Goal: Task Accomplishment & Management: Use online tool/utility

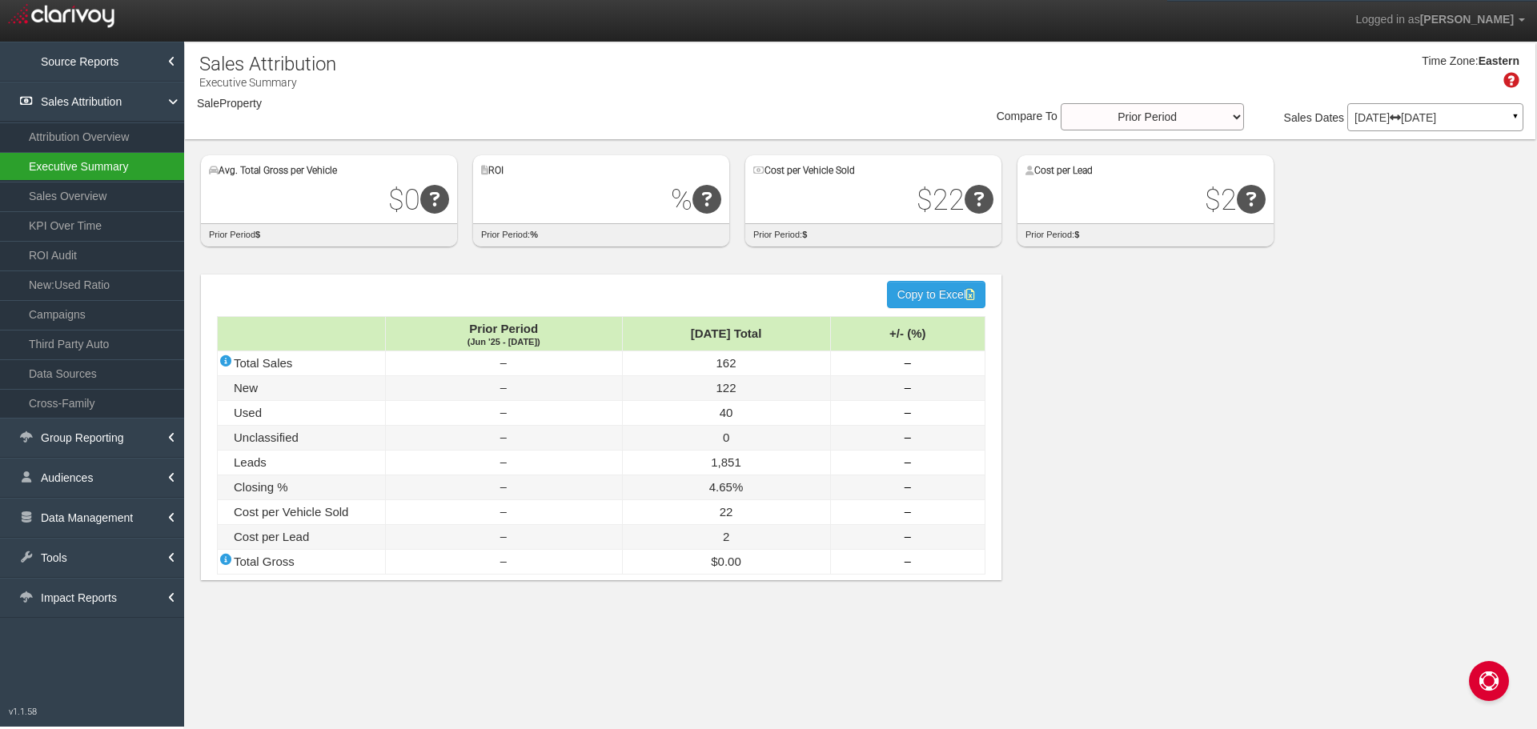
select select "object:1818"
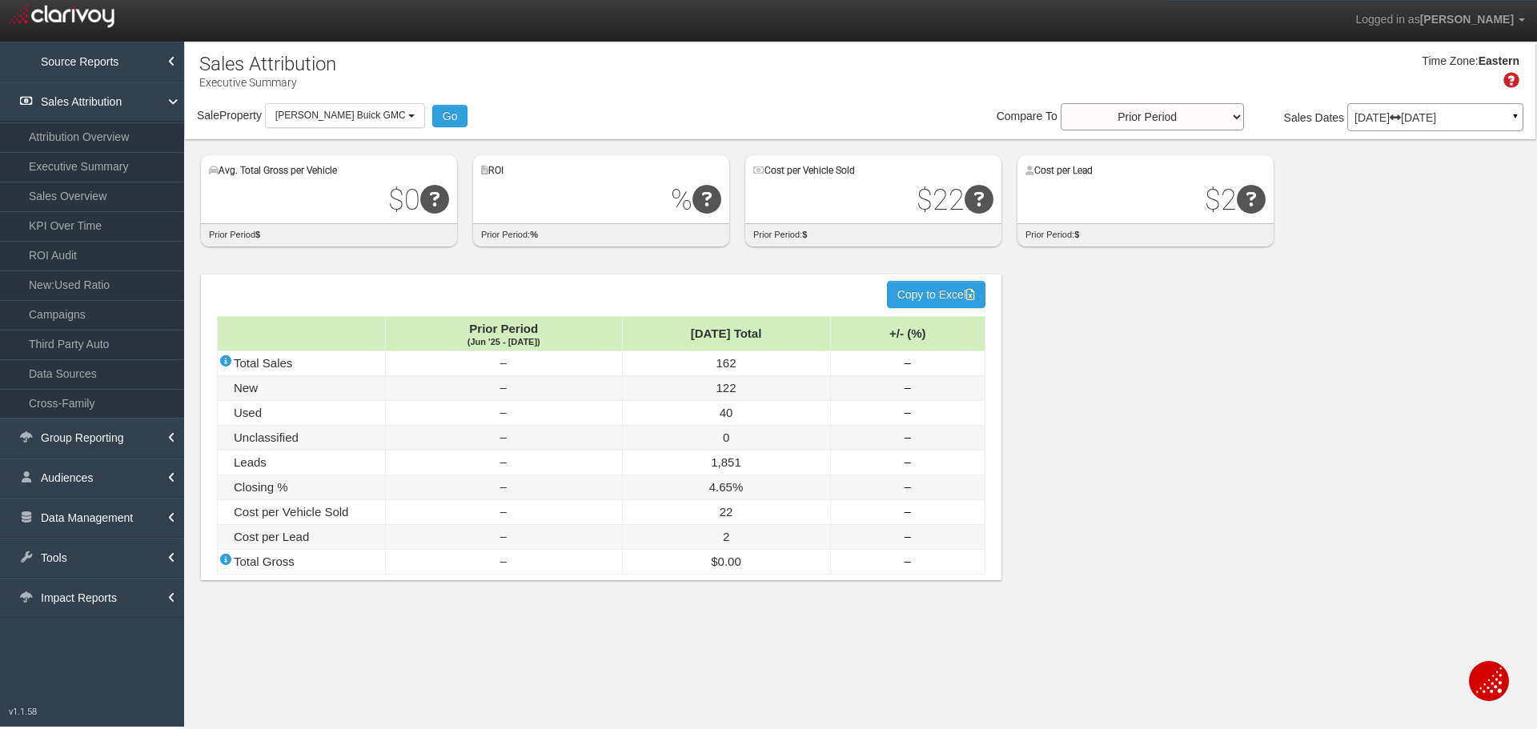
select select "object:1811"
drag, startPoint x: 0, startPoint y: 0, endPoint x: 389, endPoint y: 213, distance: 443.5
click at [368, 114] on span "[PERSON_NAME] Buick GMC" at bounding box center [340, 115] width 130 height 11
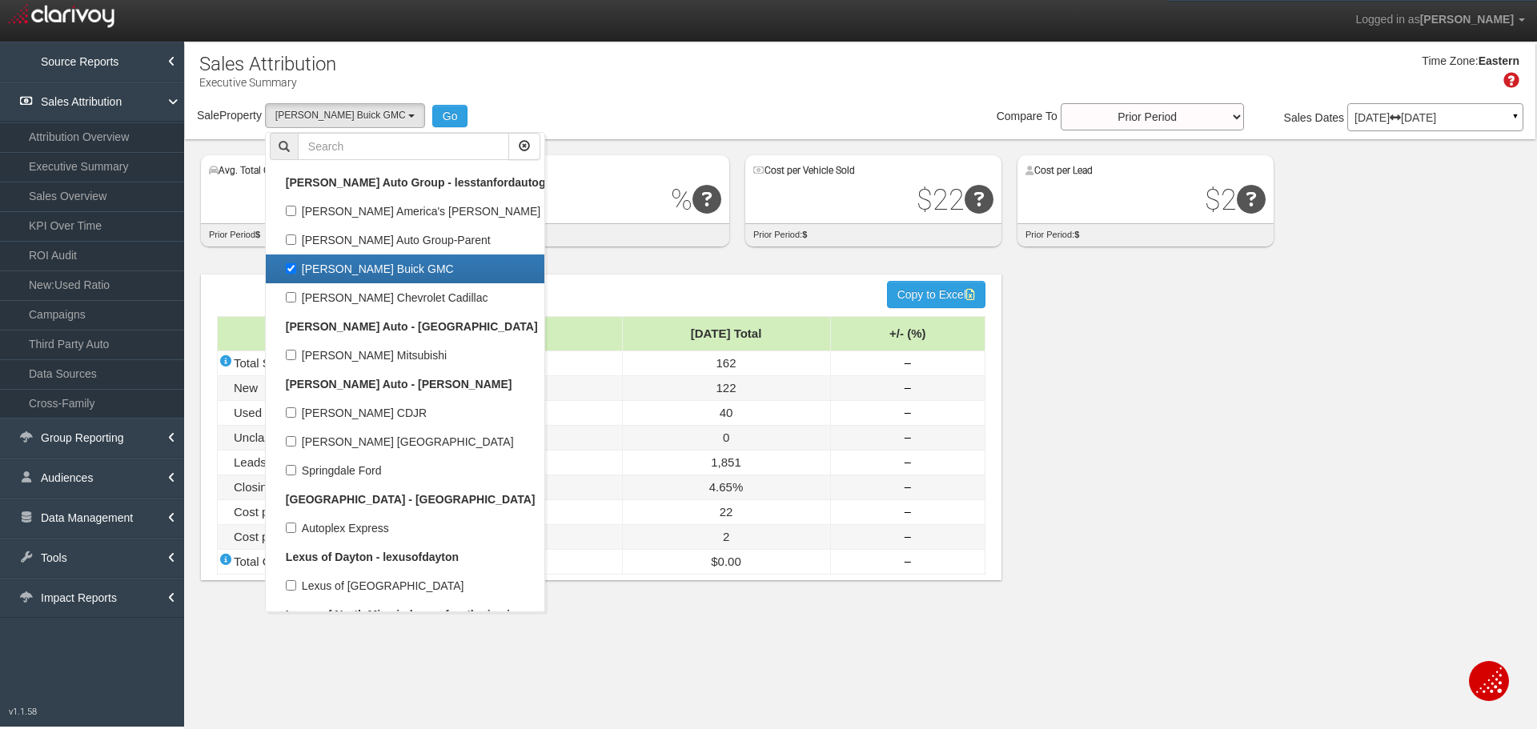
click at [295, 271] on label "[PERSON_NAME] Buick GMC" at bounding box center [405, 269] width 271 height 21
click at [295, 271] on input "[PERSON_NAME] Buick GMC" at bounding box center [291, 268] width 10 height 10
checkbox input "false"
select select
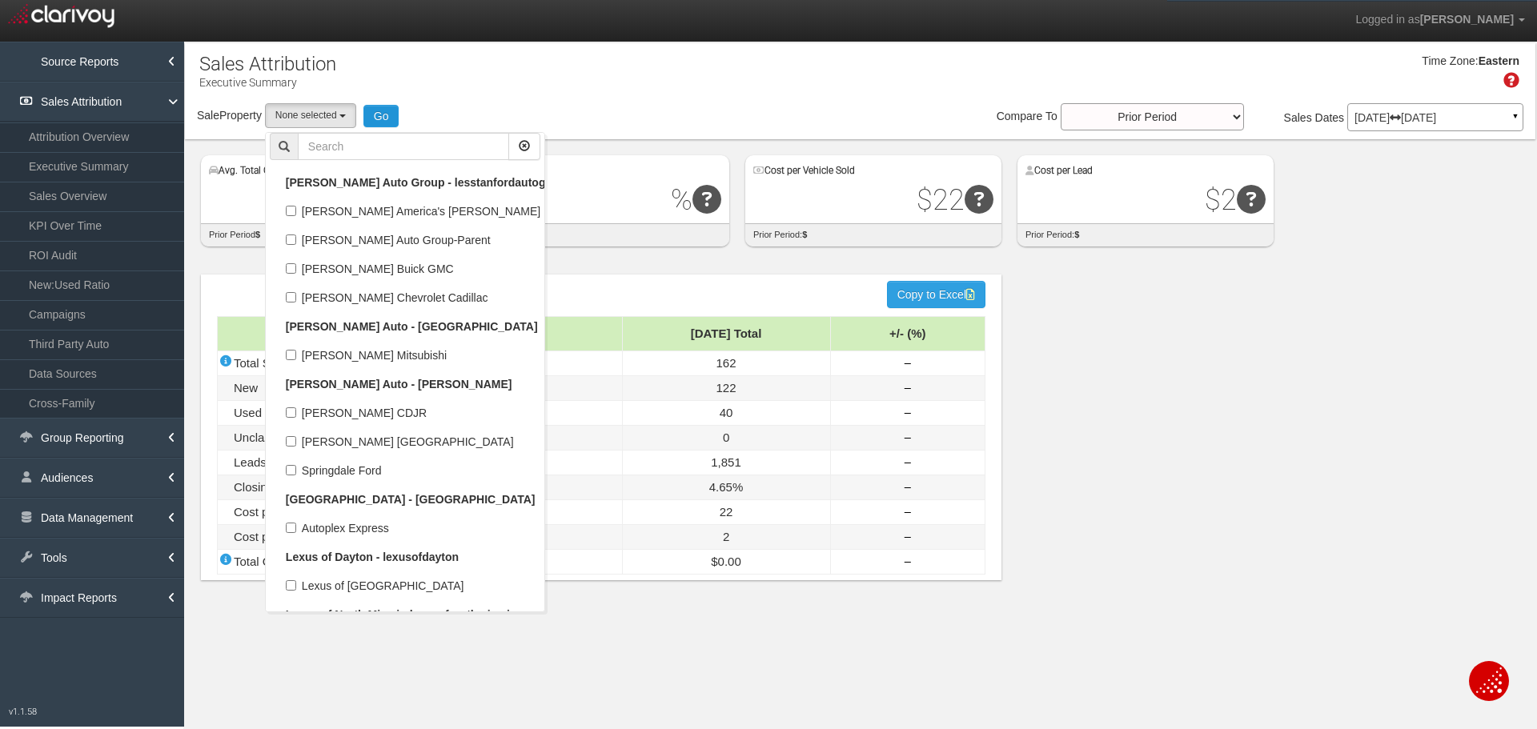
scroll to position [26433, 0]
drag, startPoint x: 367, startPoint y: 146, endPoint x: 360, endPoint y: 138, distance: 10.3
click at [363, 141] on input "text" at bounding box center [403, 146] width 211 height 27
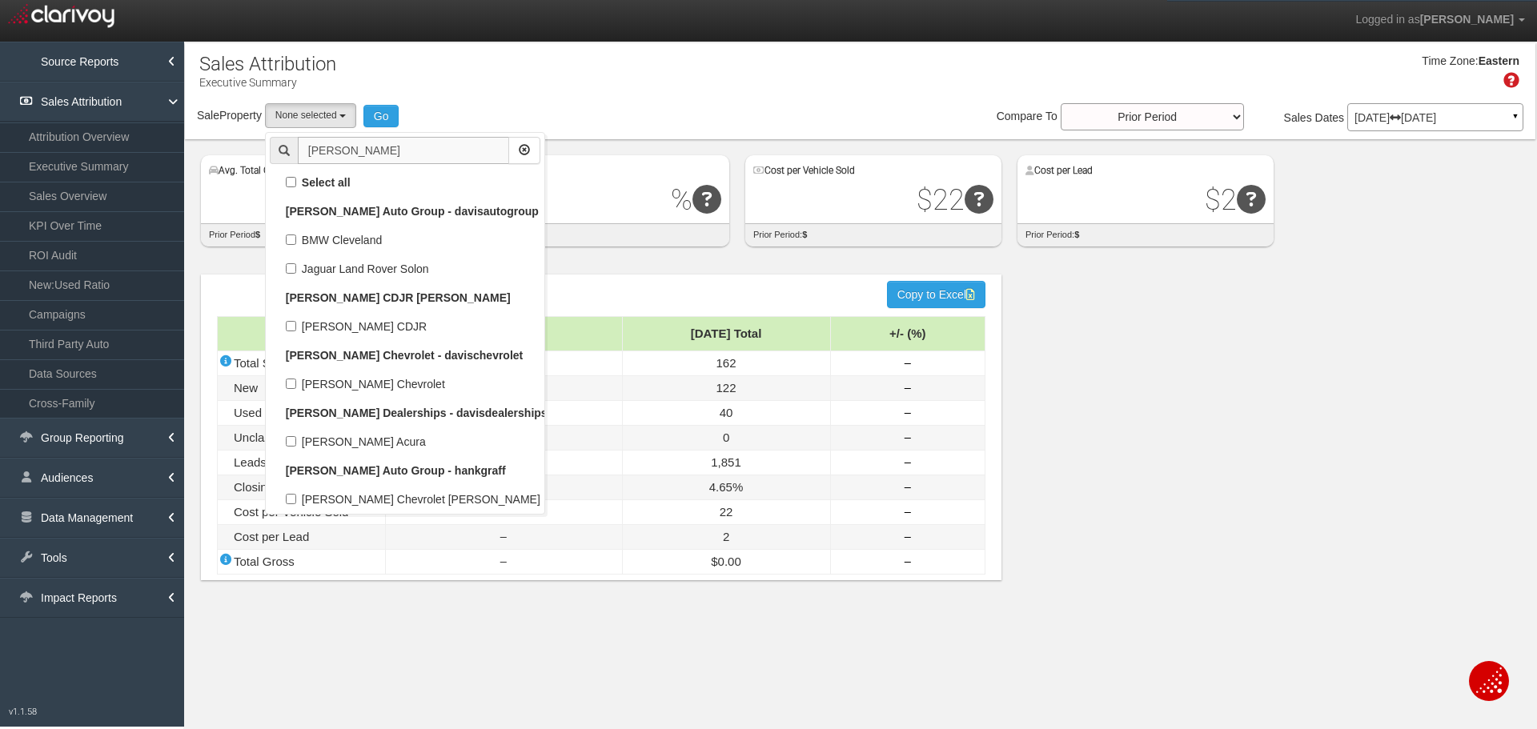
scroll to position [0, 0]
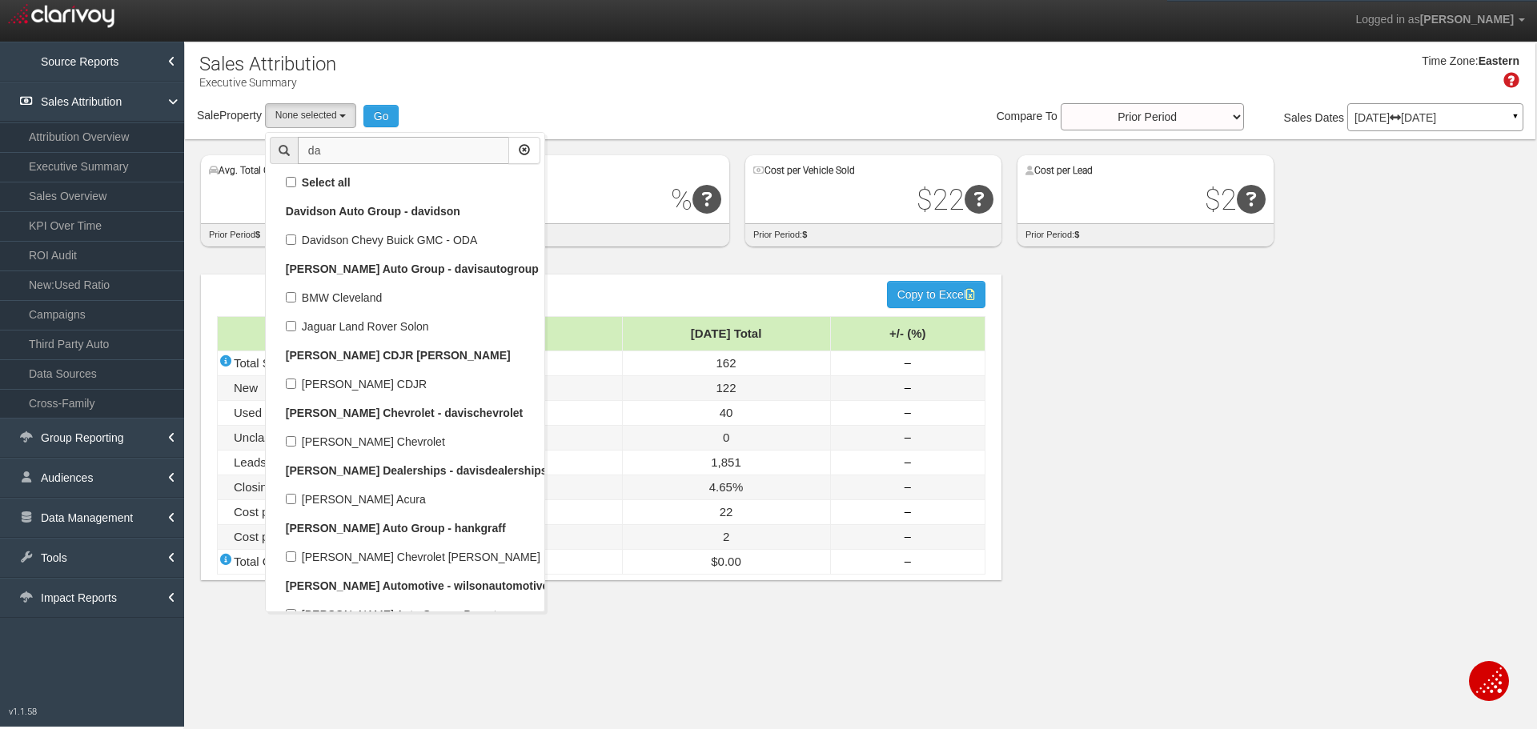
type input "d"
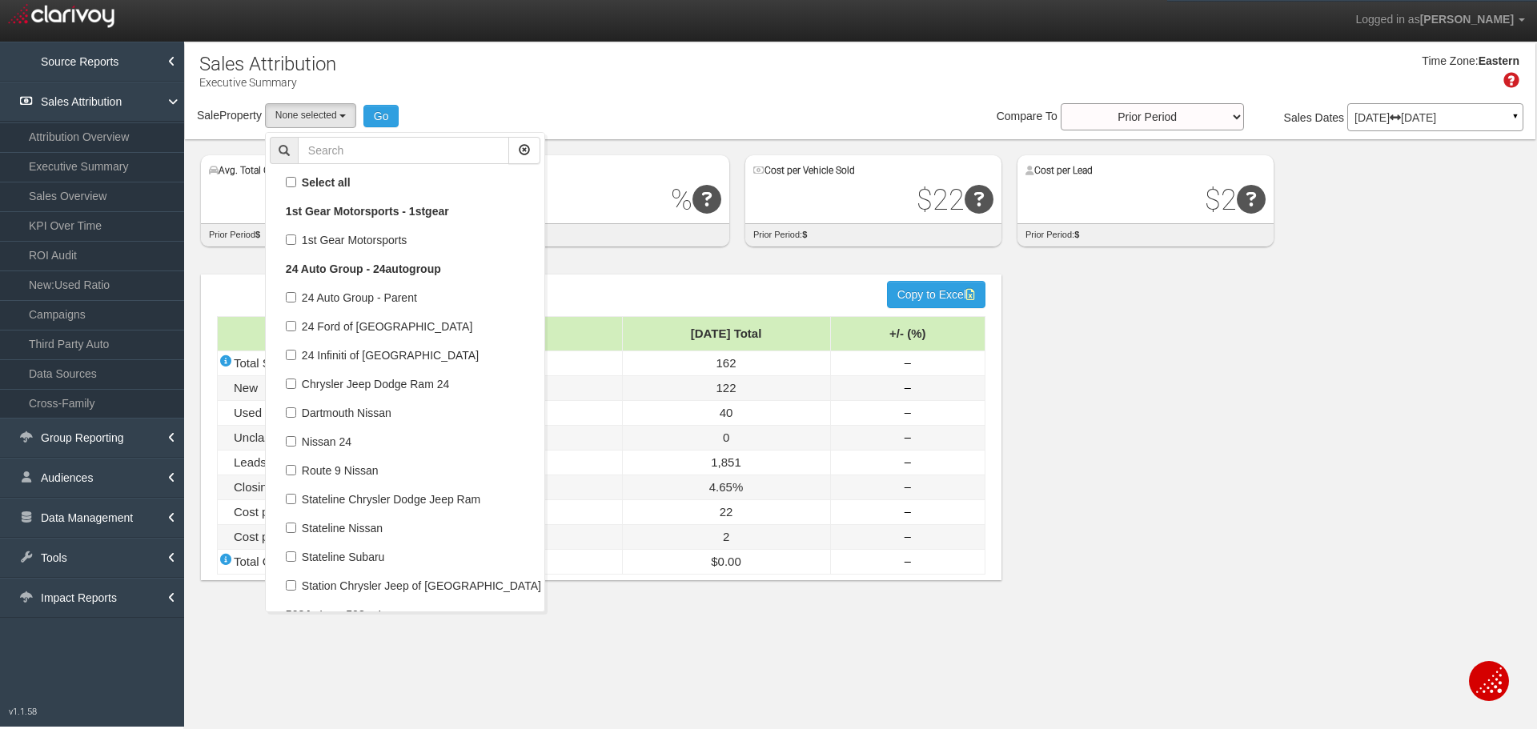
click at [489, 112] on div "Sale Property Loading 1st Gear Motorsports 24 Auto Group - Parent 24 Ford of Ea…" at bounding box center [860, 120] width 1351 height 34
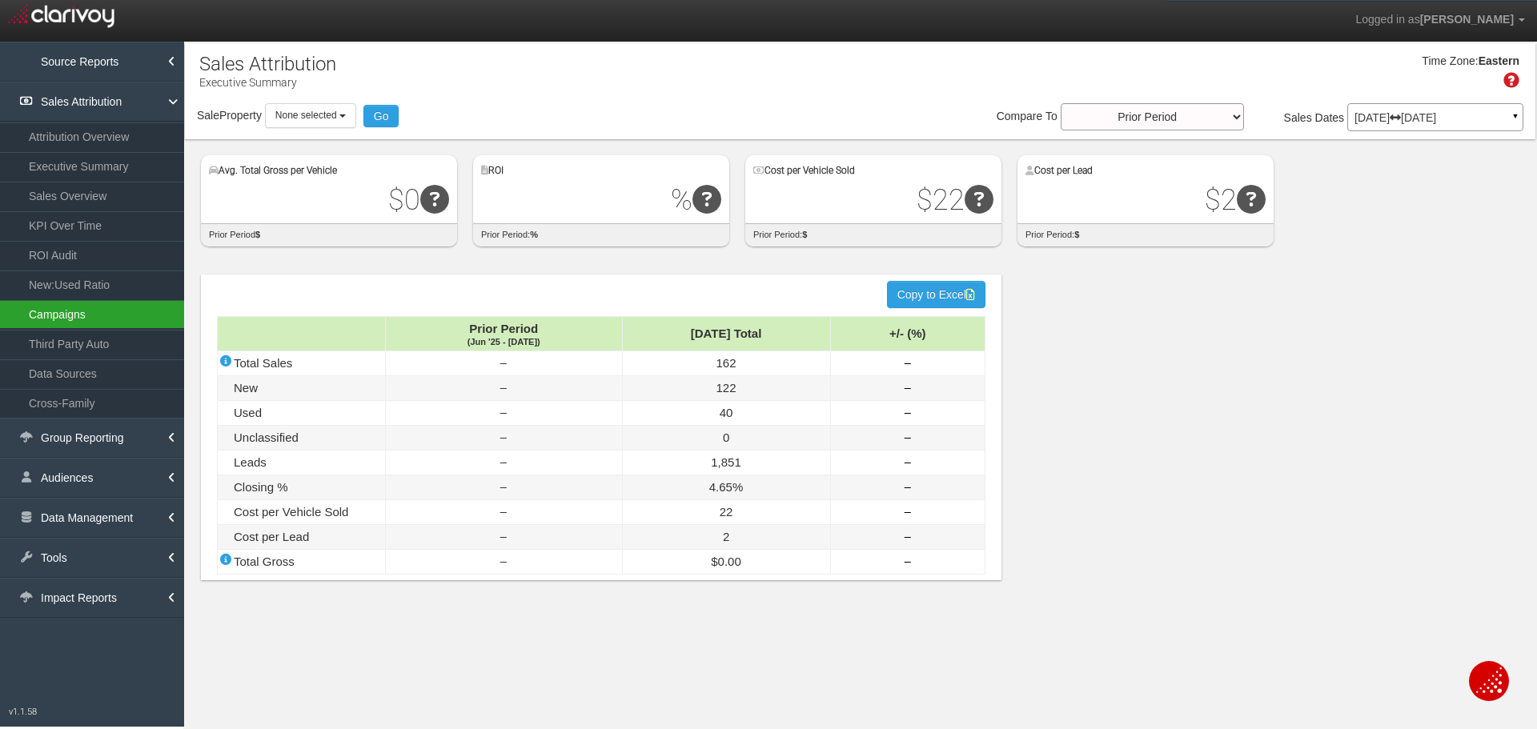
click at [72, 307] on link "Campaigns" at bounding box center [92, 314] width 184 height 29
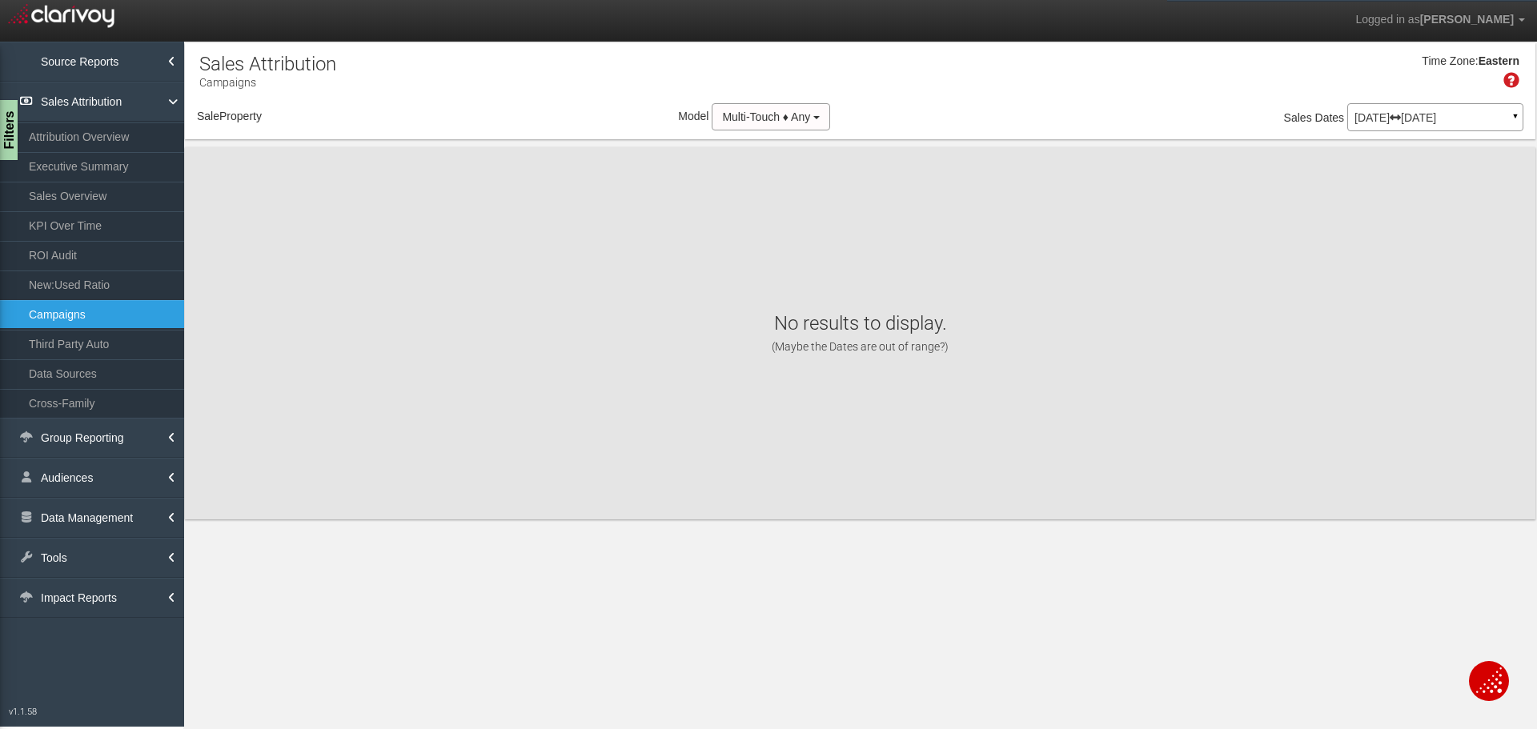
select select "object:4403"
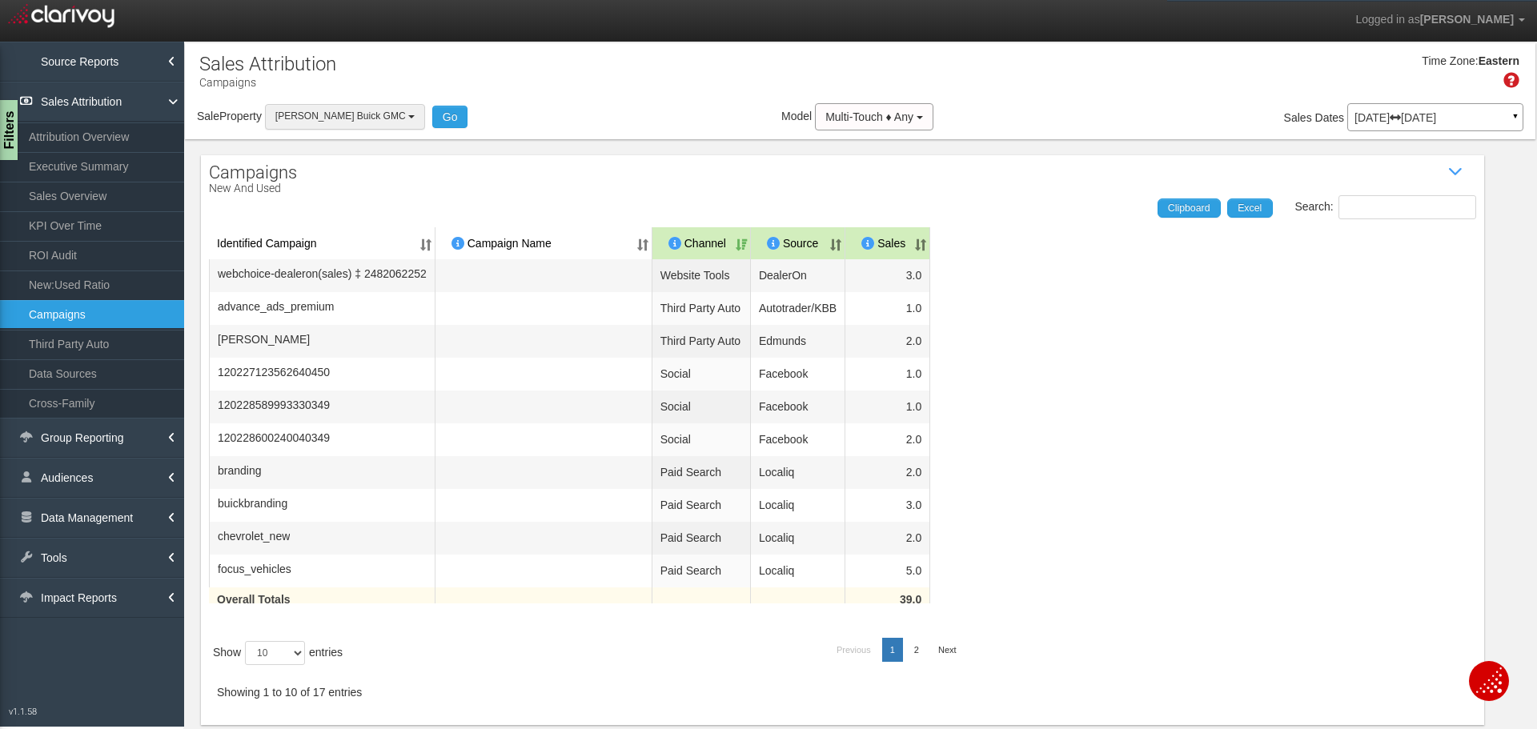
click at [337, 118] on span "[PERSON_NAME] Buick GMC" at bounding box center [340, 115] width 130 height 11
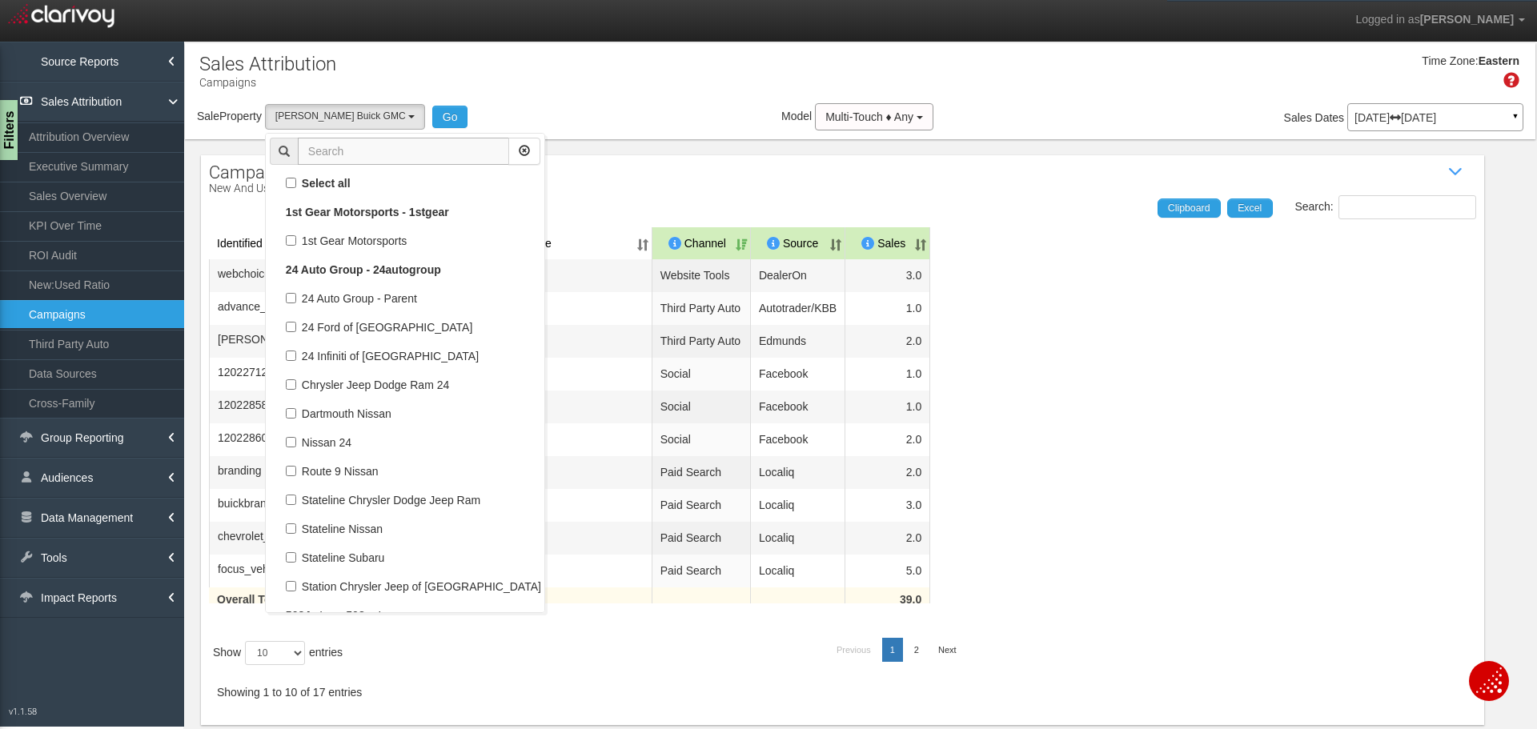
scroll to position [55218, 0]
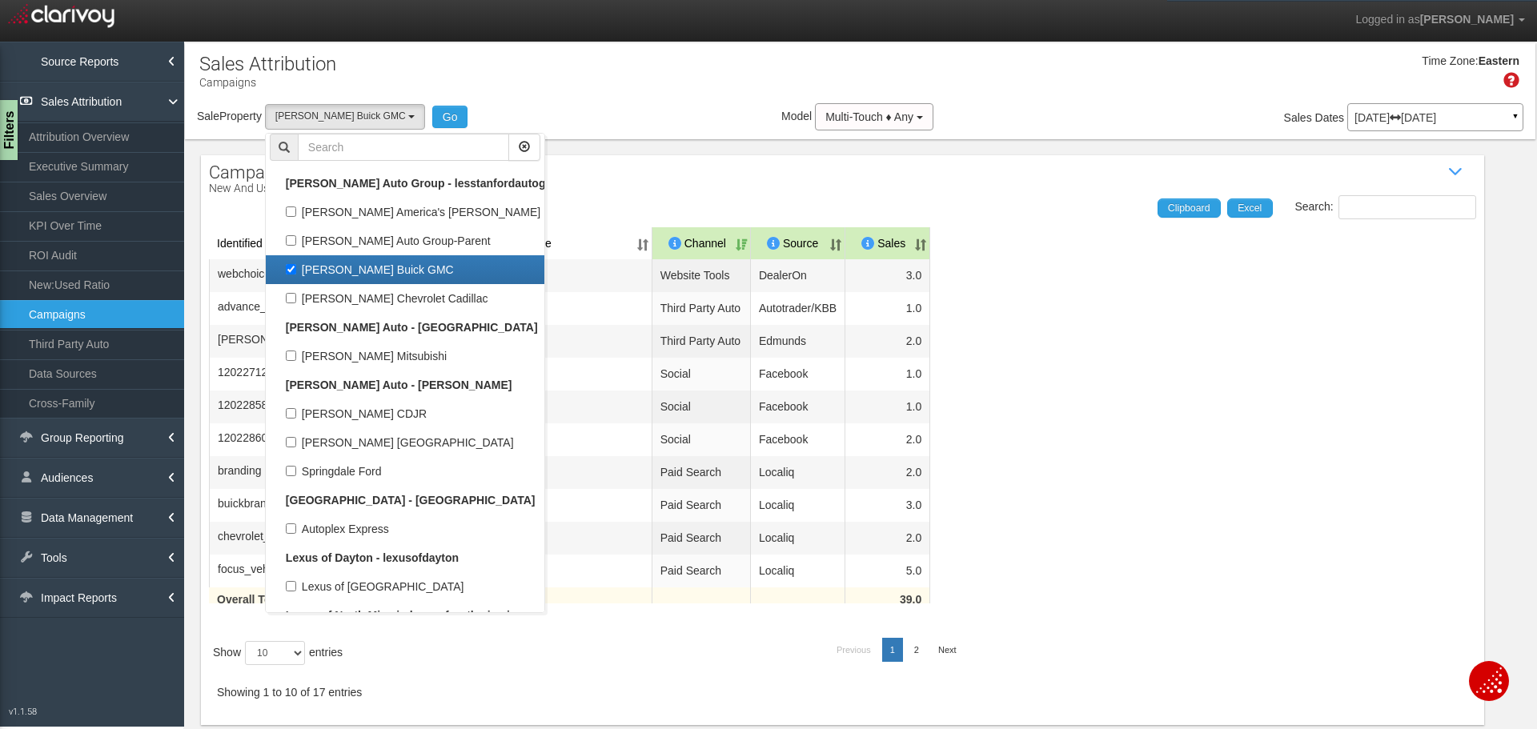
click at [295, 269] on label "[PERSON_NAME] Buick GMC" at bounding box center [405, 269] width 271 height 21
click at [295, 269] on input "[PERSON_NAME] Buick GMC" at bounding box center [291, 269] width 10 height 10
checkbox input "false"
select select
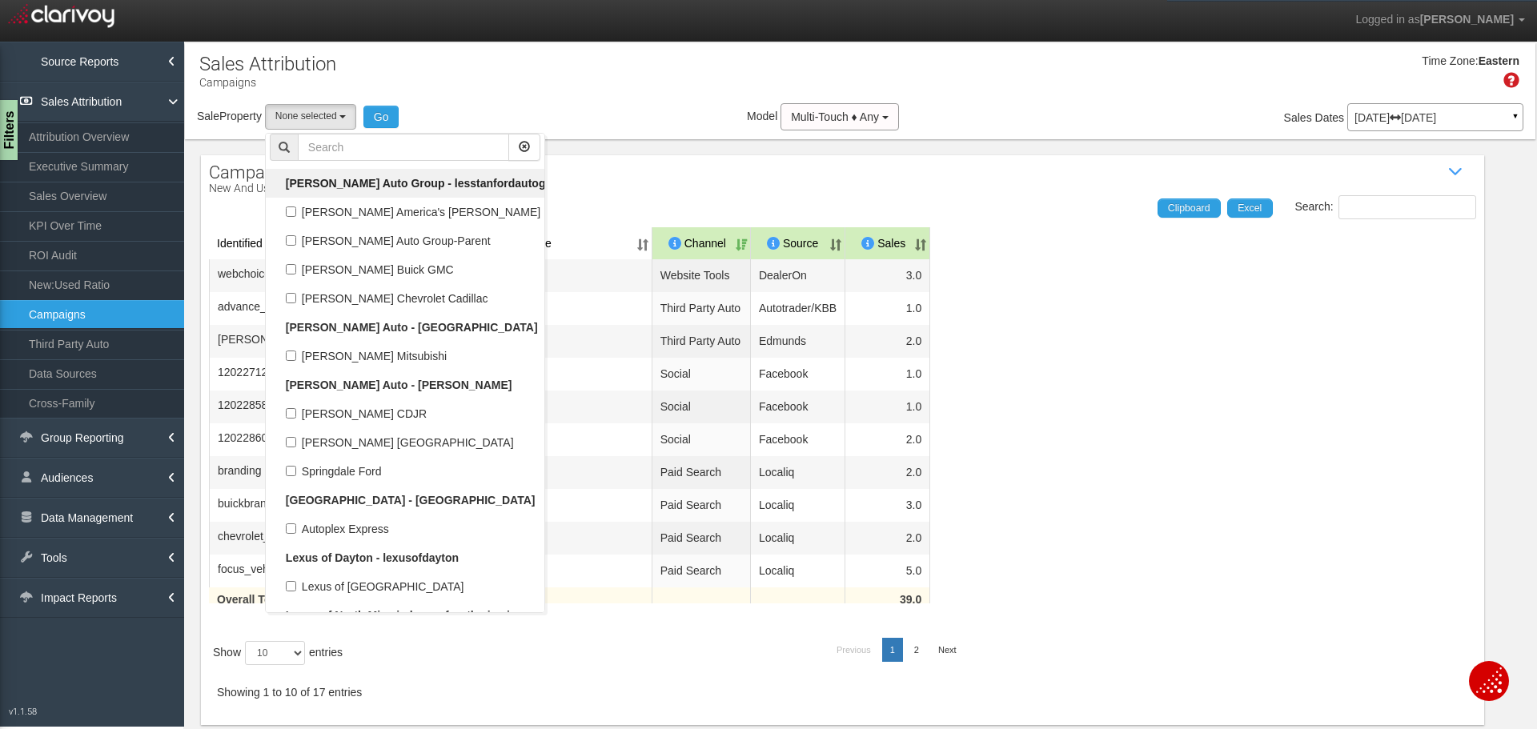
scroll to position [26461, 0]
click at [343, 151] on input "text" at bounding box center [403, 147] width 211 height 27
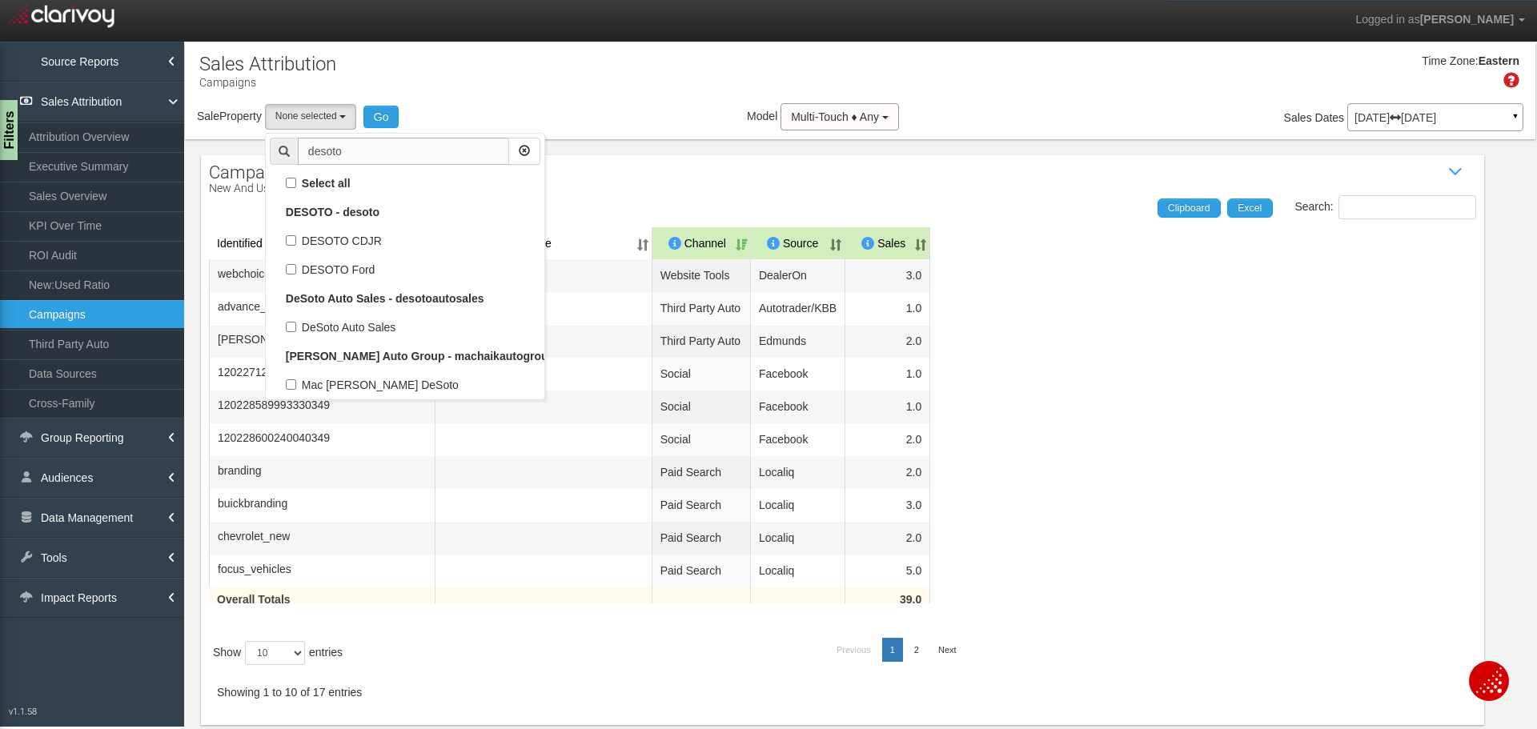
scroll to position [0, 0]
type input "desoto"
click at [347, 326] on label "DeSoto Auto Sales" at bounding box center [405, 327] width 271 height 21
click at [296, 326] on input "DeSoto Auto Sales" at bounding box center [291, 327] width 10 height 10
checkbox input "true"
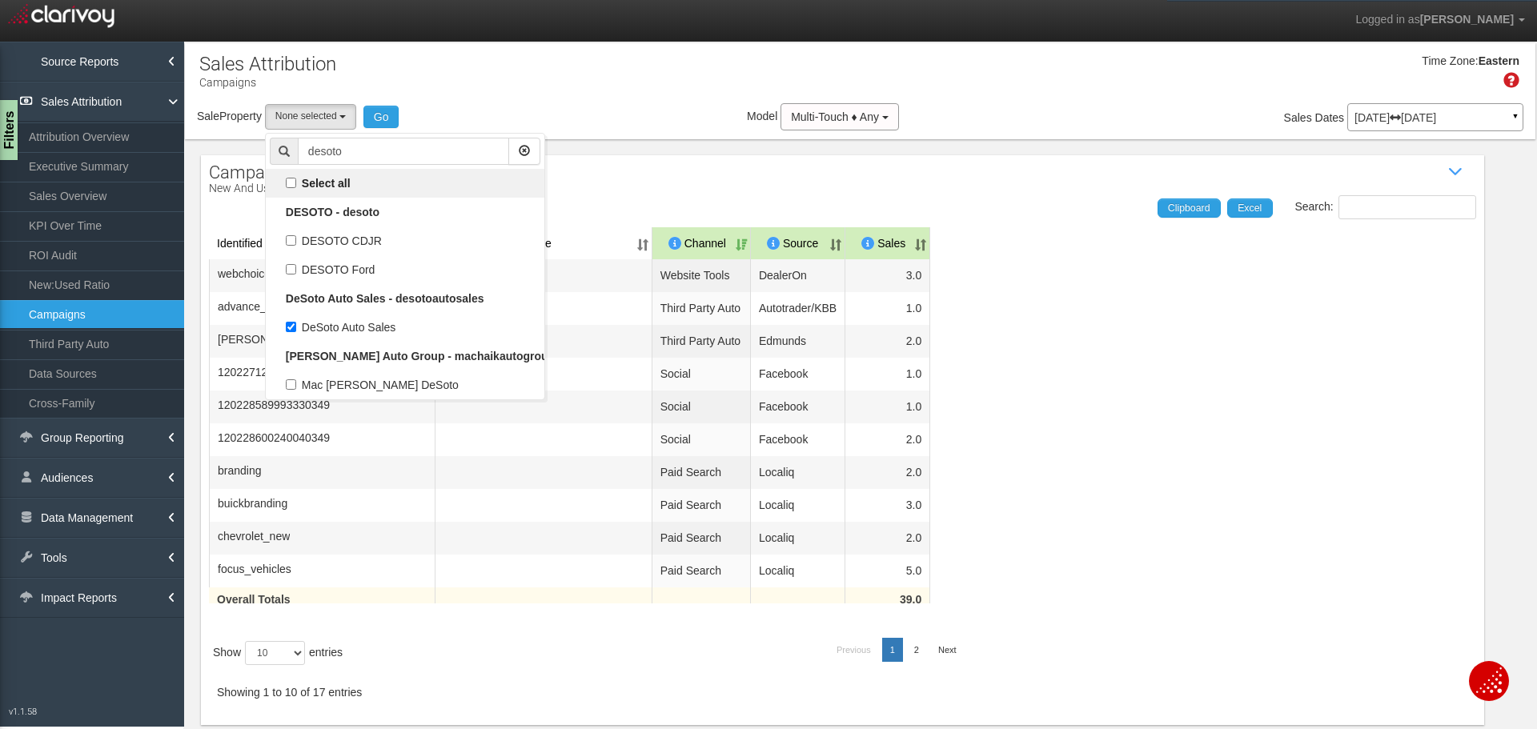
select select "object:3724"
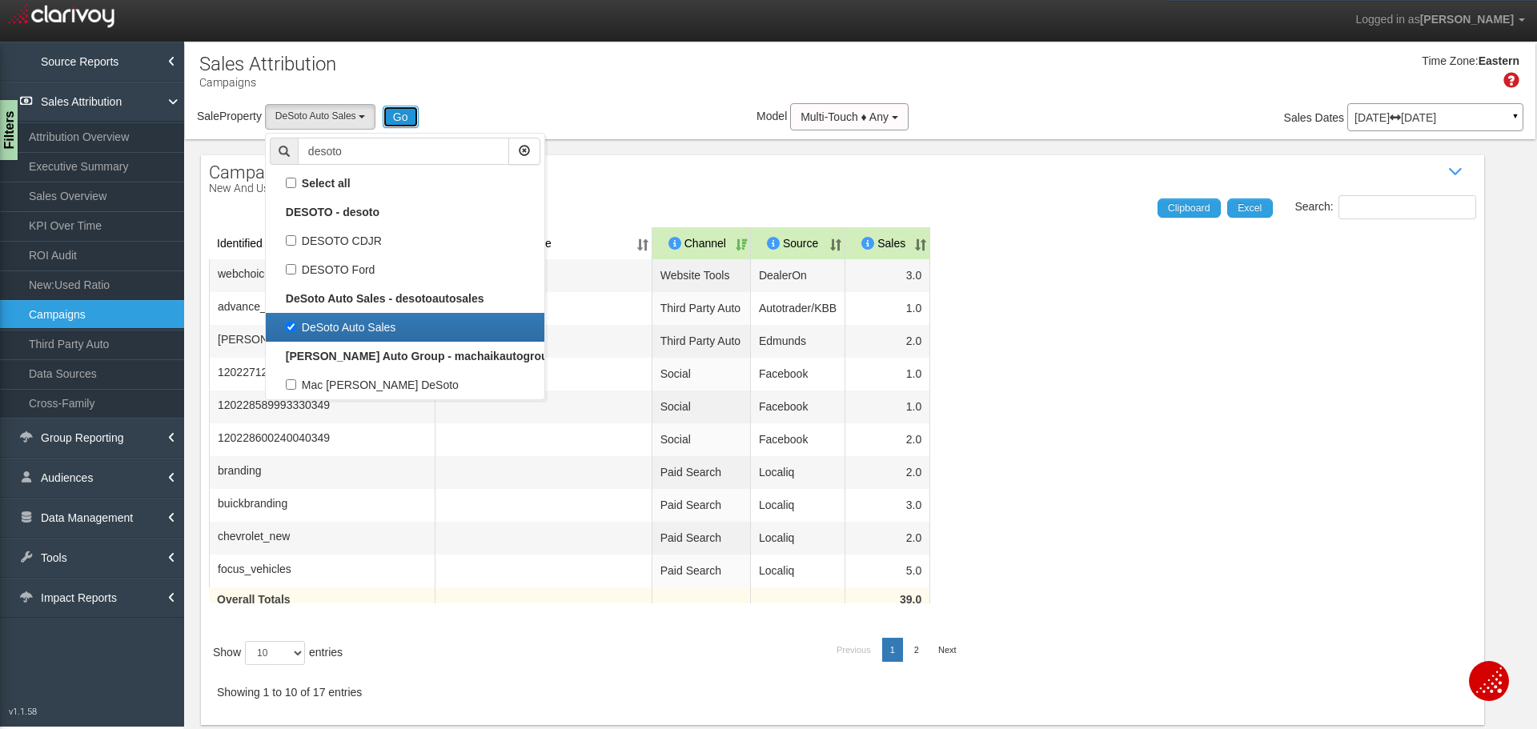
click at [411, 115] on button "Go" at bounding box center [401, 117] width 36 height 22
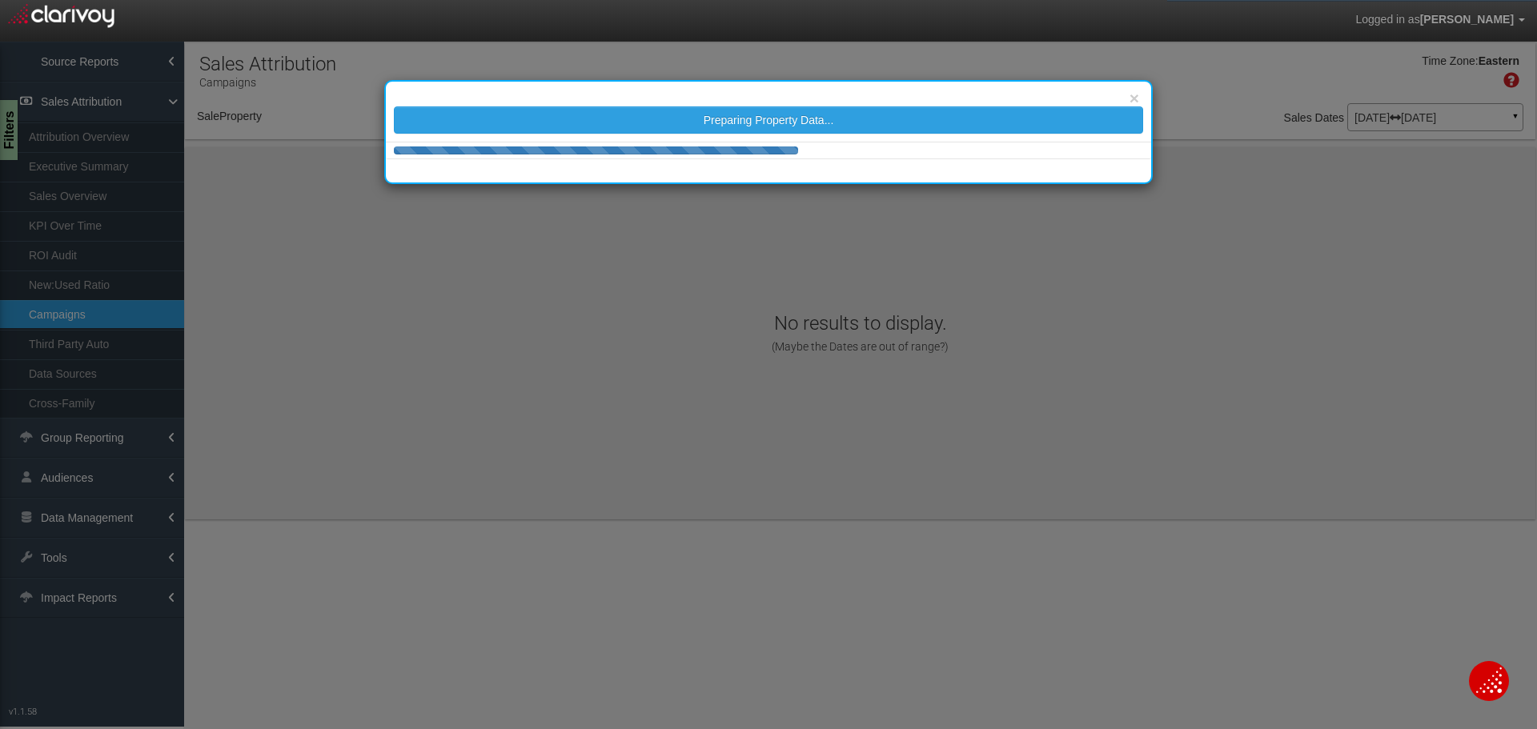
select select "object:6330"
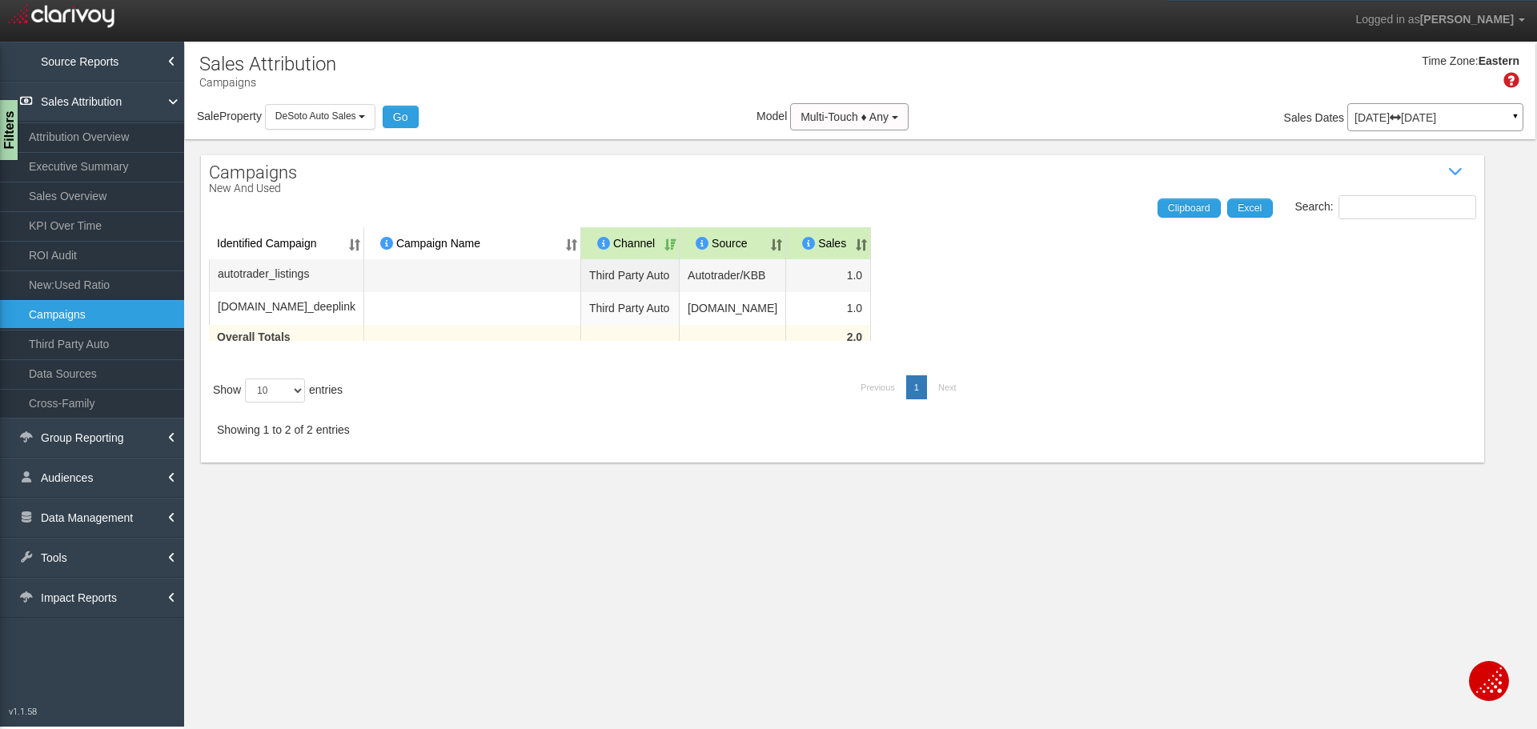
click at [1383, 122] on p "Jun 01, 2025 Jun 30, 2025" at bounding box center [1436, 117] width 162 height 11
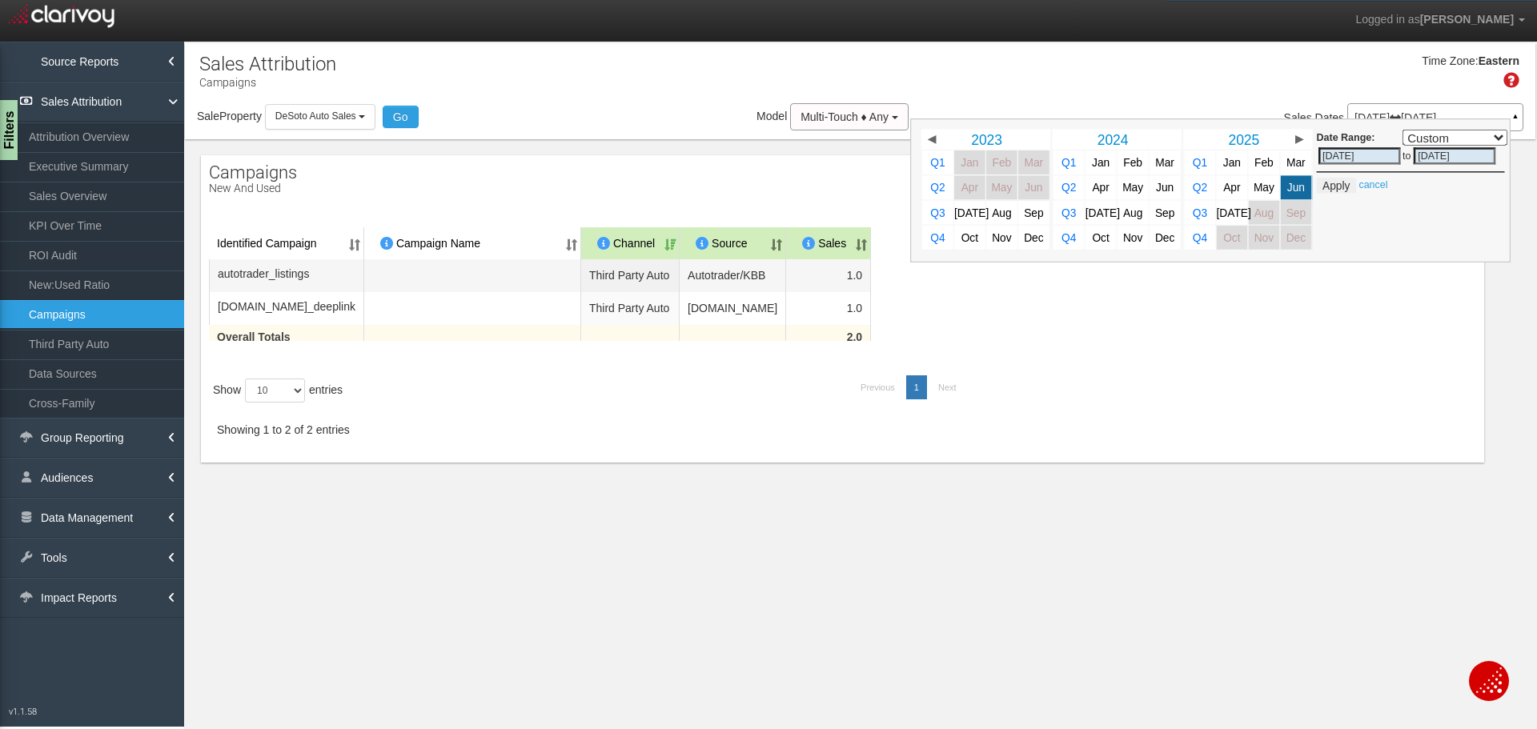
click at [1226, 215] on span "[DATE]" at bounding box center [1234, 213] width 34 height 12
select select ","
type input "[DATE]"
click at [1342, 186] on button "Apply" at bounding box center [1336, 186] width 39 height 16
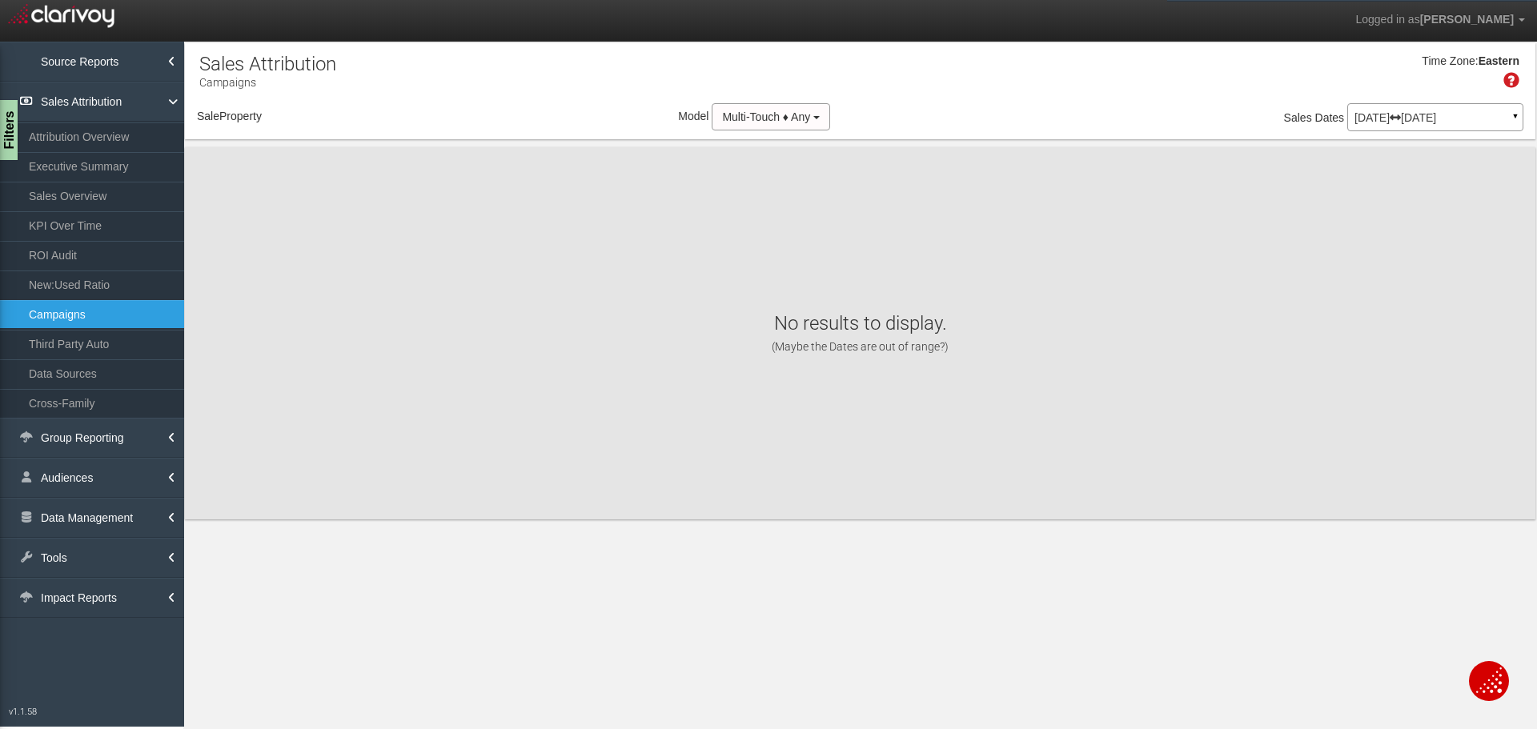
select select "object:8918"
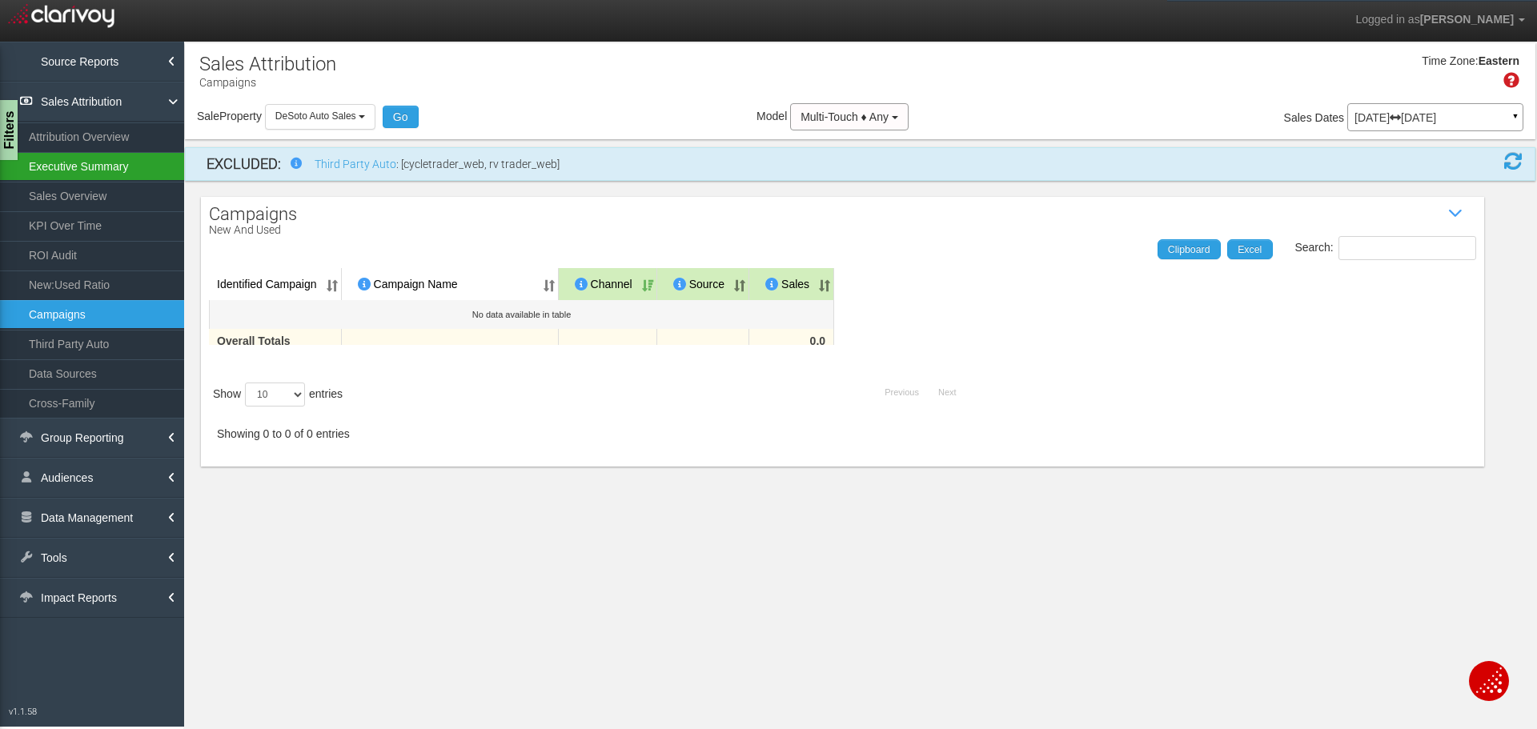
click at [79, 167] on link "Executive Summary" at bounding box center [92, 166] width 184 height 29
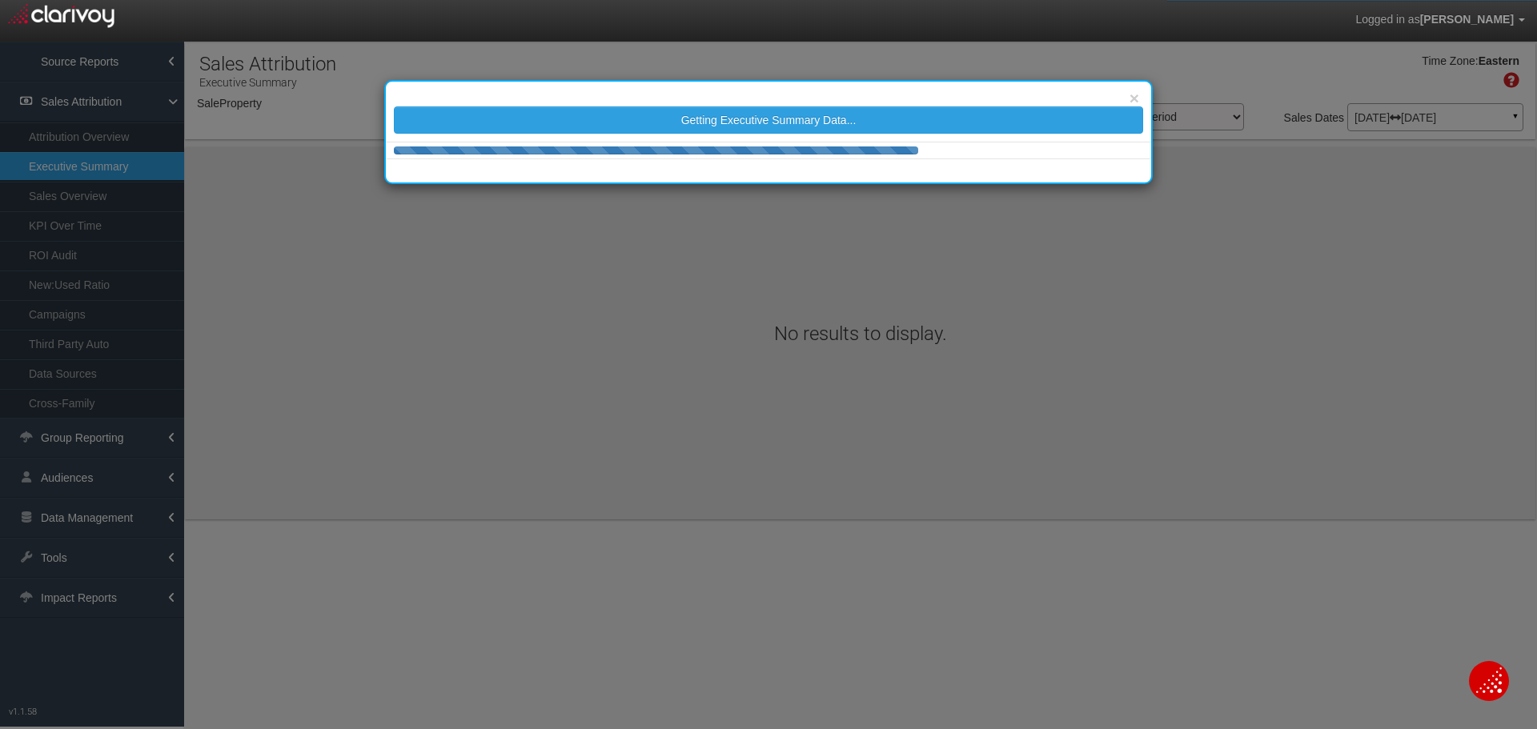
select select "object:11518"
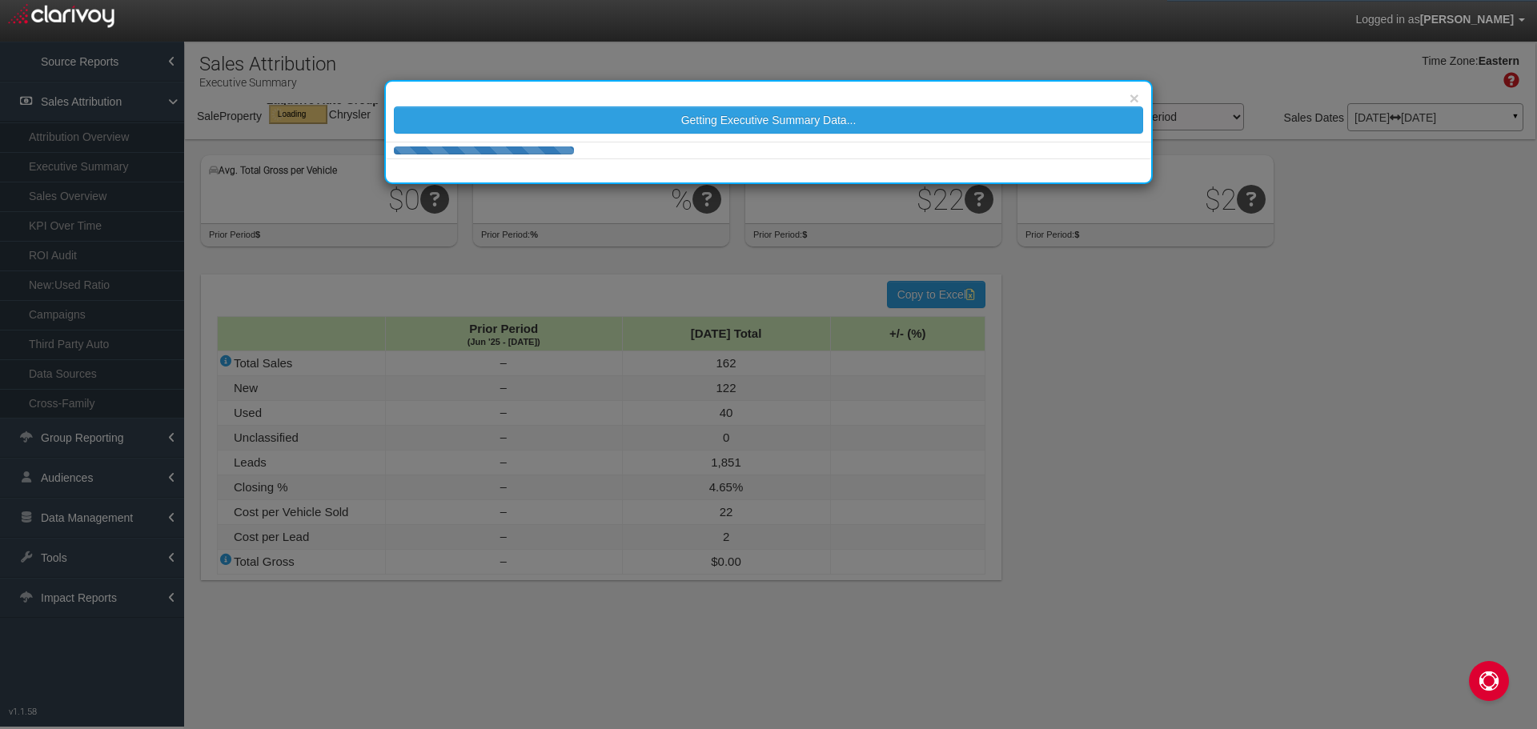
select select "object:1810"
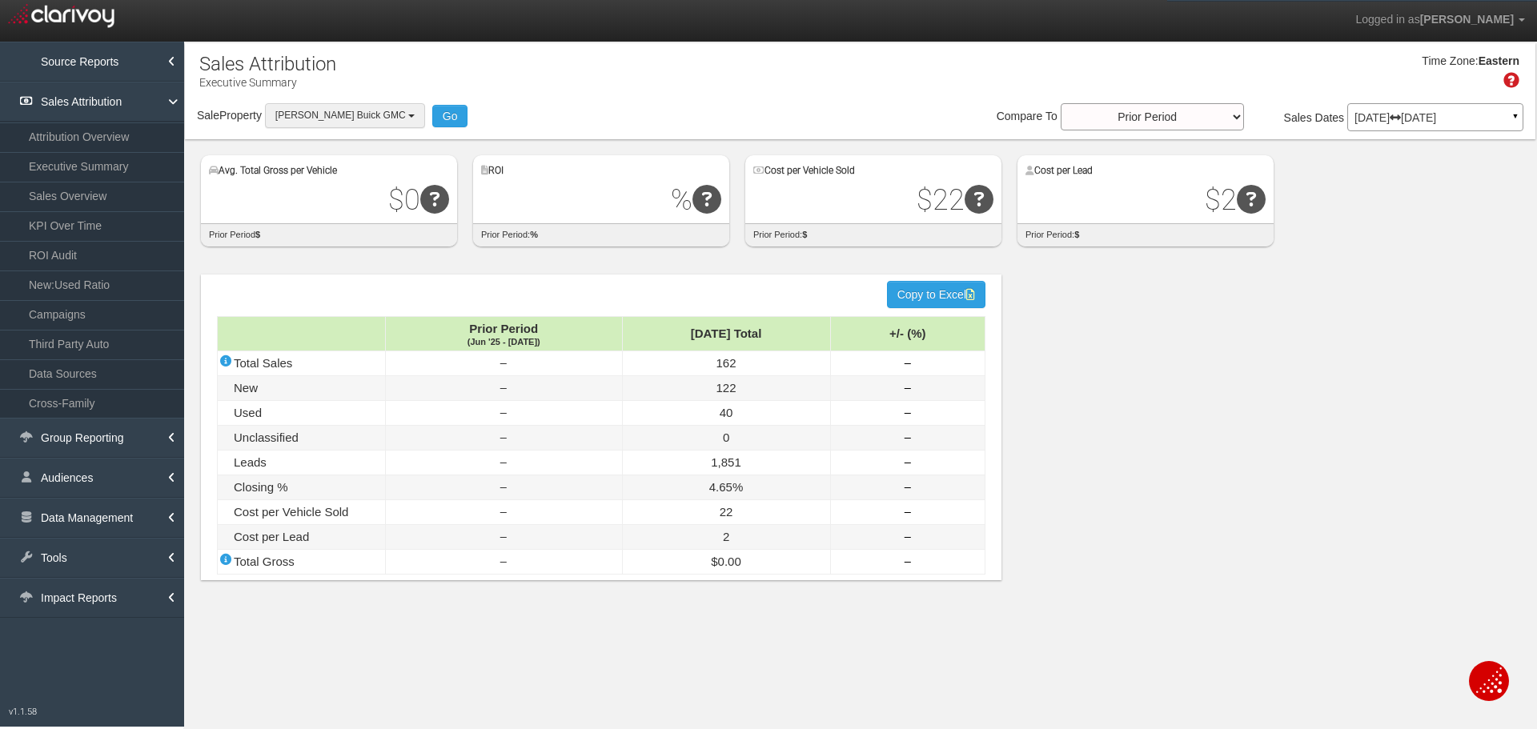
click at [402, 120] on button "[PERSON_NAME] Buick GMC" at bounding box center [345, 115] width 160 height 25
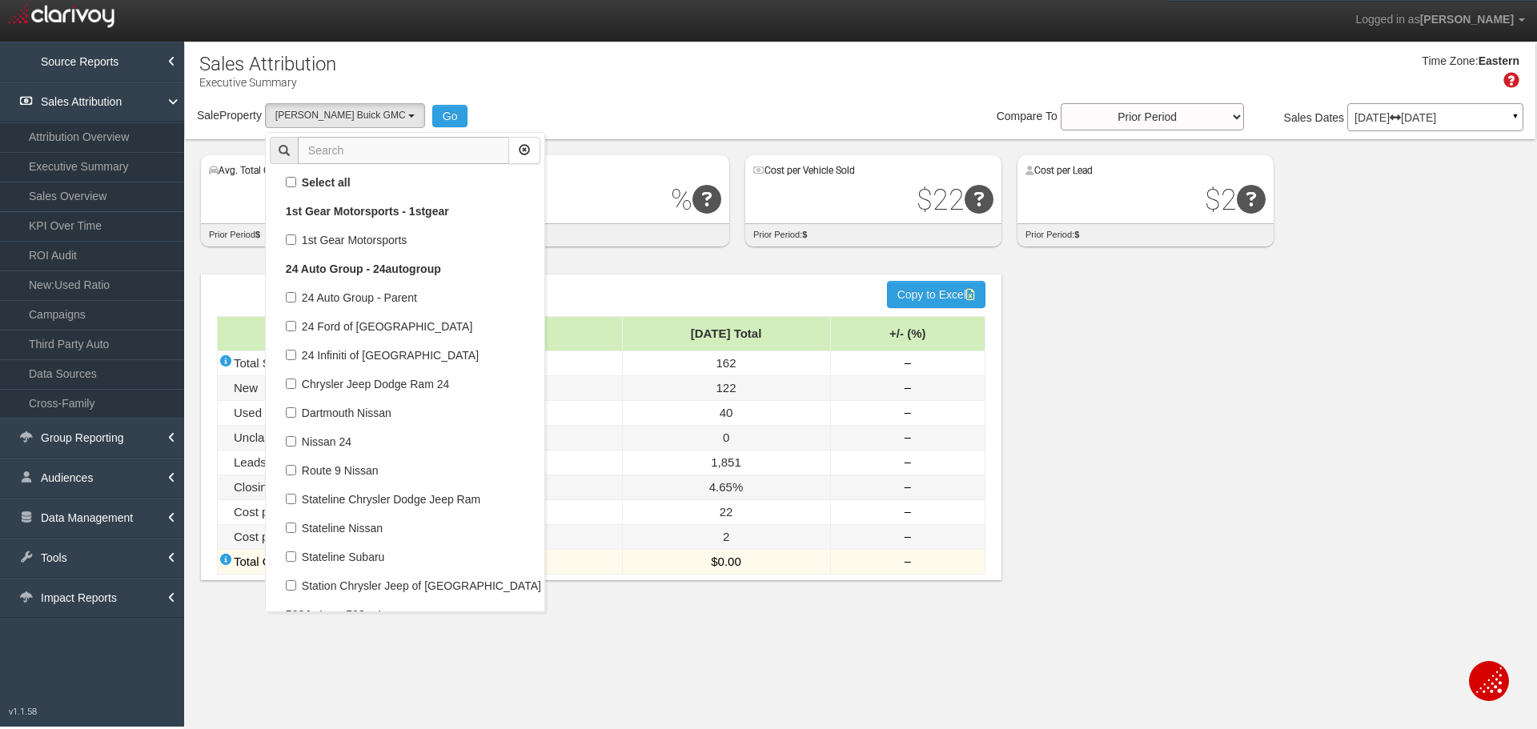
scroll to position [55218, 0]
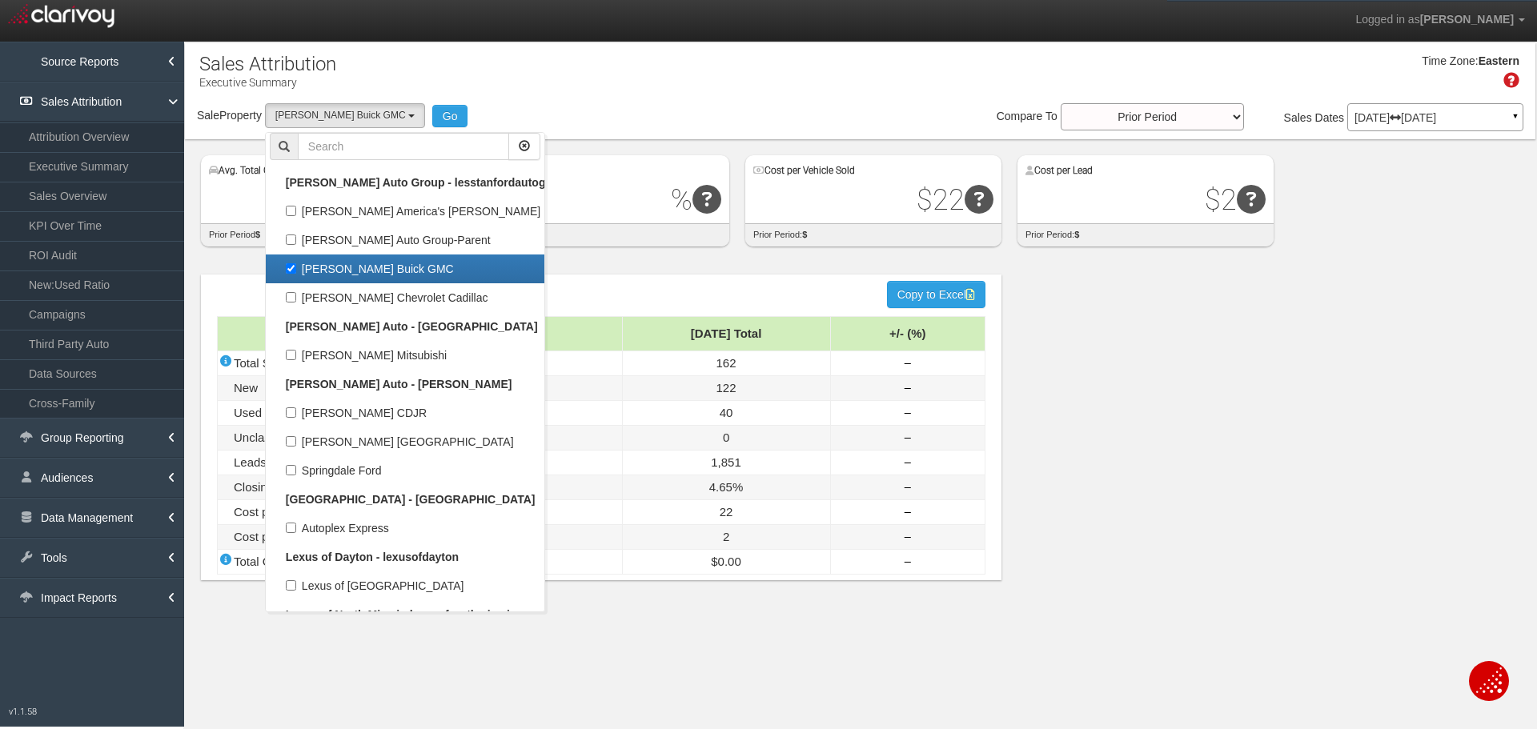
drag, startPoint x: 533, startPoint y: 82, endPoint x: 248, endPoint y: 150, distance: 293.0
click at [522, 82] on div "Time Zone: Eastern" at bounding box center [860, 77] width 1351 height 52
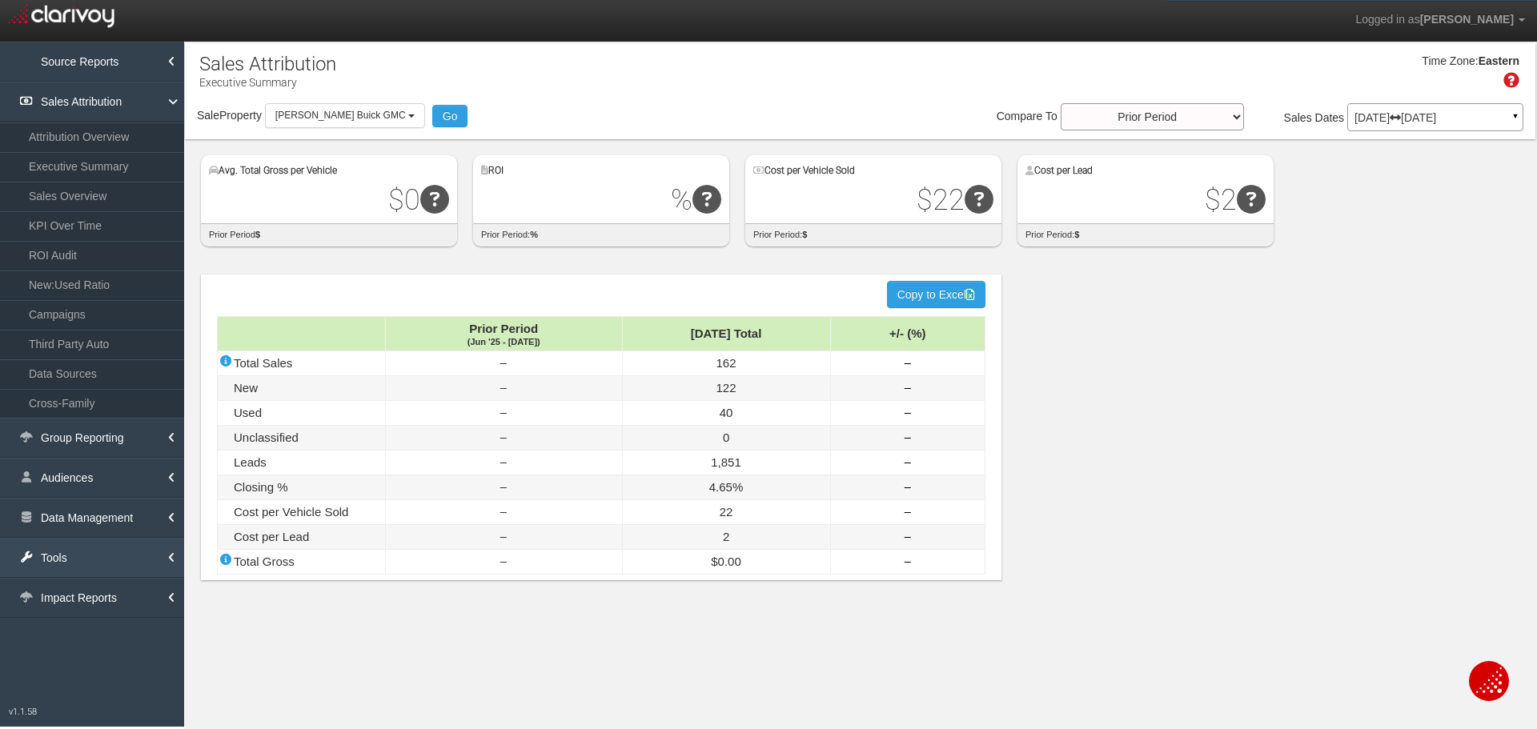
click at [42, 559] on link "Tools" at bounding box center [92, 558] width 184 height 40
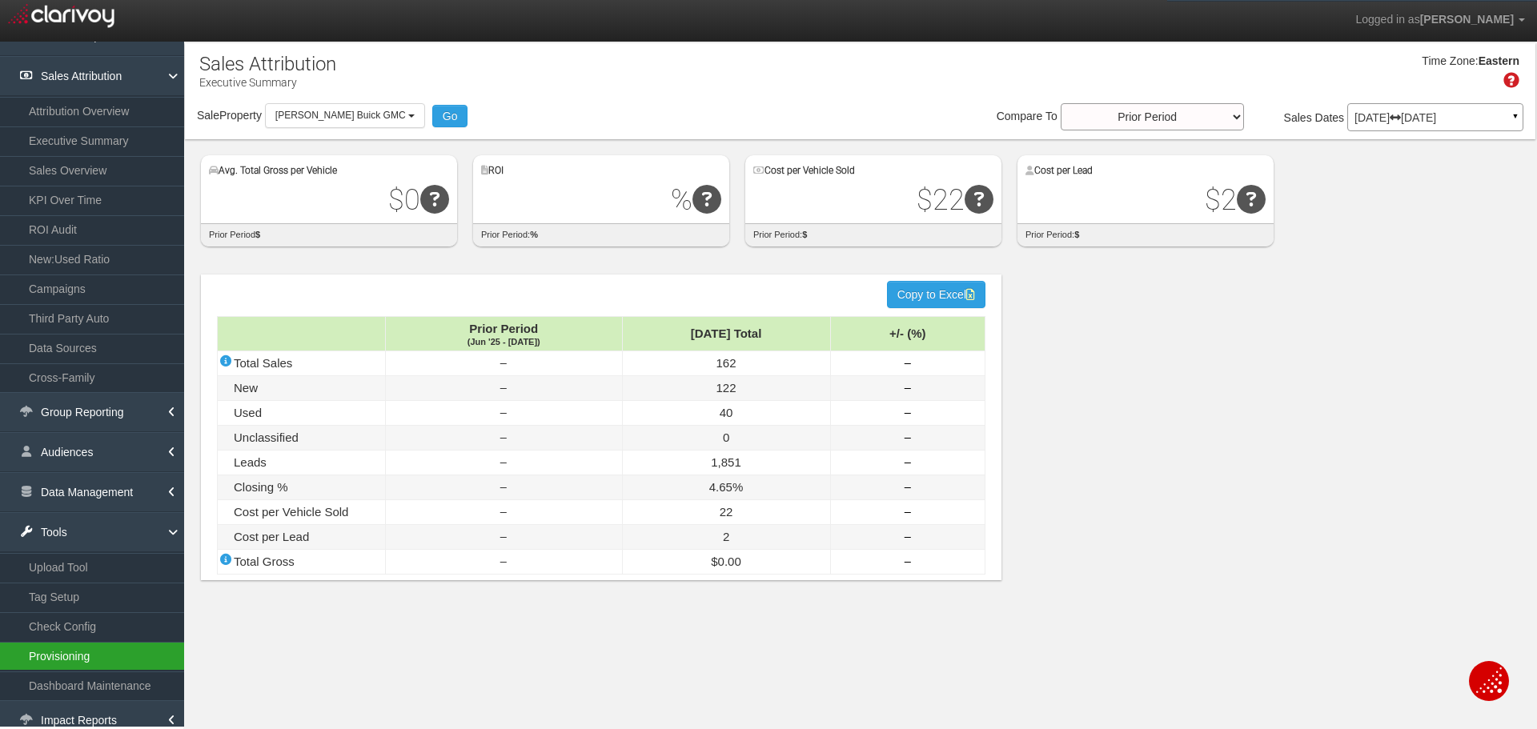
scroll to position [39, 0]
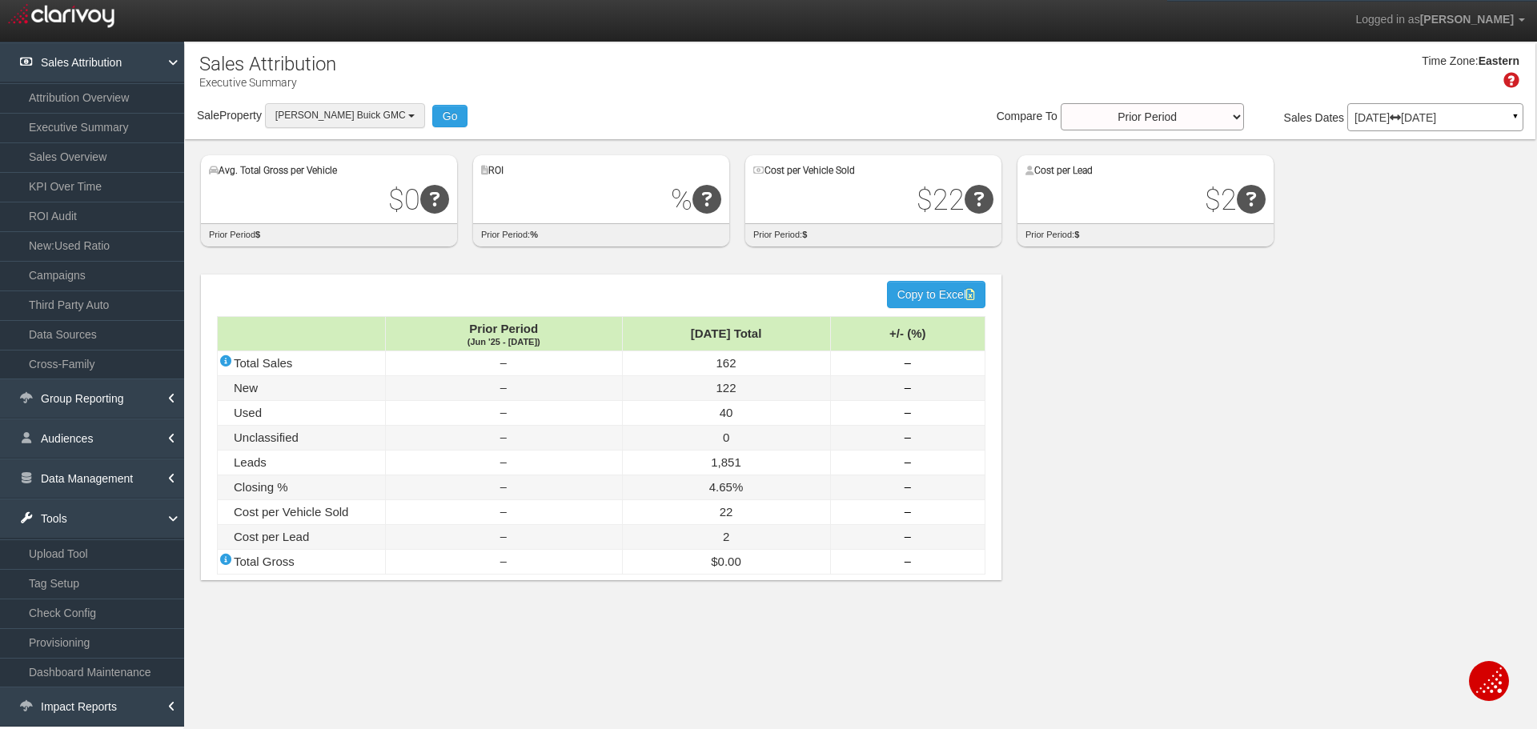
click at [408, 116] on b "button" at bounding box center [411, 115] width 6 height 3
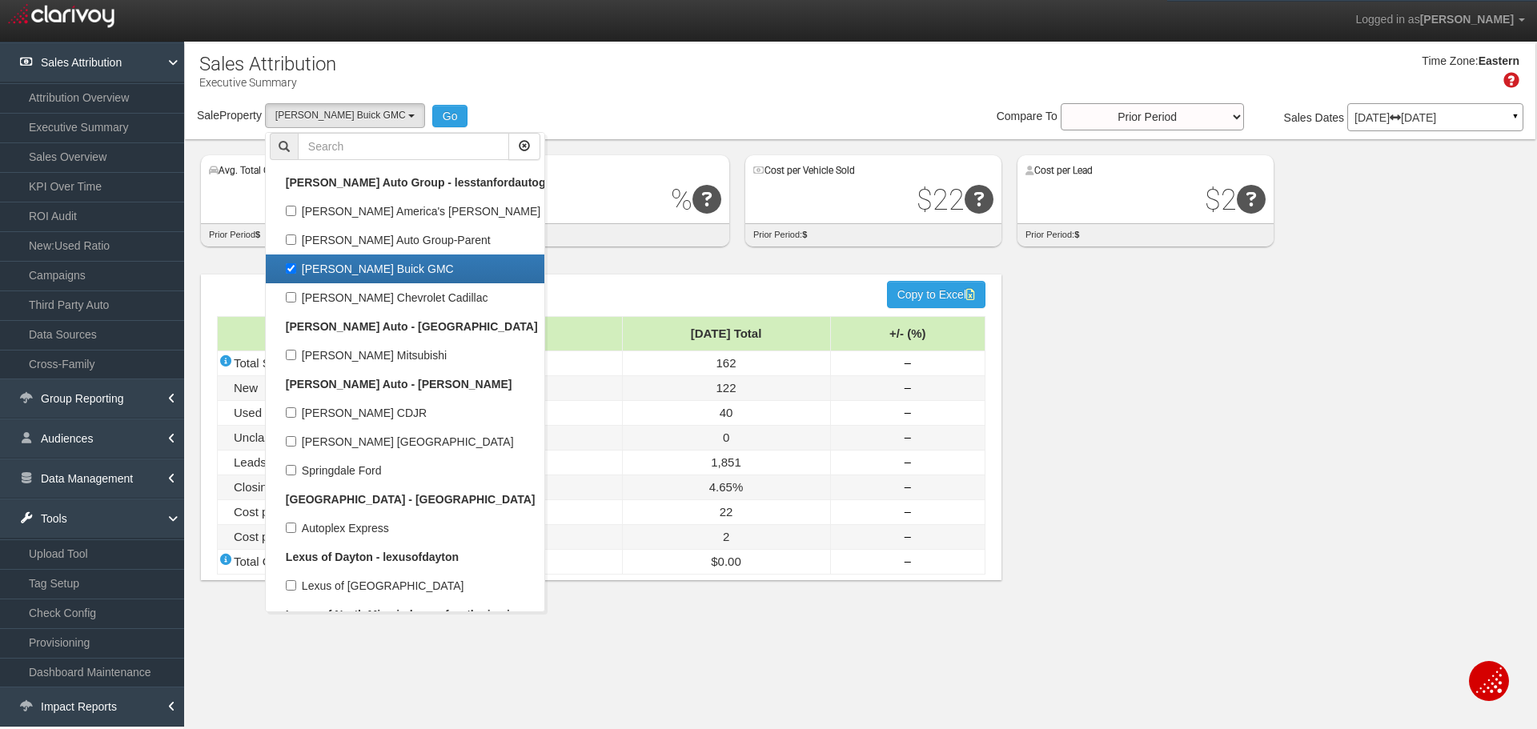
click at [287, 271] on label "[PERSON_NAME] Buick GMC" at bounding box center [405, 269] width 271 height 21
click at [287, 271] on input "[PERSON_NAME] Buick GMC" at bounding box center [291, 268] width 10 height 10
checkbox input "false"
select select
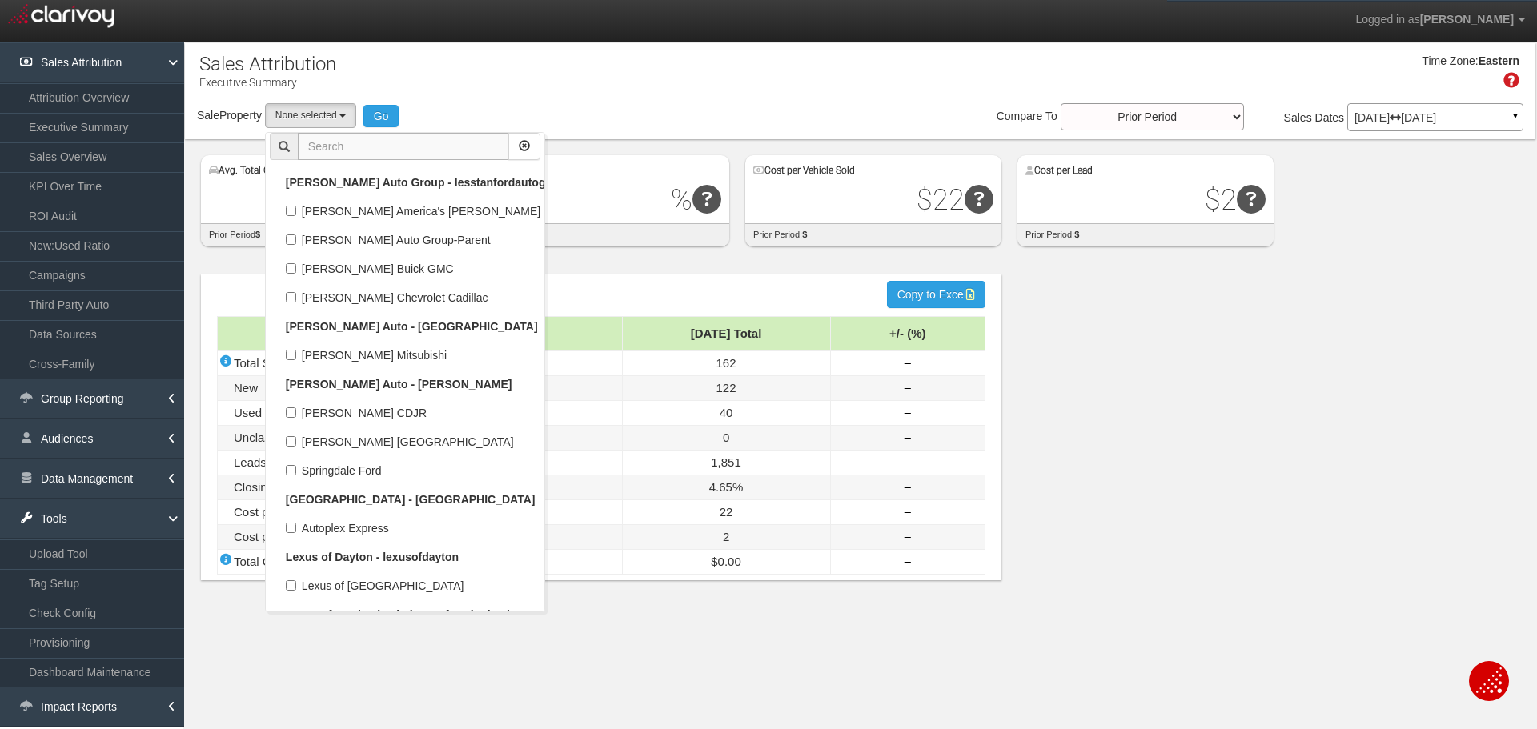
click at [369, 133] on input "text" at bounding box center [403, 146] width 211 height 27
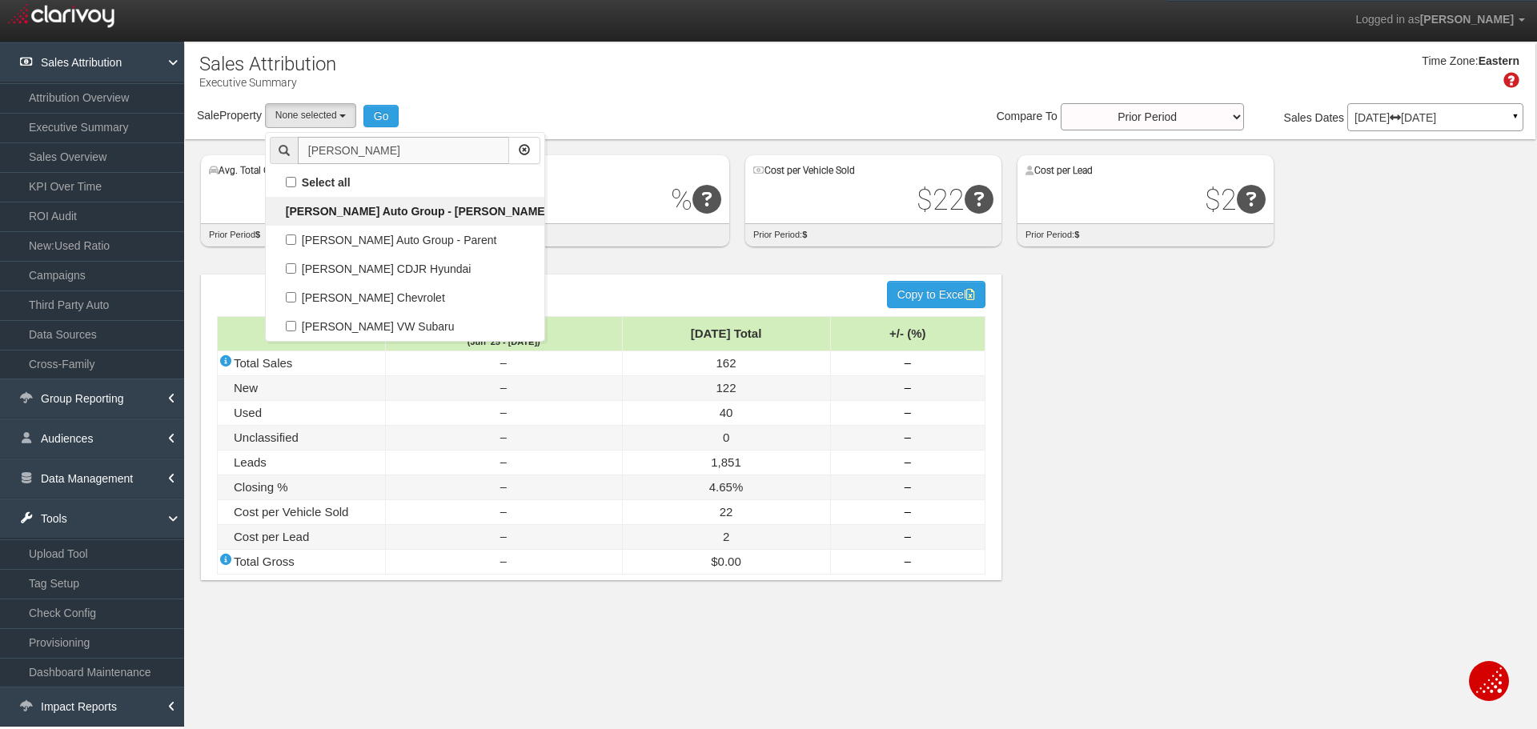
scroll to position [0, 0]
type input "bachman"
click at [309, 241] on label "[PERSON_NAME] Auto Group - Parent" at bounding box center [405, 240] width 271 height 21
click at [296, 241] on input "[PERSON_NAME] Auto Group - Parent" at bounding box center [291, 240] width 10 height 10
checkbox input "true"
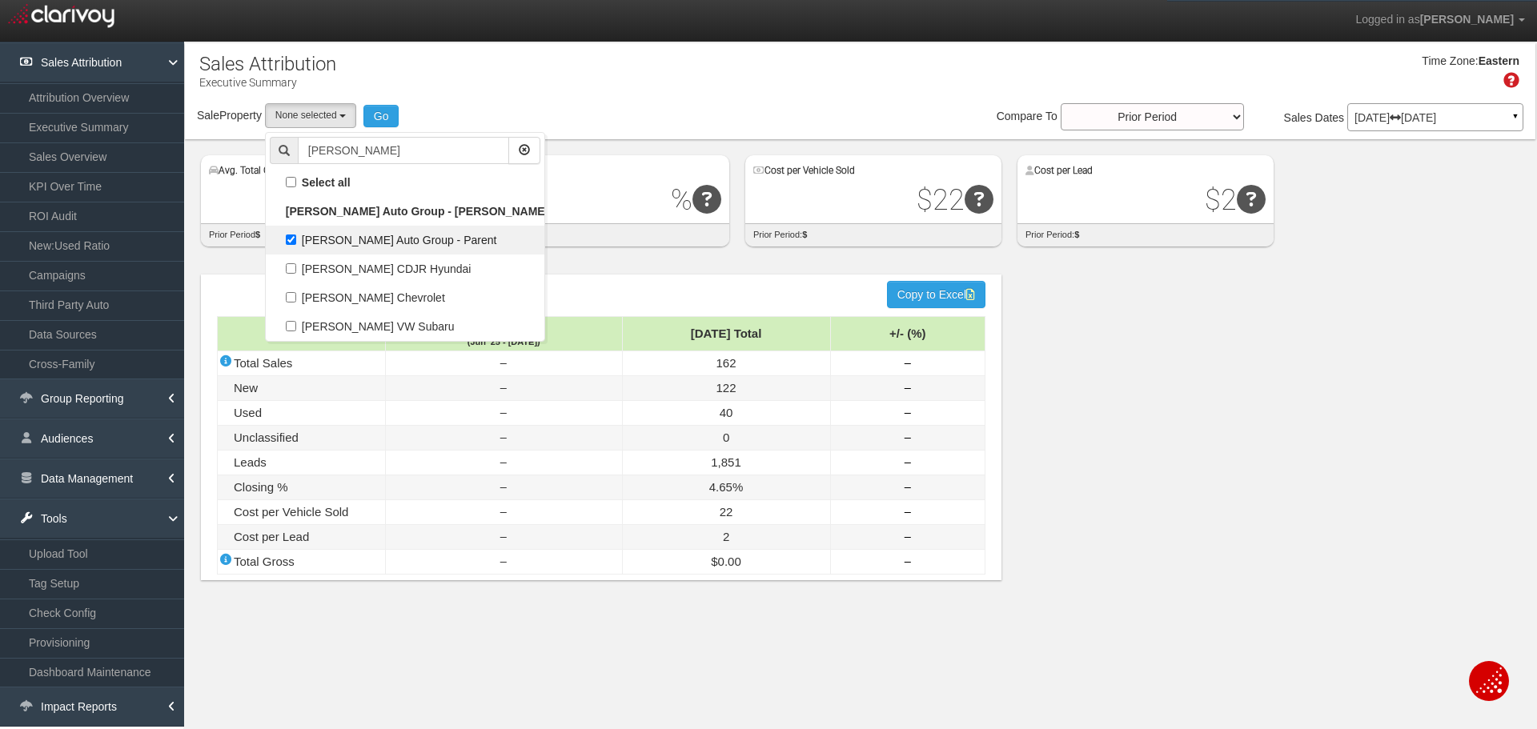
select select "object:605"
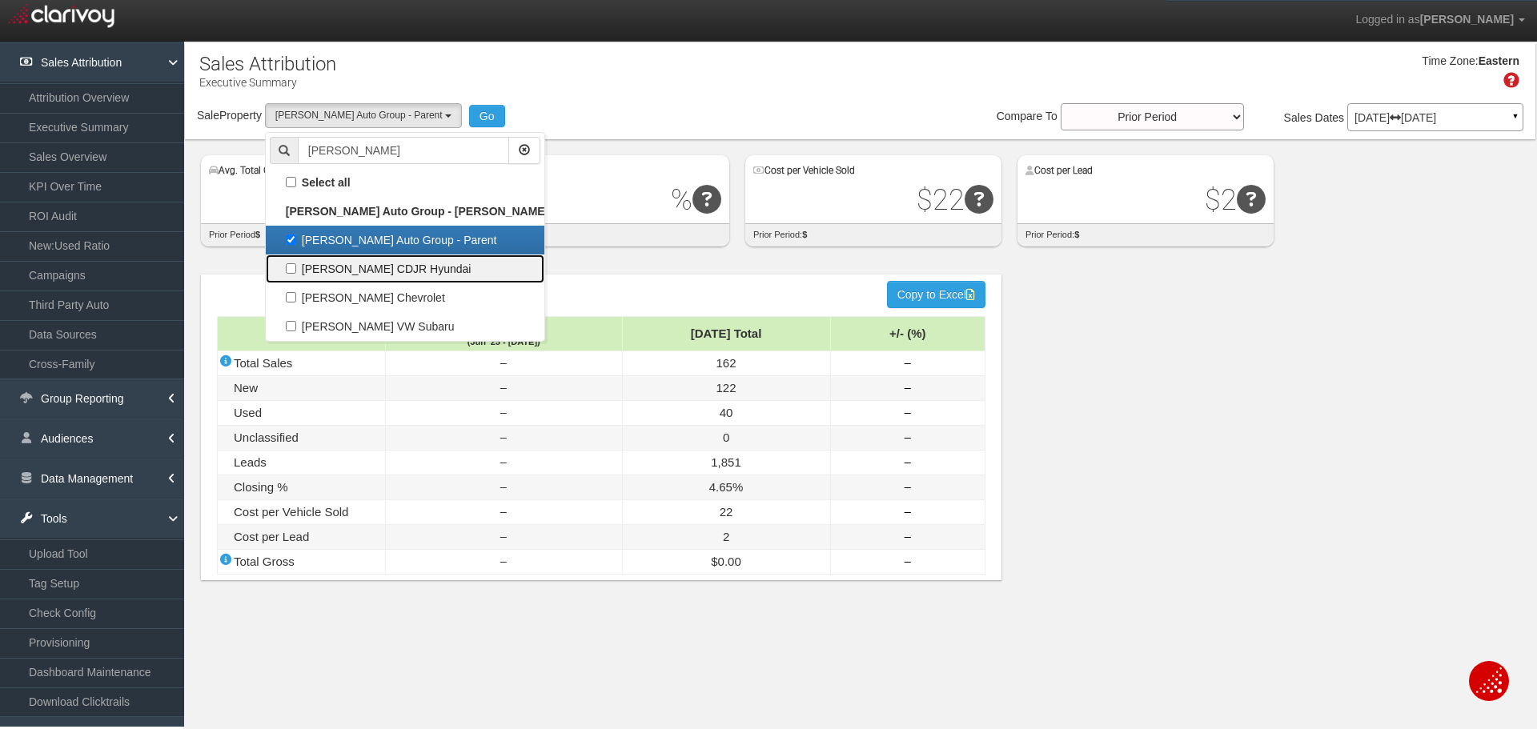
click at [320, 266] on label "[PERSON_NAME] CDJR Hyundai" at bounding box center [405, 269] width 271 height 21
click at [296, 266] on input "[PERSON_NAME] CDJR Hyundai" at bounding box center [291, 268] width 10 height 10
checkbox input "true"
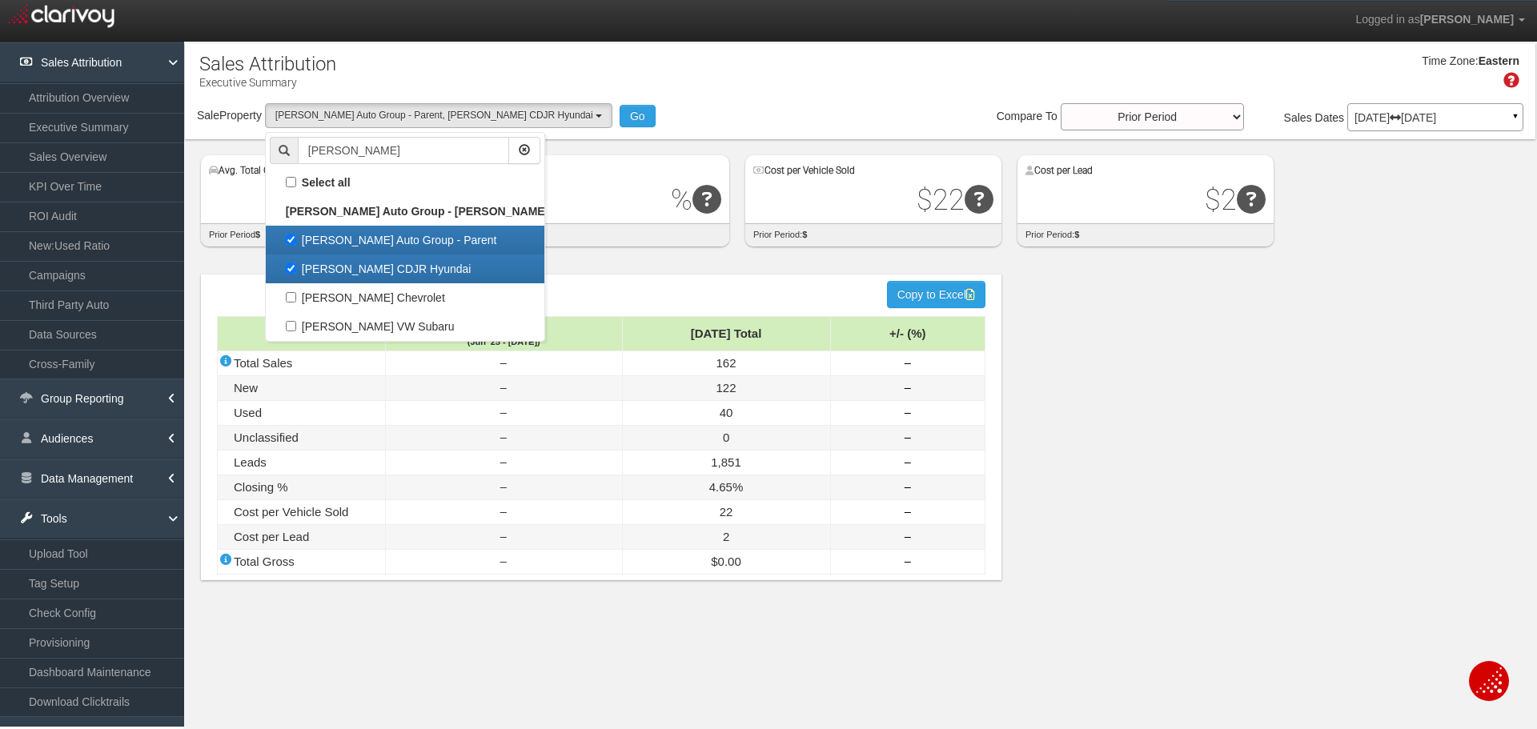
click at [290, 232] on label "[PERSON_NAME] Auto Group - Parent" at bounding box center [405, 240] width 271 height 21
click at [290, 235] on input "[PERSON_NAME] Auto Group - Parent" at bounding box center [291, 240] width 10 height 10
checkbox input "false"
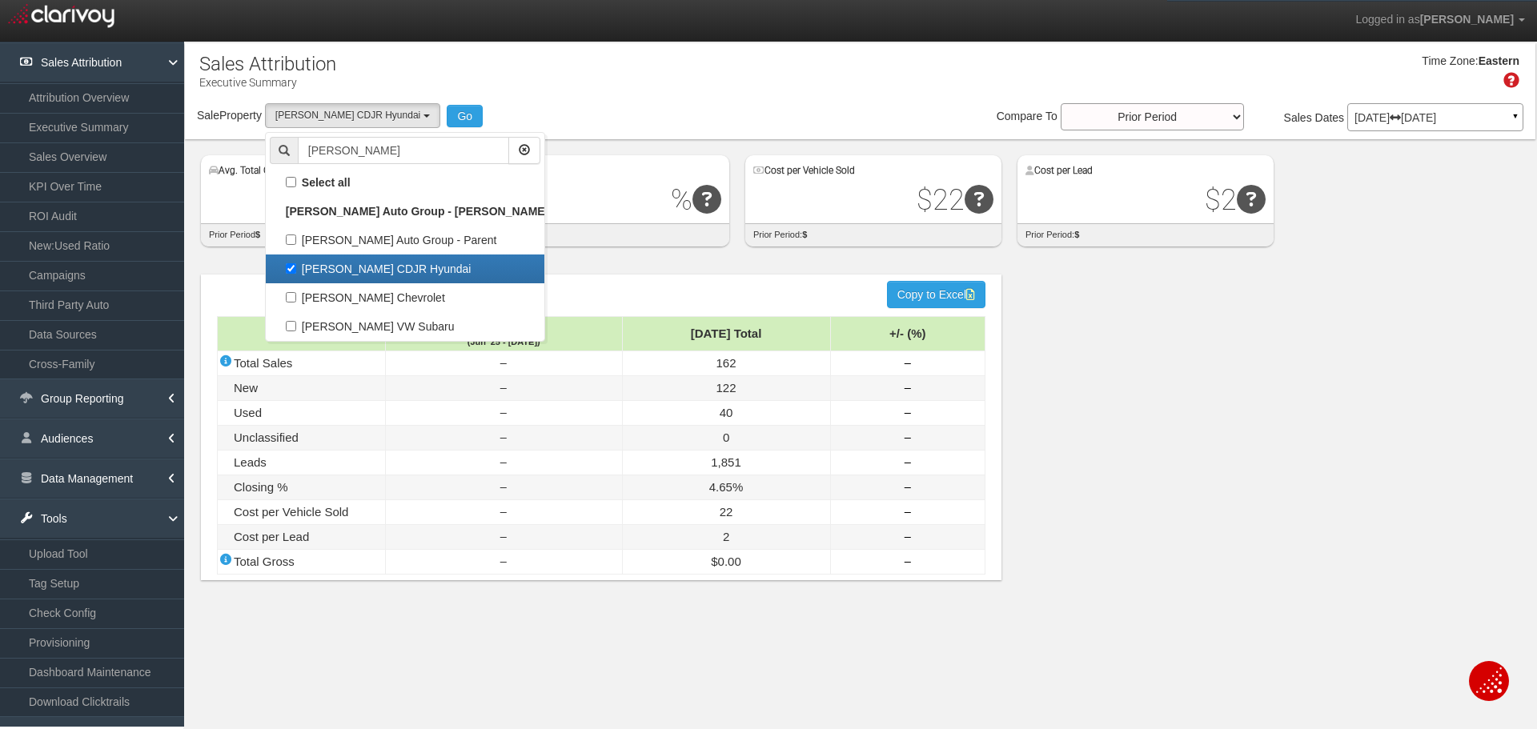
select select "object:606"
click at [460, 110] on div "Sale Property Loading 1st Gear Motorsports 24 Auto Group - Parent 24 Ford of Ea…" at bounding box center [860, 120] width 1351 height 34
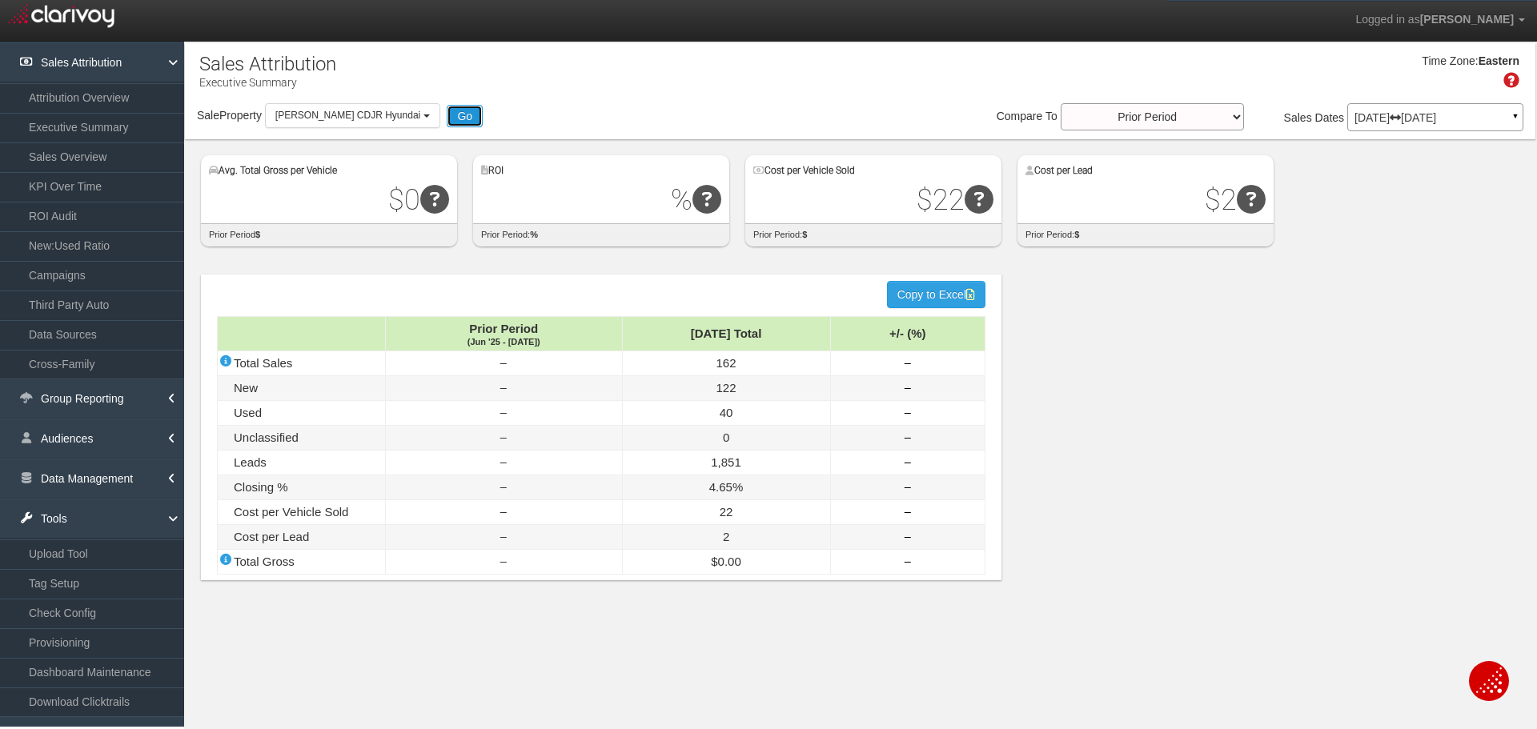
drag, startPoint x: 427, startPoint y: 116, endPoint x: 414, endPoint y: 123, distance: 14.7
click at [447, 117] on button "Go" at bounding box center [465, 116] width 36 height 22
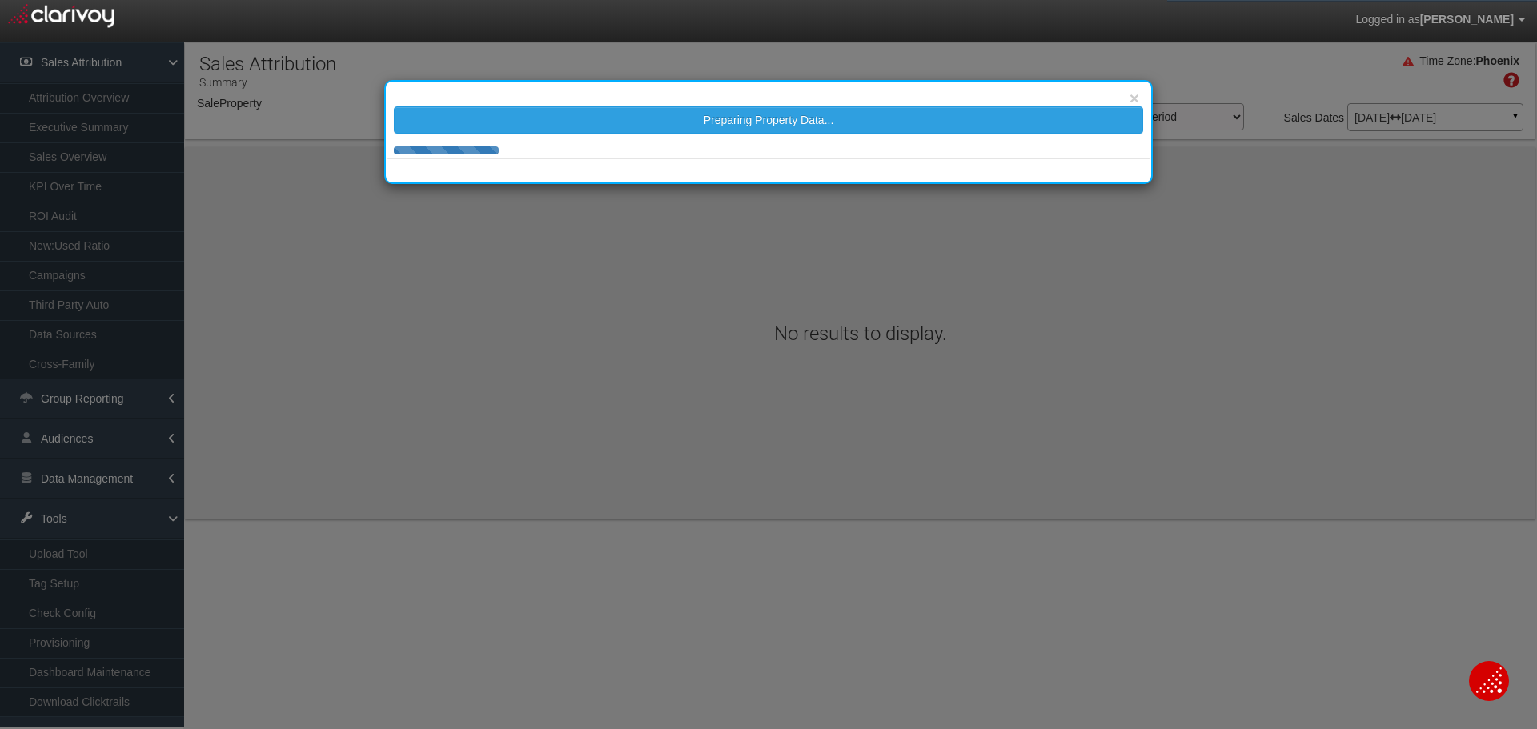
select select "object:3211"
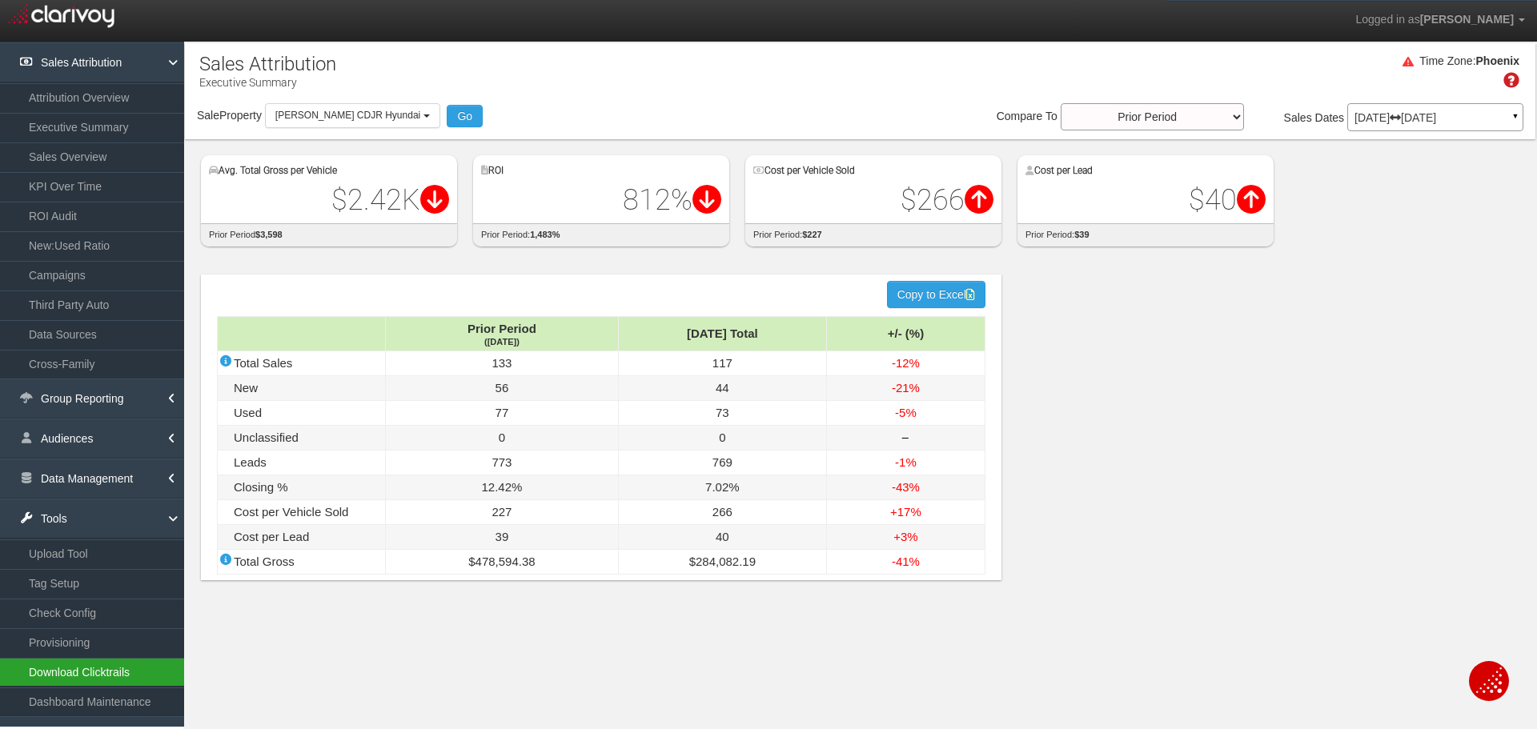
click at [66, 659] on link "Download Clicktrails" at bounding box center [92, 672] width 184 height 29
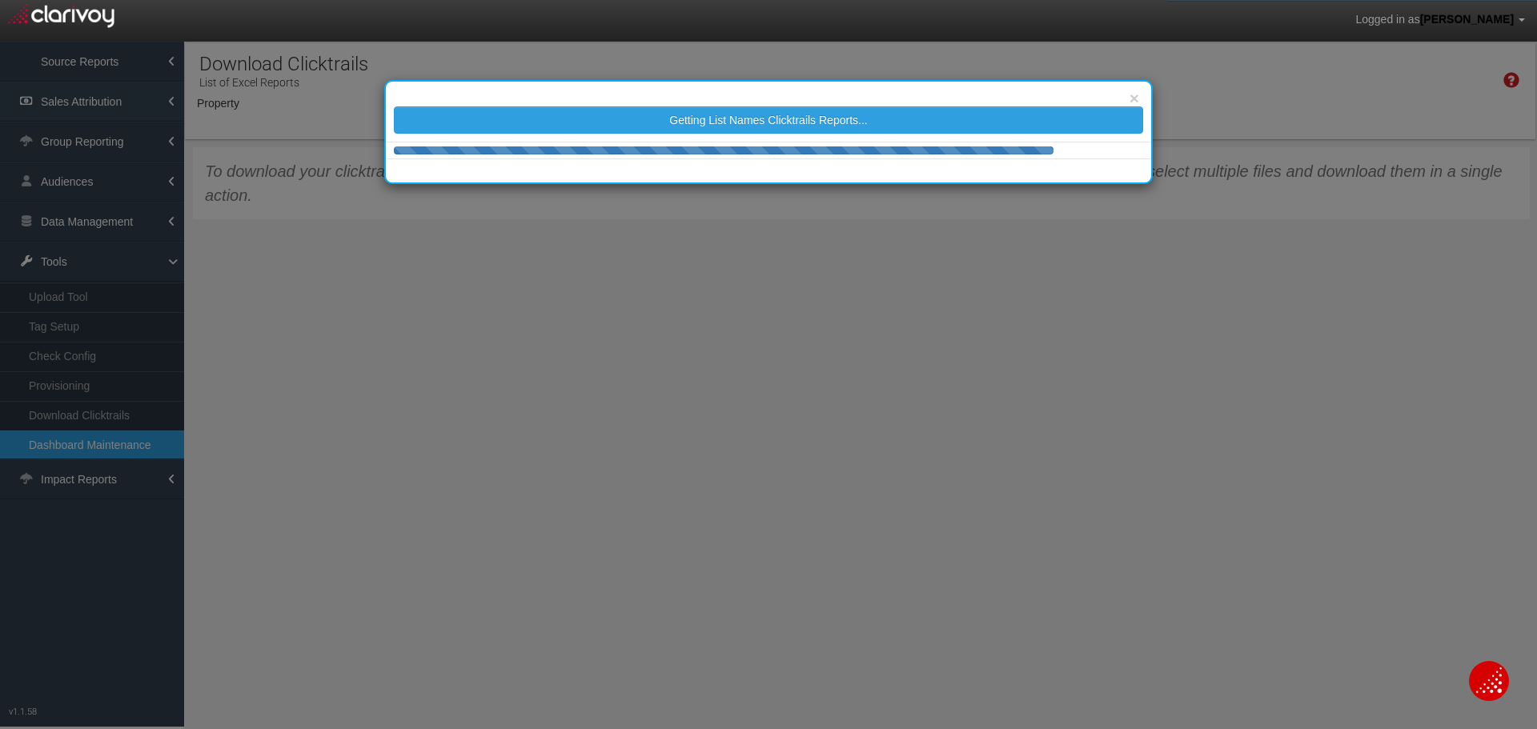
select select "object:5794"
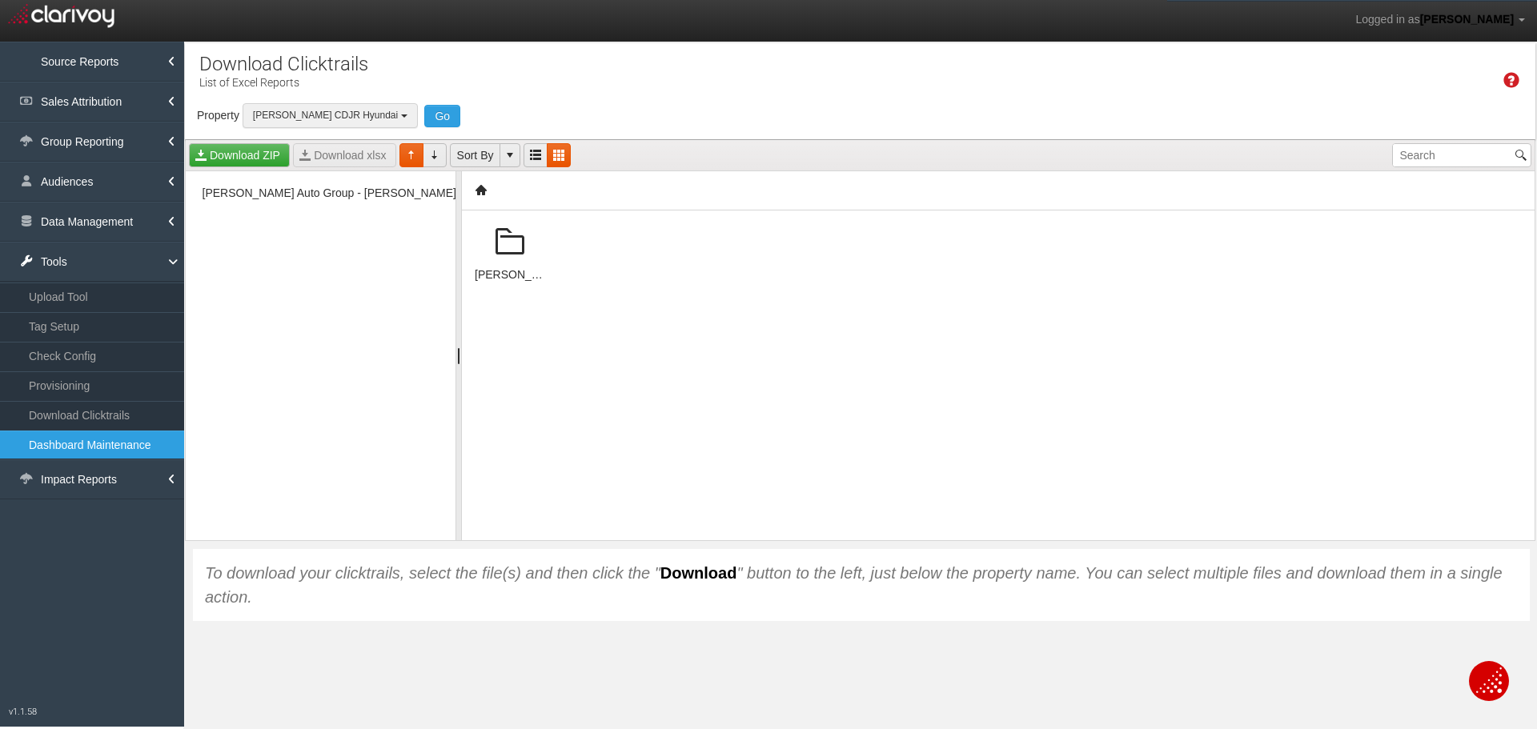
click at [325, 110] on button "[PERSON_NAME] CDJR Hyundai" at bounding box center [330, 115] width 175 height 25
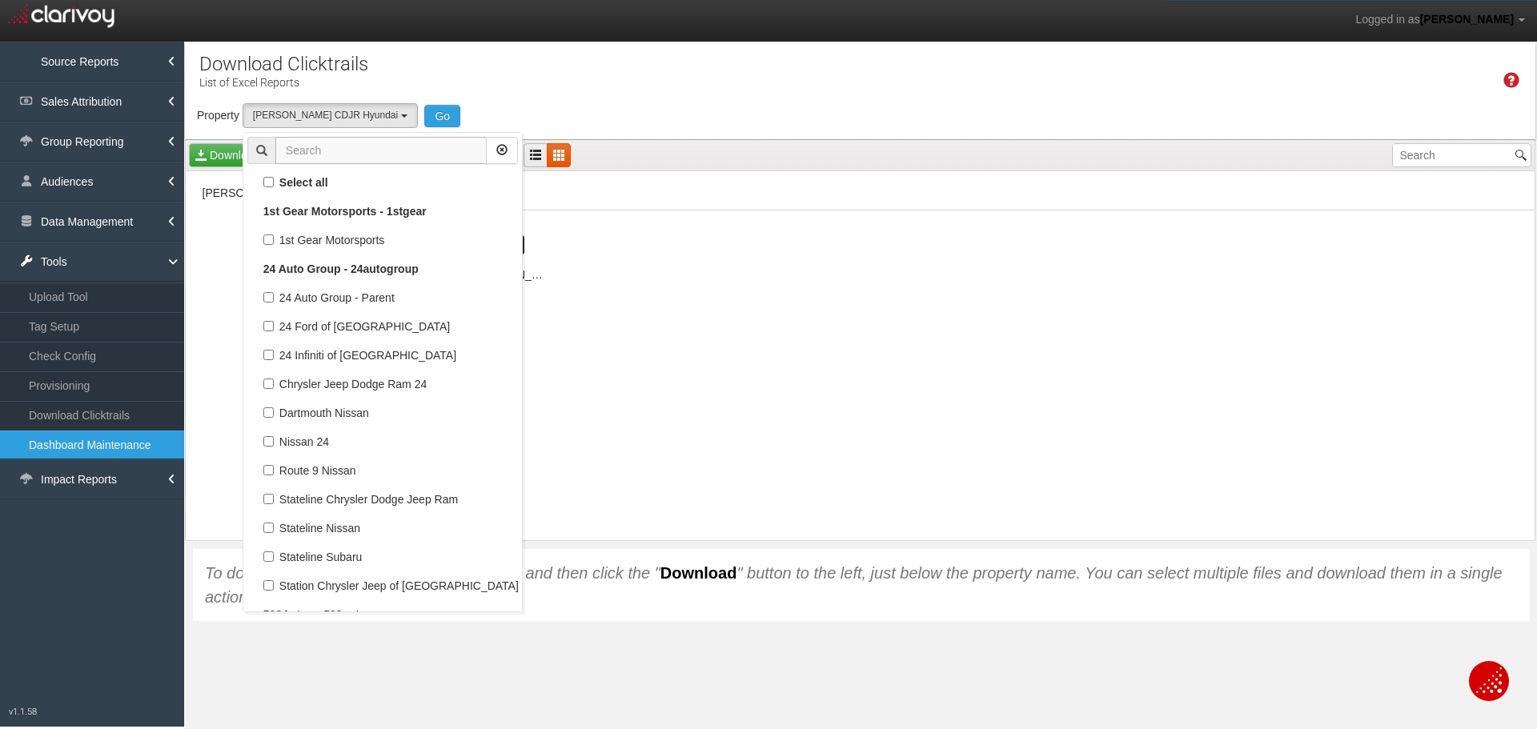
scroll to position [6283, 0]
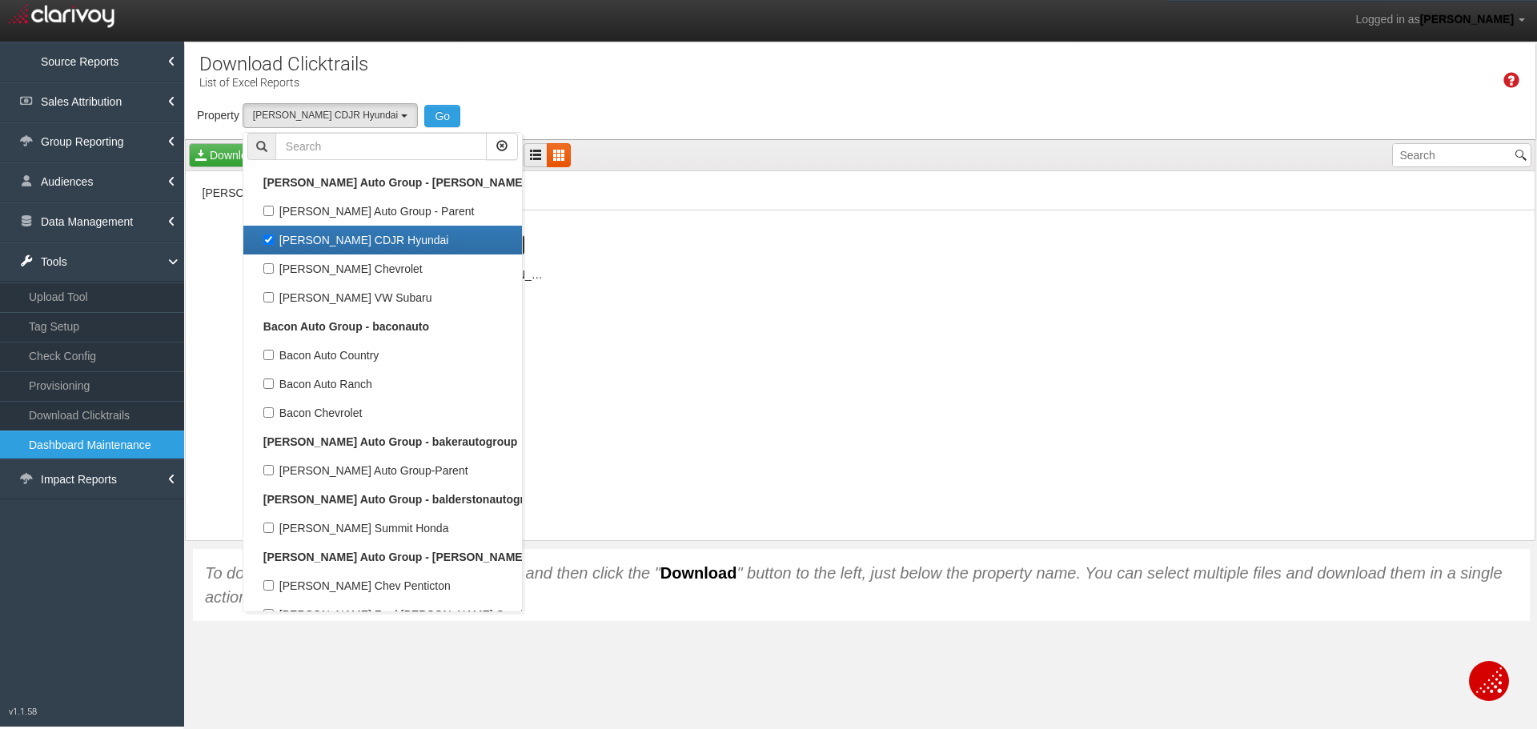
click at [267, 238] on label "[PERSON_NAME] CDJR Hyundai" at bounding box center [382, 240] width 271 height 21
click at [267, 238] on input "[PERSON_NAME] CDJR Hyundai" at bounding box center [268, 240] width 10 height 10
checkbox input "false"
select select
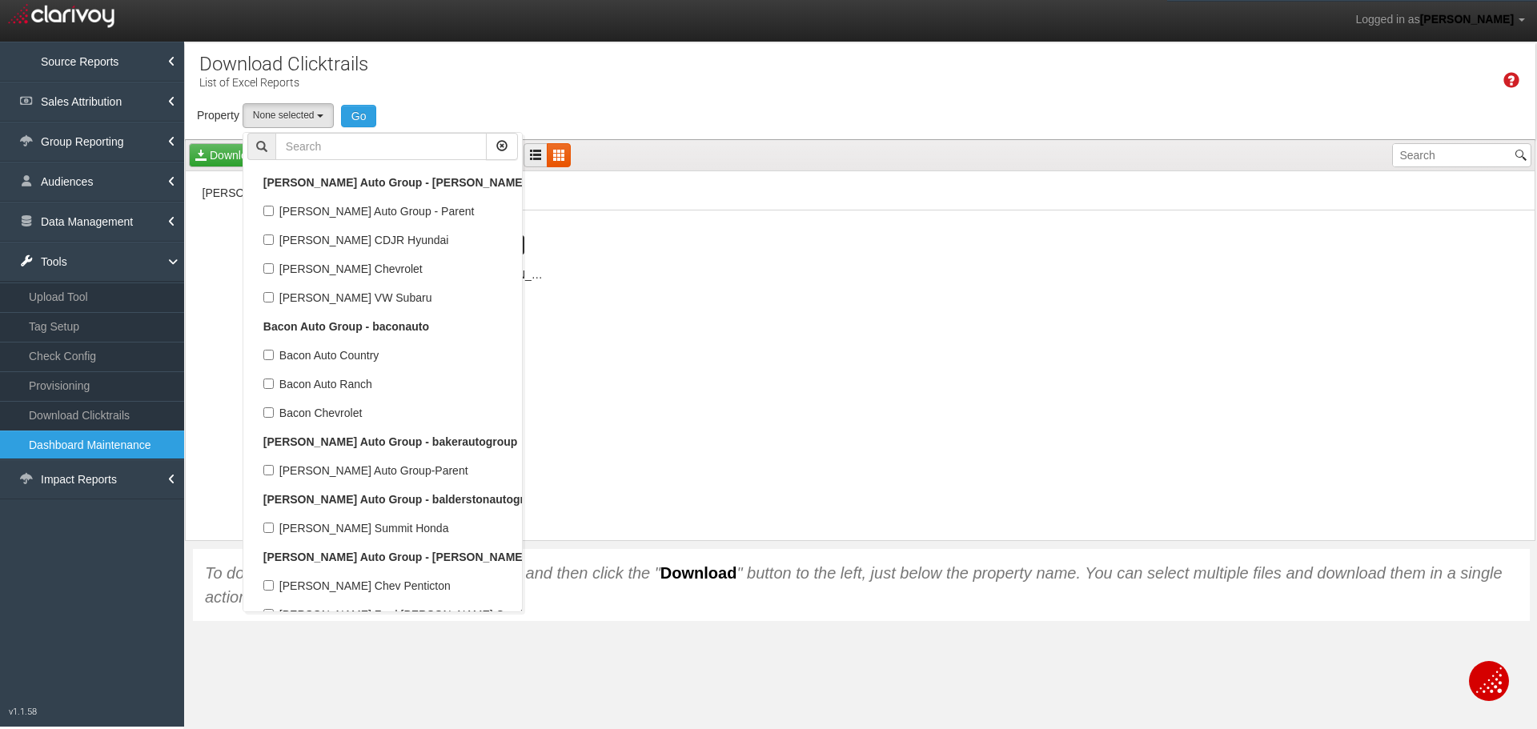
scroll to position [3023, 0]
click at [388, 133] on input "text" at bounding box center [380, 146] width 211 height 27
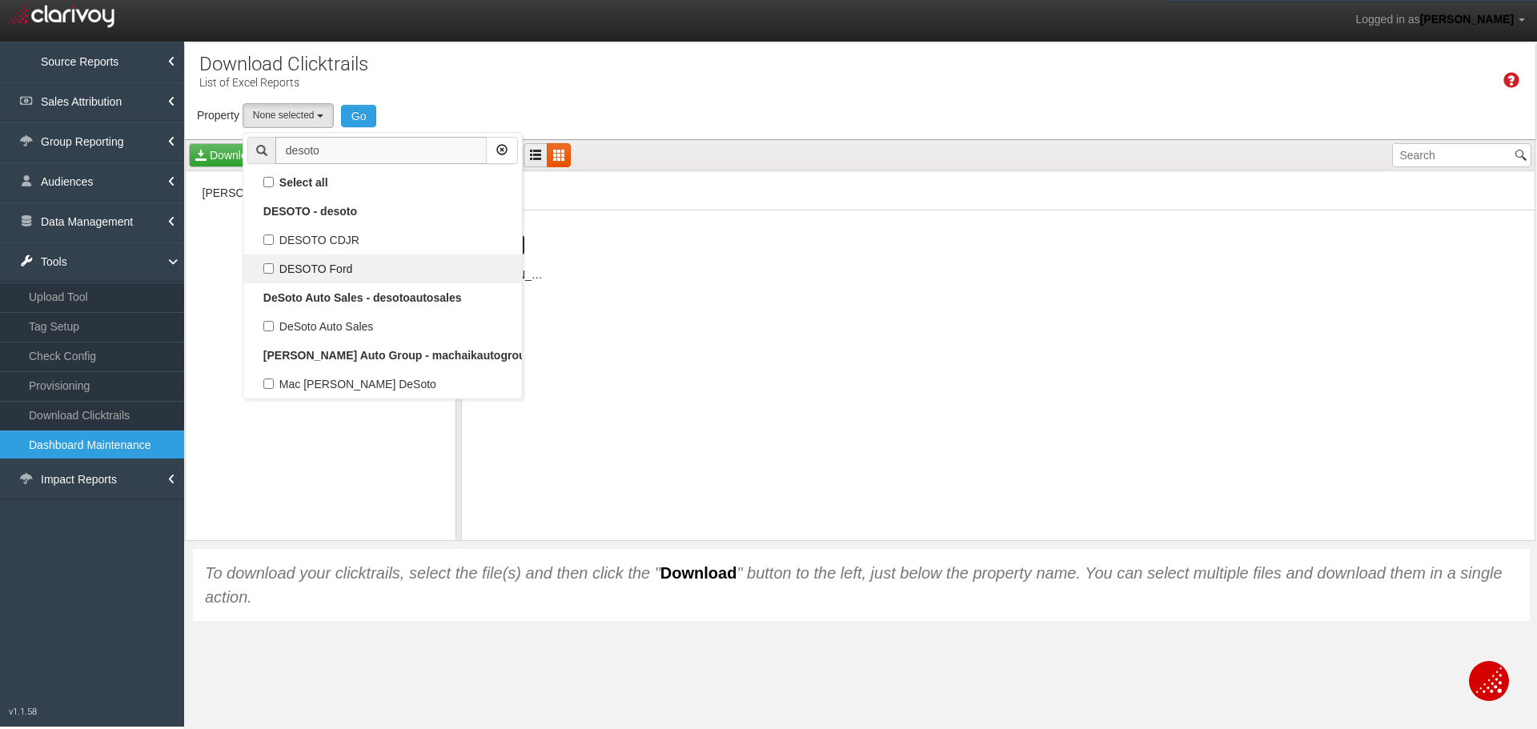
scroll to position [0, 0]
type input "desoto"
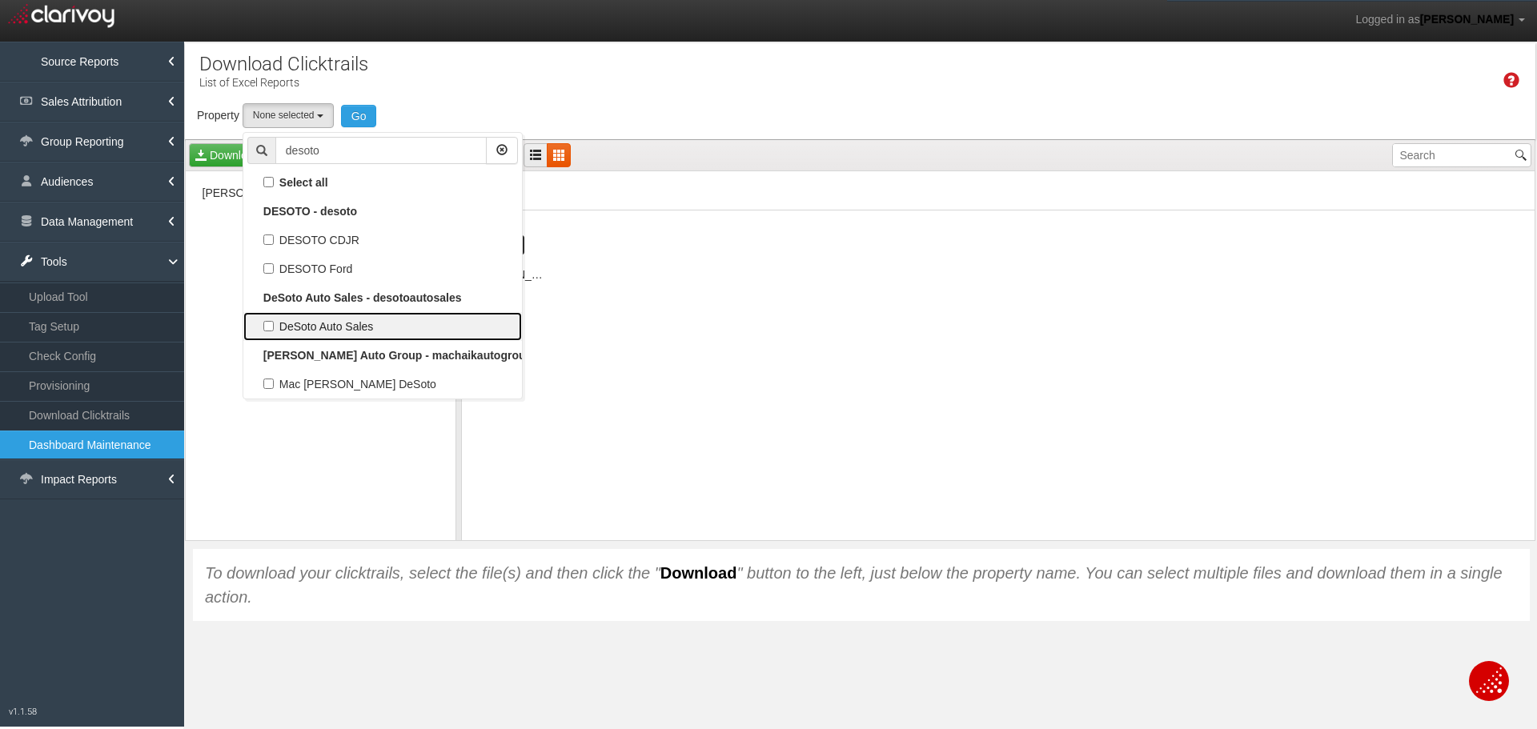
click at [305, 326] on label "DeSoto Auto Sales" at bounding box center [382, 326] width 271 height 21
click at [274, 326] on input "DeSoto Auto Sales" at bounding box center [268, 326] width 10 height 10
checkbox input "true"
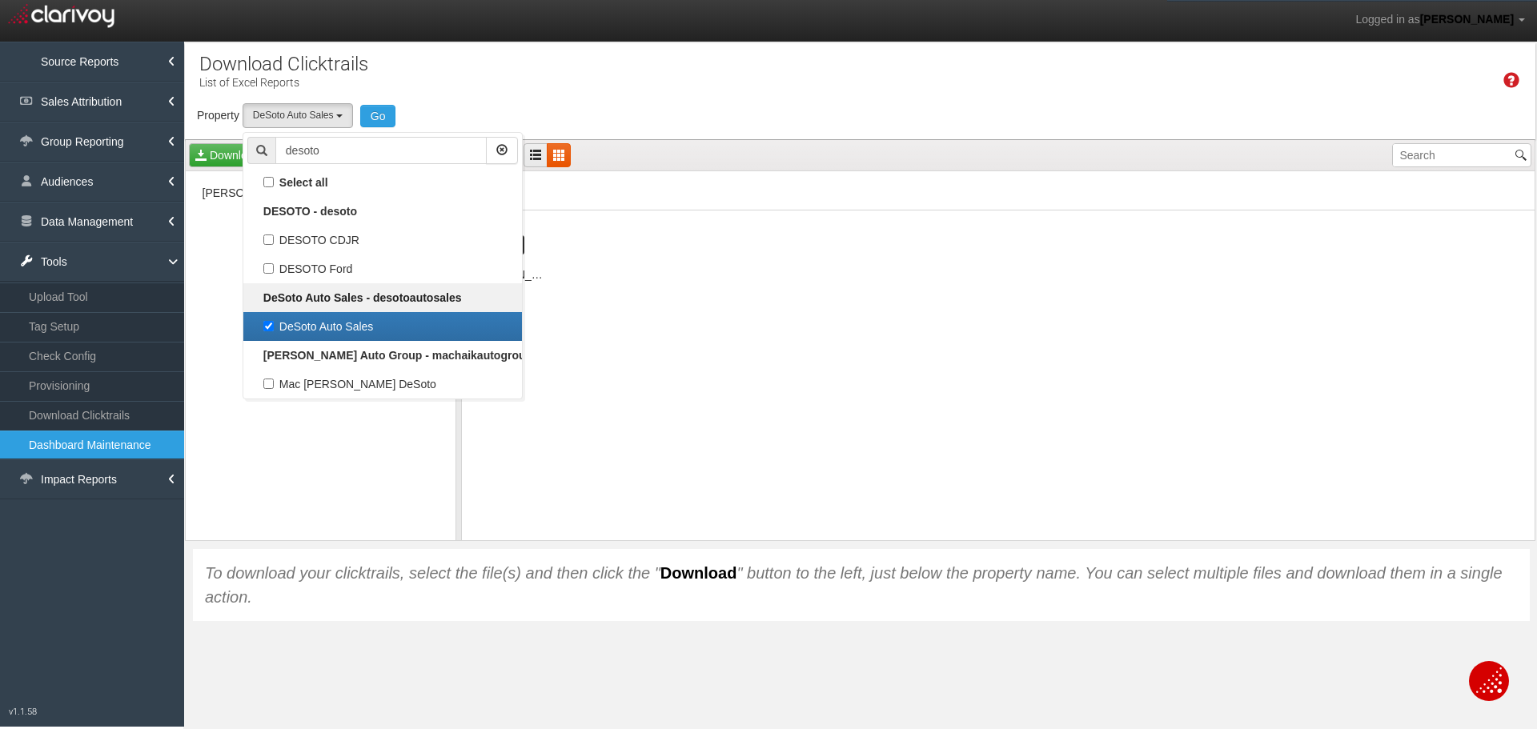
select select "object:6319"
click at [390, 105] on button "Go" at bounding box center [378, 116] width 36 height 22
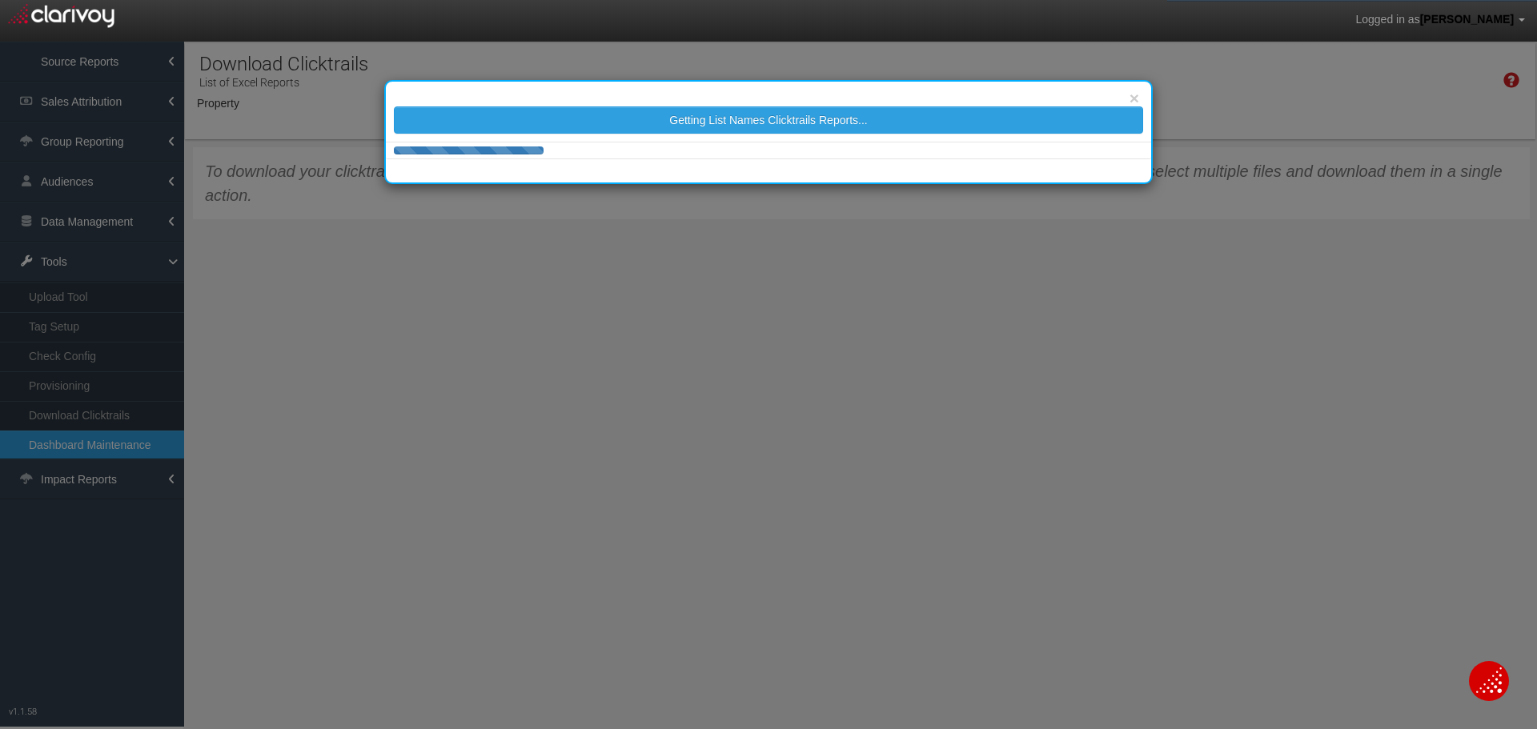
select select "object:8884"
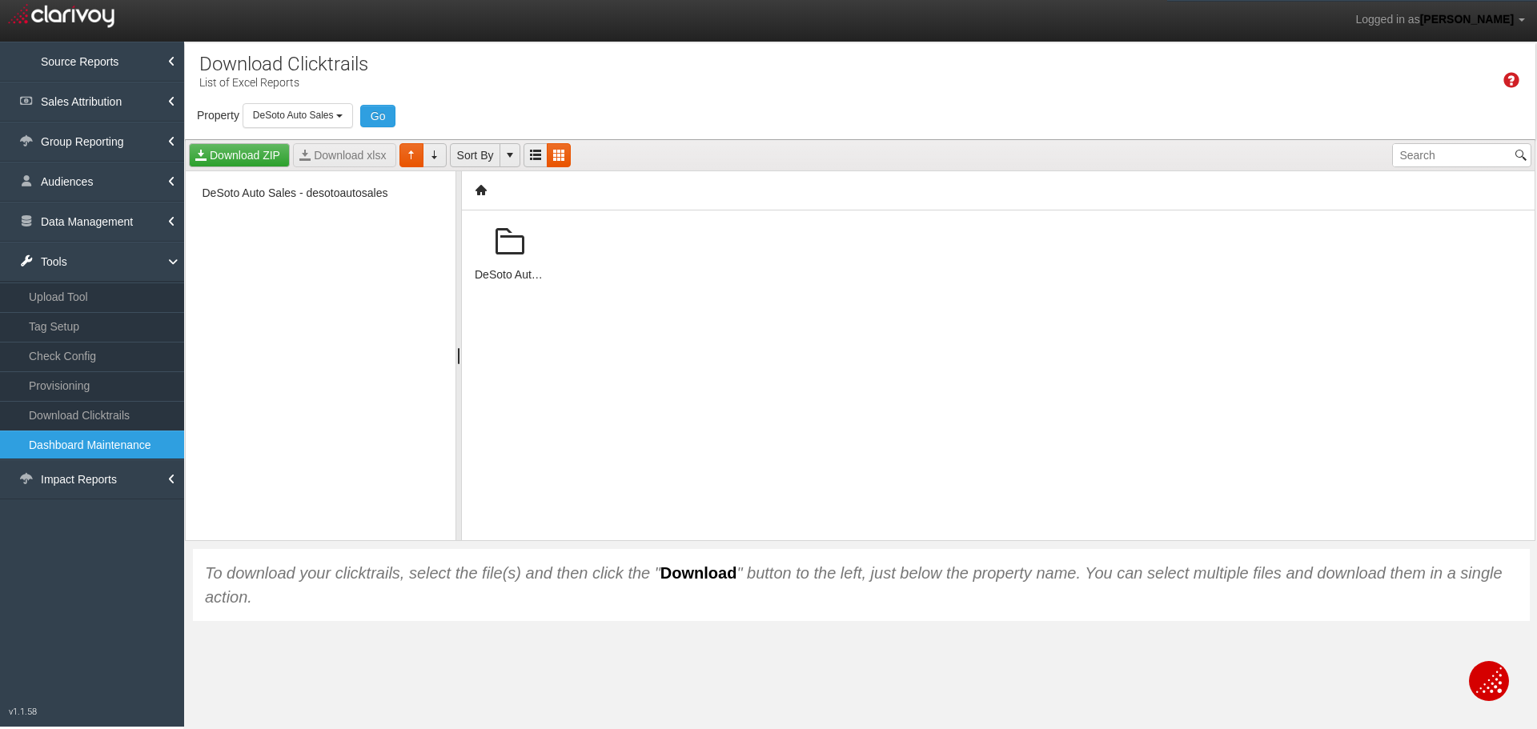
click at [506, 242] on span at bounding box center [510, 242] width 38 height 38
click at [508, 249] on span at bounding box center [510, 242] width 38 height 38
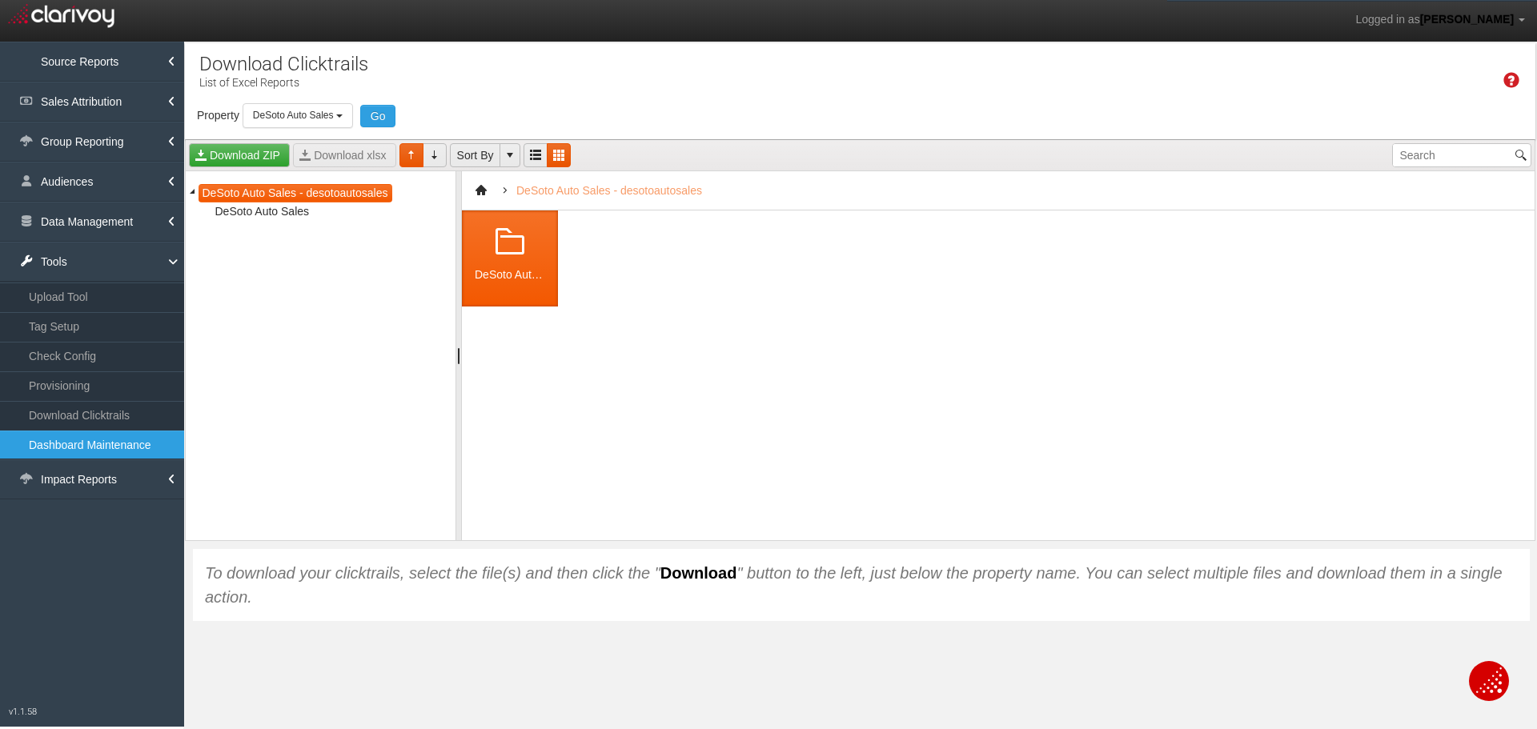
click at [509, 249] on span at bounding box center [510, 242] width 38 height 38
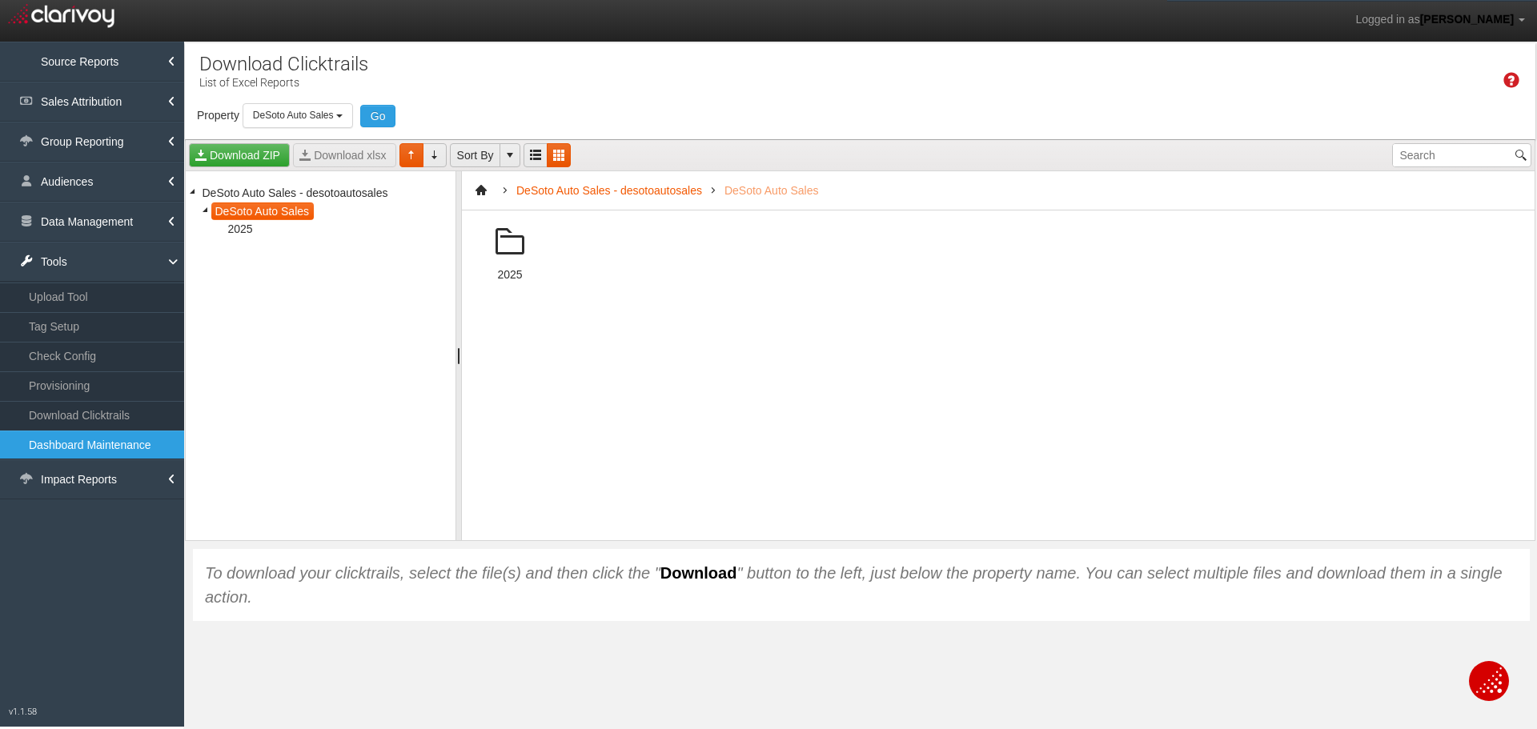
click at [509, 249] on span at bounding box center [510, 242] width 38 height 38
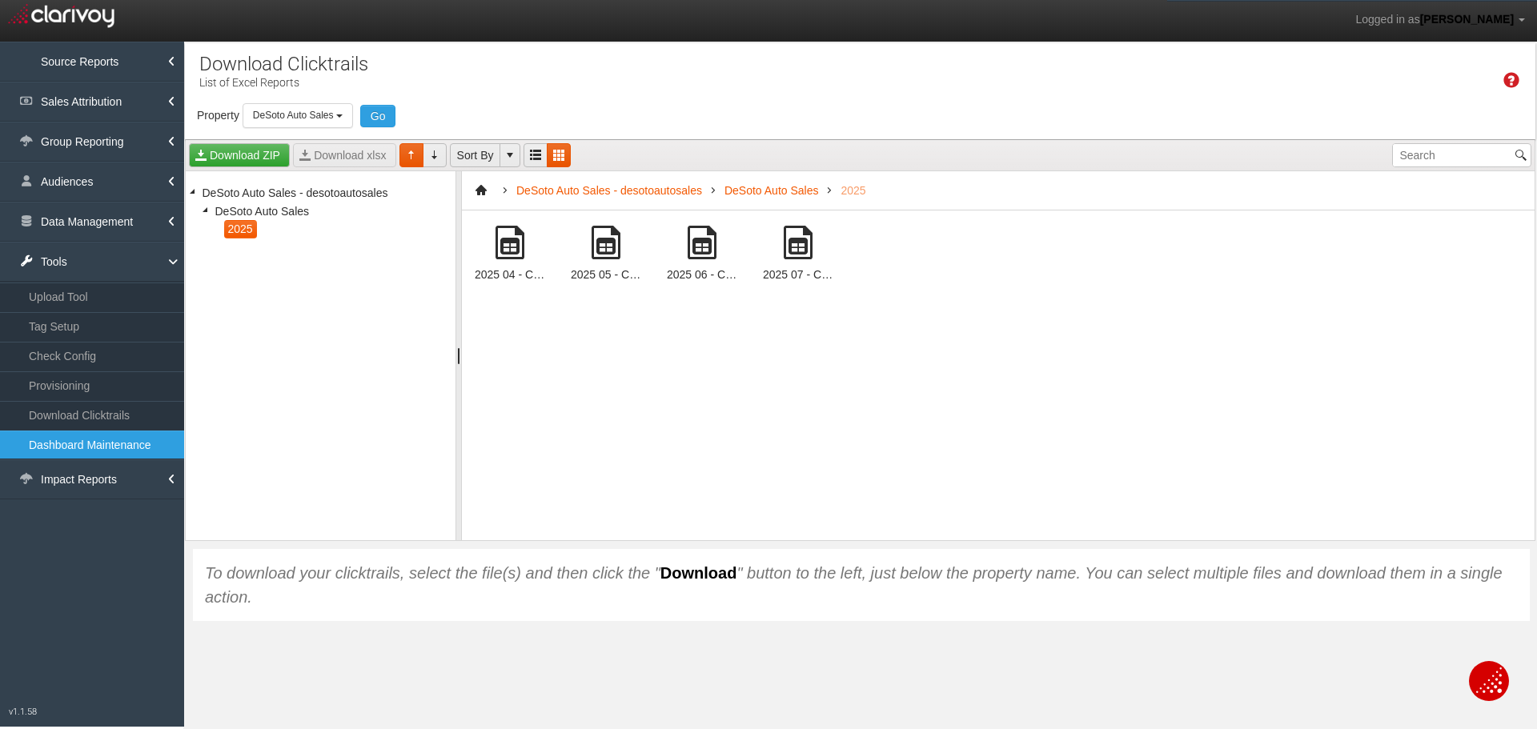
click at [799, 239] on span at bounding box center [798, 242] width 38 height 38
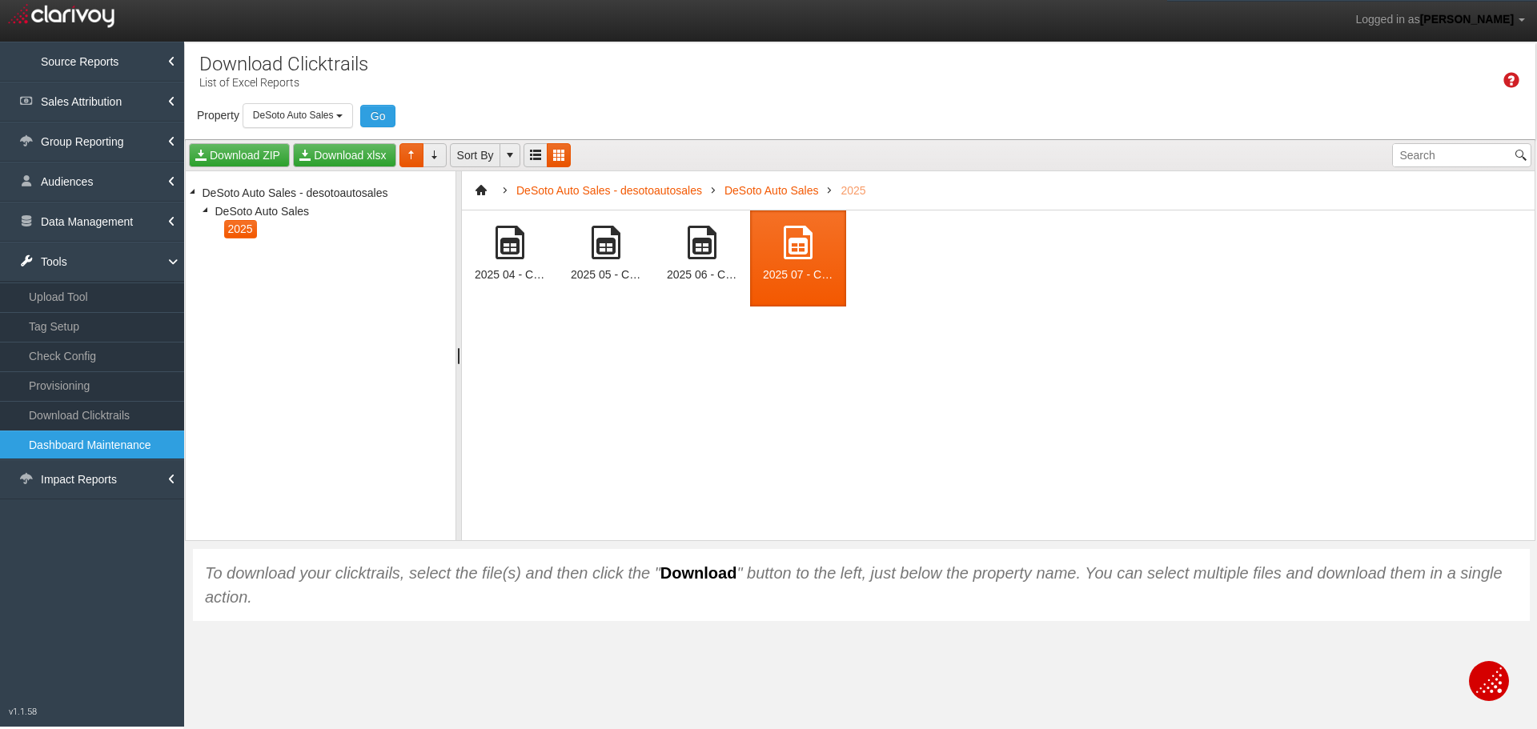
click at [799, 239] on span at bounding box center [798, 242] width 38 height 38
click at [251, 146] on link "Download ZIP" at bounding box center [239, 155] width 101 height 24
click at [1410, 62] on div "Time Zone: Eastern" at bounding box center [860, 77] width 1351 height 52
click at [785, 253] on span at bounding box center [798, 242] width 38 height 38
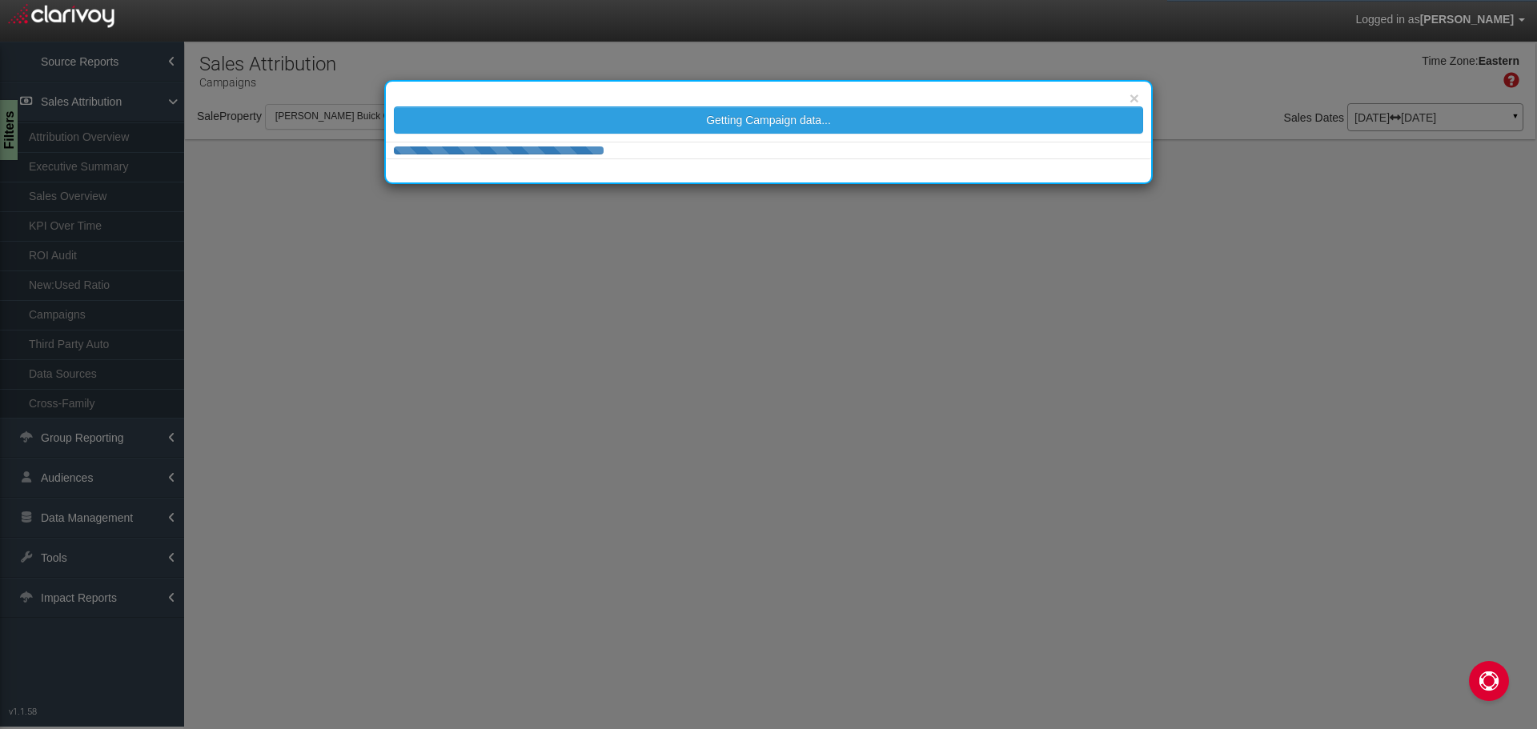
select select "object:1798"
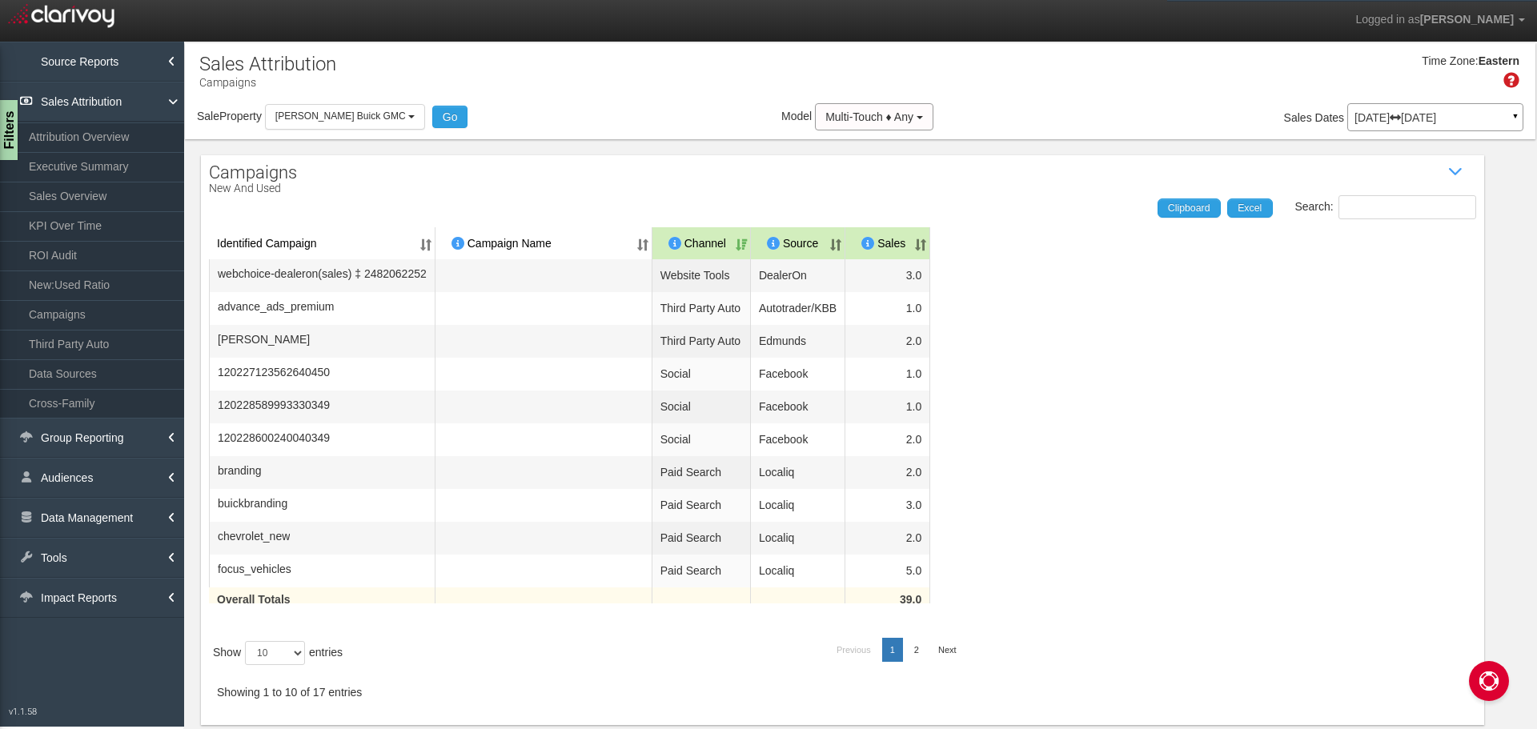
click at [399, 130] on div "Sale Property Loading 1st Gear Motorsports 24 Auto Group - Parent 24 Ford of Ea…" at bounding box center [860, 120] width 1351 height 34
drag, startPoint x: 407, startPoint y: 112, endPoint x: 338, endPoint y: 194, distance: 106.8
click at [407, 117] on button "[PERSON_NAME] Buick GMC" at bounding box center [345, 116] width 160 height 25
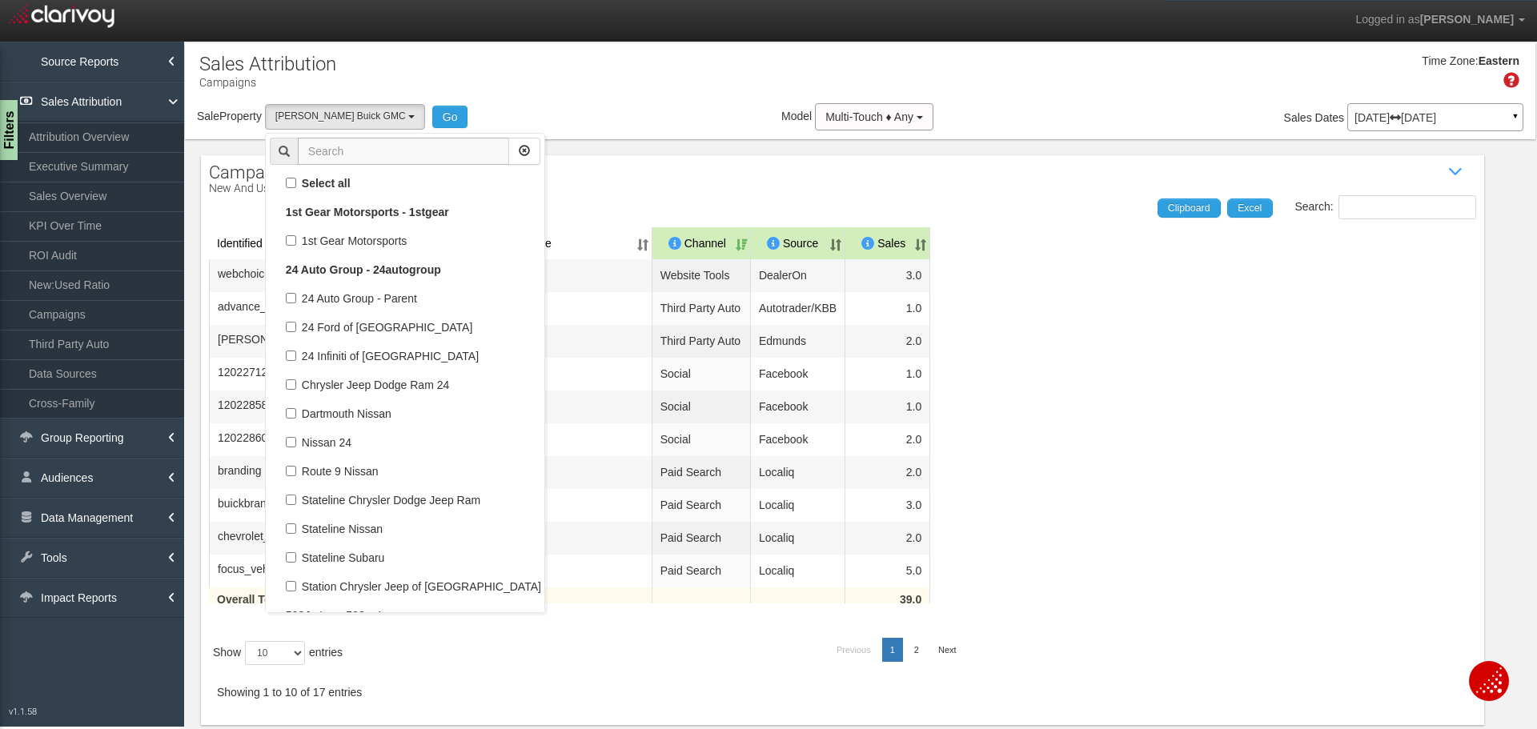
scroll to position [55218, 0]
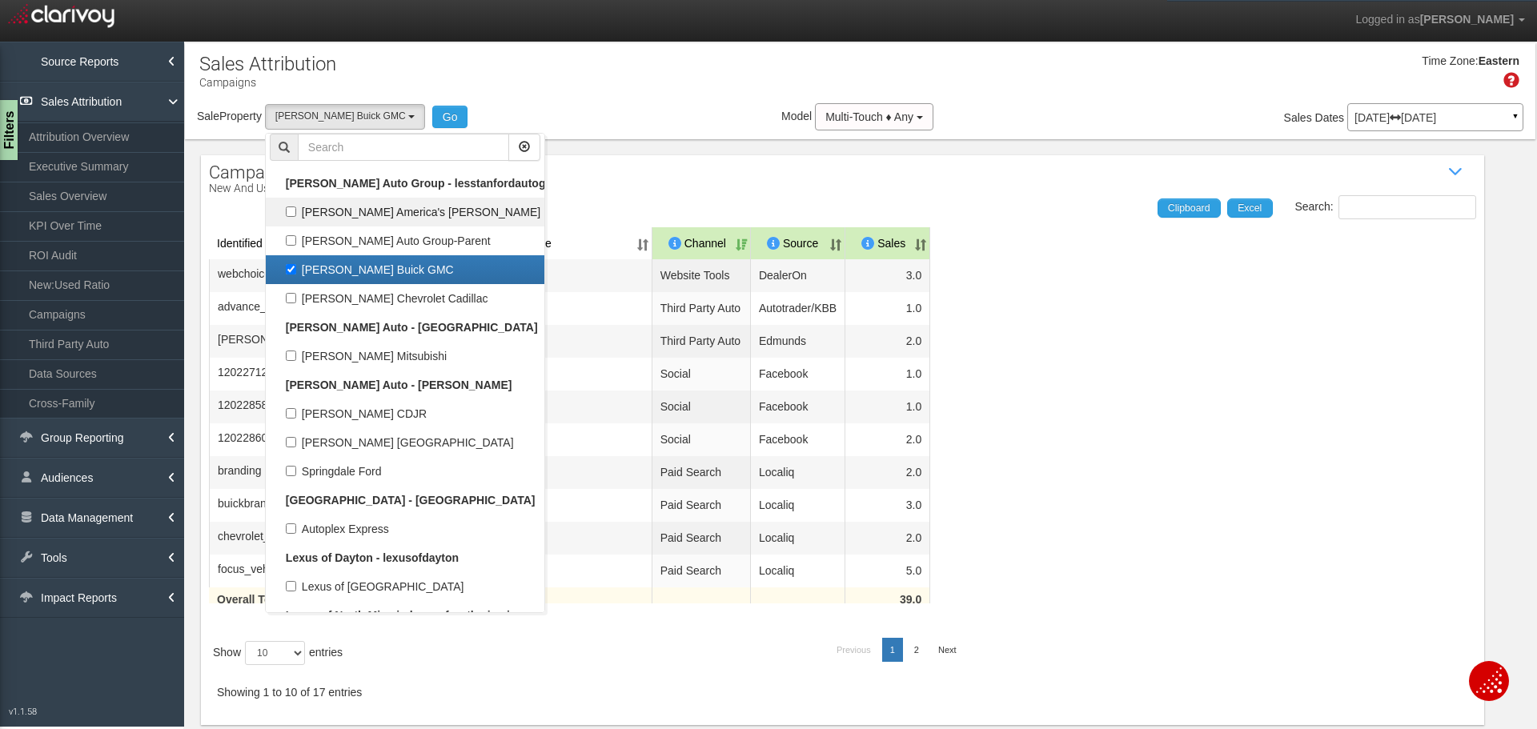
drag, startPoint x: 300, startPoint y: 279, endPoint x: 329, endPoint y: 214, distance: 71.7
click at [299, 277] on label "[PERSON_NAME] Buick GMC" at bounding box center [405, 269] width 271 height 21
click at [296, 275] on input "[PERSON_NAME] Buick GMC" at bounding box center [291, 269] width 10 height 10
checkbox input "false"
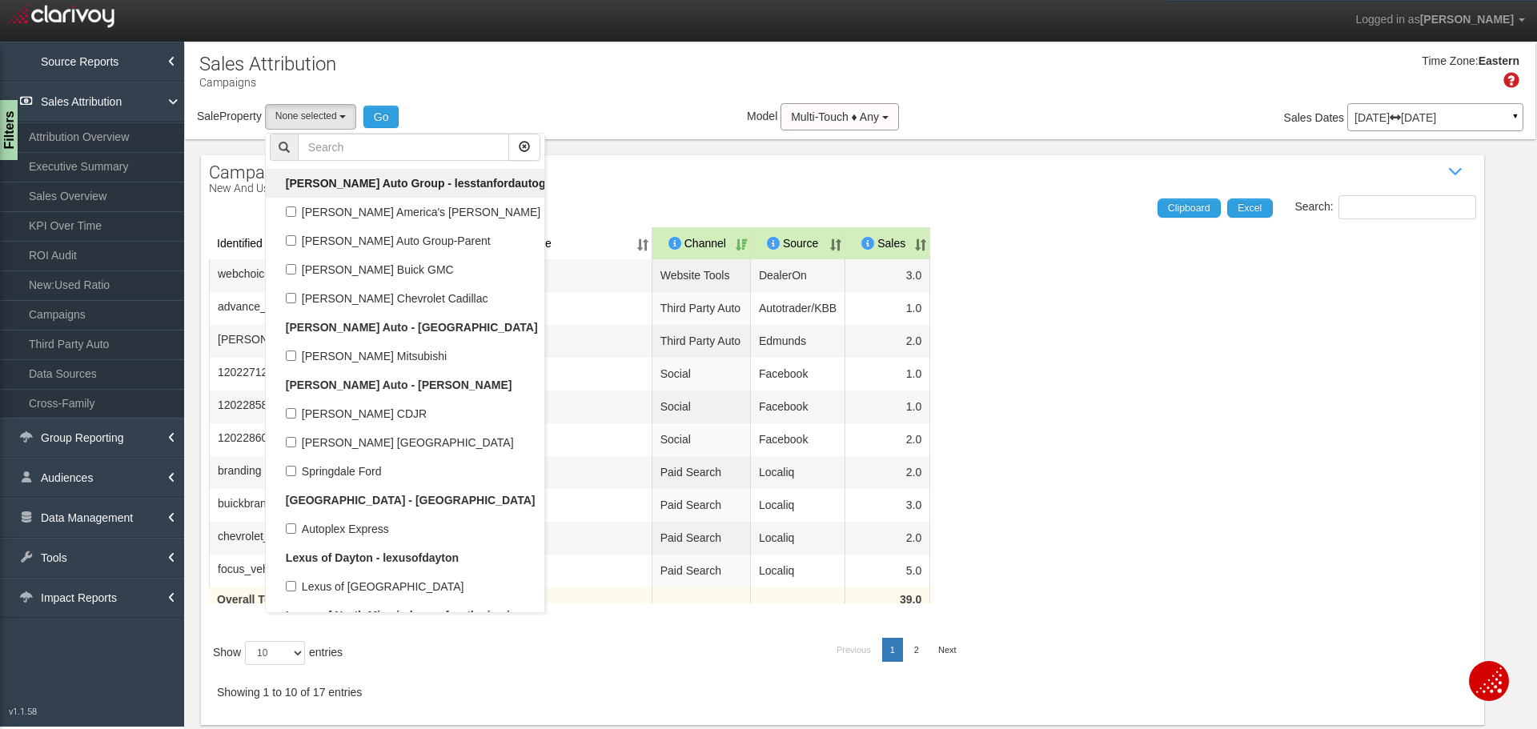
select select
click at [352, 144] on input "text" at bounding box center [403, 147] width 211 height 27
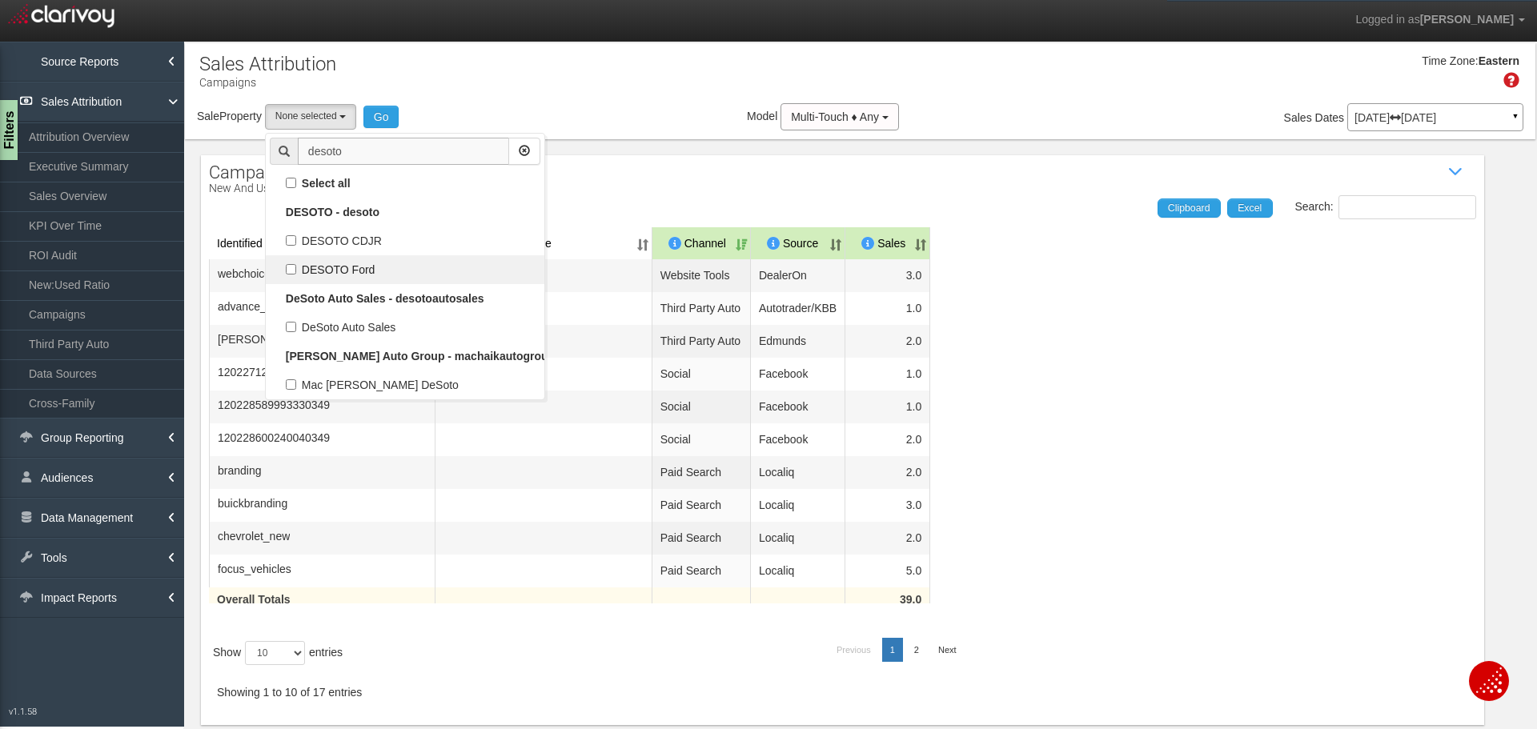
scroll to position [0, 0]
type input "desoto"
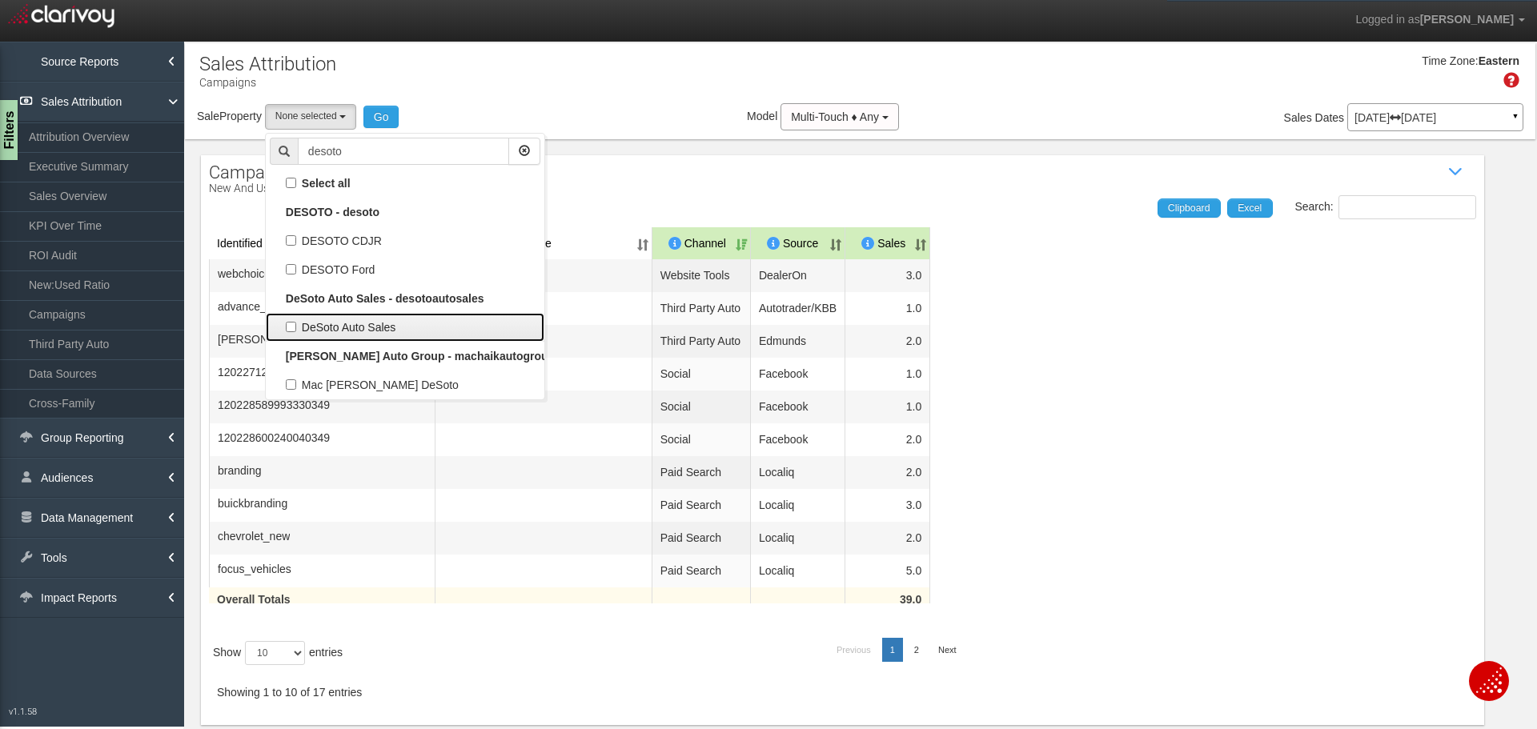
drag, startPoint x: 336, startPoint y: 335, endPoint x: 196, endPoint y: 318, distance: 141.2
click at [336, 333] on label "DeSoto Auto Sales" at bounding box center [405, 327] width 271 height 21
click at [296, 332] on input "DeSoto Auto Sales" at bounding box center [291, 327] width 10 height 10
checkbox input "true"
select select "object:1119"
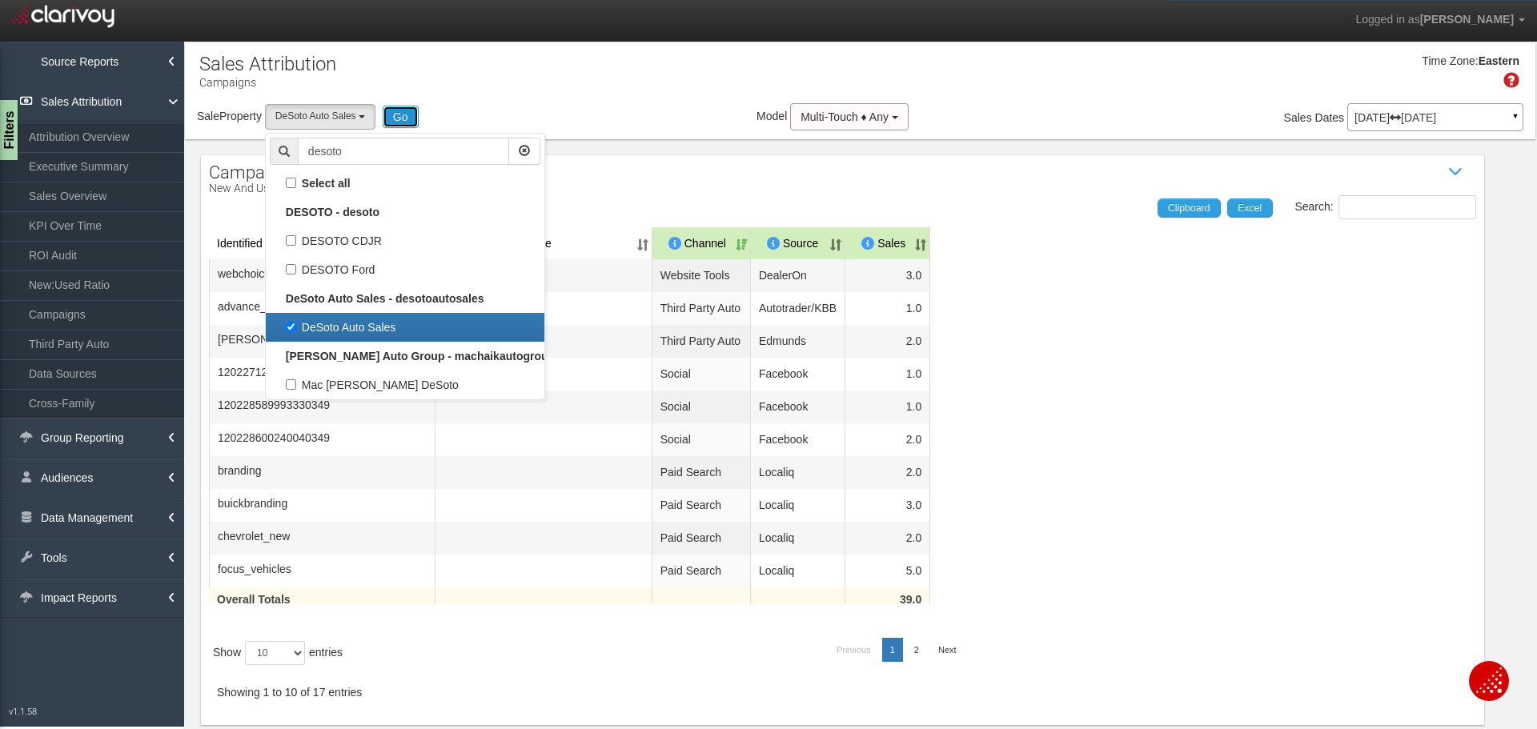
click at [412, 117] on button "Go" at bounding box center [401, 117] width 36 height 22
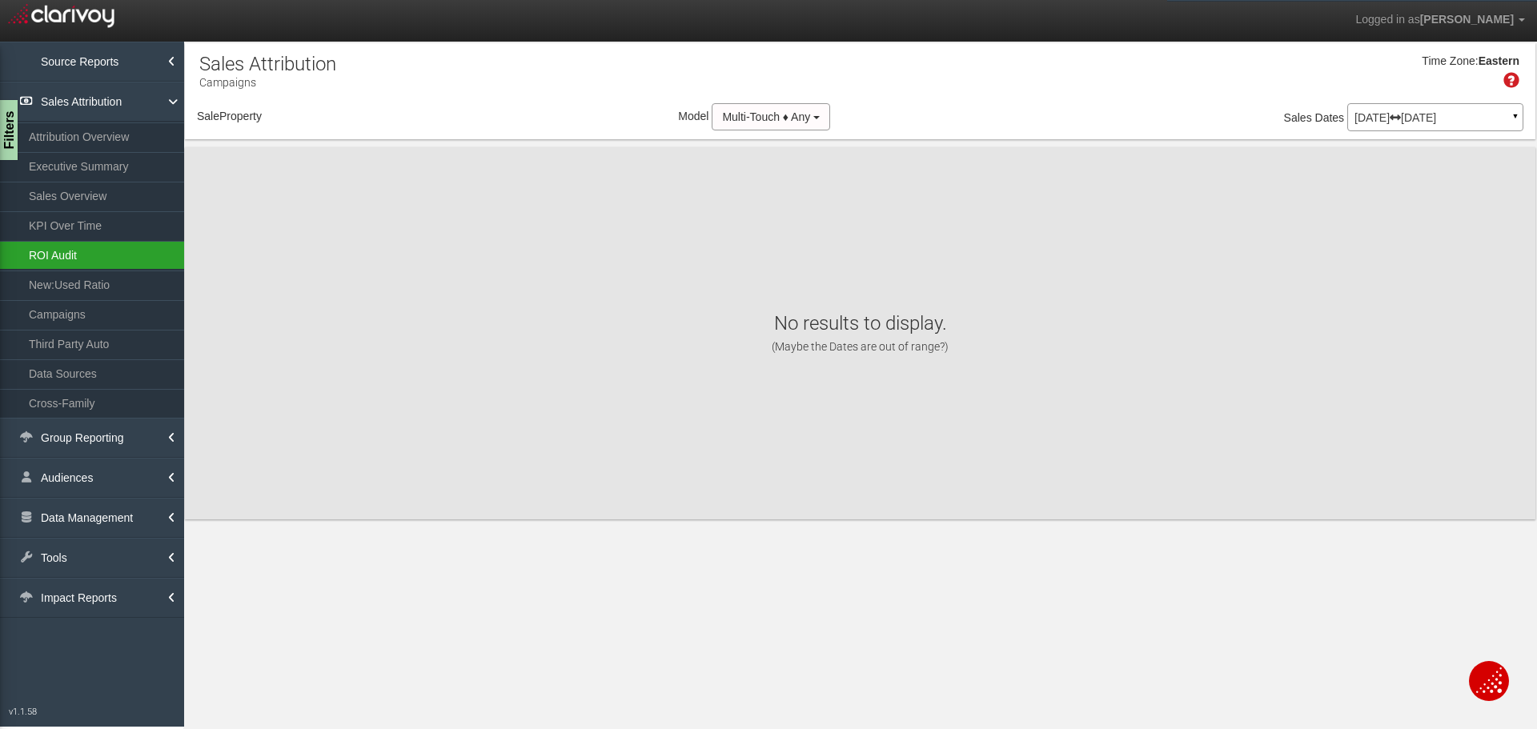
click at [46, 259] on link "ROI Audit" at bounding box center [92, 255] width 184 height 29
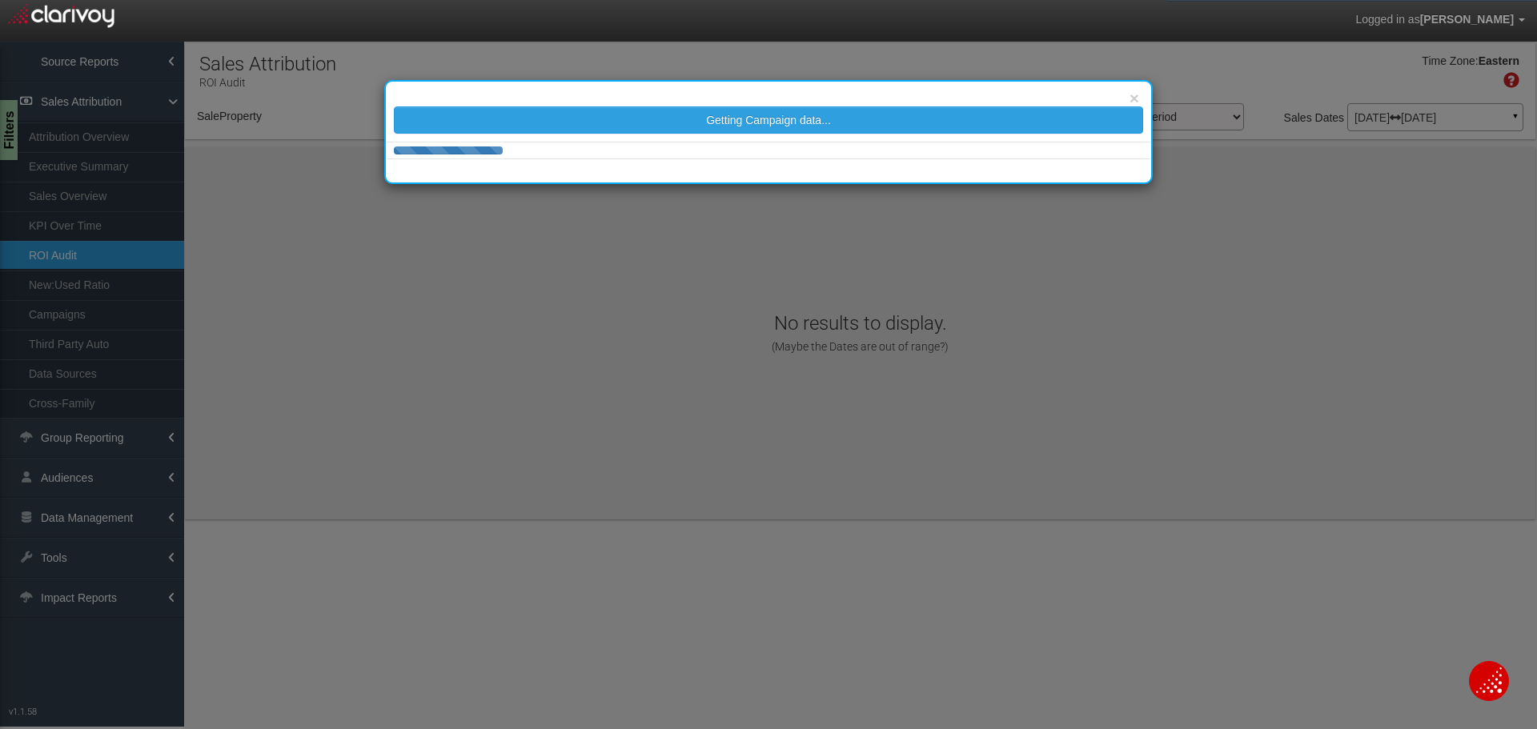
select select "object:6320"
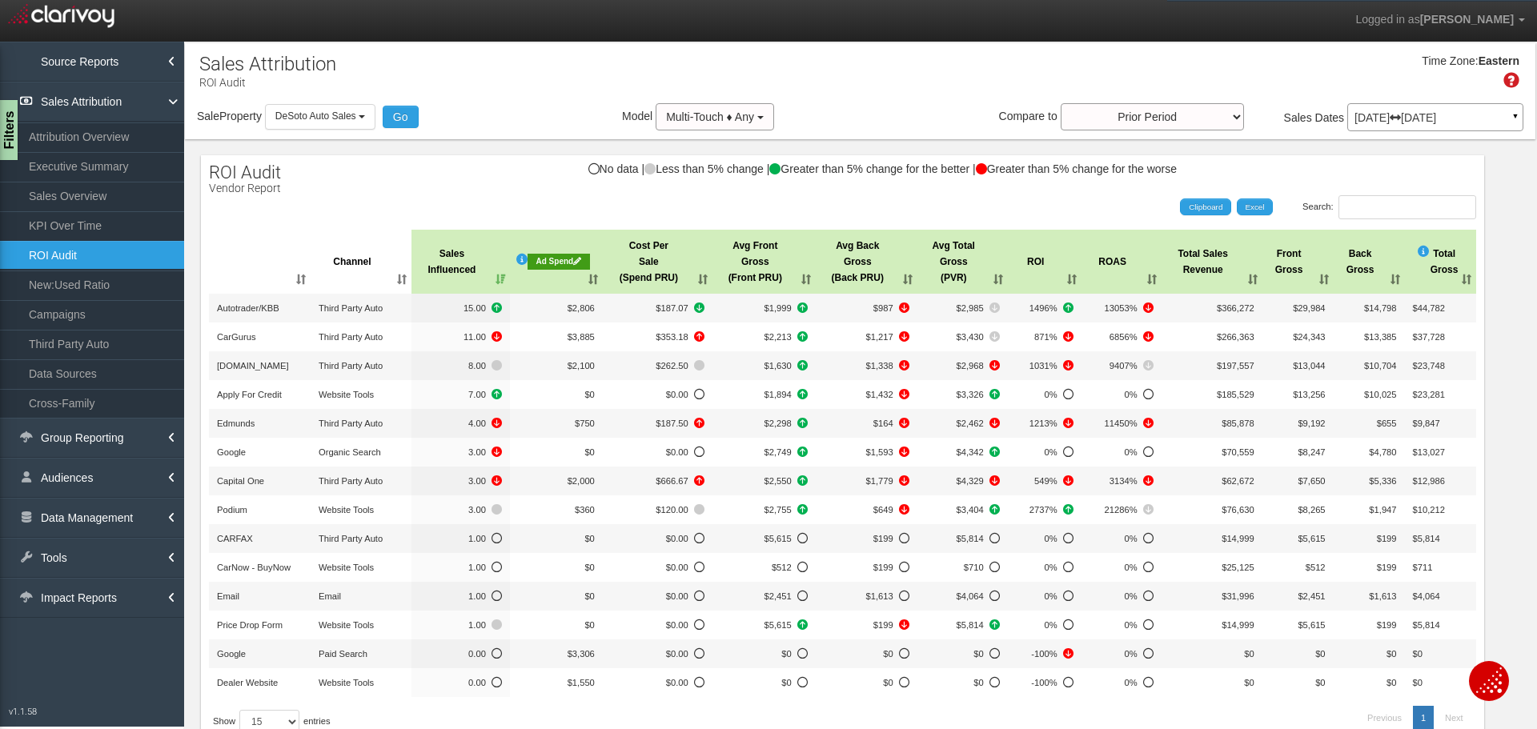
click at [499, 278] on th "Sales Influenced" at bounding box center [460, 262] width 98 height 64
click at [499, 277] on th "Sales Influenced" at bounding box center [460, 262] width 98 height 64
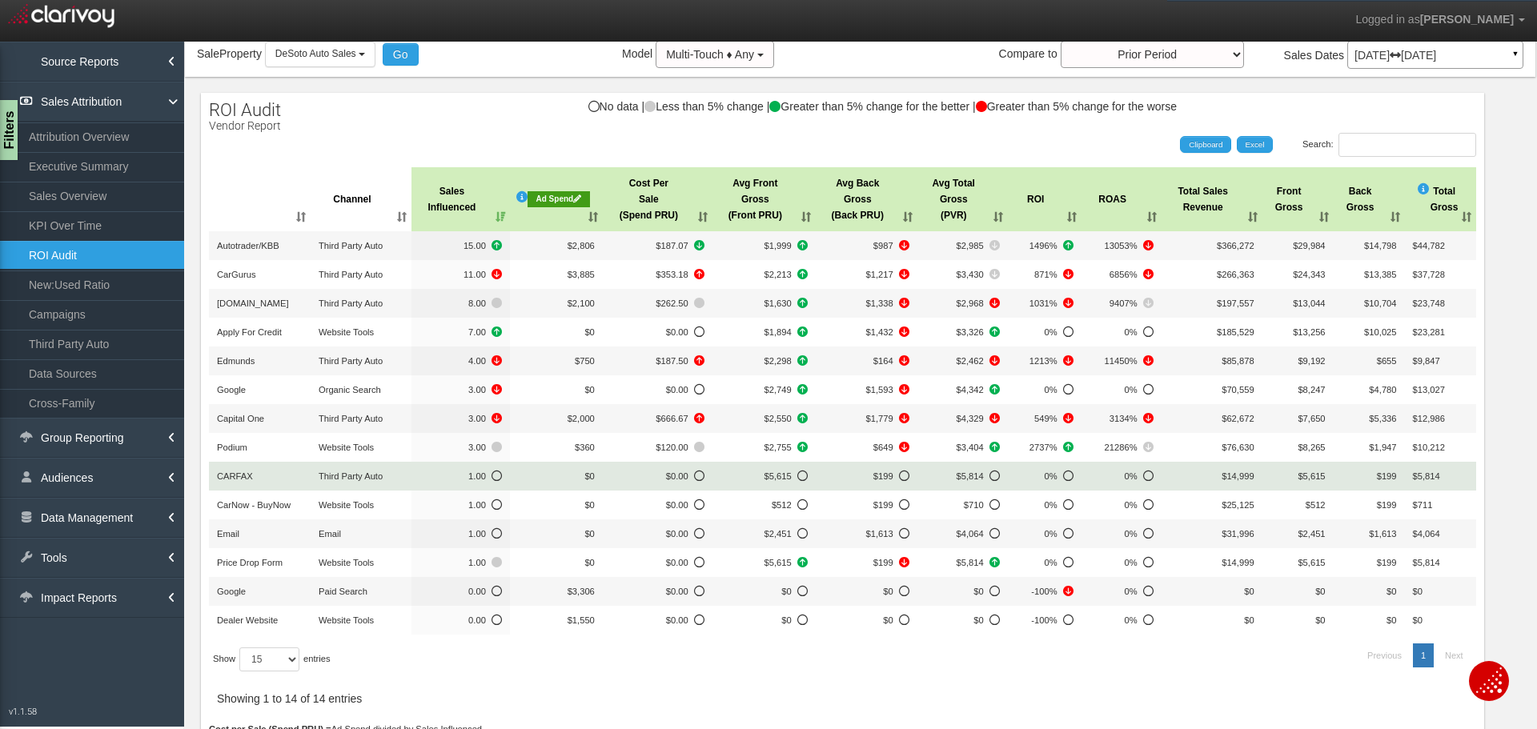
scroll to position [80, 0]
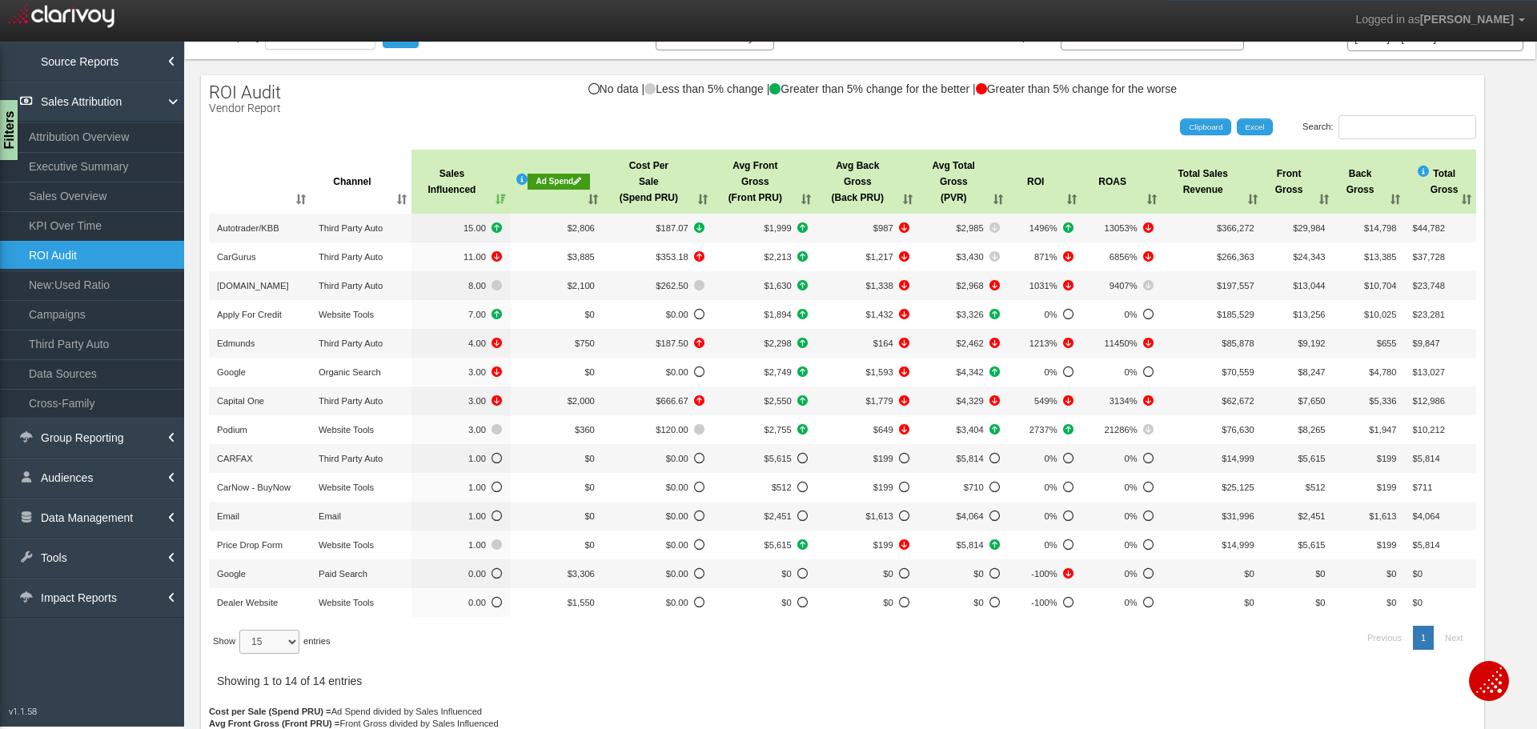
click at [283, 644] on select "15 30 50 All" at bounding box center [269, 642] width 60 height 24
select select "-1"
click at [243, 630] on select "15 30 50 All" at bounding box center [269, 642] width 60 height 24
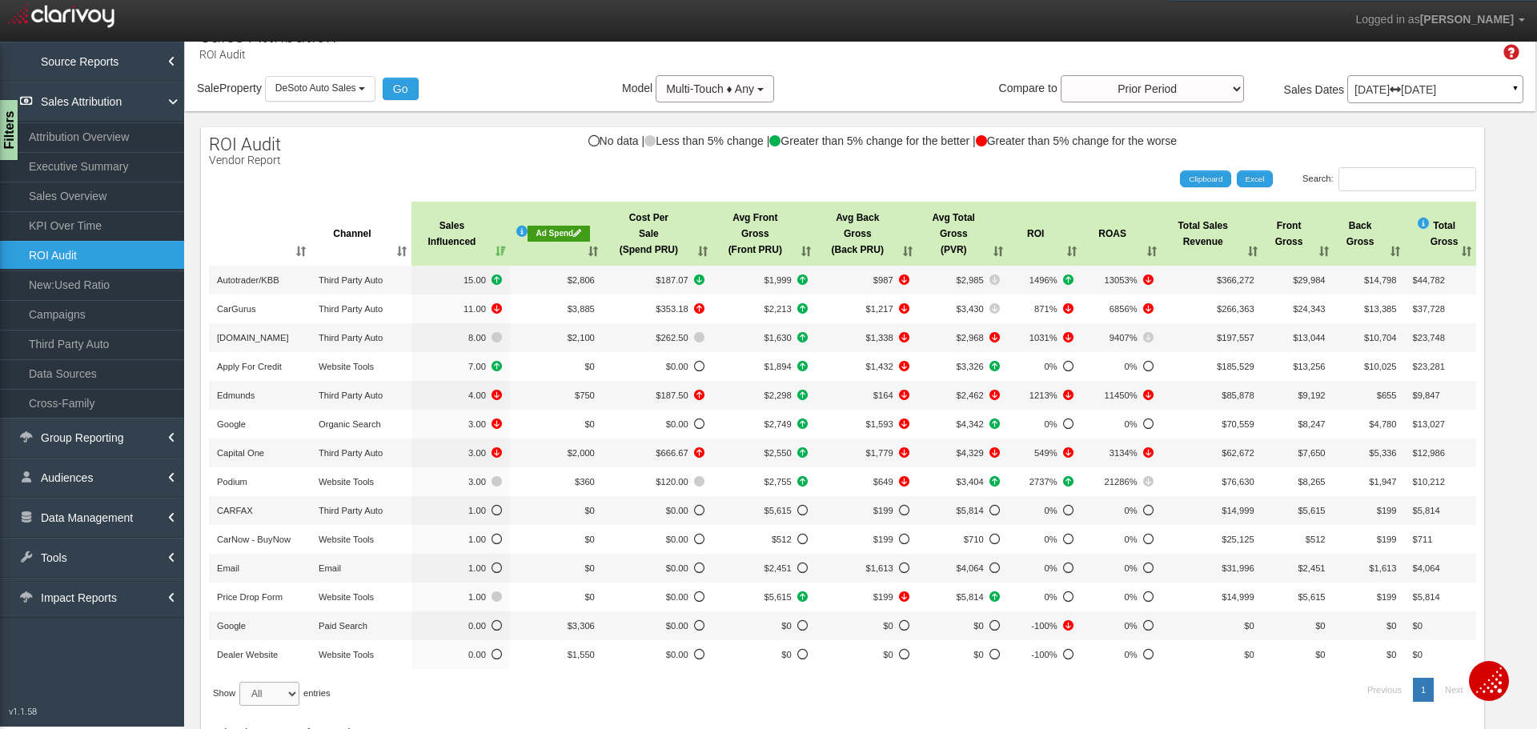
scroll to position [0, 0]
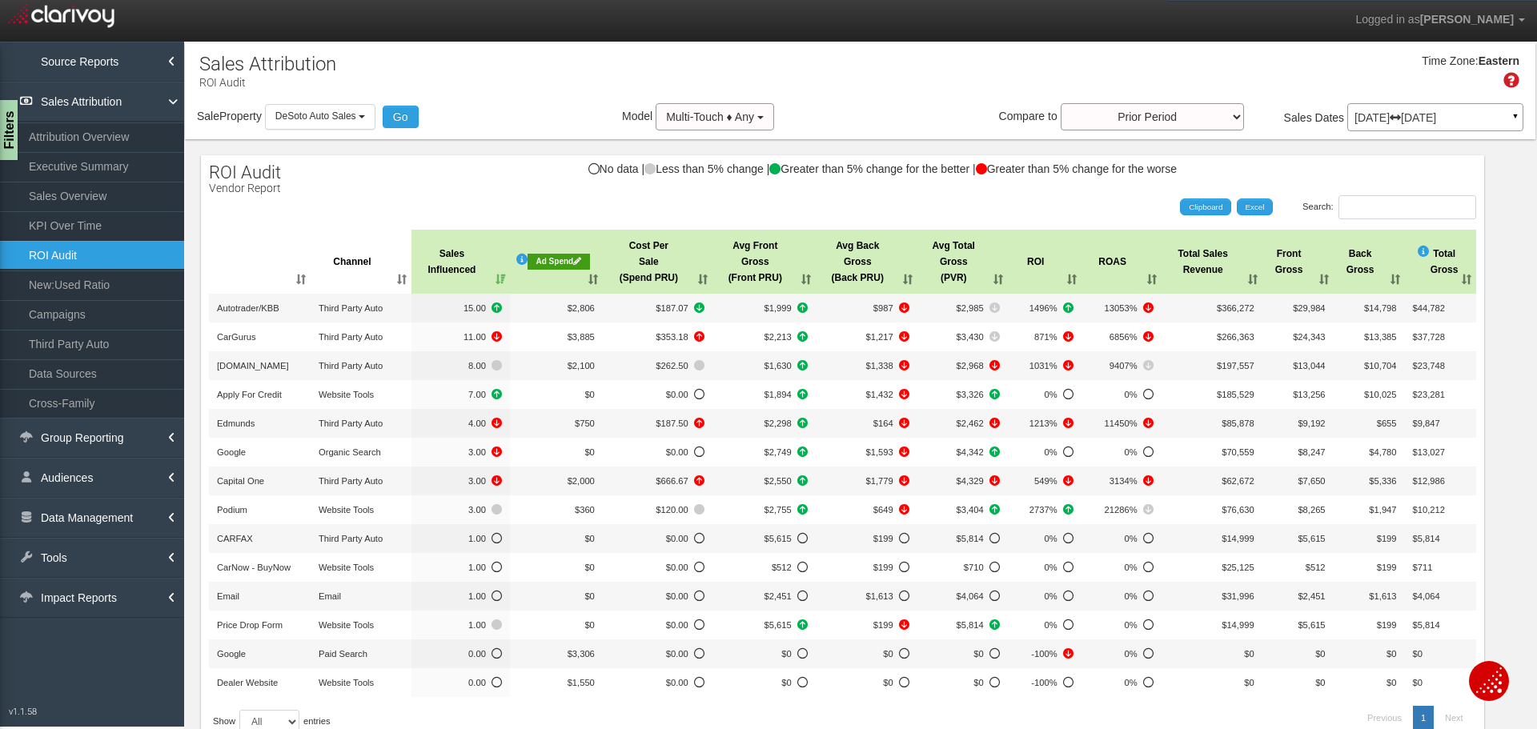
click at [1409, 123] on p "Jun 01, 2025 Jun 30, 2025" at bounding box center [1436, 117] width 162 height 11
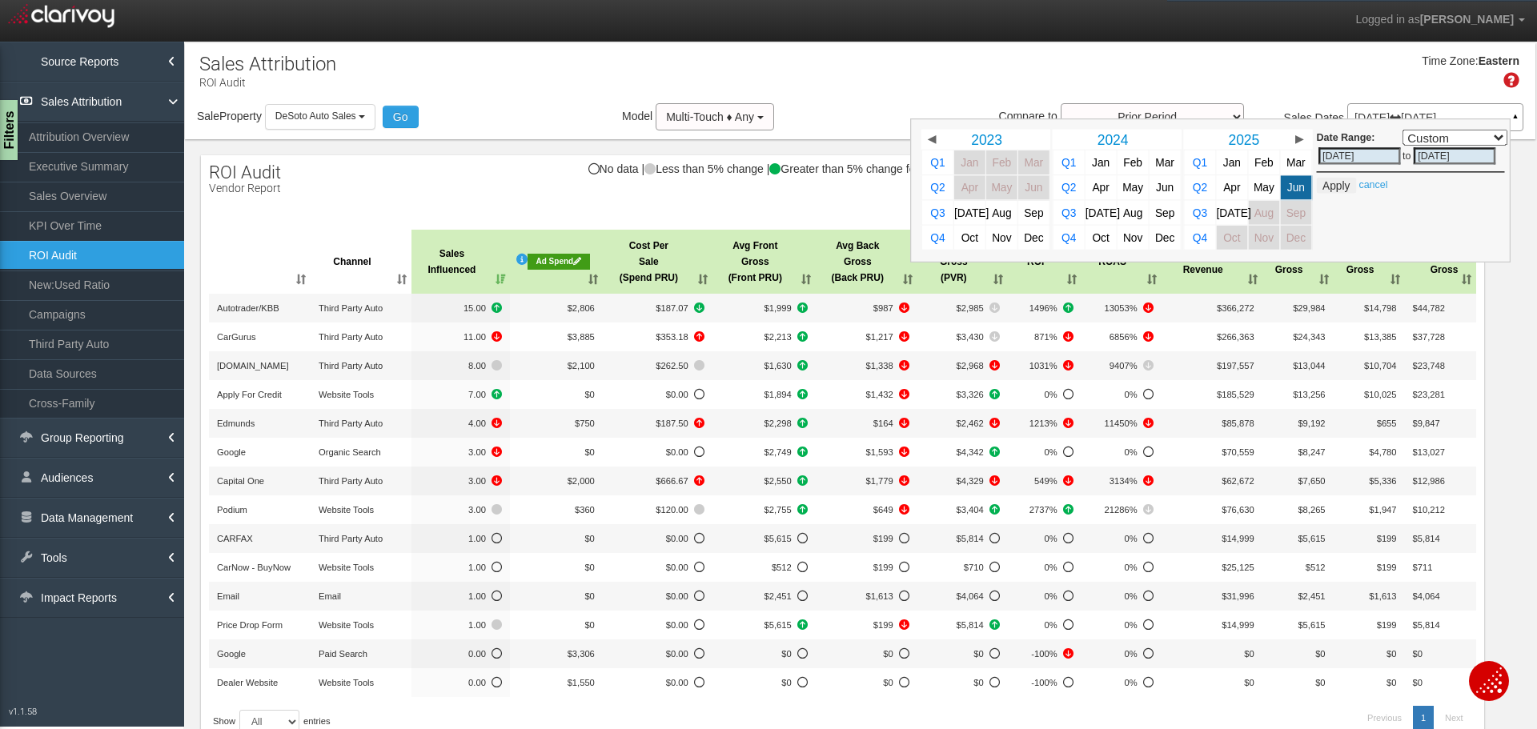
drag, startPoint x: 1217, startPoint y: 215, endPoint x: 1324, endPoint y: 198, distance: 108.6
click at [1218, 215] on span "[DATE]" at bounding box center [1234, 213] width 34 height 12
select select ","
type input "[DATE]"
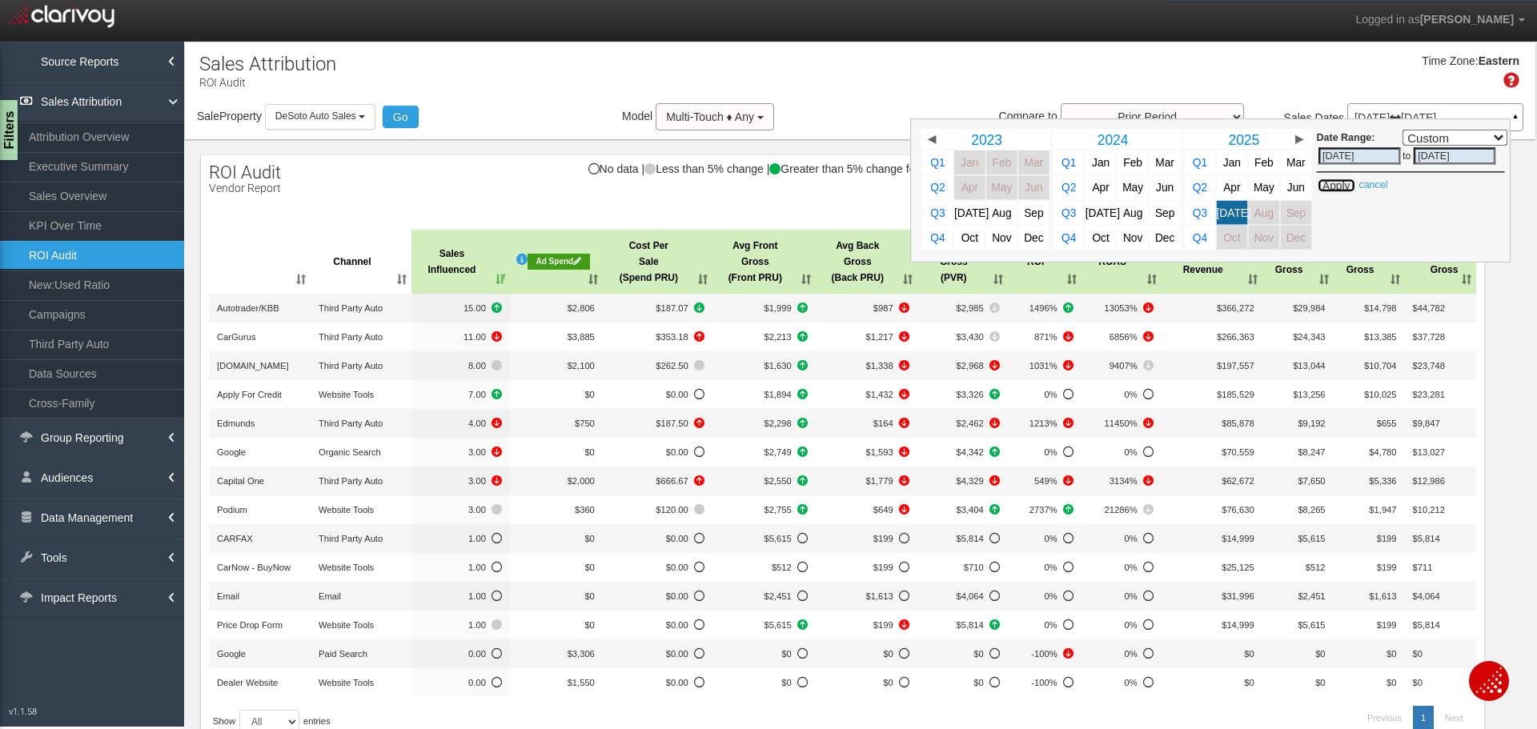
drag, startPoint x: 1322, startPoint y: 190, endPoint x: 1322, endPoint y: 219, distance: 28.8
click at [1322, 189] on button "Apply" at bounding box center [1336, 186] width 39 height 16
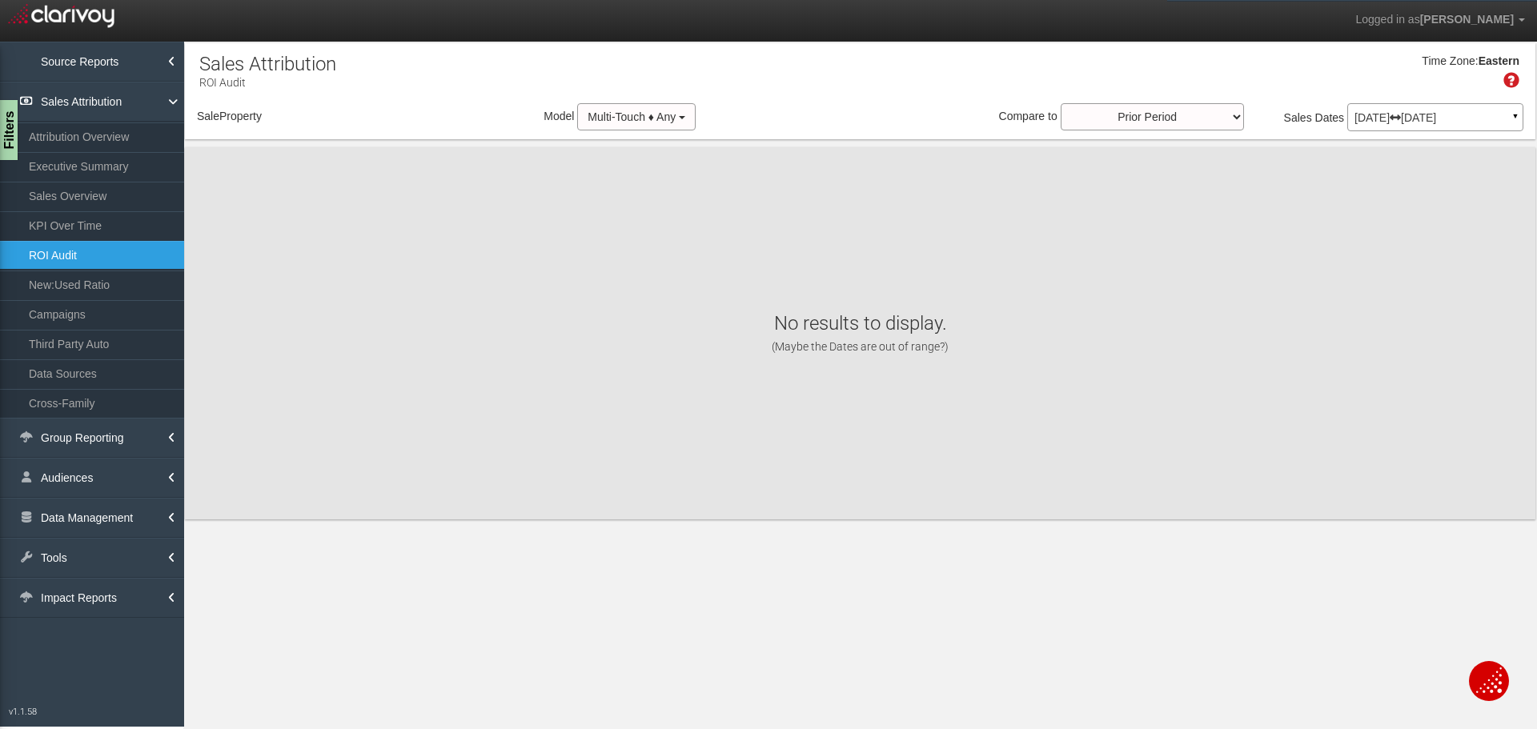
select select "object:8910"
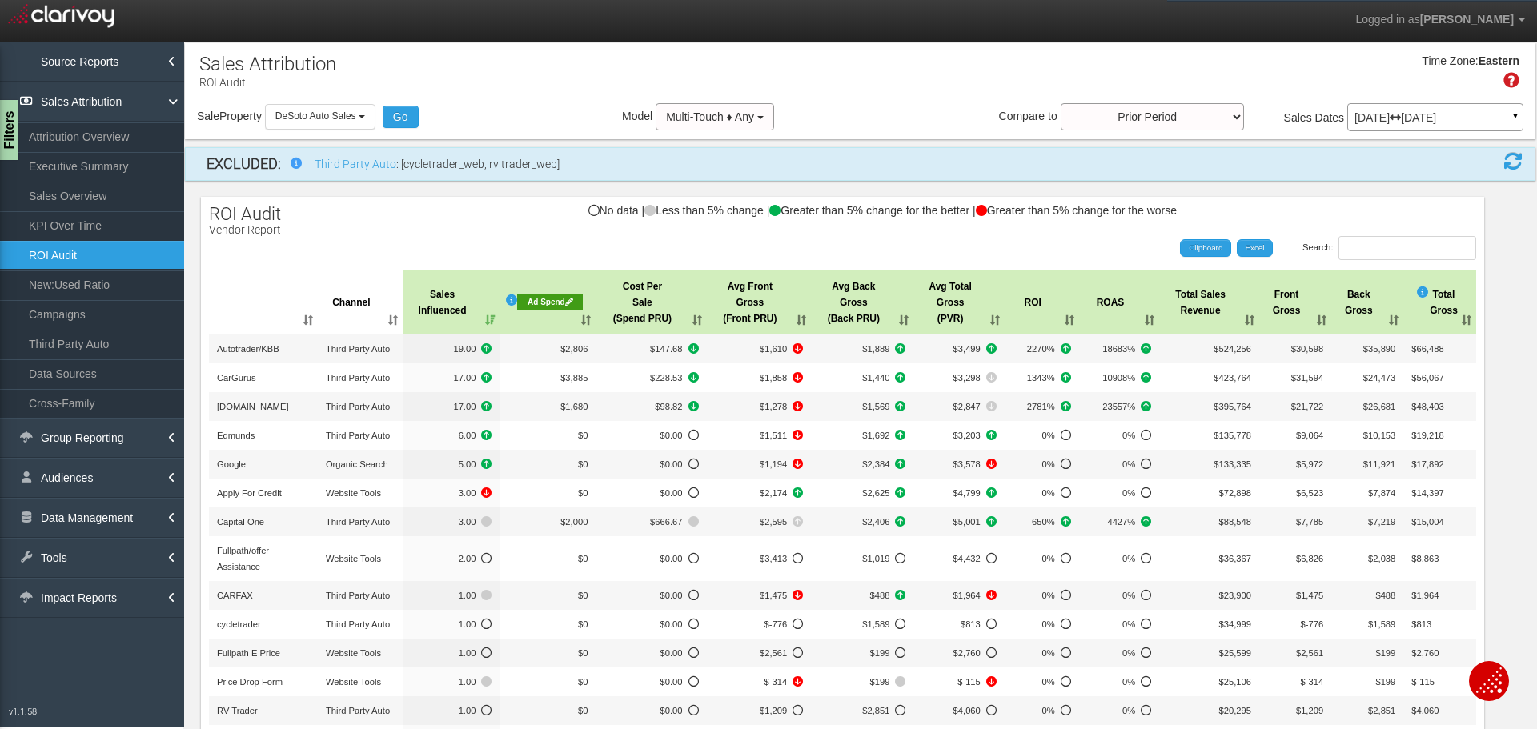
drag, startPoint x: 1379, startPoint y: 111, endPoint x: 1360, endPoint y: 203, distance: 94.0
click at [1380, 113] on p "Jul 01, 2025 Jul 31, 2025" at bounding box center [1436, 117] width 162 height 11
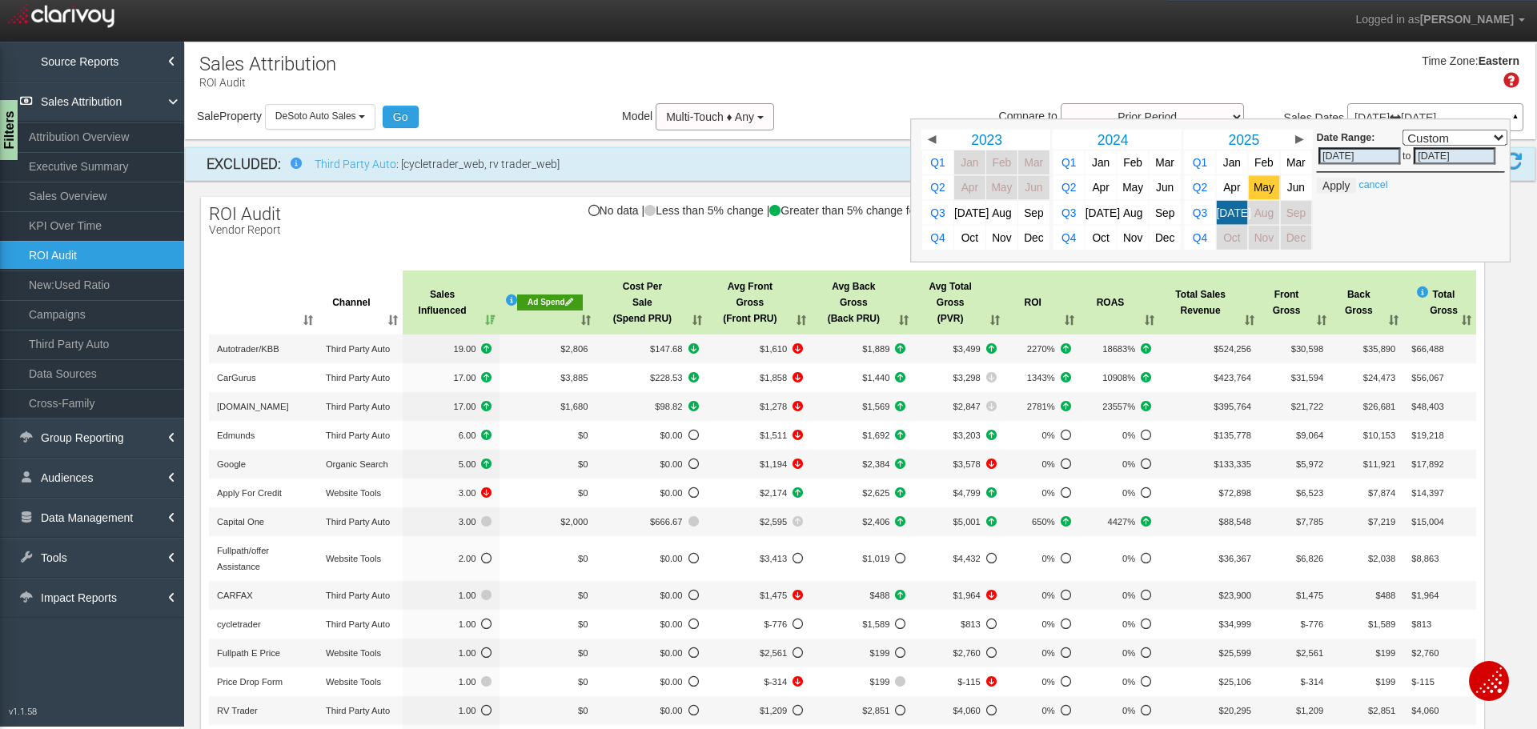
click at [1258, 185] on span "May" at bounding box center [1264, 188] width 21 height 12
select select ","
type input "05/01/2025"
type input "05/31/2025"
click at [1221, 218] on span "[DATE]" at bounding box center [1234, 213] width 34 height 12
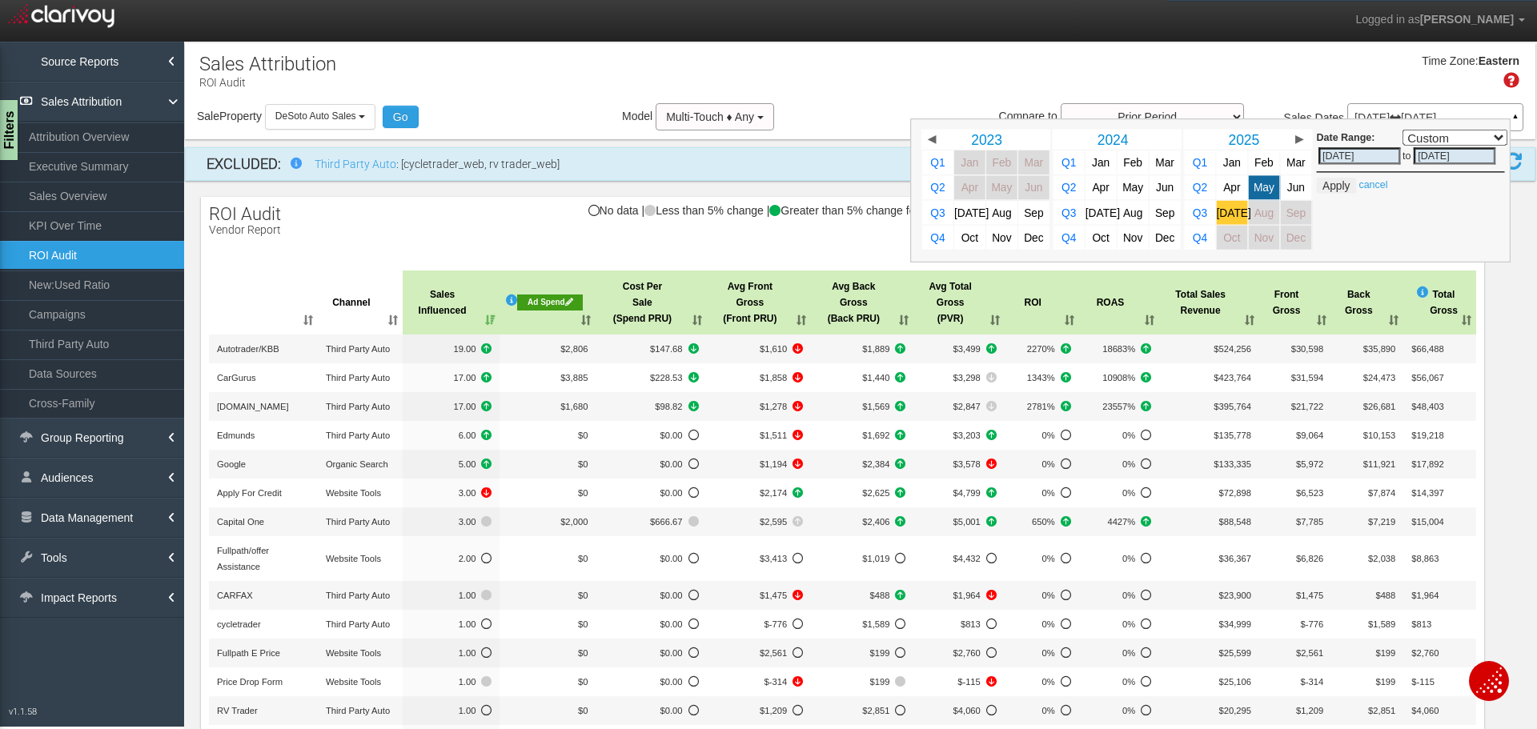
select select ","
type input "[DATE]"
click at [1330, 191] on button "Apply" at bounding box center [1336, 186] width 39 height 16
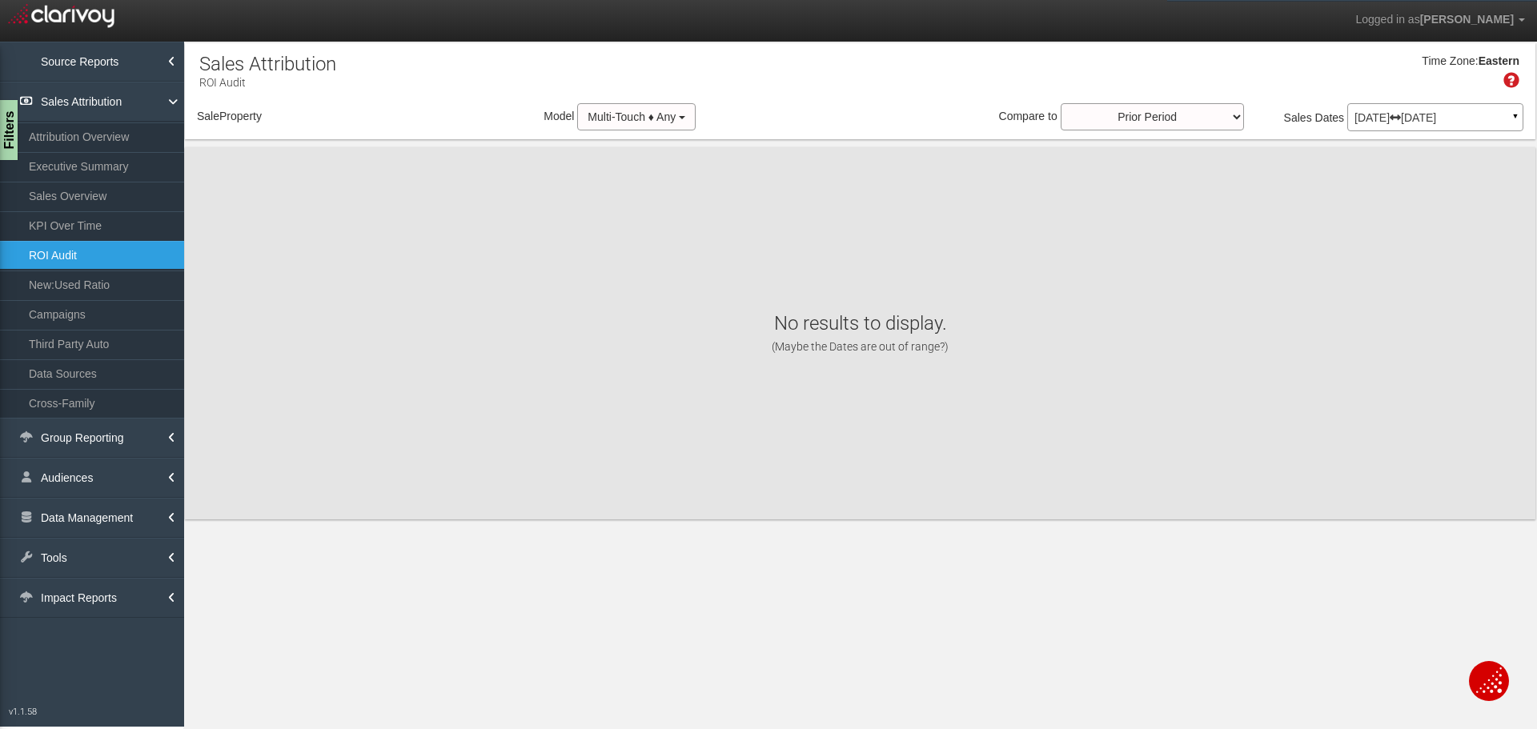
select select "object:11500"
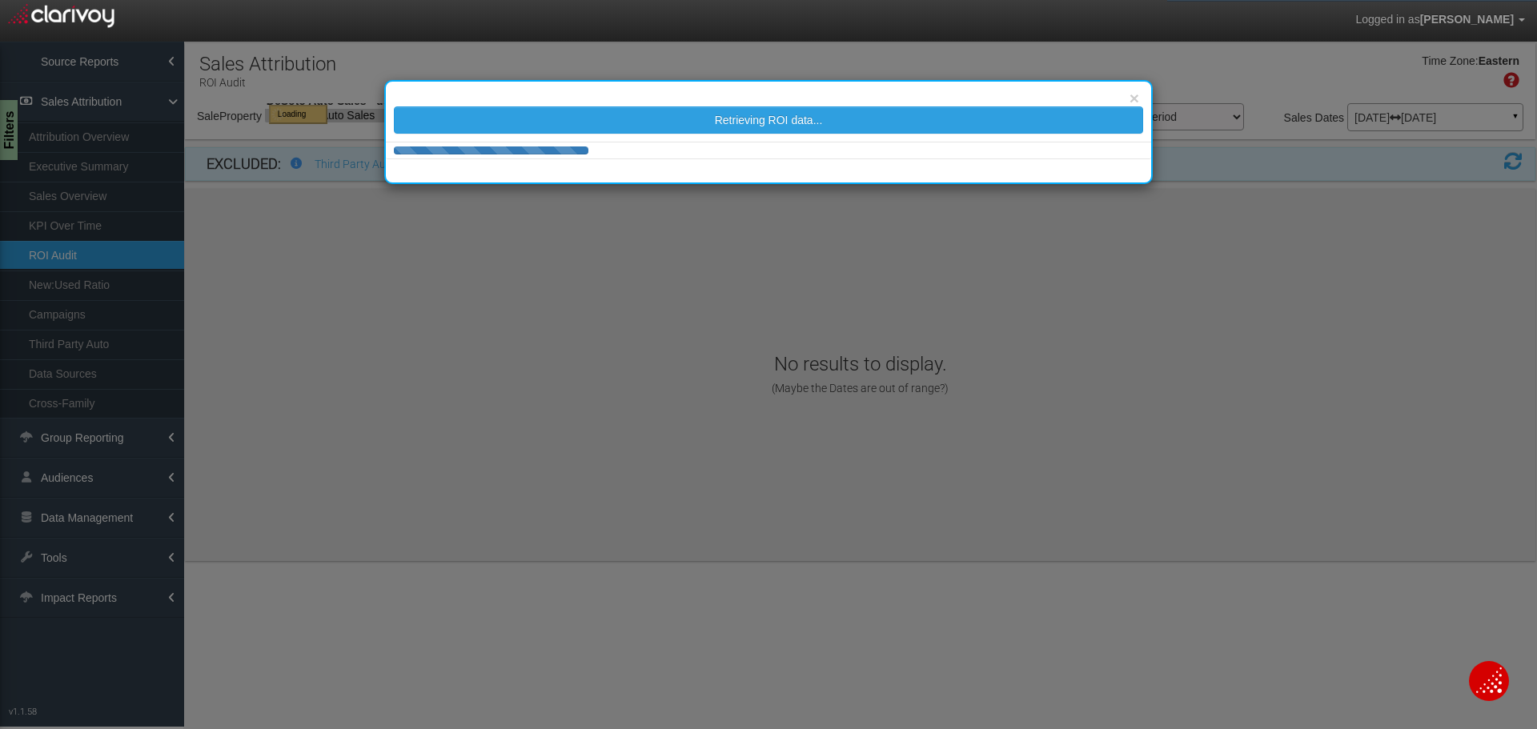
select select "object:11500"
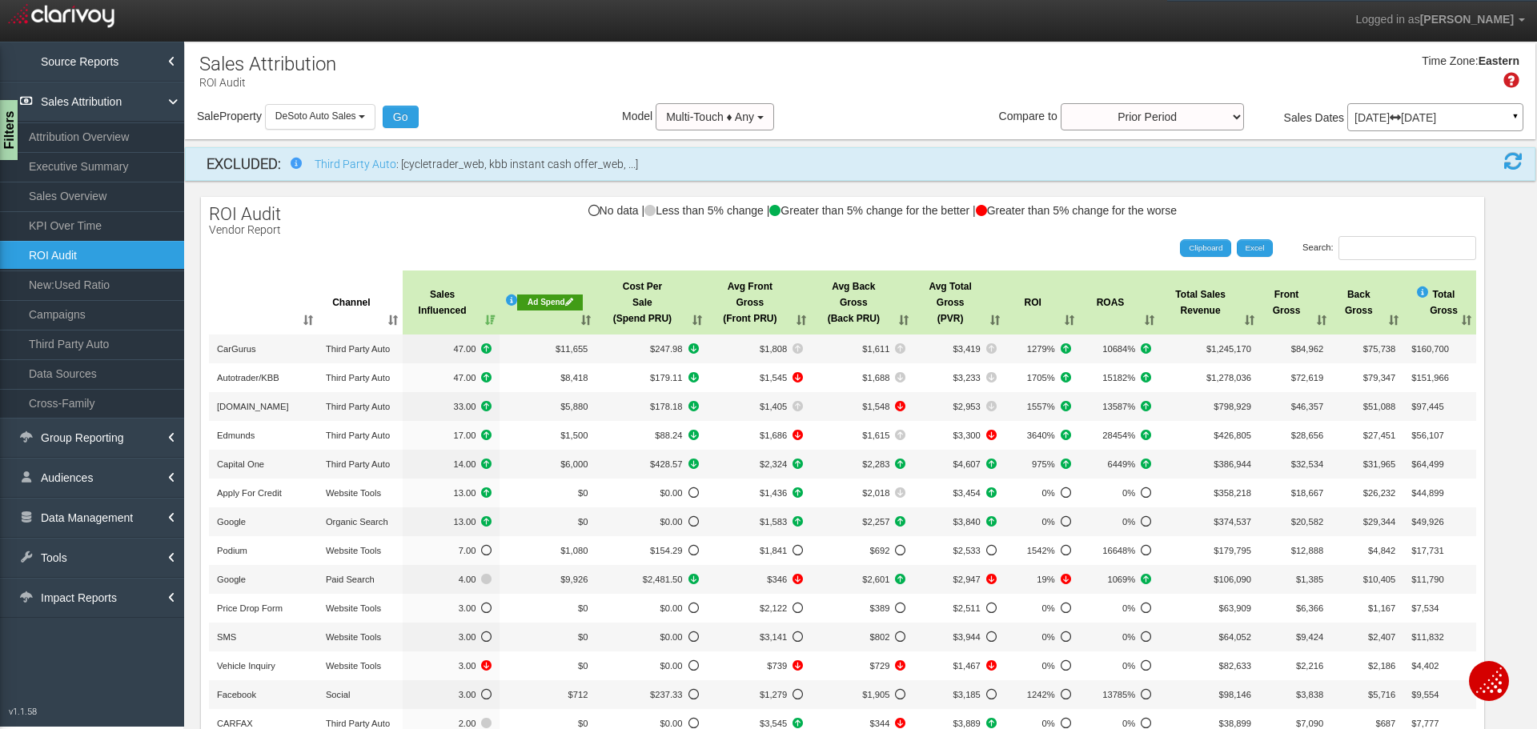
click at [524, 289] on th "Ad Spend" at bounding box center [548, 303] width 96 height 64
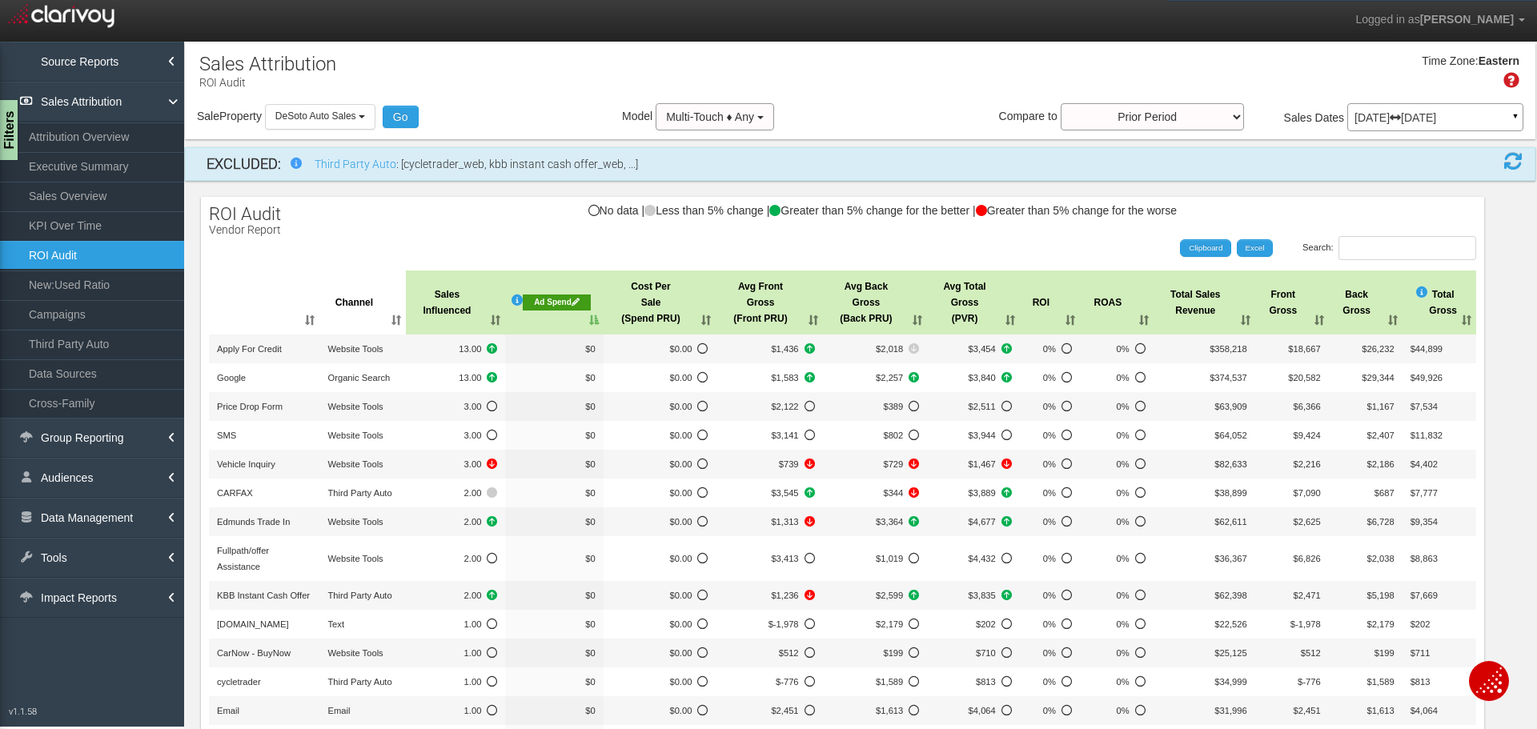
click at [531, 293] on th "Ad Spend" at bounding box center [554, 303] width 98 height 64
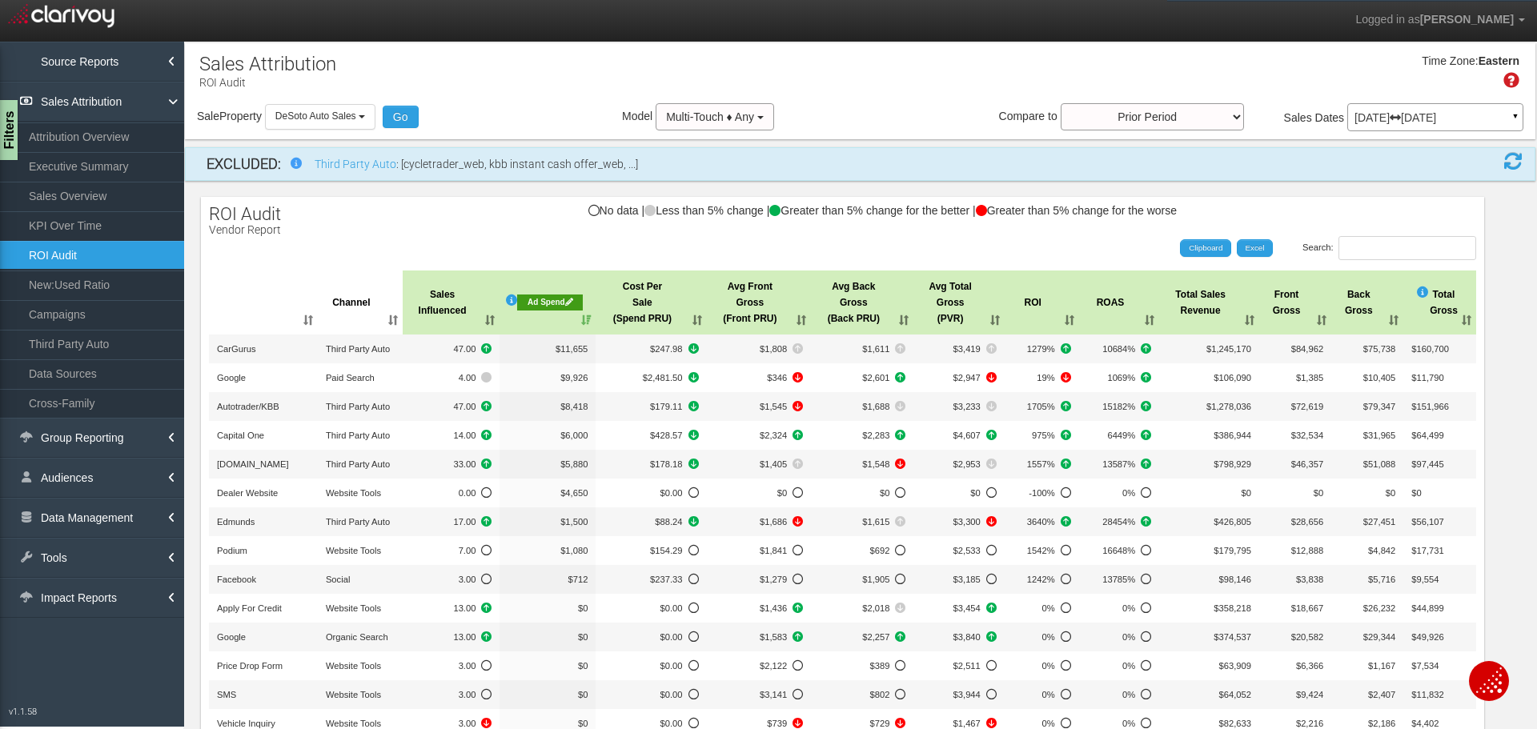
click at [537, 307] on div "Ad Spend" at bounding box center [550, 303] width 66 height 16
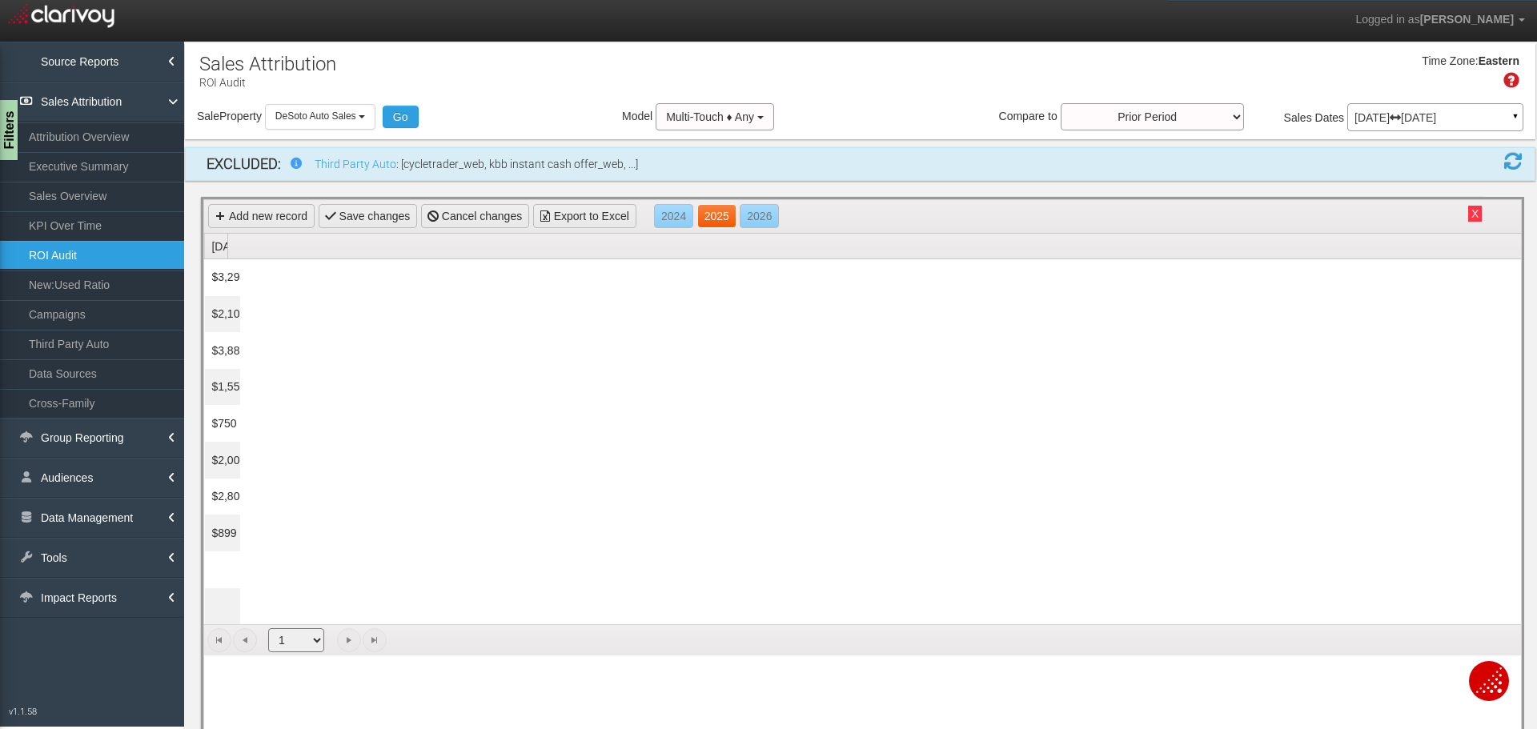
click at [736, 217] on link "2025" at bounding box center [716, 216] width 39 height 24
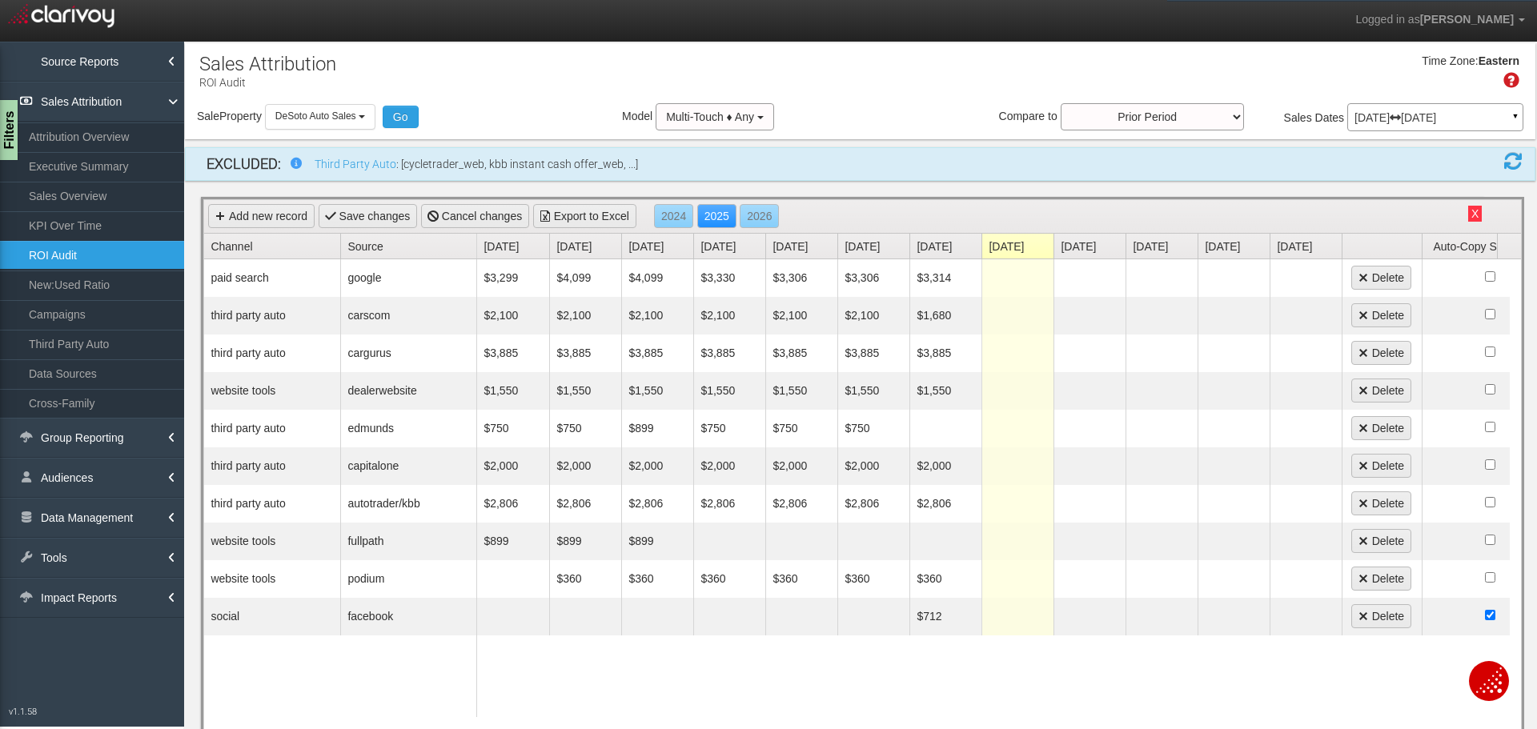
click at [1468, 217] on button "X" at bounding box center [1475, 214] width 14 height 16
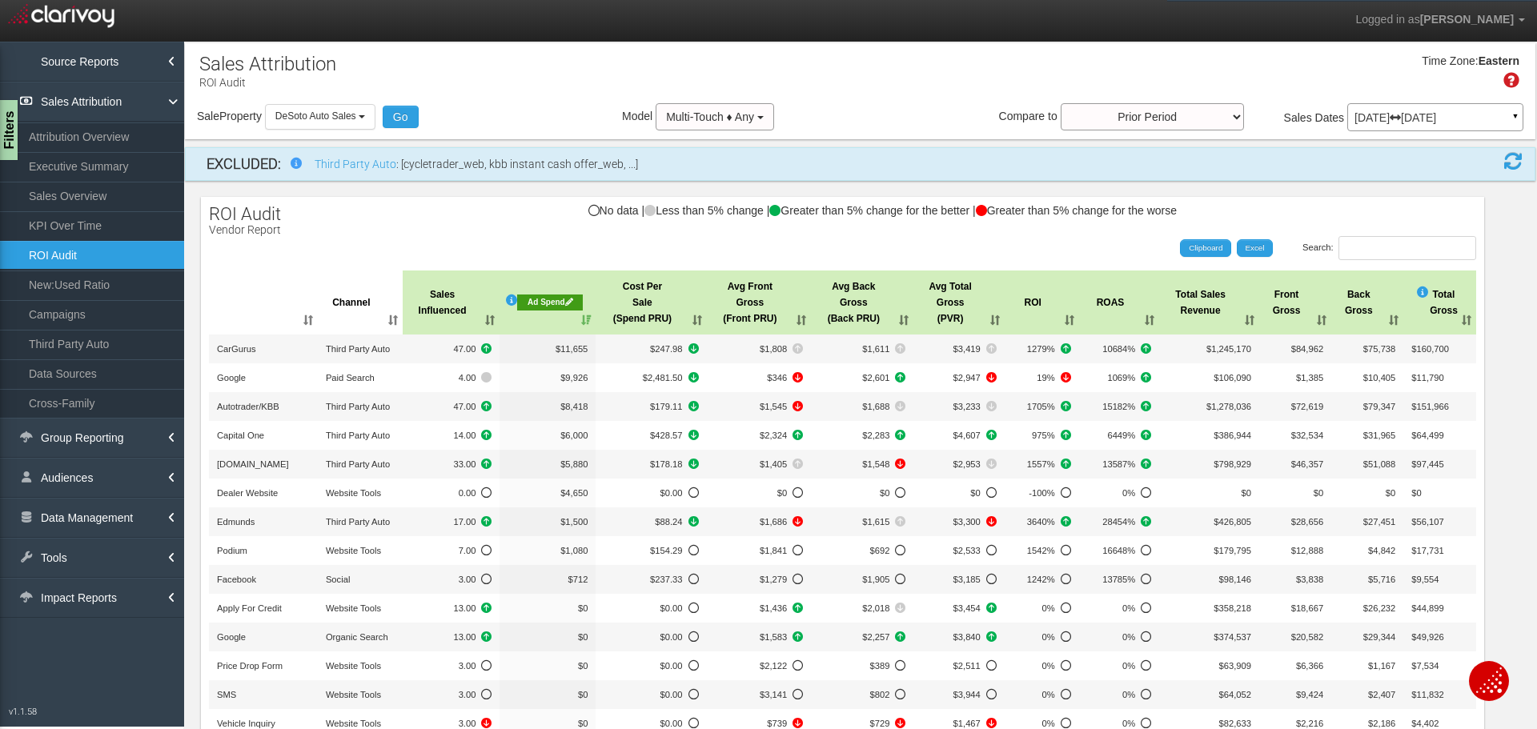
click at [478, 324] on th "Sales Influenced" at bounding box center [452, 303] width 98 height 64
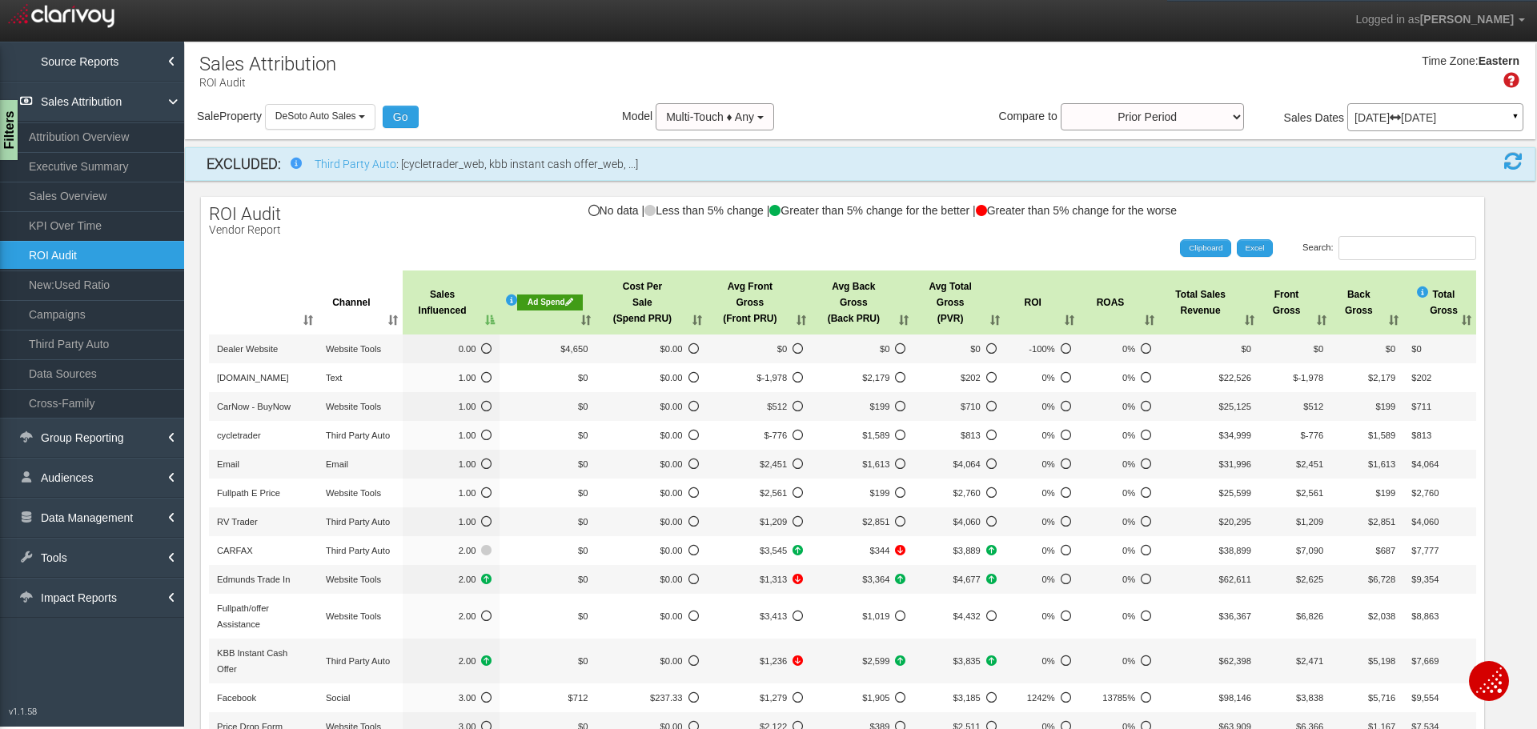
click at [478, 324] on th "Sales Influenced" at bounding box center [452, 303] width 98 height 64
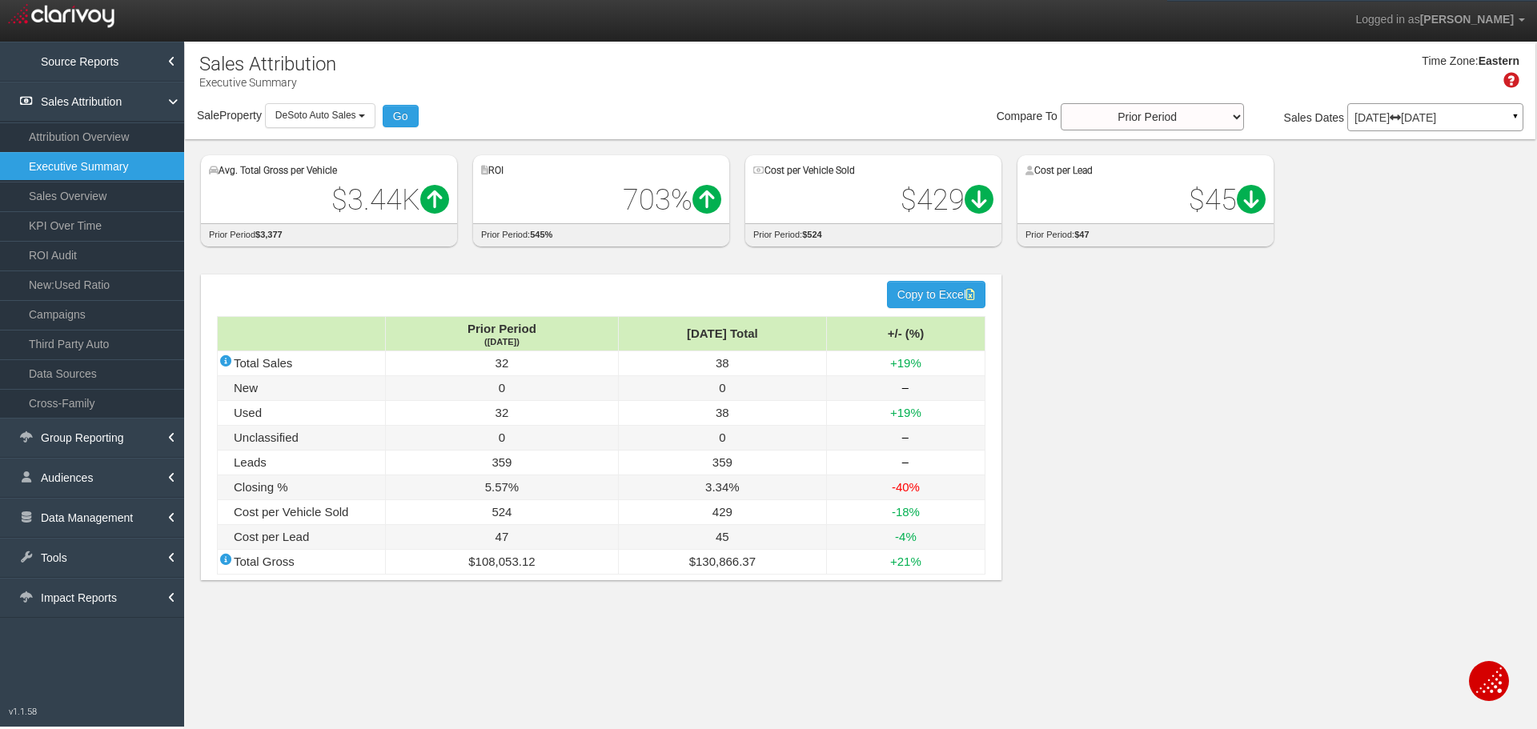
select select "object:11518"
click at [74, 310] on link "Campaigns" at bounding box center [92, 314] width 184 height 29
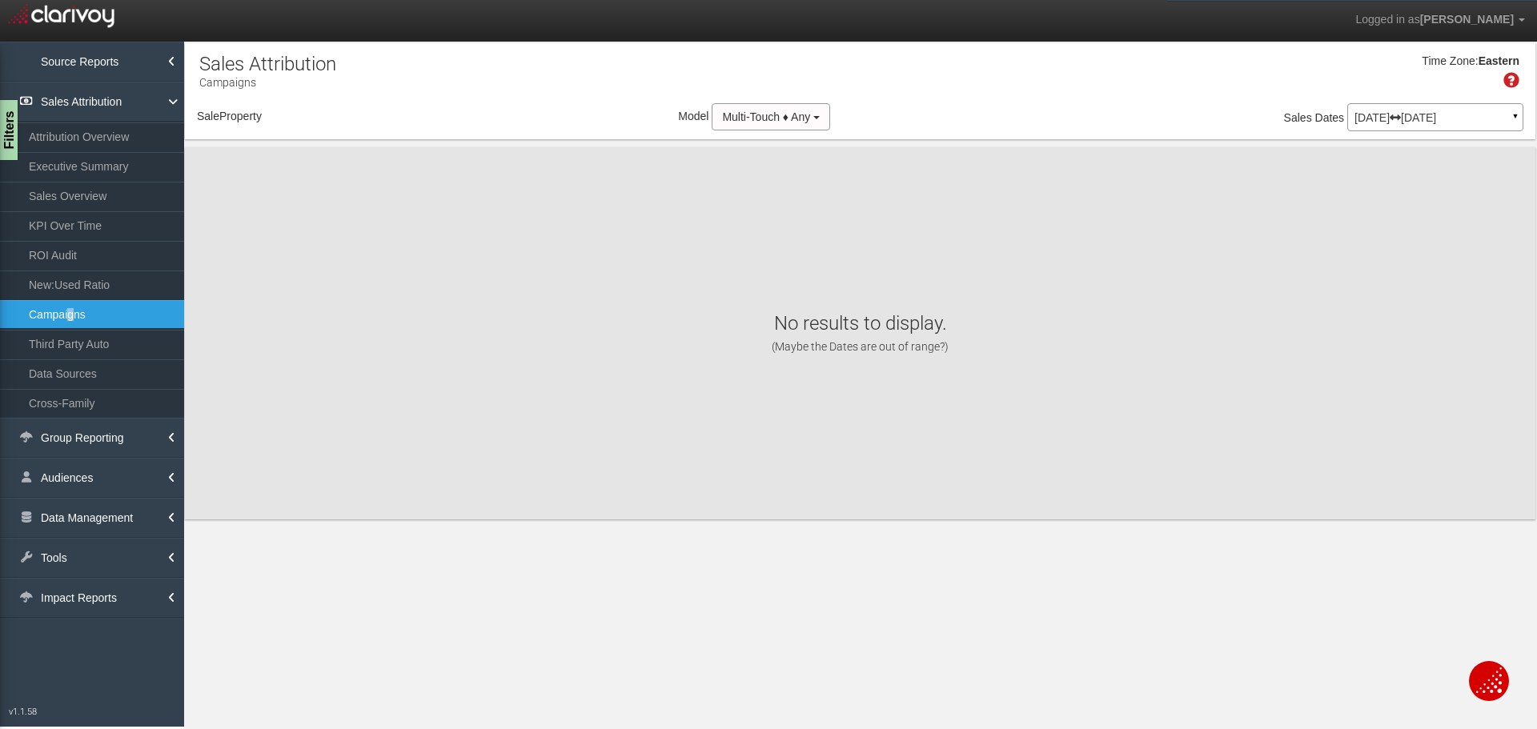
select select "object:14106"
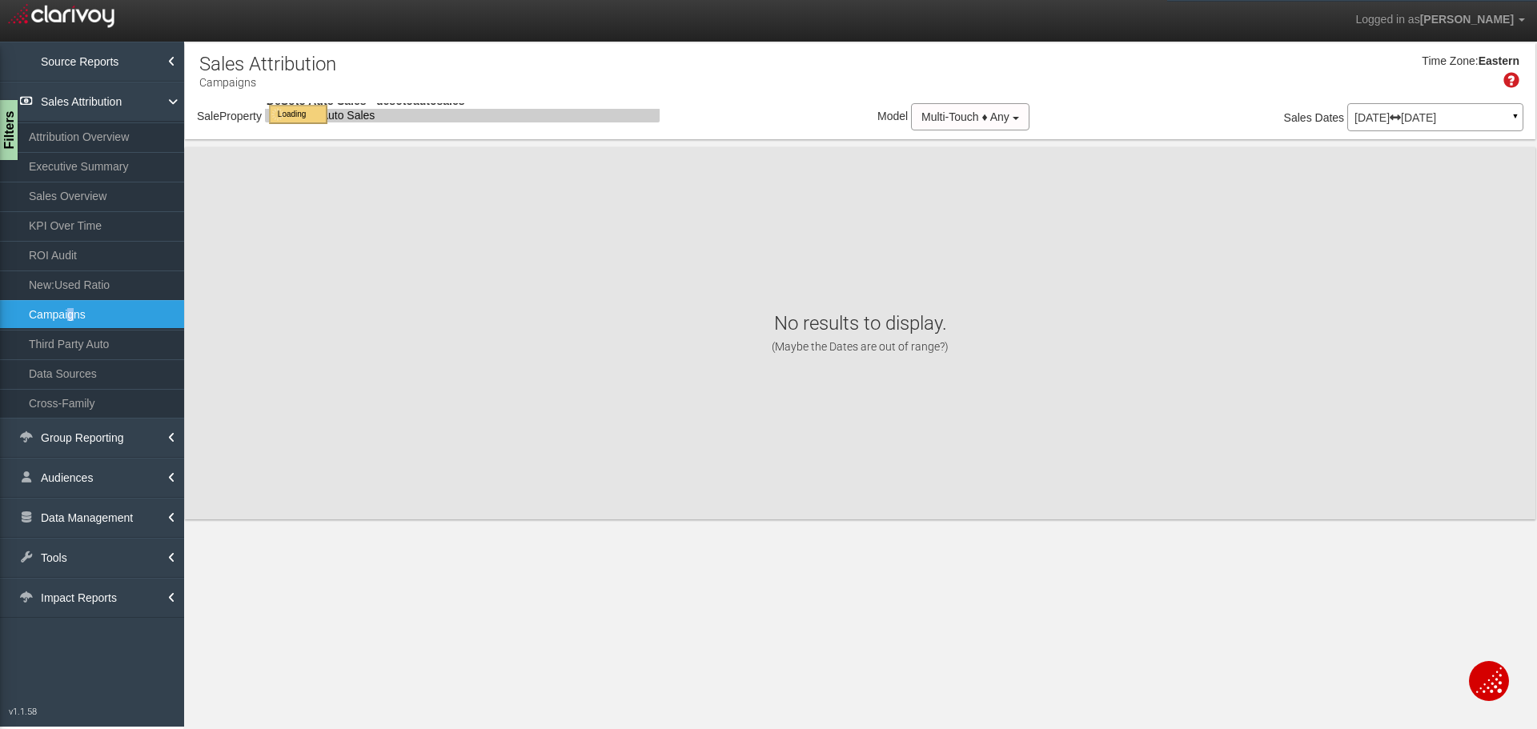
select select "object:14106"
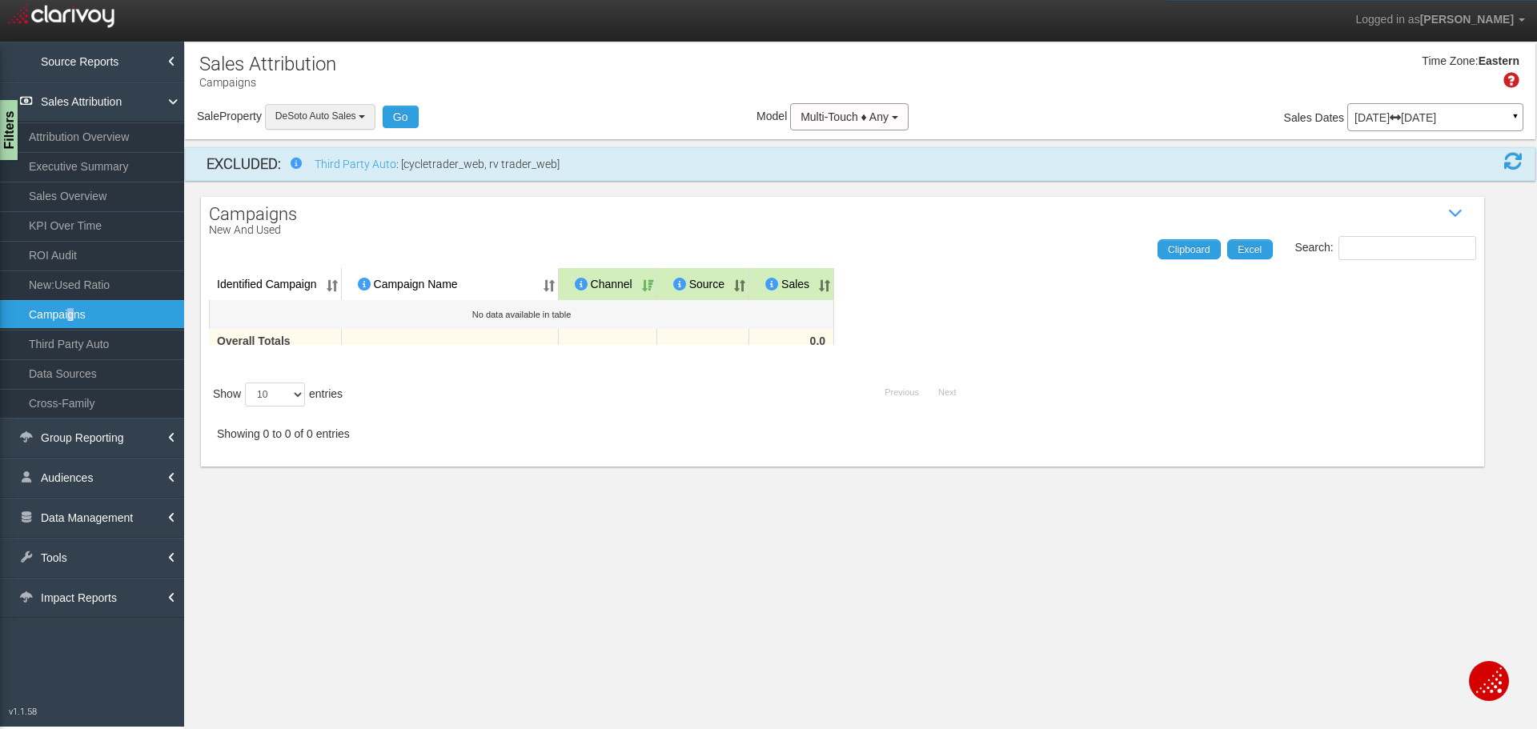
click at [365, 122] on button "DeSoto Auto Sales" at bounding box center [320, 116] width 110 height 25
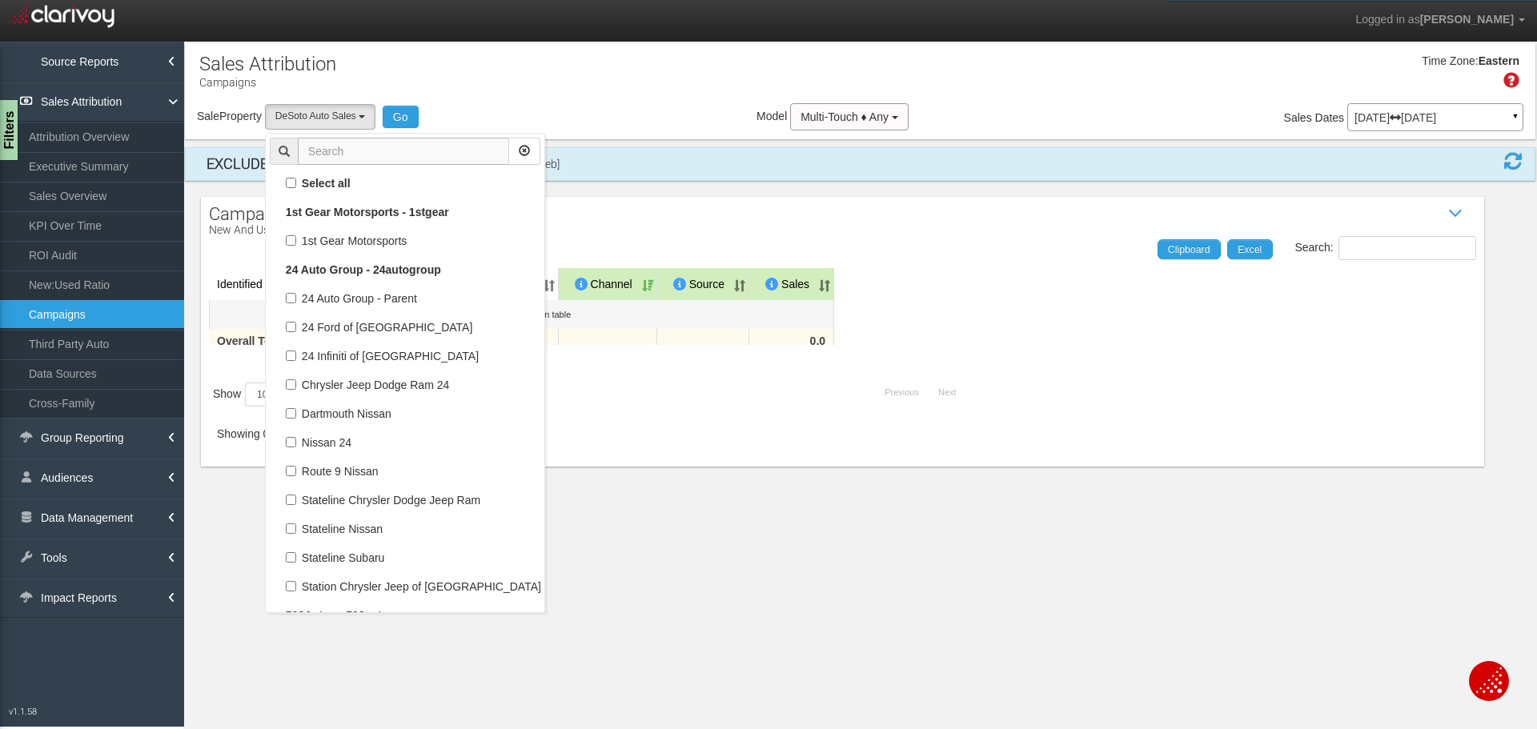
scroll to position [27062, 0]
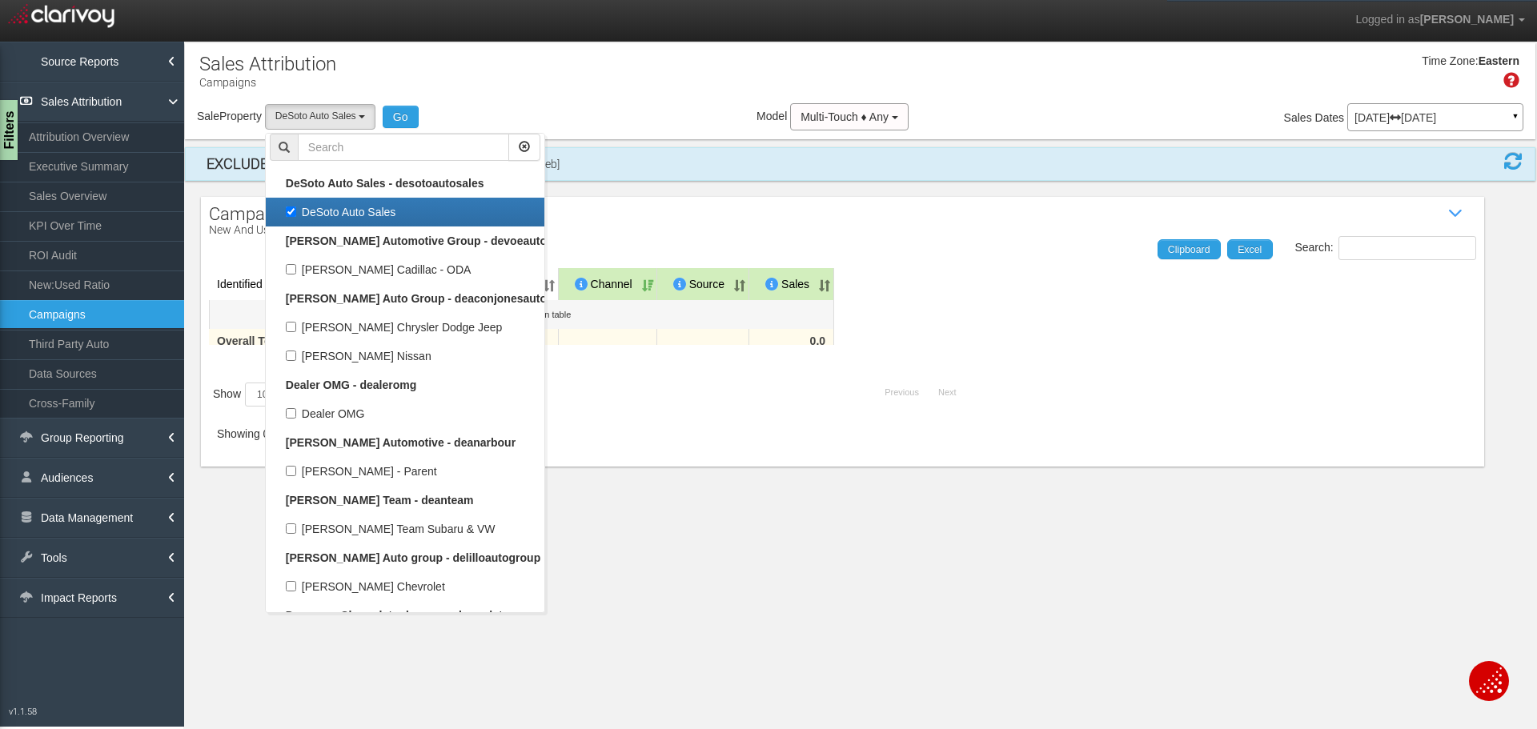
click at [292, 212] on label "DeSoto Auto Sales" at bounding box center [405, 212] width 271 height 21
click at [292, 212] on input "DeSoto Auto Sales" at bounding box center [291, 212] width 10 height 10
checkbox input "false"
select select
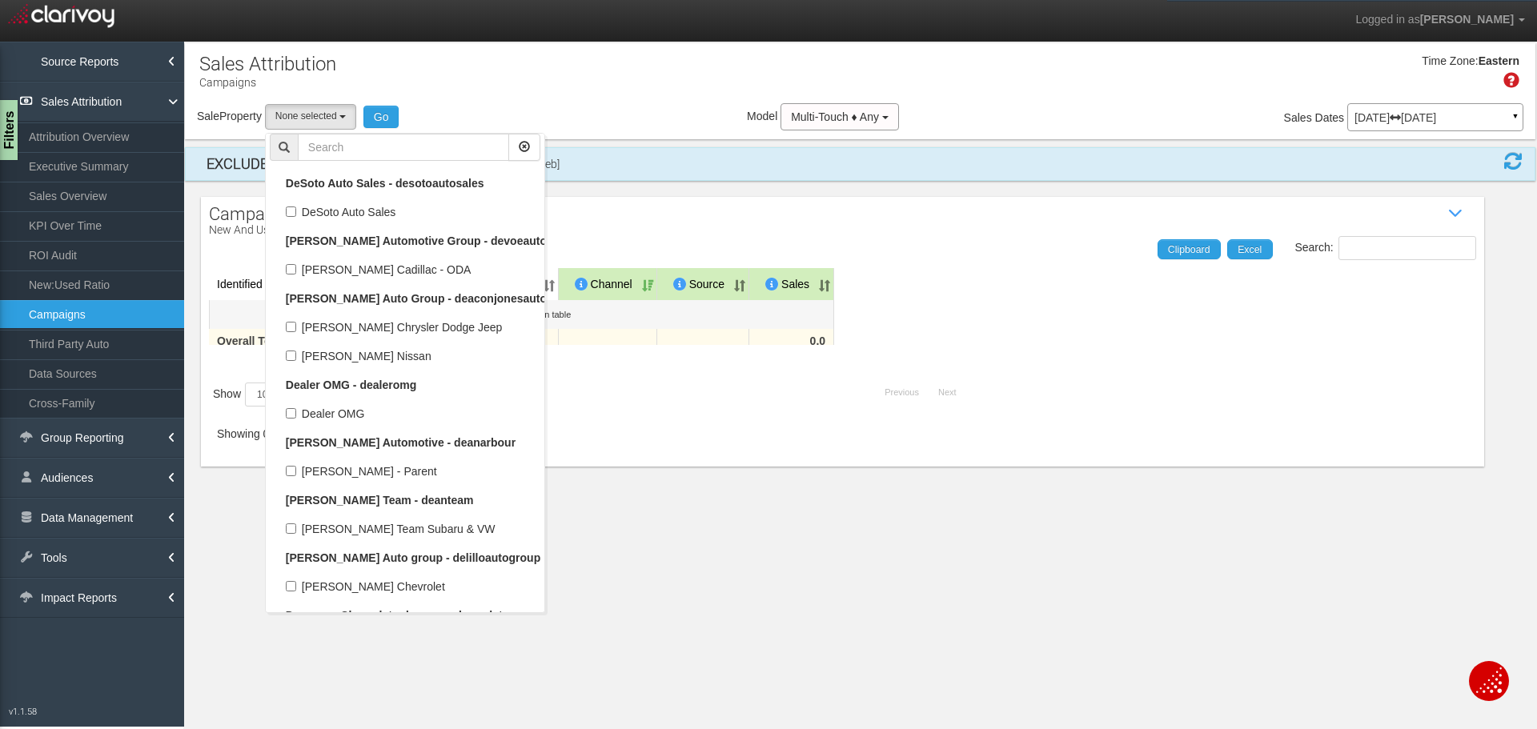
scroll to position [12946, 0]
drag, startPoint x: 353, startPoint y: 155, endPoint x: 354, endPoint y: 143, distance: 11.2
click at [354, 143] on input "text" at bounding box center [403, 147] width 211 height 27
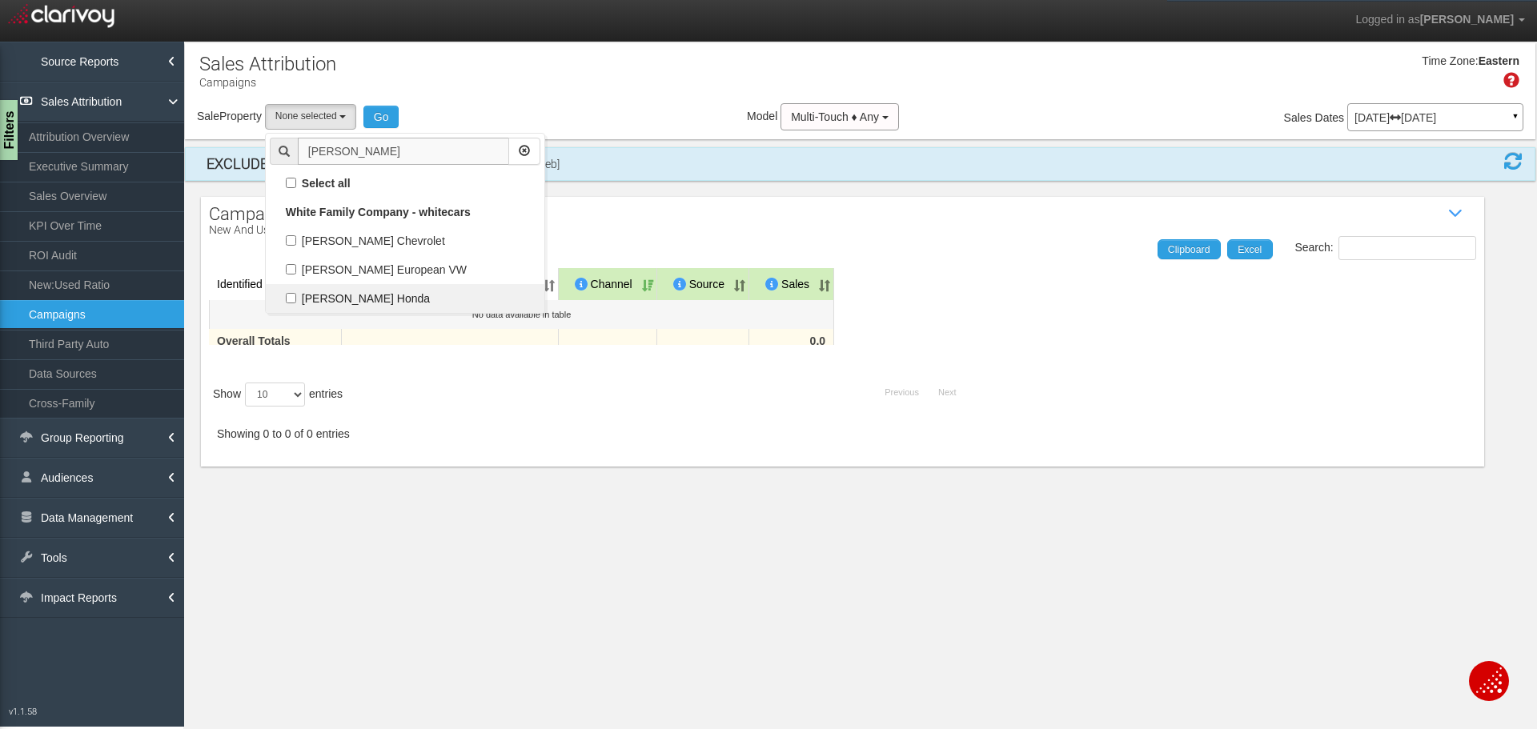
scroll to position [0, 0]
type input "[PERSON_NAME]"
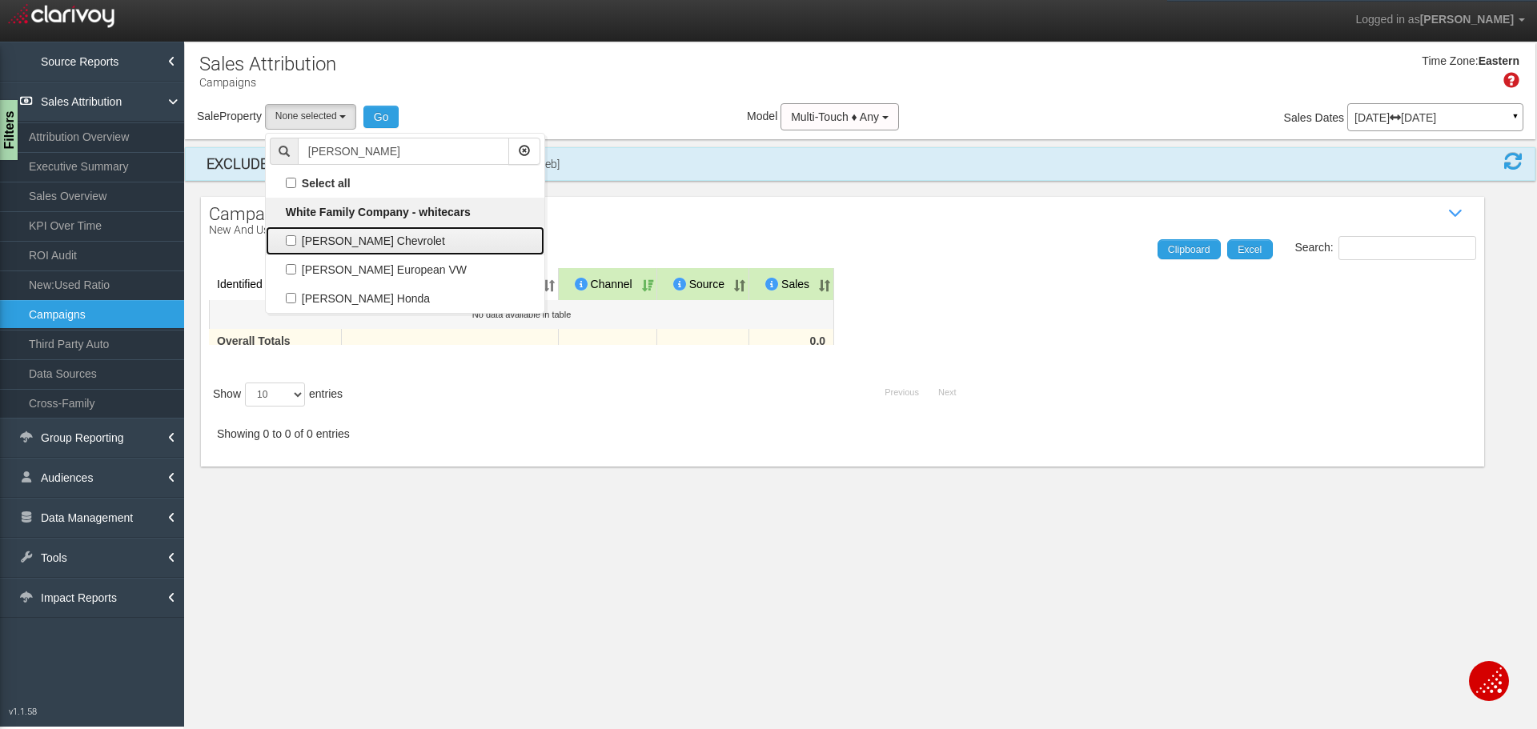
click at [351, 239] on label "[PERSON_NAME] Chevrolet" at bounding box center [405, 241] width 271 height 21
click at [296, 239] on input "[PERSON_NAME] Chevrolet" at bounding box center [291, 240] width 10 height 10
checkbox input "true"
select select "object:15889"
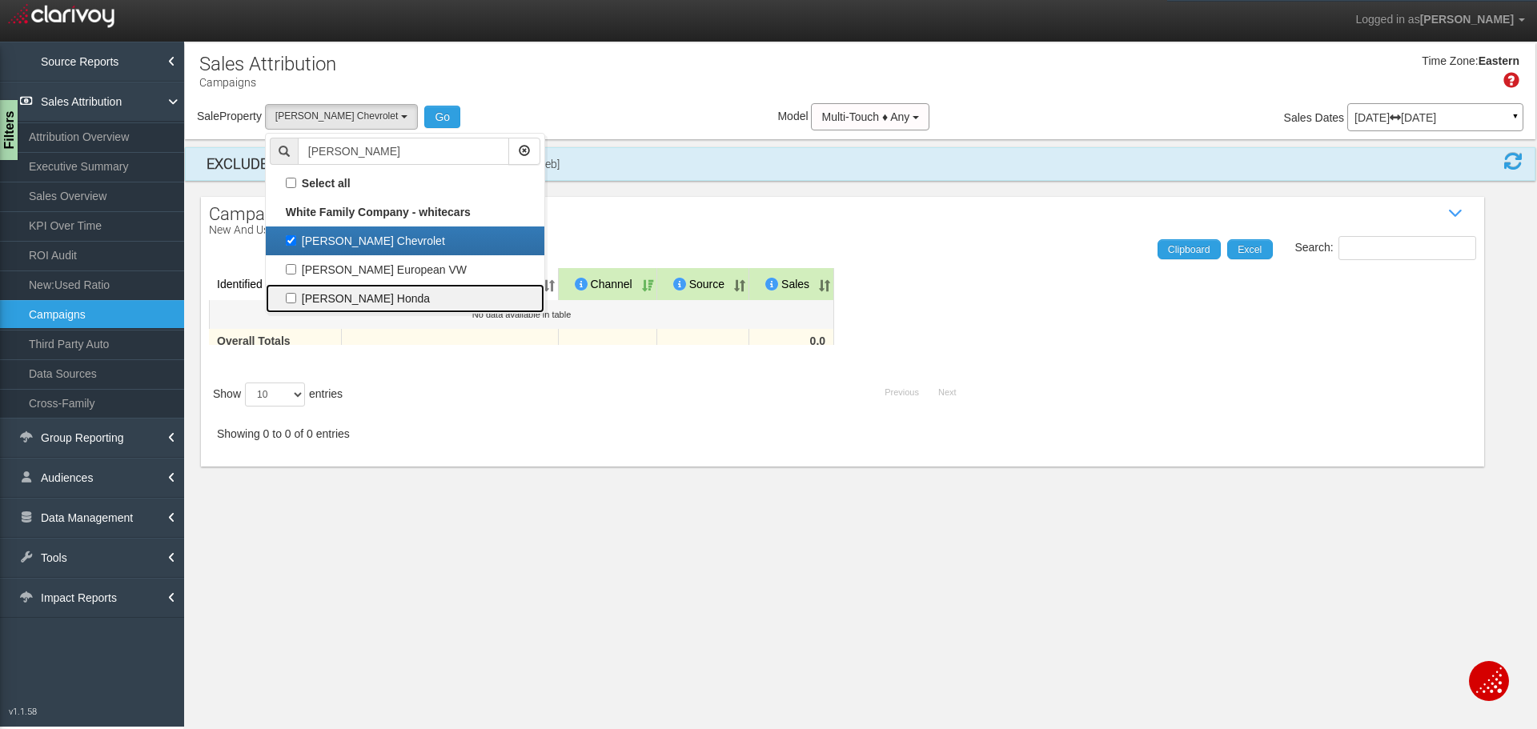
drag, startPoint x: 303, startPoint y: 303, endPoint x: 304, endPoint y: 287, distance: 16.9
click at [303, 303] on label "[PERSON_NAME] Honda" at bounding box center [405, 298] width 271 height 21
click at [296, 303] on input "[PERSON_NAME] Honda" at bounding box center [291, 298] width 10 height 10
checkbox input "true"
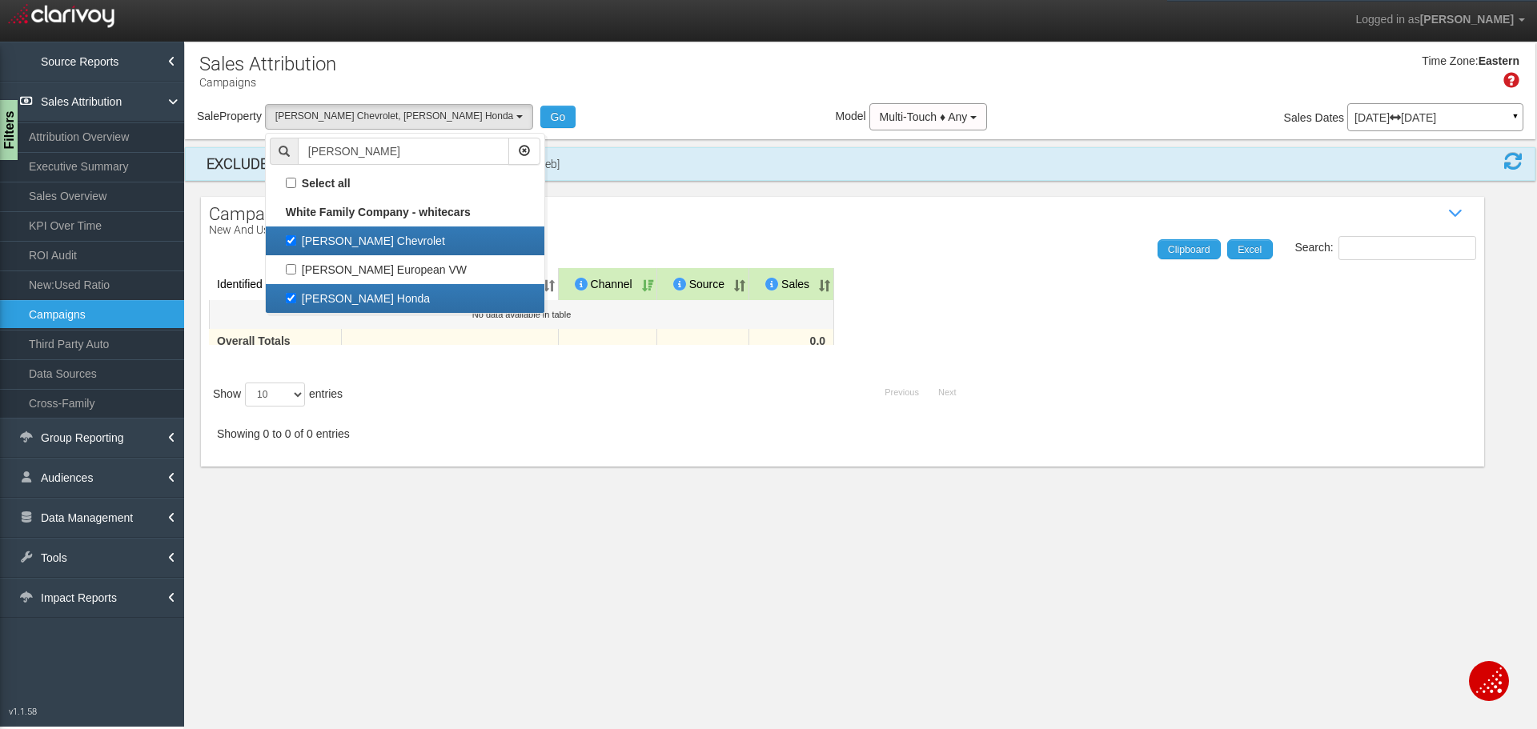
drag, startPoint x: 290, startPoint y: 243, endPoint x: 327, endPoint y: 237, distance: 37.4
click at [291, 243] on label "[PERSON_NAME] Chevrolet" at bounding box center [405, 241] width 271 height 21
click at [291, 243] on input "[PERSON_NAME] Chevrolet" at bounding box center [291, 240] width 10 height 10
checkbox input "false"
select select "object:15891"
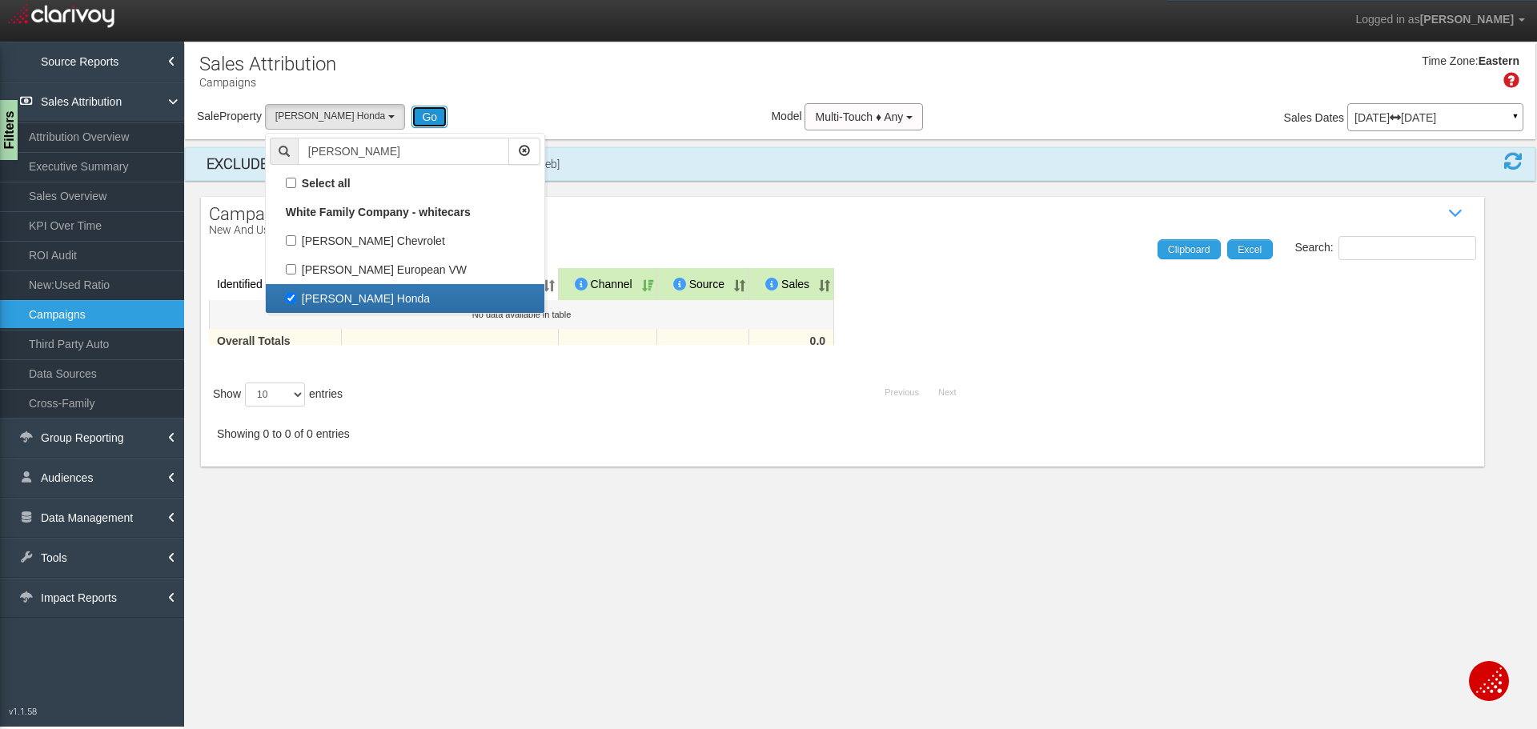
click at [415, 119] on button "Go" at bounding box center [429, 117] width 36 height 22
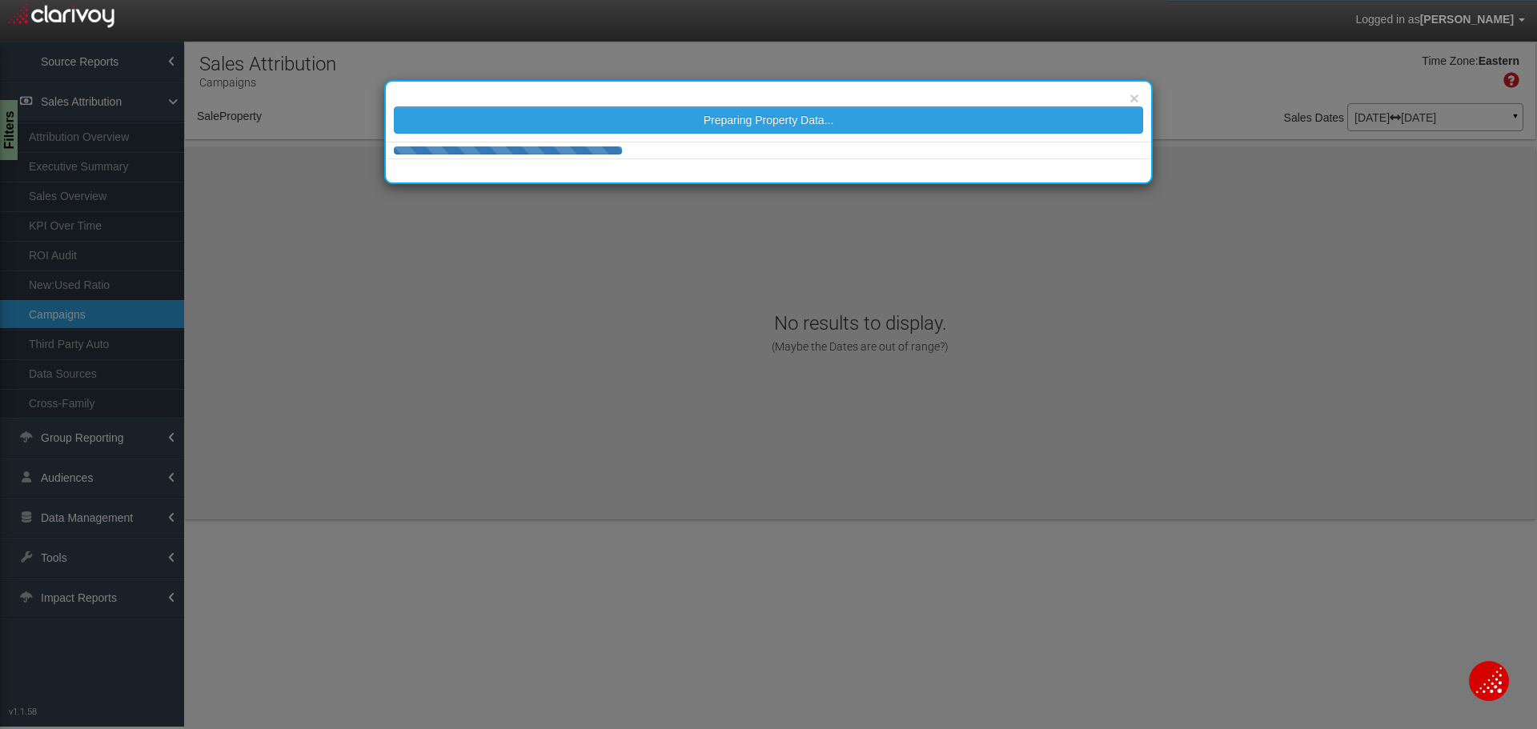
select select "object:18498"
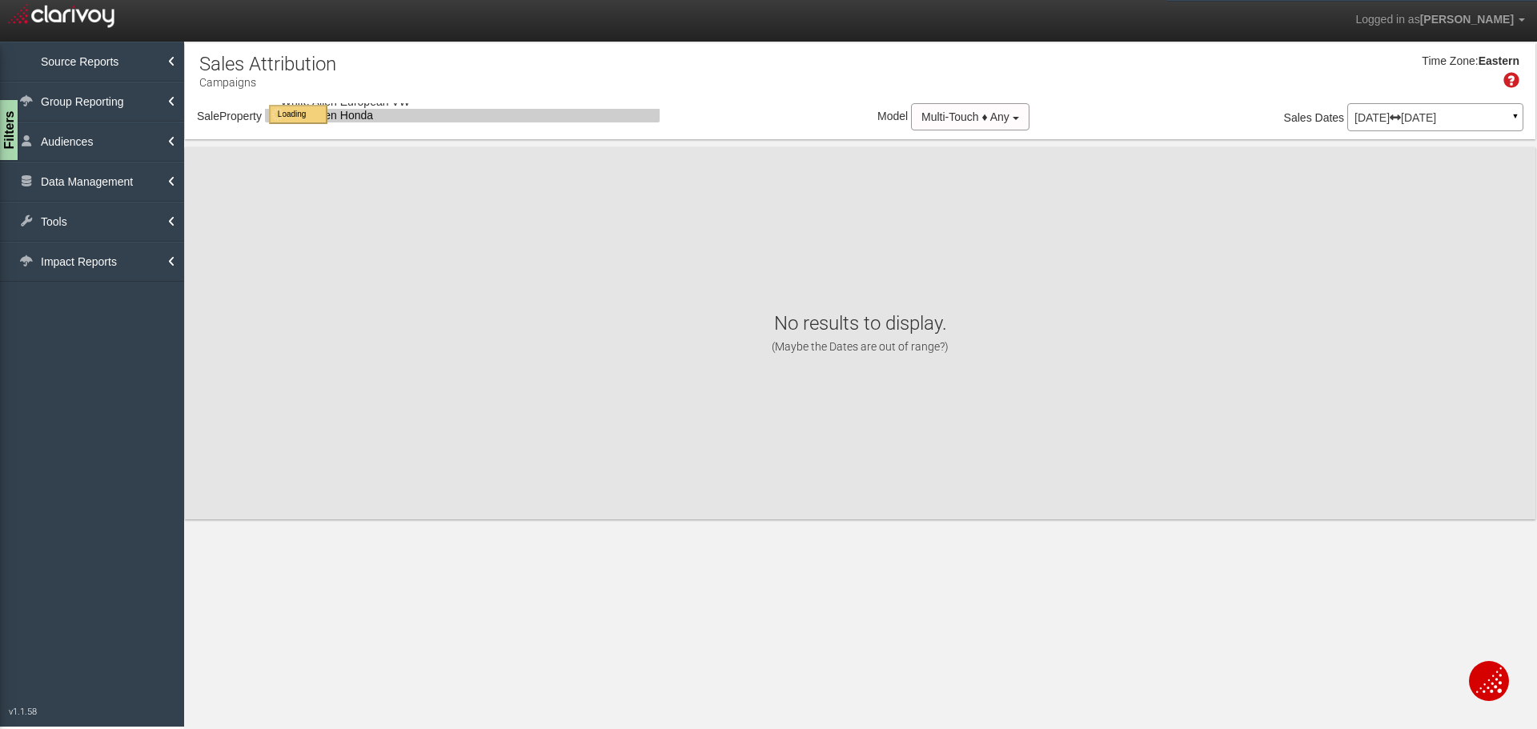
select select "object:18498"
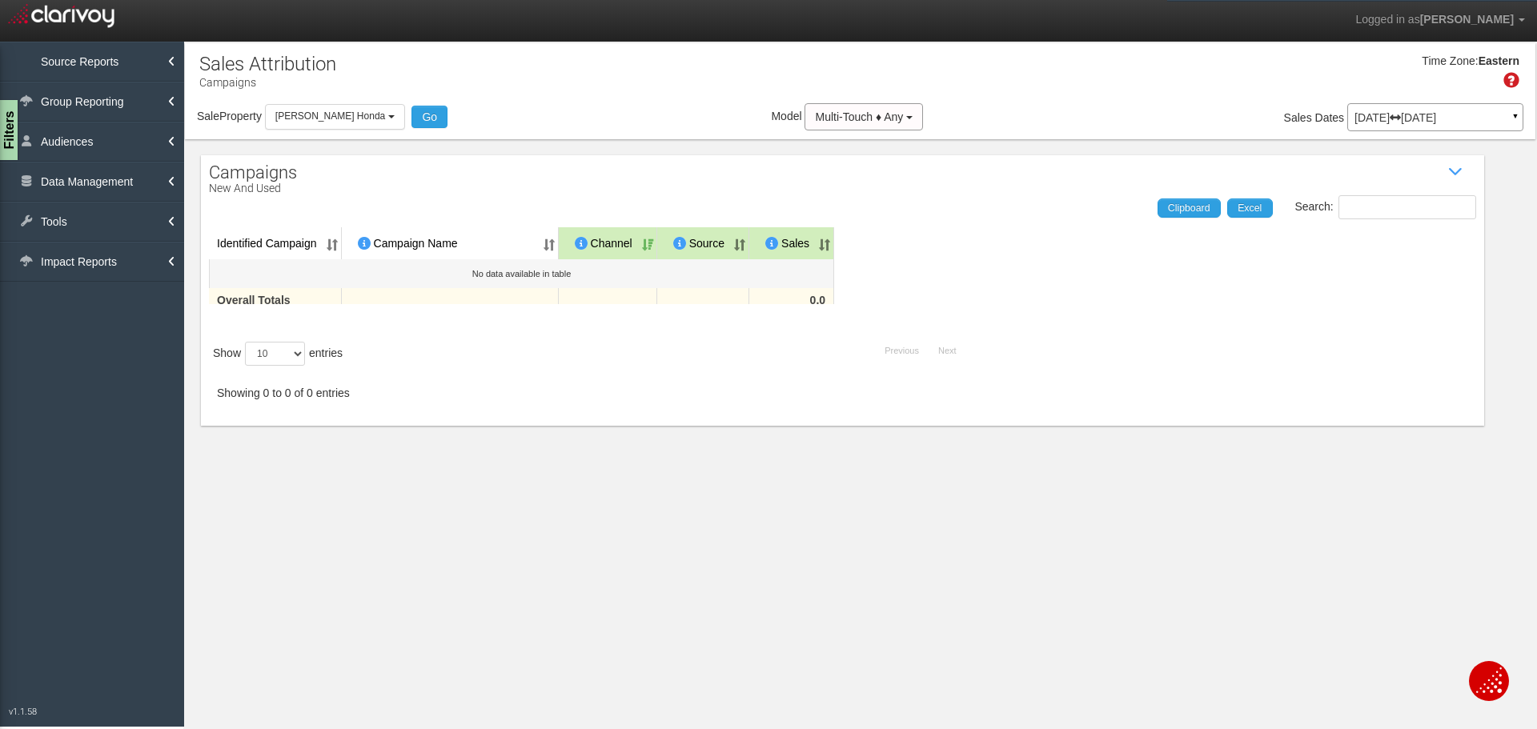
drag, startPoint x: 371, startPoint y: 125, endPoint x: 372, endPoint y: 134, distance: 9.6
click at [371, 125] on button "[PERSON_NAME] Honda" at bounding box center [335, 116] width 140 height 25
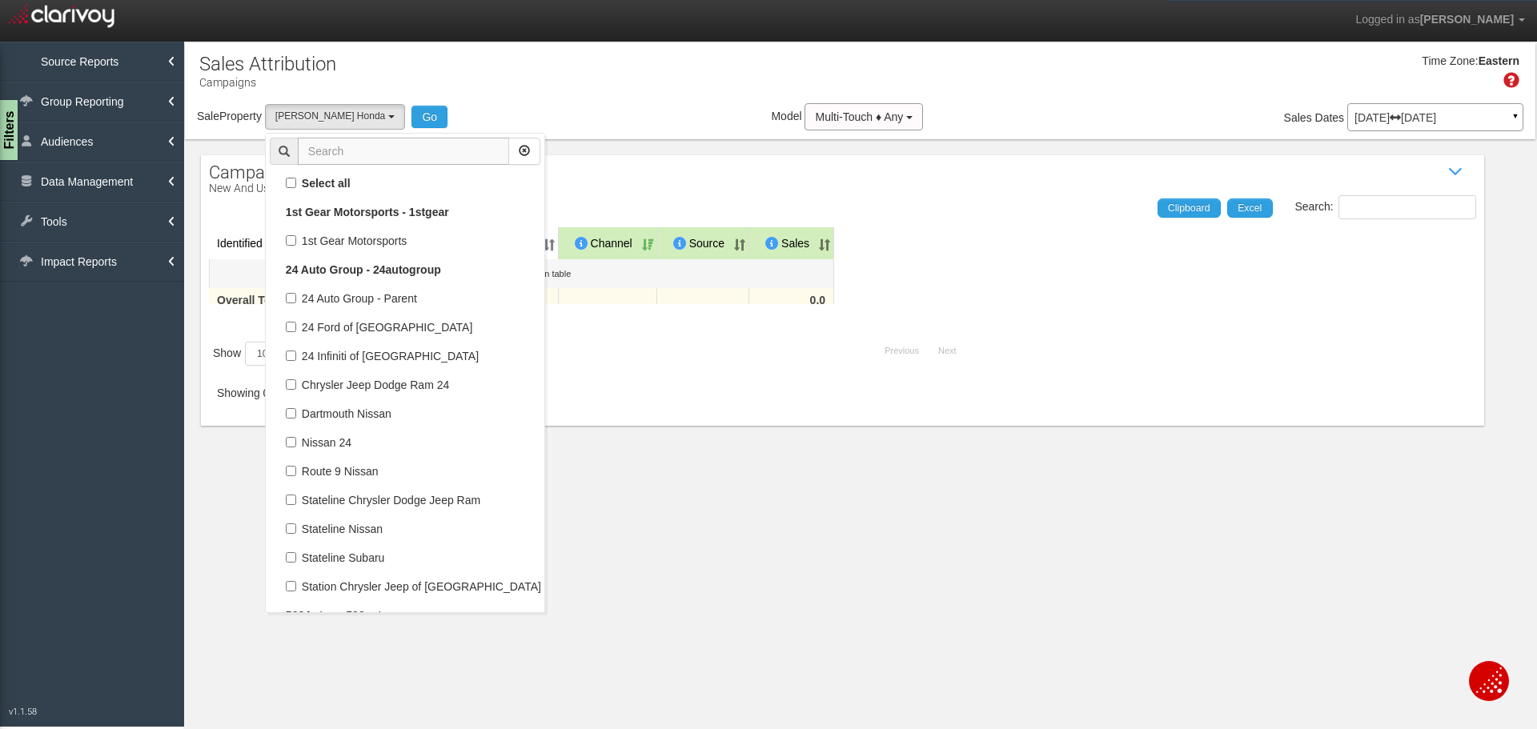
scroll to position [100090, 0]
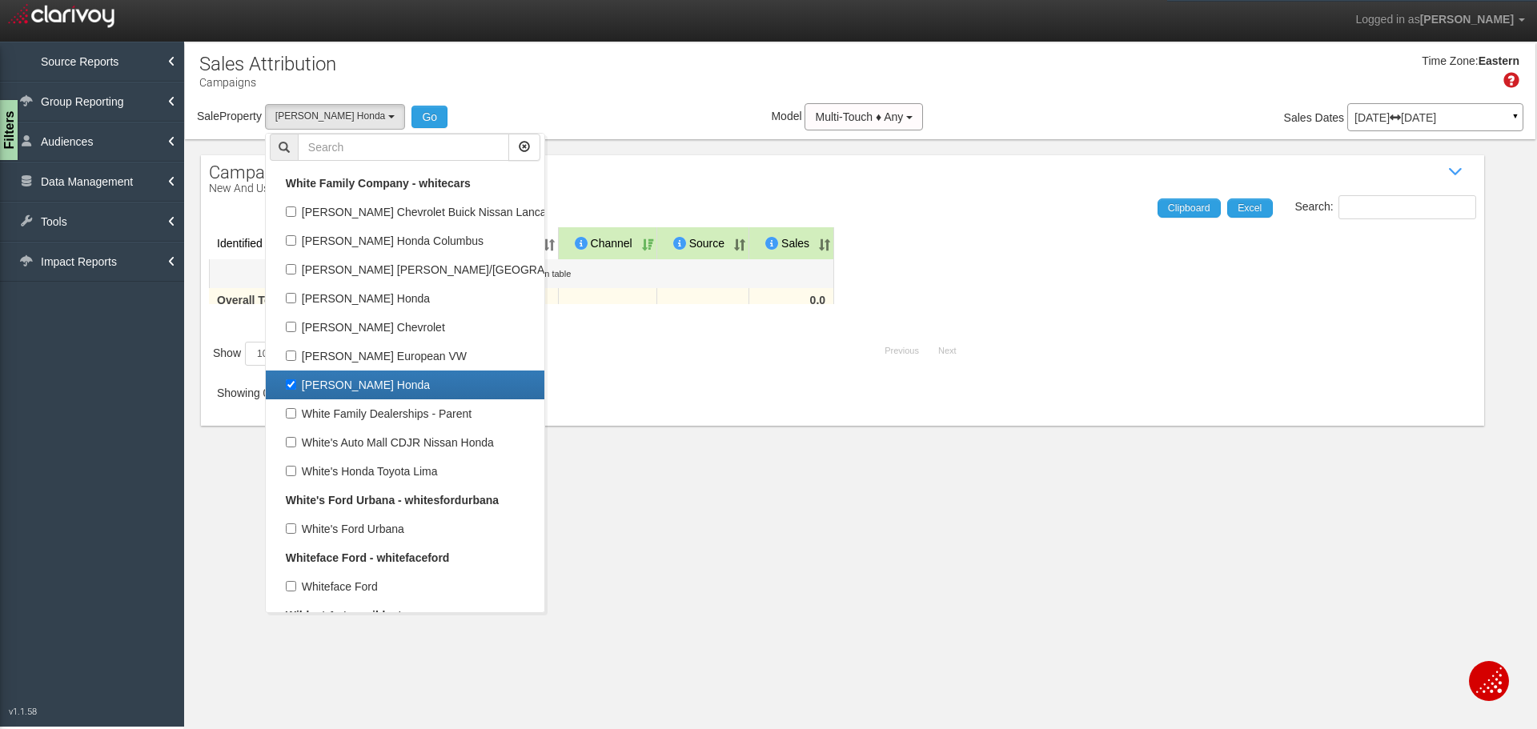
click at [300, 375] on label "[PERSON_NAME] Honda" at bounding box center [405, 385] width 271 height 21
click at [296, 379] on input "[PERSON_NAME] Honda" at bounding box center [291, 384] width 10 height 10
checkbox input "false"
select select
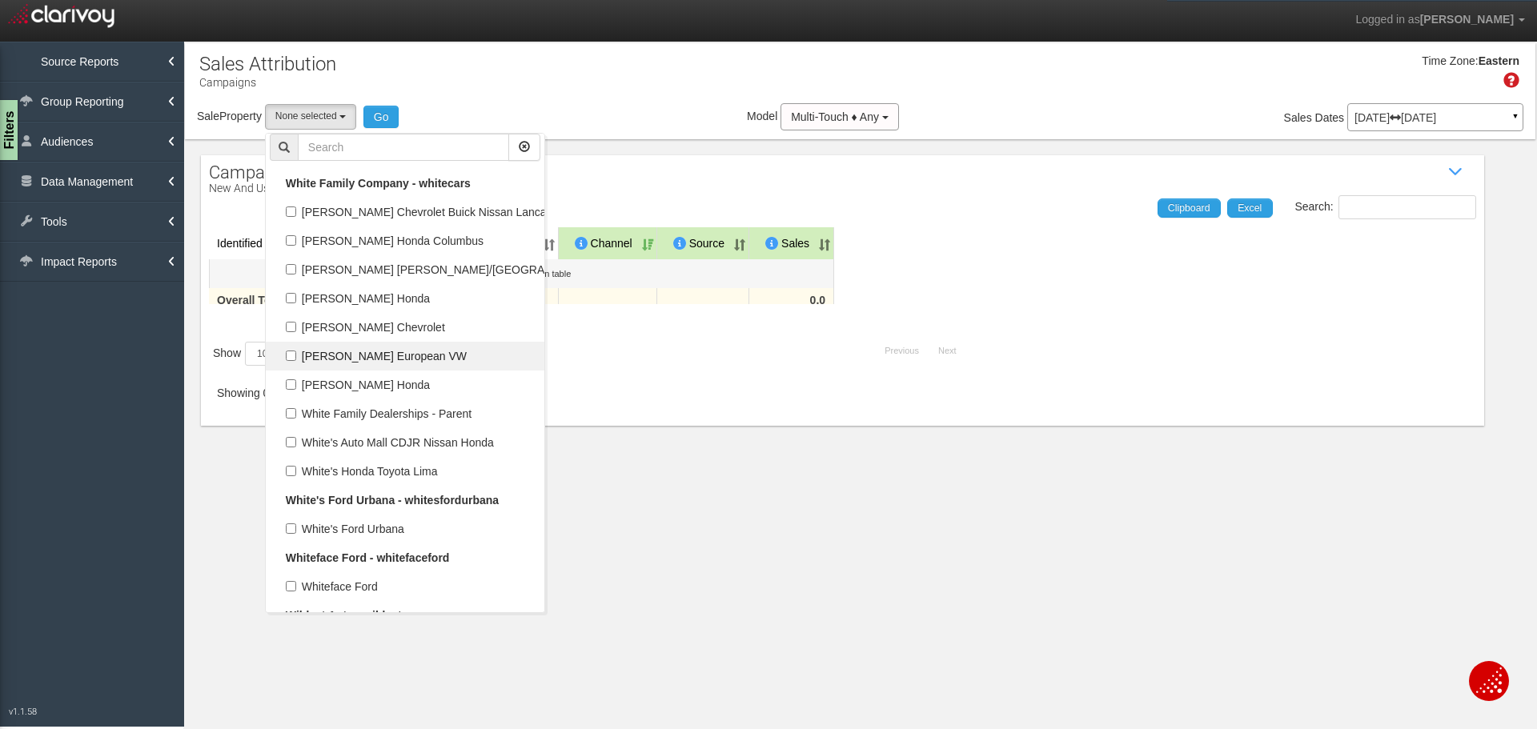
scroll to position [47995, 0]
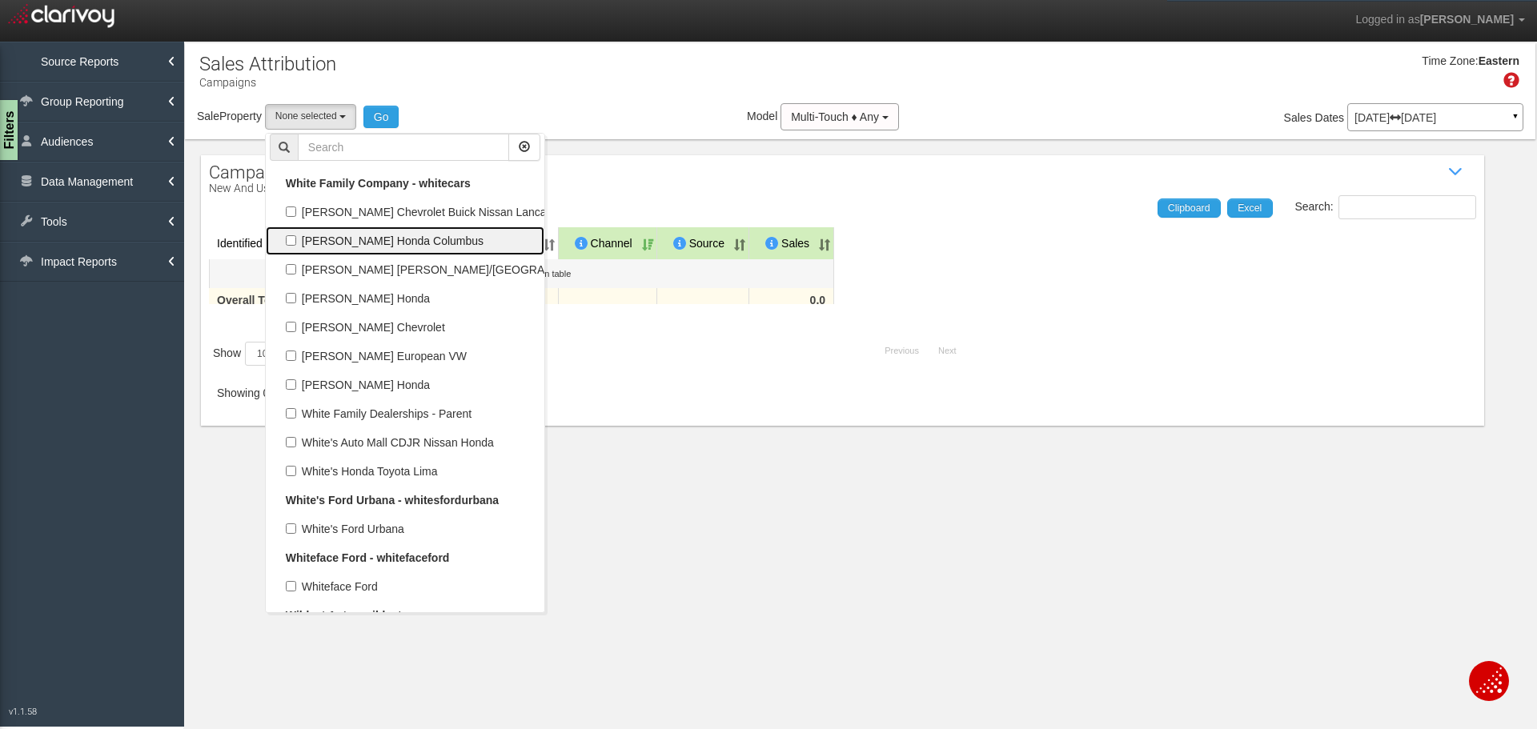
click at [295, 239] on label "[PERSON_NAME] Honda Columbus" at bounding box center [405, 241] width 271 height 21
click at [295, 239] on input "[PERSON_NAME] Honda Columbus" at bounding box center [291, 240] width 10 height 10
checkbox input "true"
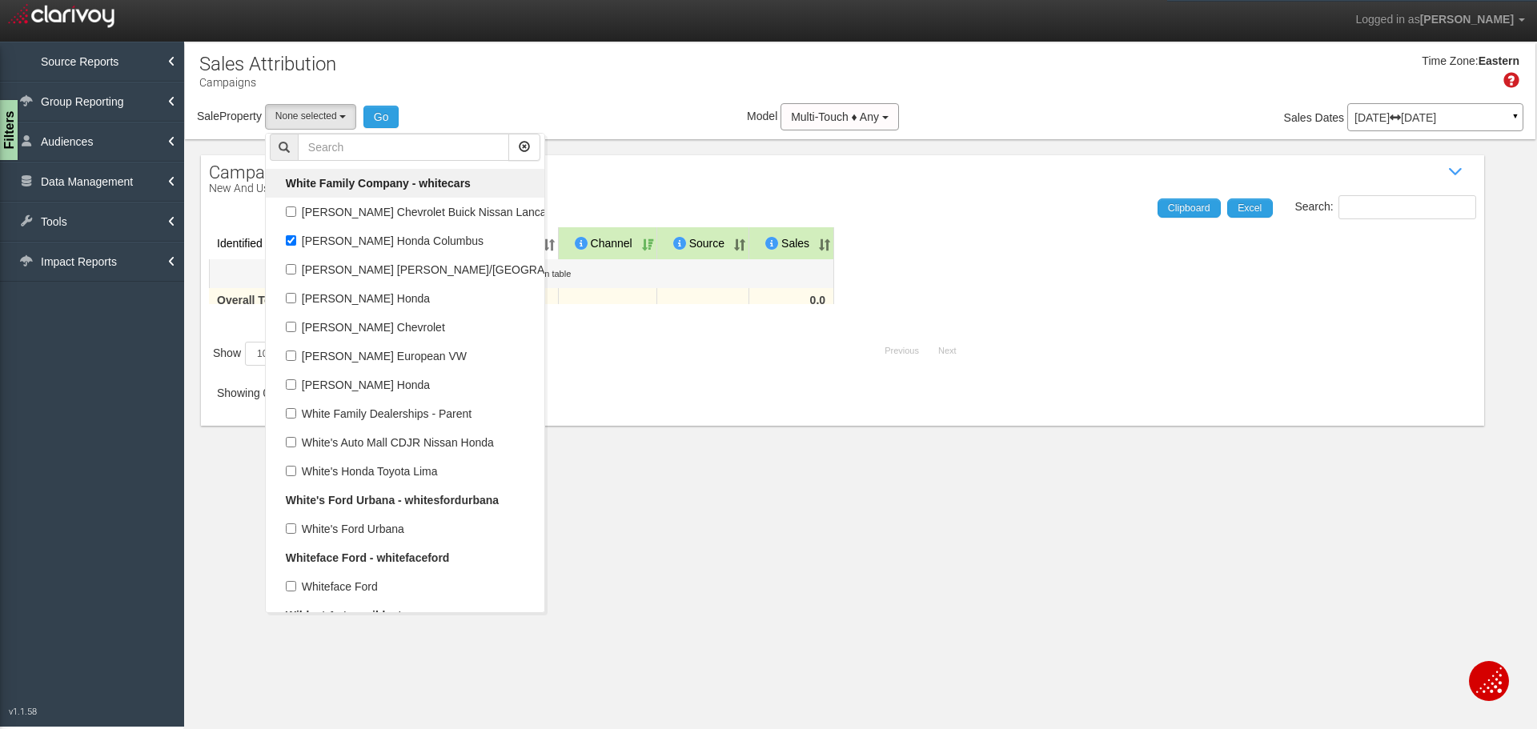
select select "object:18493"
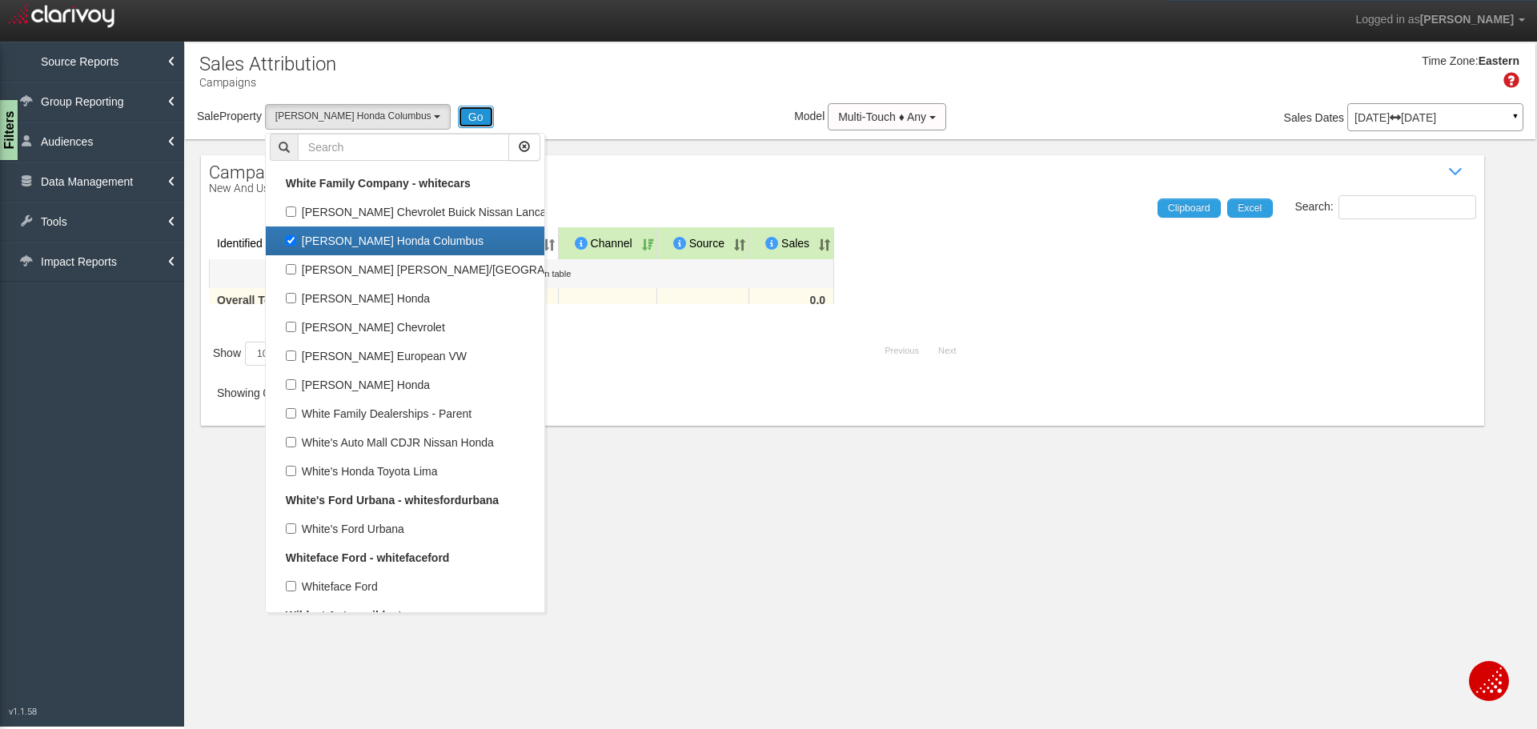
click at [458, 111] on button "Go" at bounding box center [476, 117] width 36 height 22
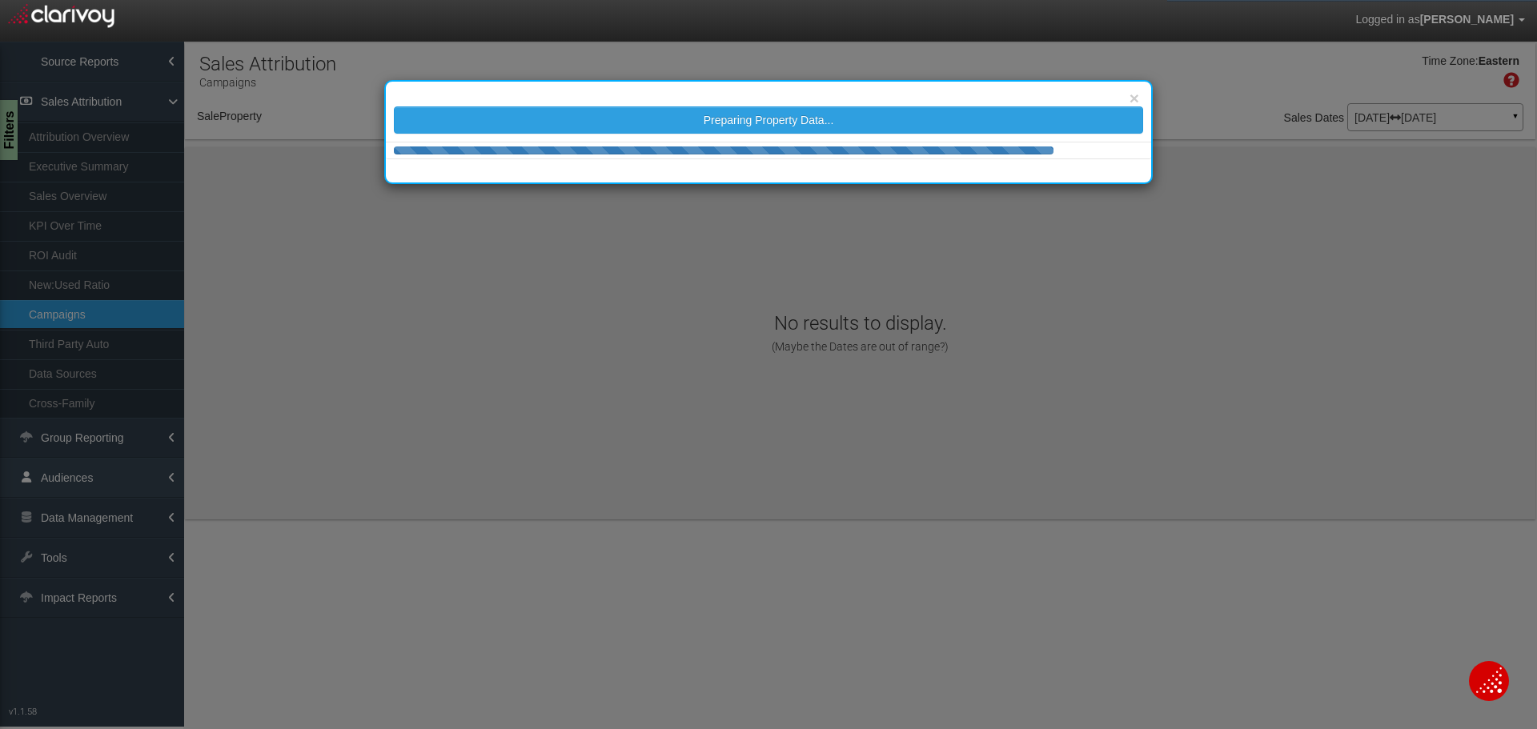
select select "object:21105"
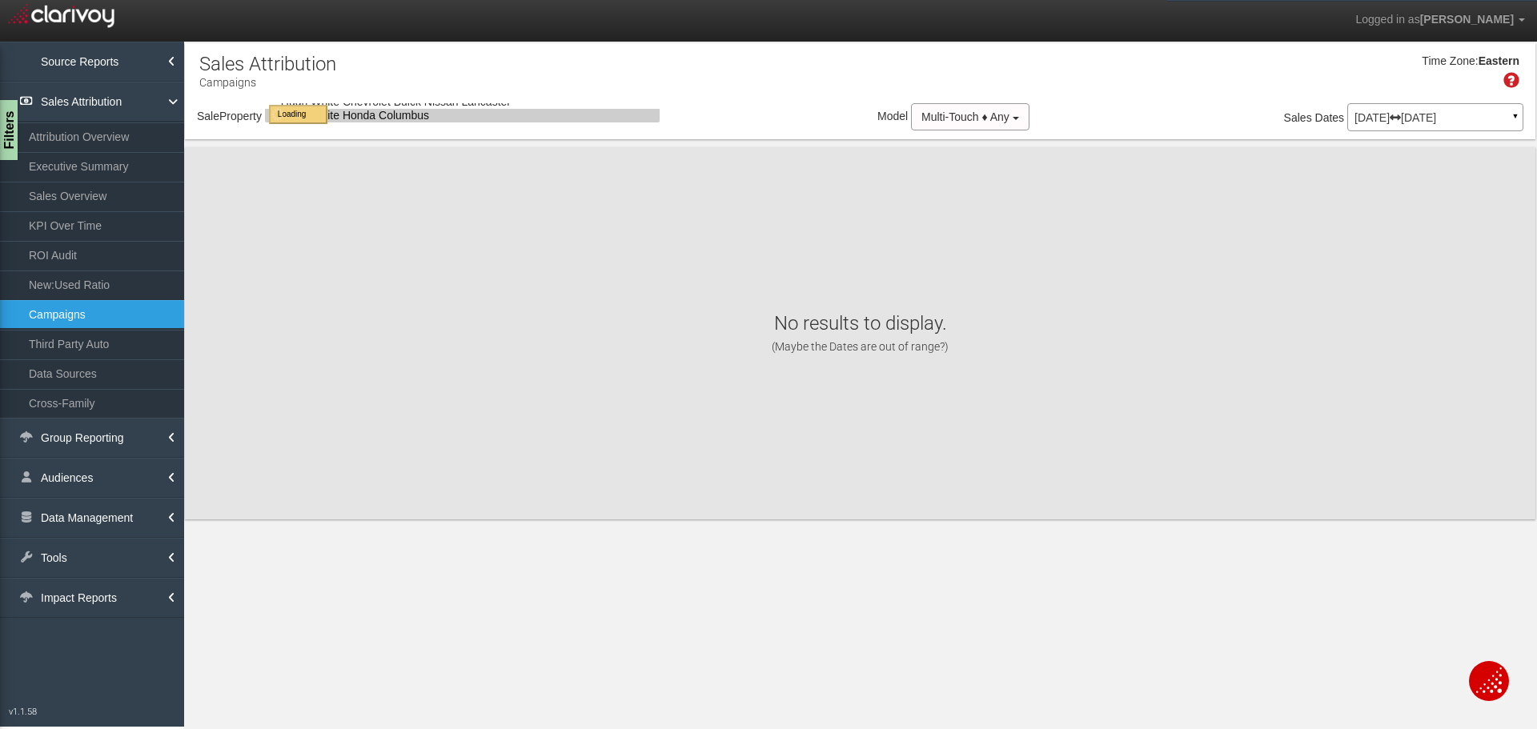
select select "object:21105"
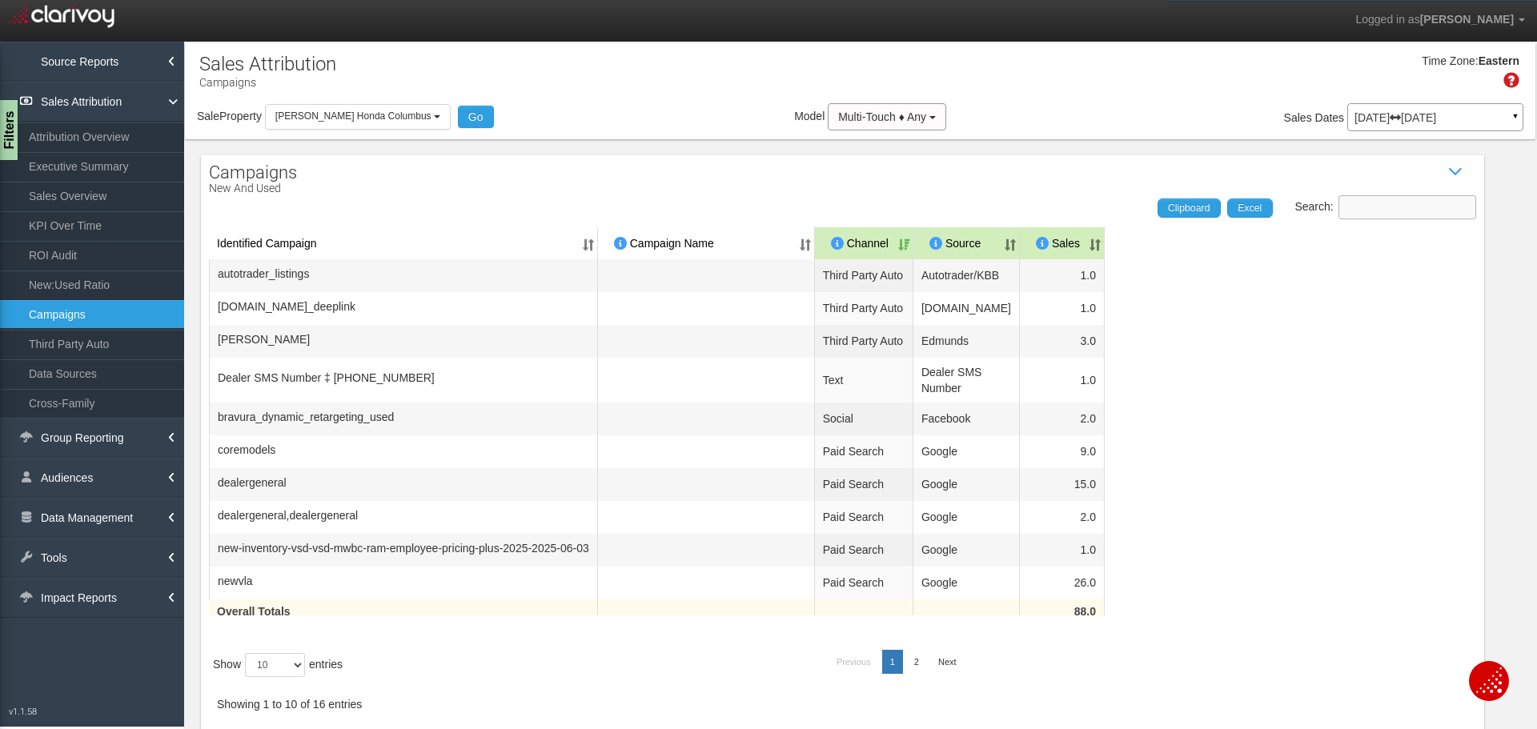
click at [1384, 213] on input "Search:" at bounding box center [1408, 207] width 138 height 24
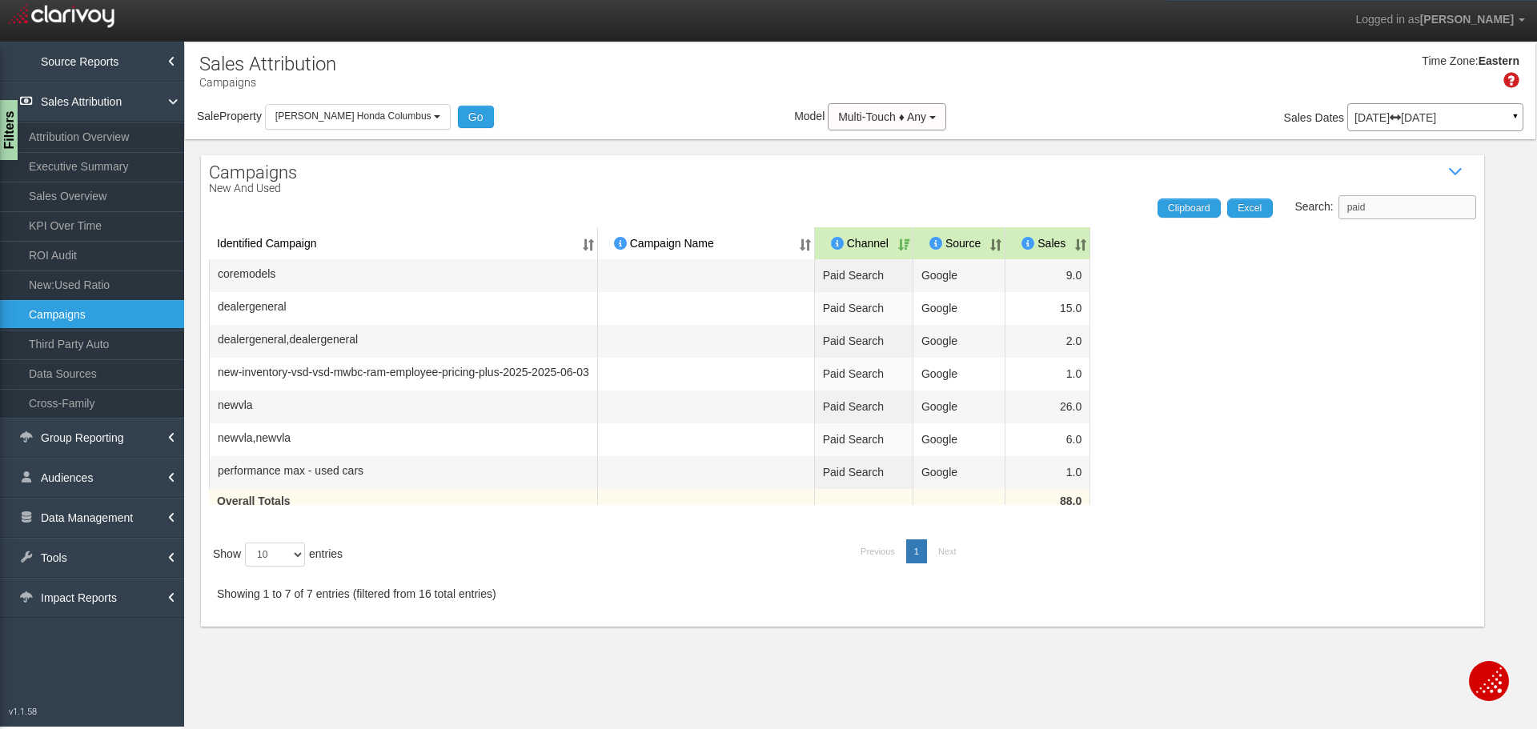
type input "paid"
click at [1186, 215] on link "Clipboard" at bounding box center [1189, 208] width 63 height 19
click at [416, 120] on button "[PERSON_NAME] Honda Columbus" at bounding box center [358, 116] width 186 height 25
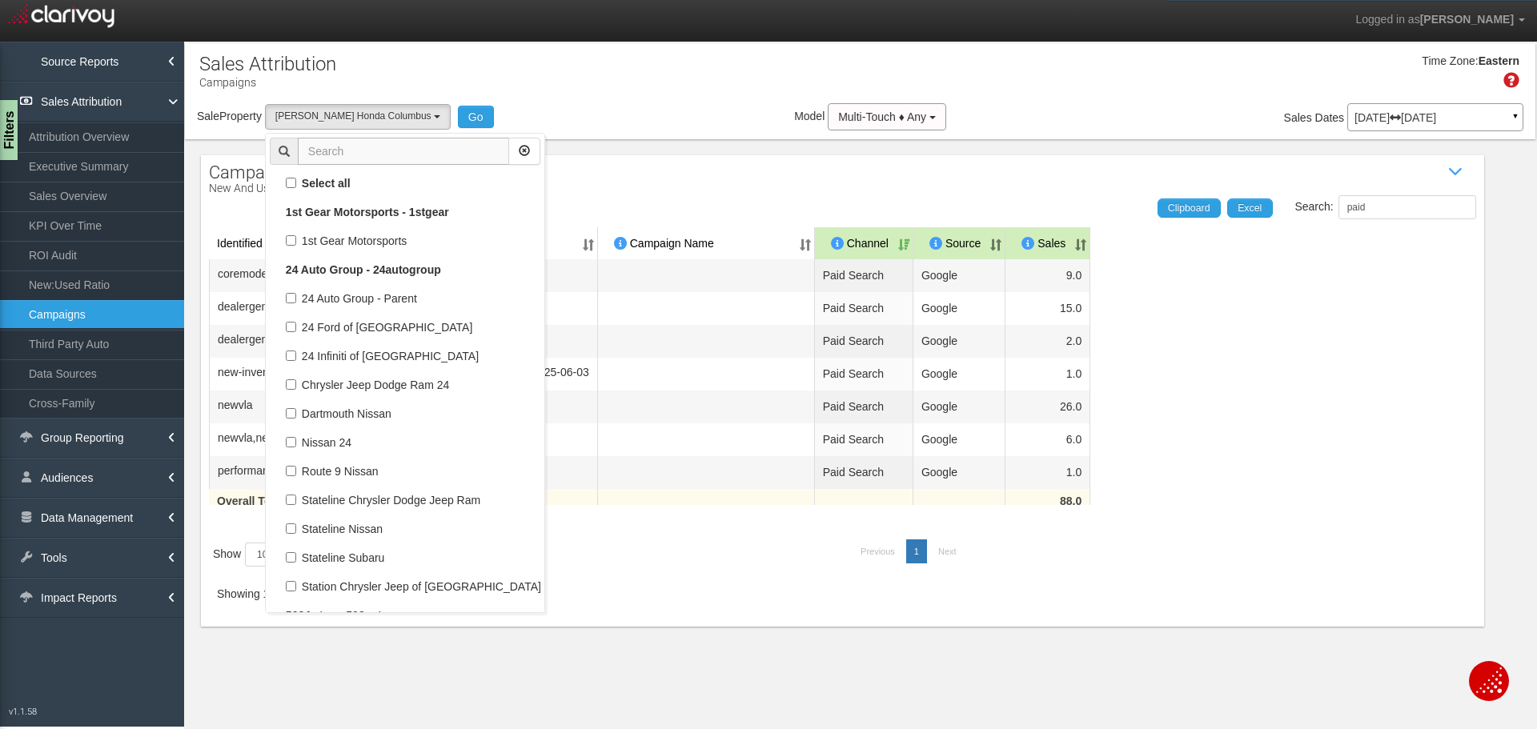
scroll to position [100090, 0]
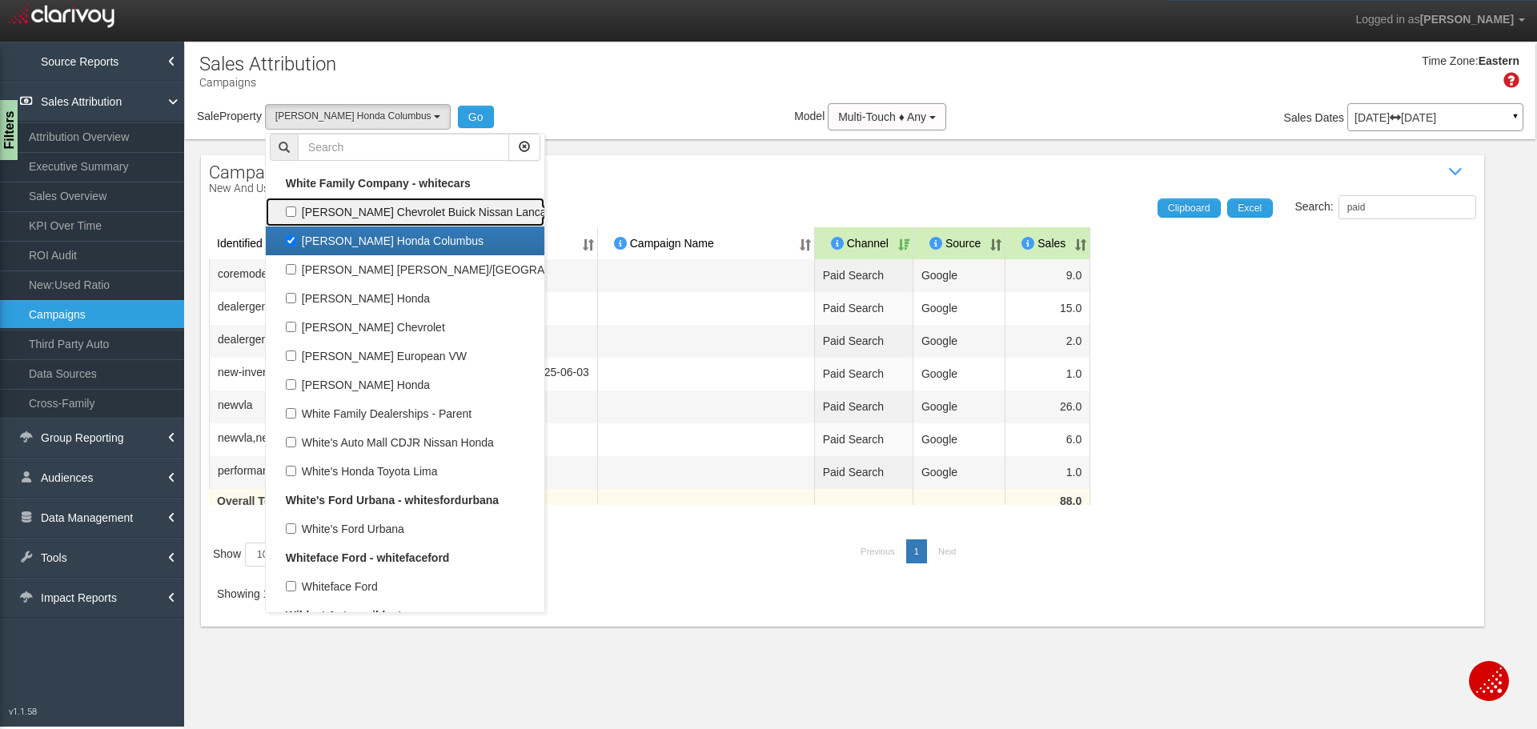
click at [295, 225] on link "[PERSON_NAME] Chevrolet Buick Nissan Lancaster" at bounding box center [405, 212] width 279 height 29
click at [289, 239] on label "[PERSON_NAME] Honda Columbus" at bounding box center [405, 241] width 271 height 21
click at [289, 239] on input "[PERSON_NAME] Honda Columbus" at bounding box center [291, 240] width 10 height 10
checkbox input "false"
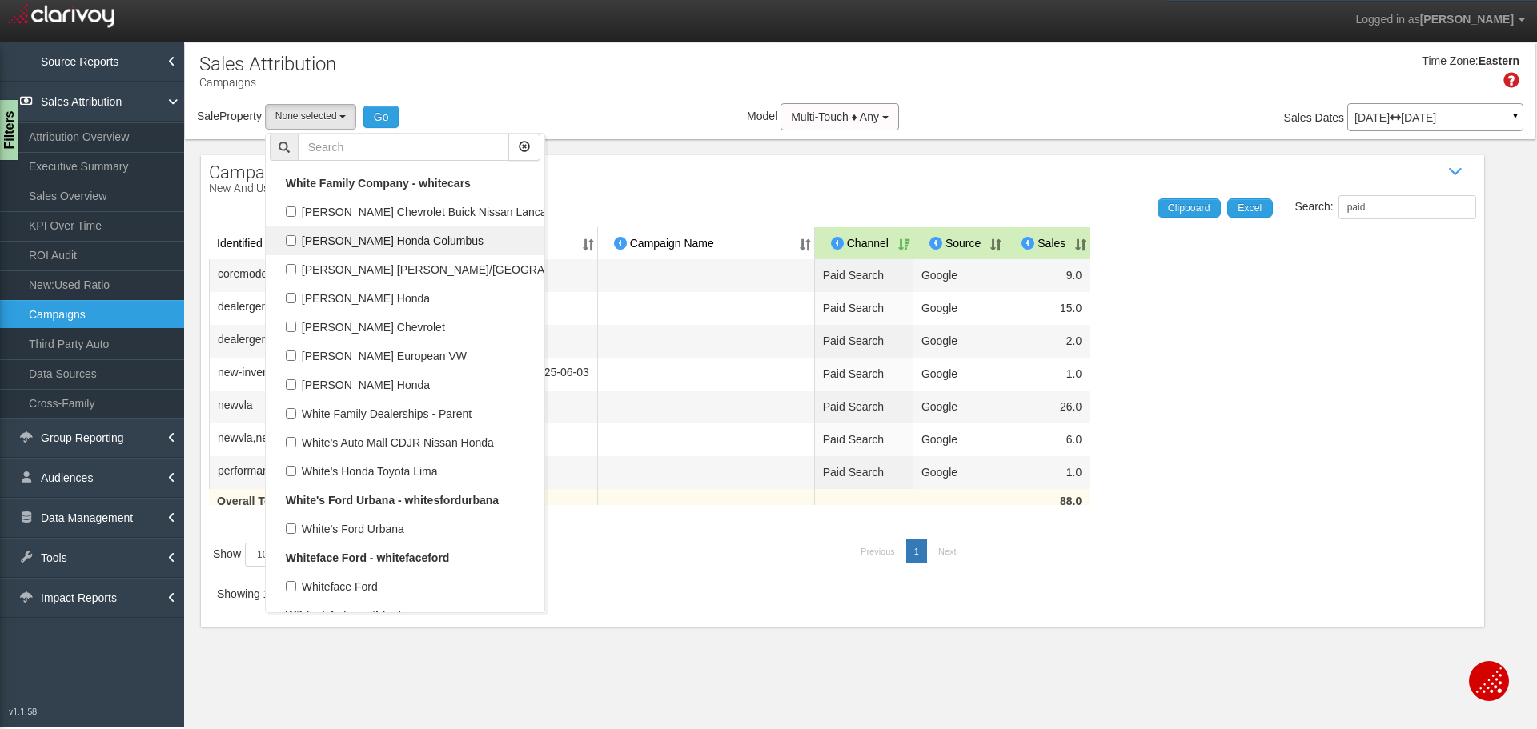
select select
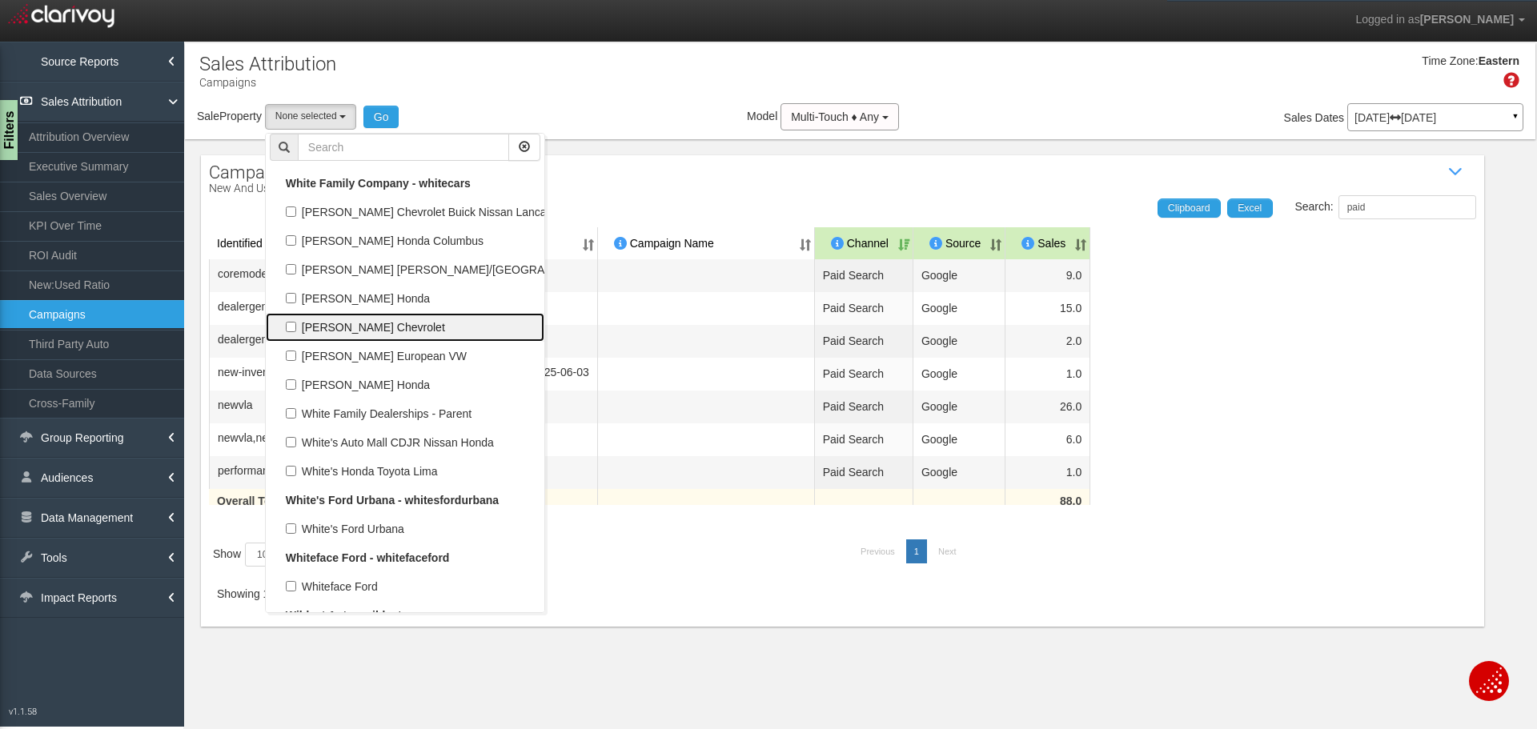
click at [304, 330] on label "[PERSON_NAME] Chevrolet" at bounding box center [405, 327] width 271 height 21
click at [296, 330] on input "[PERSON_NAME] Chevrolet" at bounding box center [291, 327] width 10 height 10
checkbox input "true"
select select "object:21108"
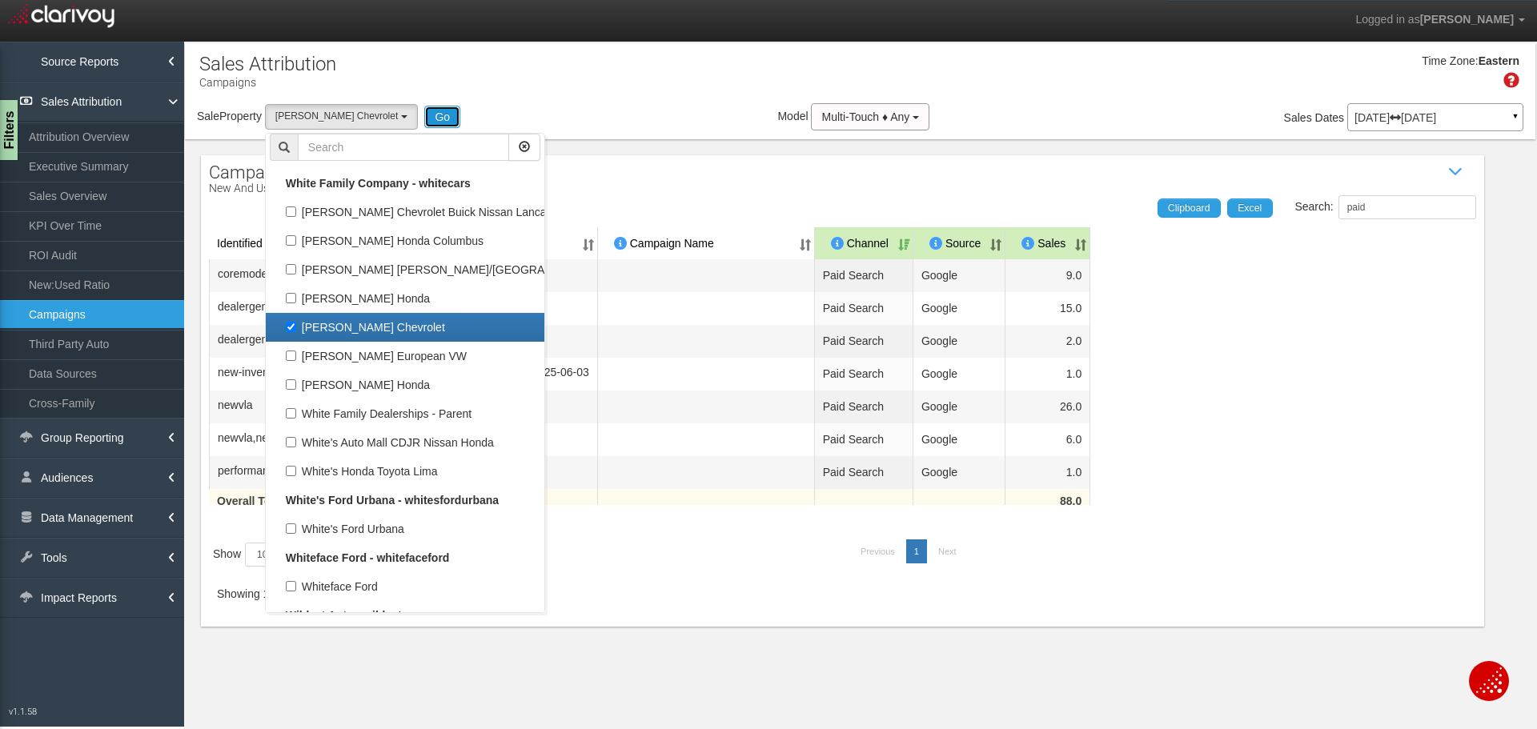
click at [424, 117] on button "Go" at bounding box center [442, 117] width 36 height 22
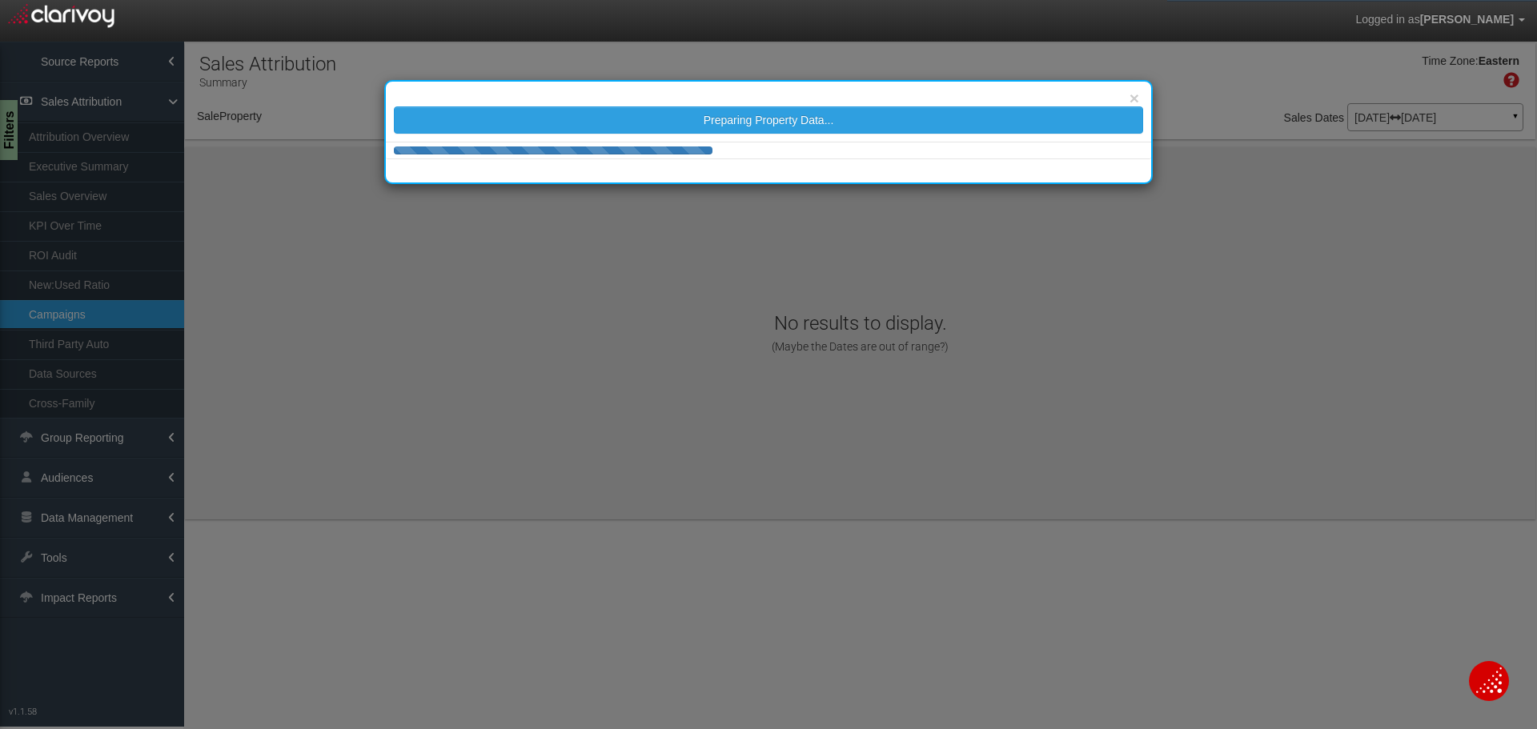
select select "object:23697"
click at [472, 347] on div "× Preparing Property Data..." at bounding box center [768, 364] width 1537 height 729
select select "object:23697"
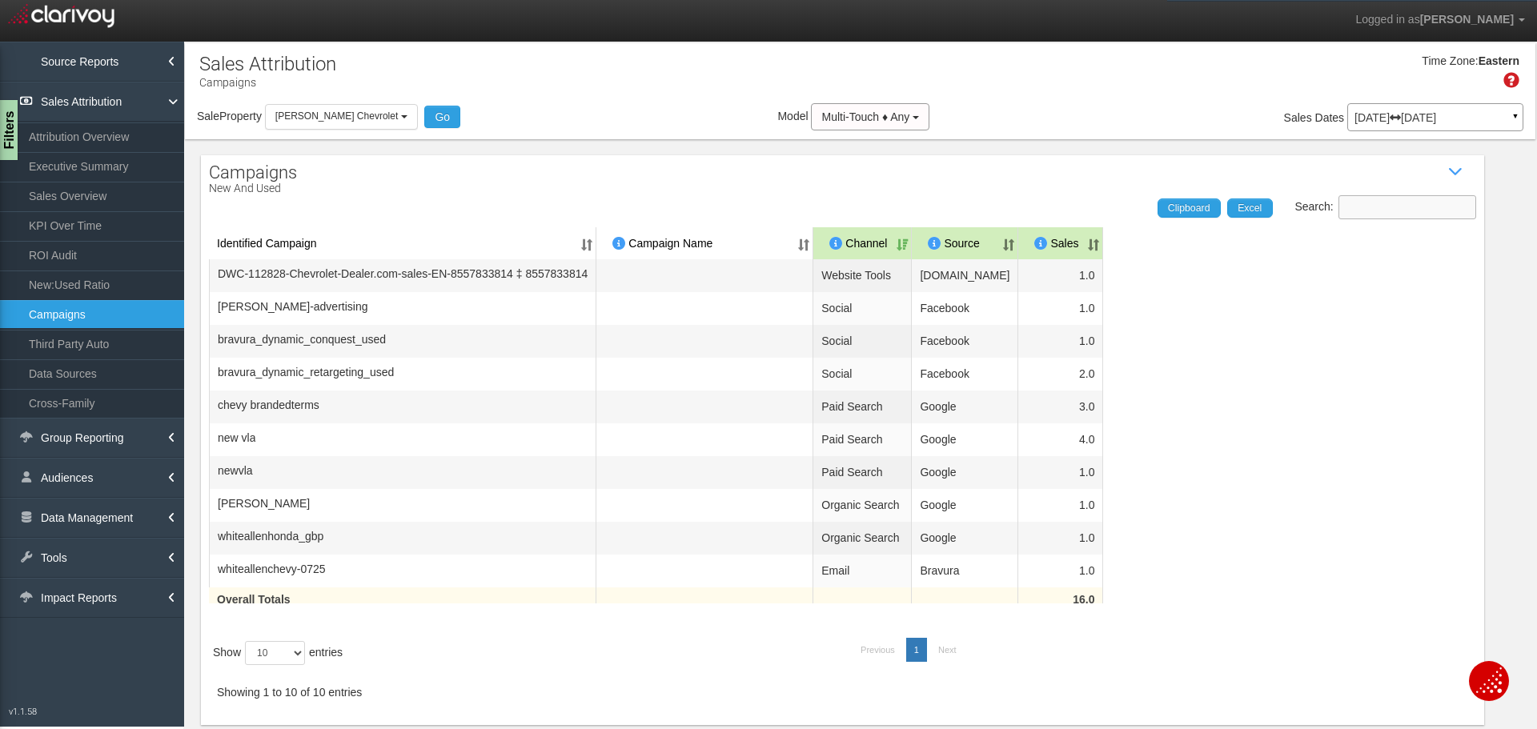
click at [1347, 207] on input "Search:" at bounding box center [1408, 207] width 138 height 24
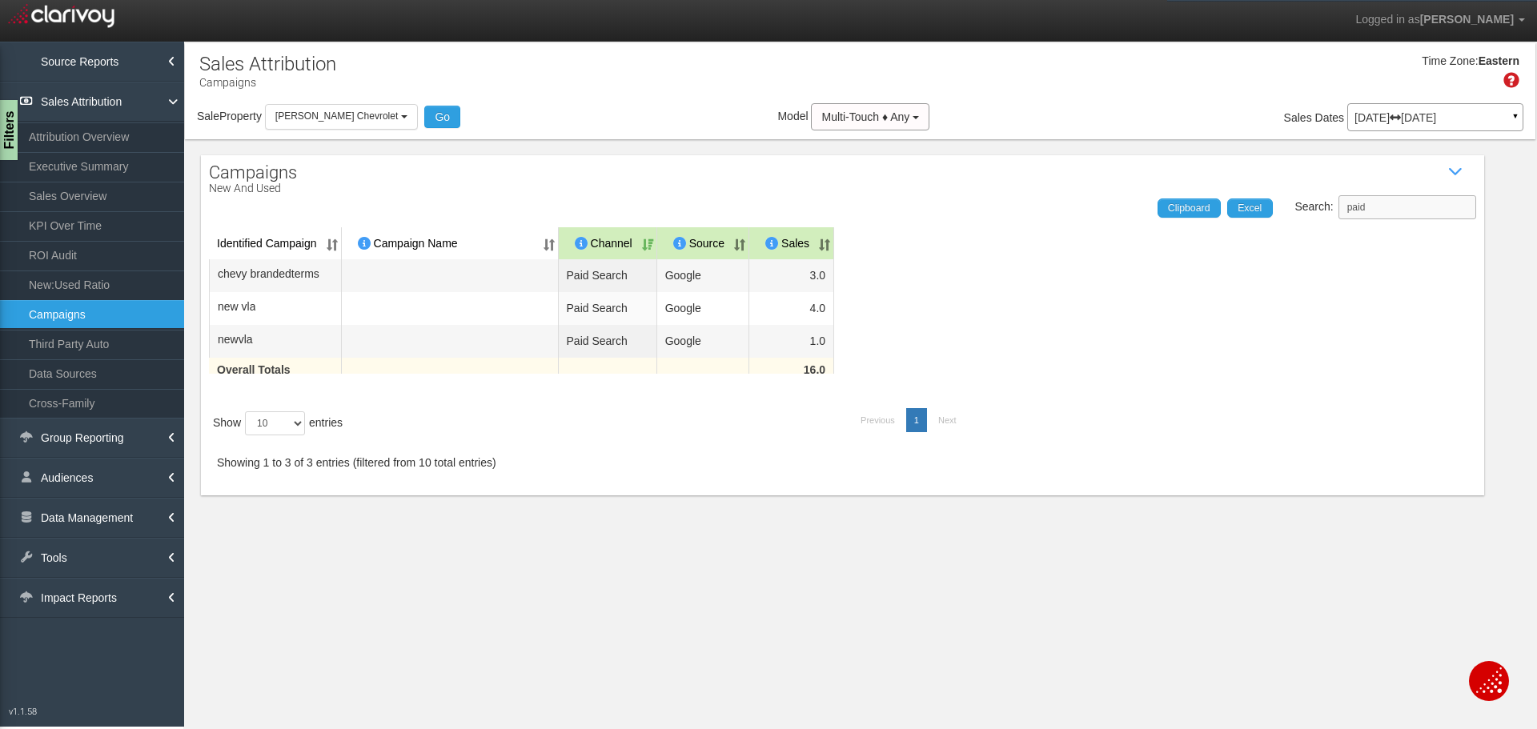
type input "paid"
click at [1184, 212] on span "Clipboard" at bounding box center [1189, 208] width 42 height 11
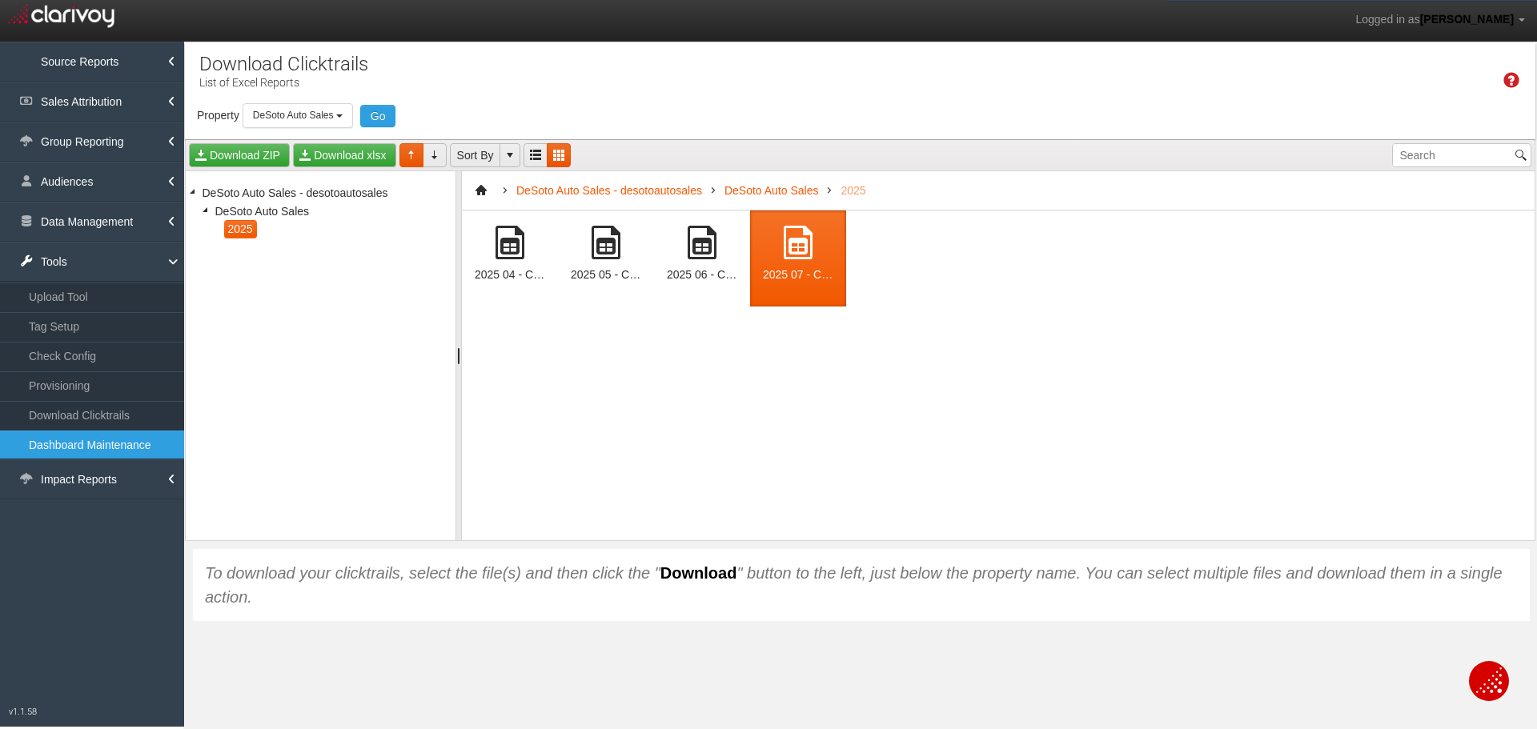
select select "object:8884"
drag, startPoint x: 345, startPoint y: 117, endPoint x: 340, endPoint y: 128, distance: 12.2
click at [343, 117] on b "button" at bounding box center [339, 115] width 6 height 3
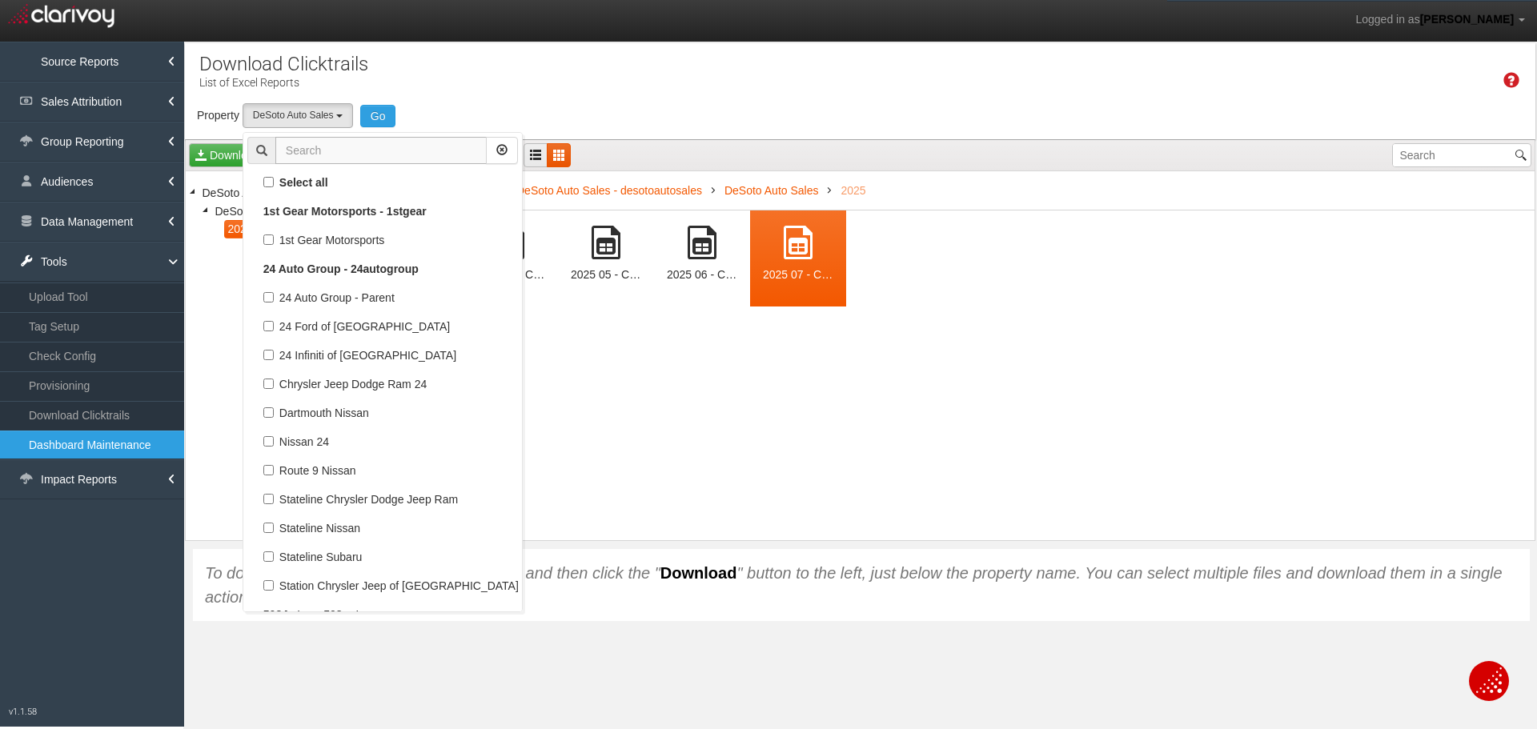
scroll to position [27062, 0]
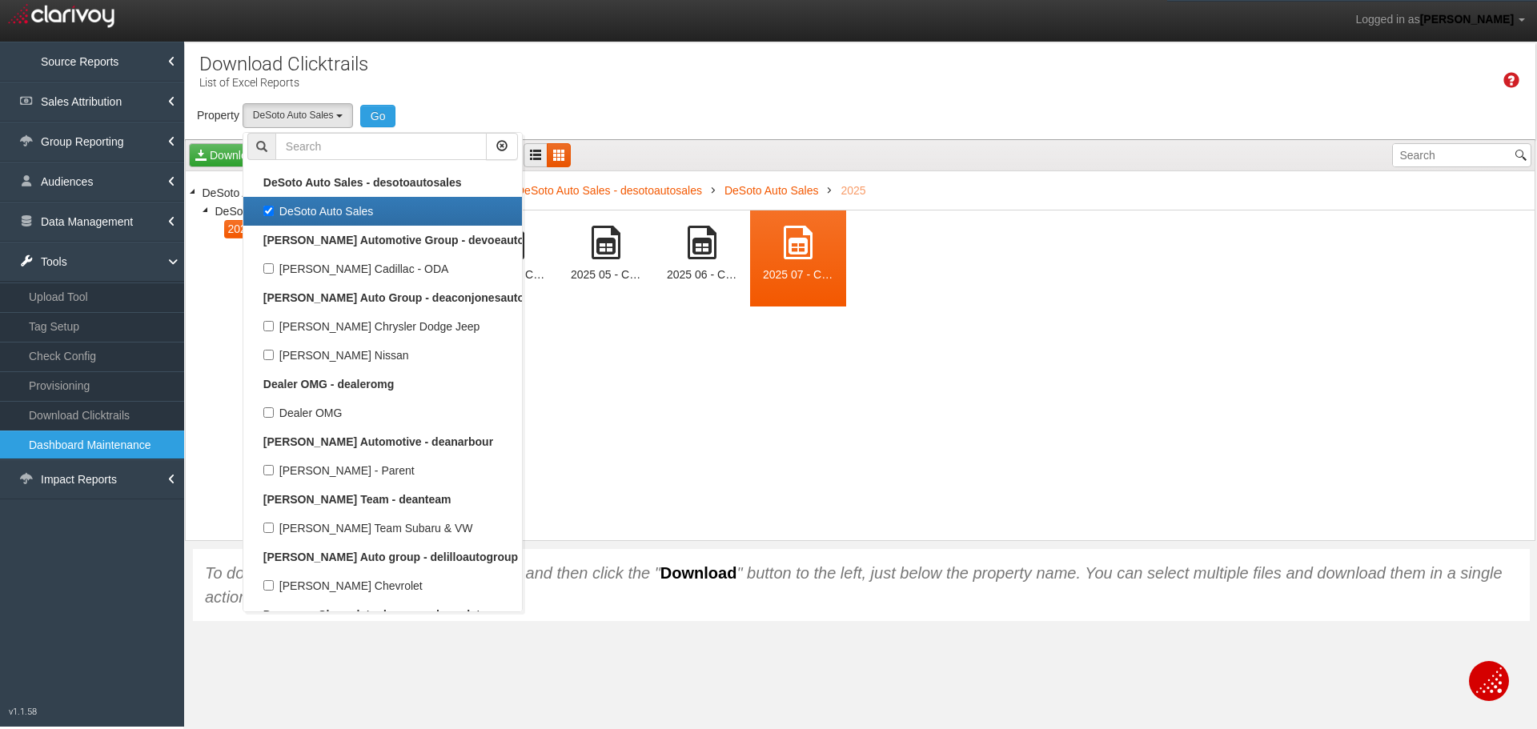
click at [268, 209] on label "DeSoto Auto Sales" at bounding box center [382, 211] width 271 height 21
click at [268, 209] on input "DeSoto Auto Sales" at bounding box center [268, 211] width 10 height 10
checkbox input "false"
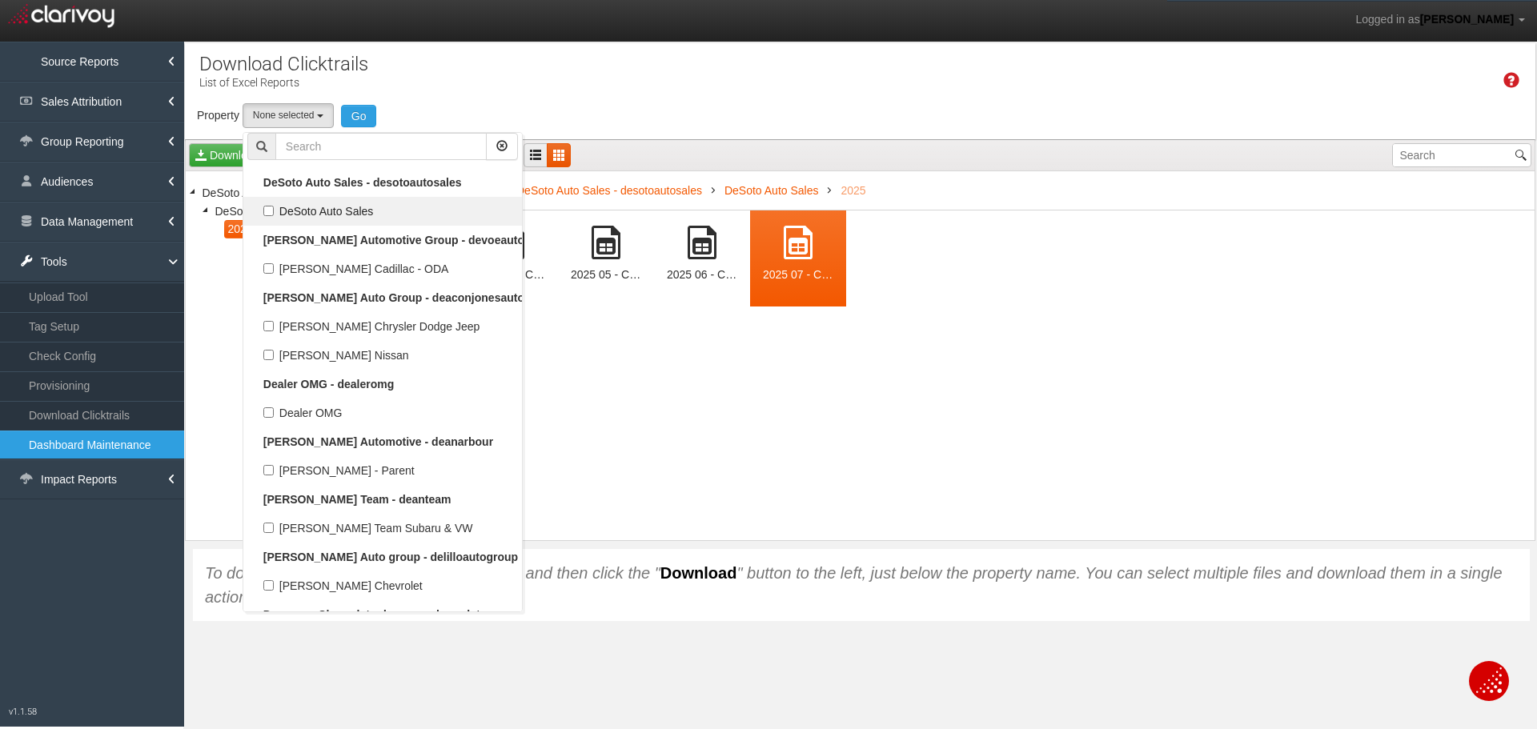
select select
drag, startPoint x: 356, startPoint y: 143, endPoint x: 363, endPoint y: 130, distance: 14.3
click at [361, 132] on ul "Select all 1st Gear Motorsports - 1stgear 1st Gear Motorsports 24 Auto Group - …" at bounding box center [383, 372] width 280 height 480
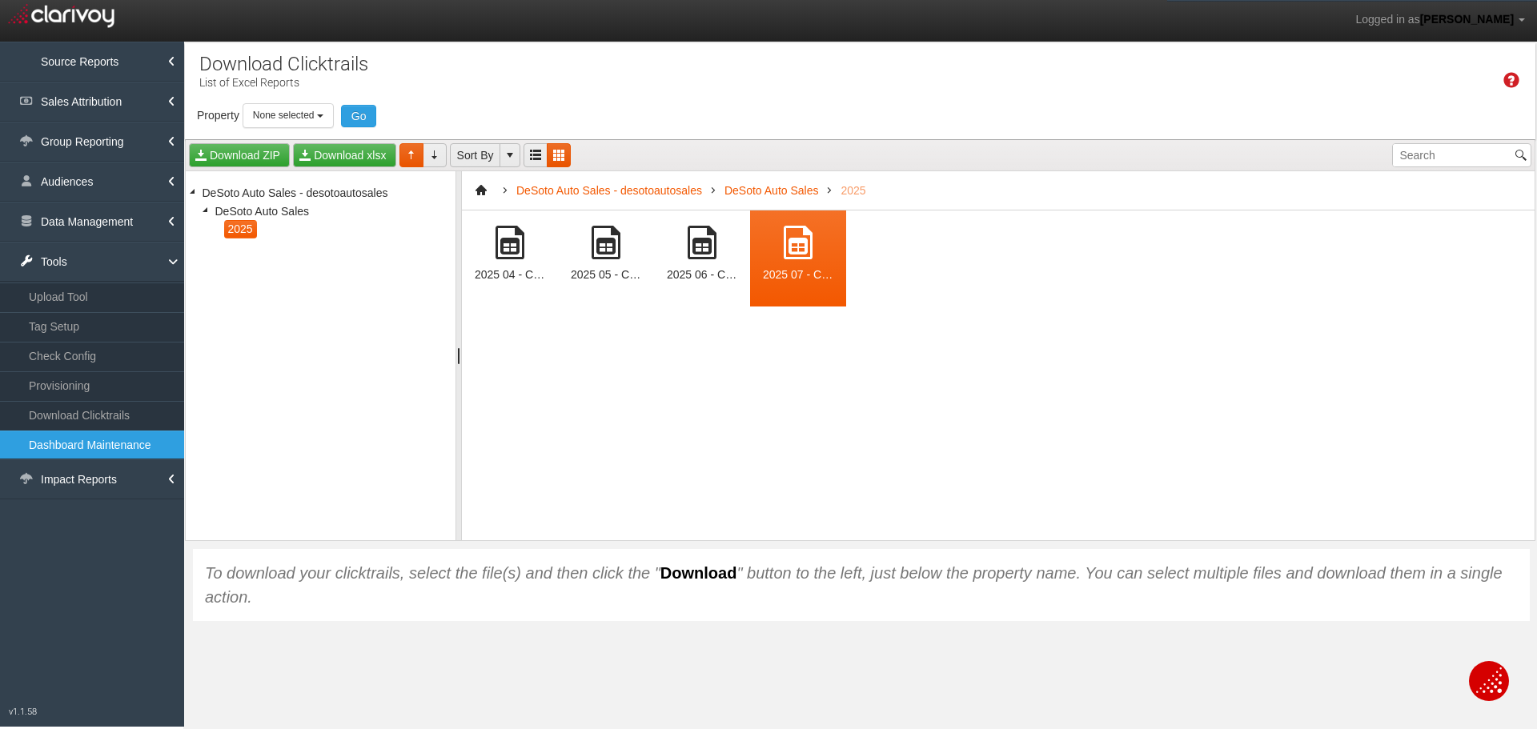
drag, startPoint x: 326, startPoint y: 120, endPoint x: 320, endPoint y: 179, distance: 59.5
click at [327, 120] on button "None selected" at bounding box center [288, 115] width 91 height 25
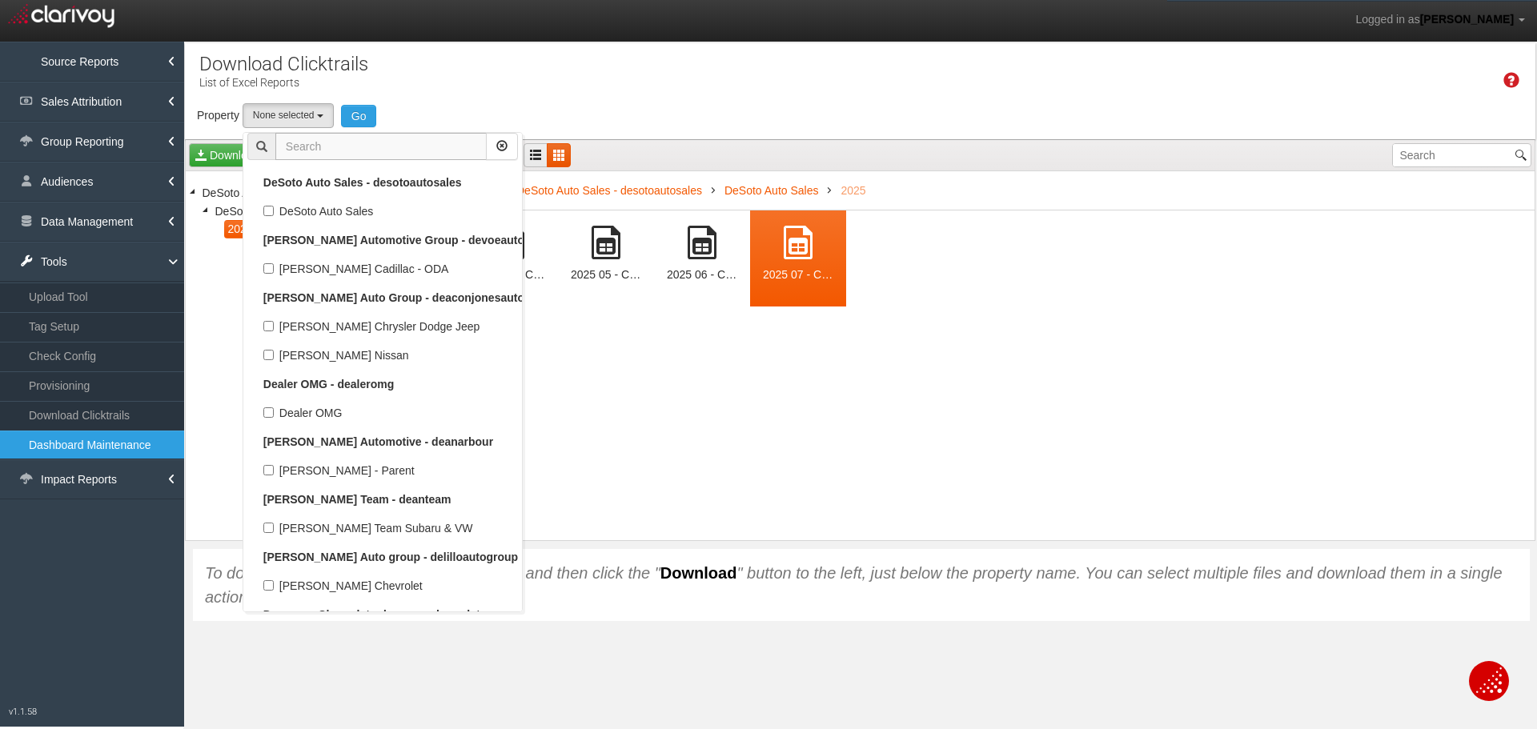
click at [307, 142] on input "text" at bounding box center [380, 146] width 211 height 27
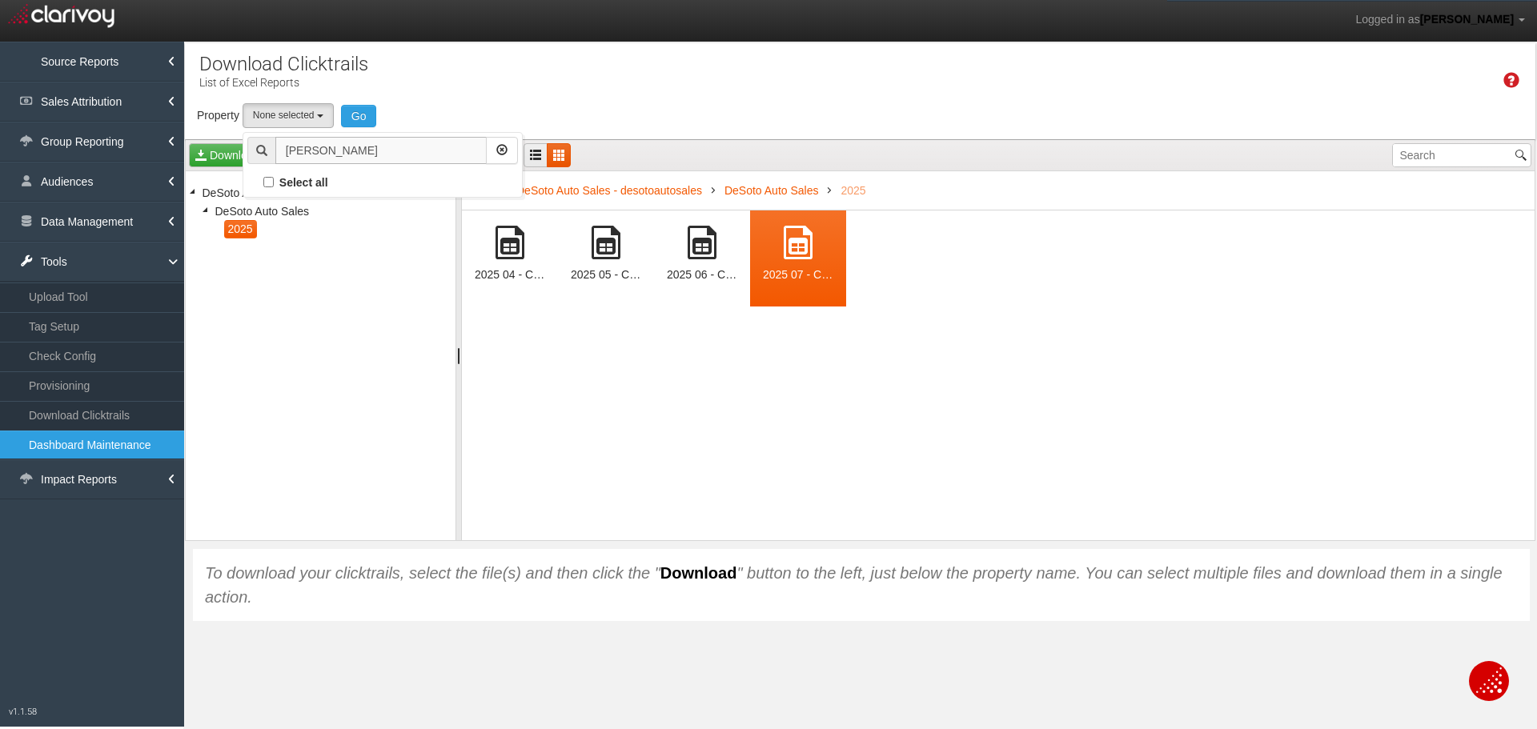
scroll to position [0, 0]
type input "[PERSON_NAME]"
click at [271, 243] on label "[PERSON_NAME] Honda Columbus" at bounding box center [382, 240] width 271 height 21
click at [271, 243] on input "[PERSON_NAME] Honda Columbus" at bounding box center [268, 240] width 10 height 10
checkbox input "true"
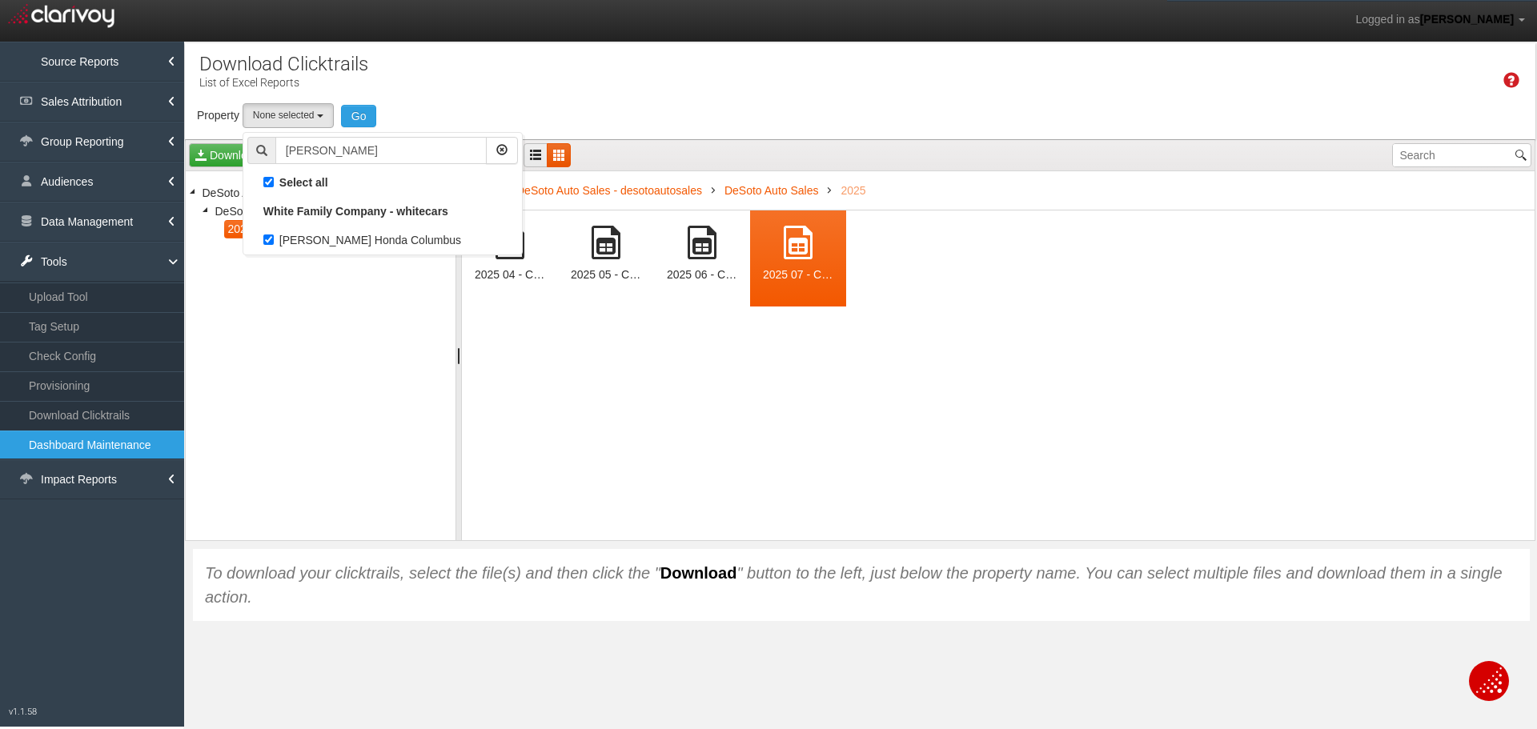
select select "object:10664"
checkbox input "true"
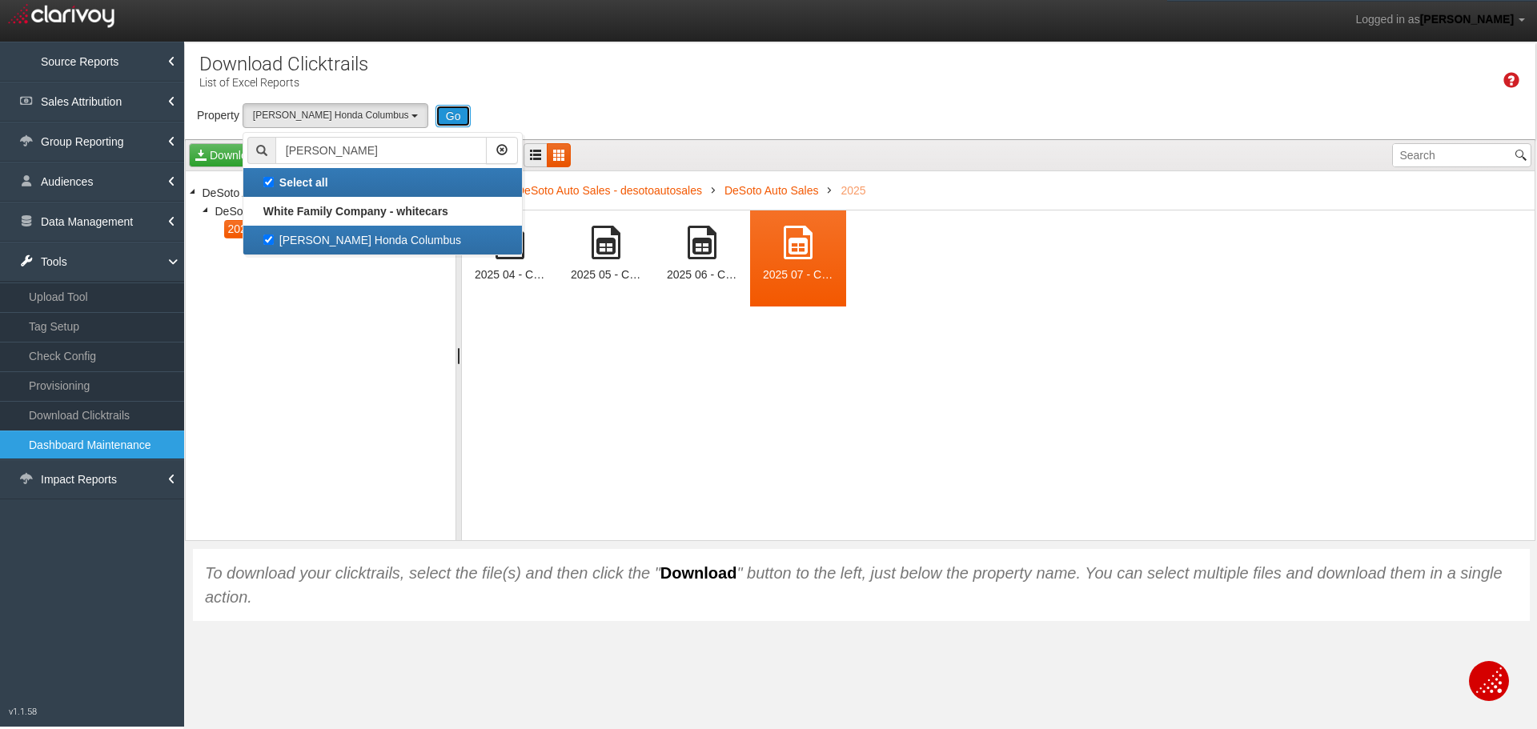
click at [435, 124] on button "Go" at bounding box center [453, 116] width 36 height 22
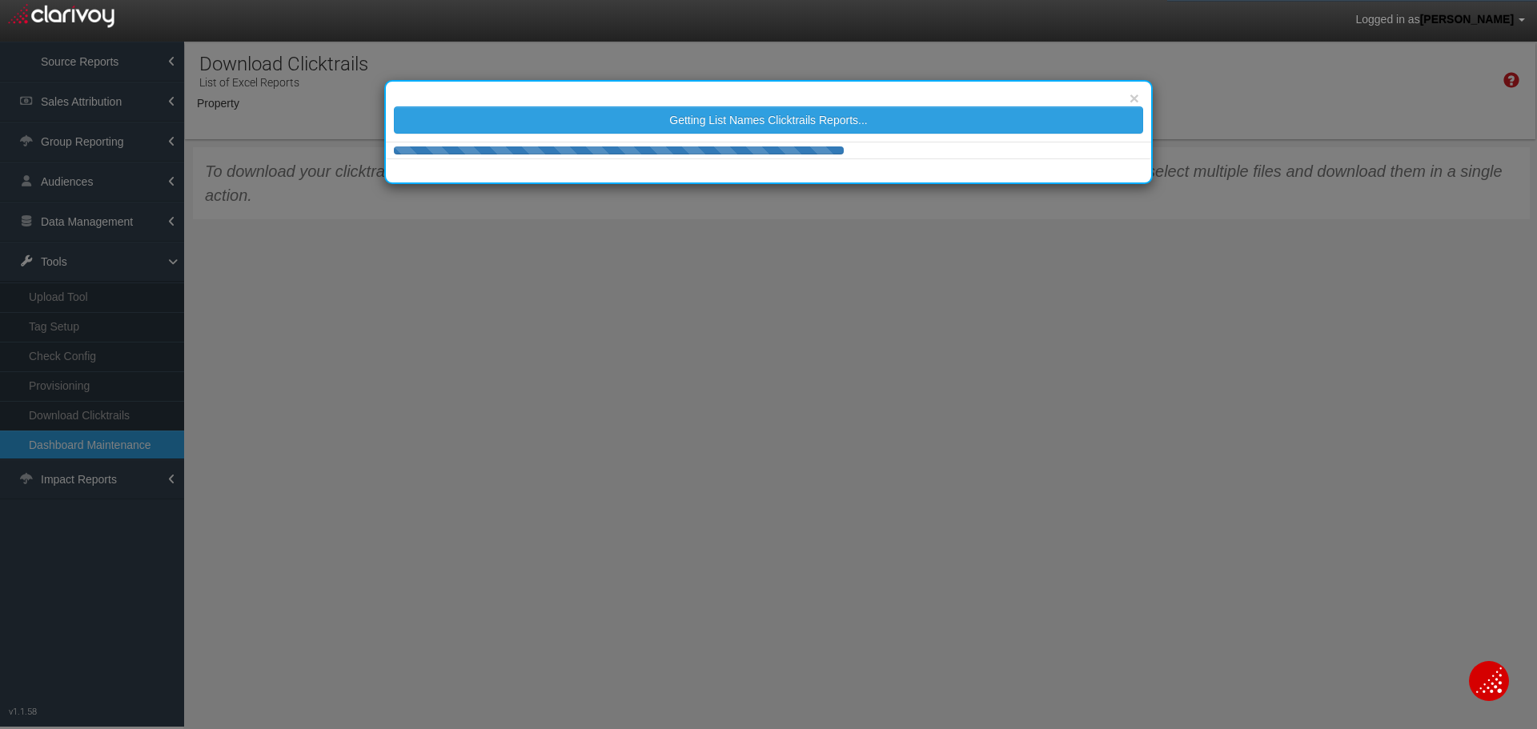
select select "object:13230"
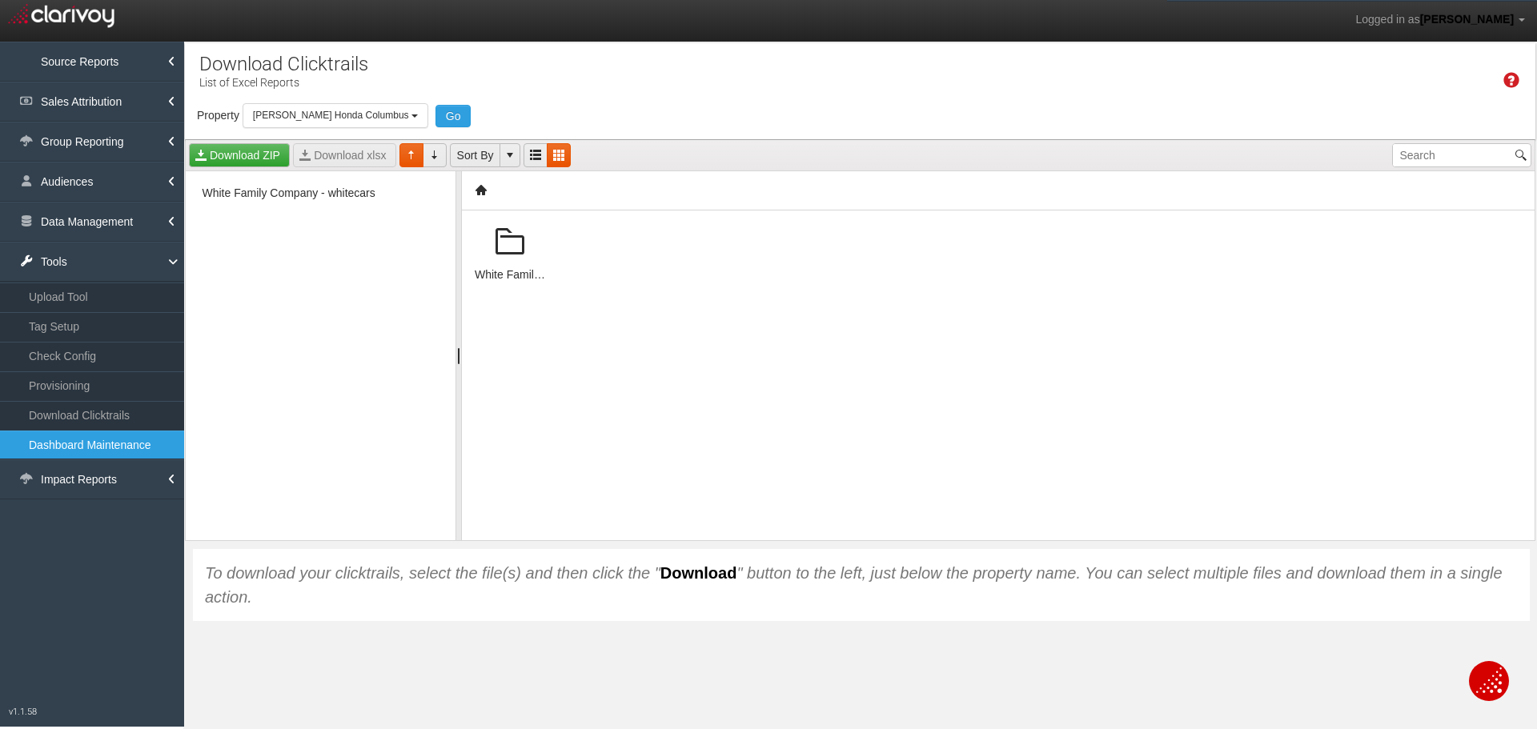
click at [503, 244] on span at bounding box center [510, 242] width 38 height 38
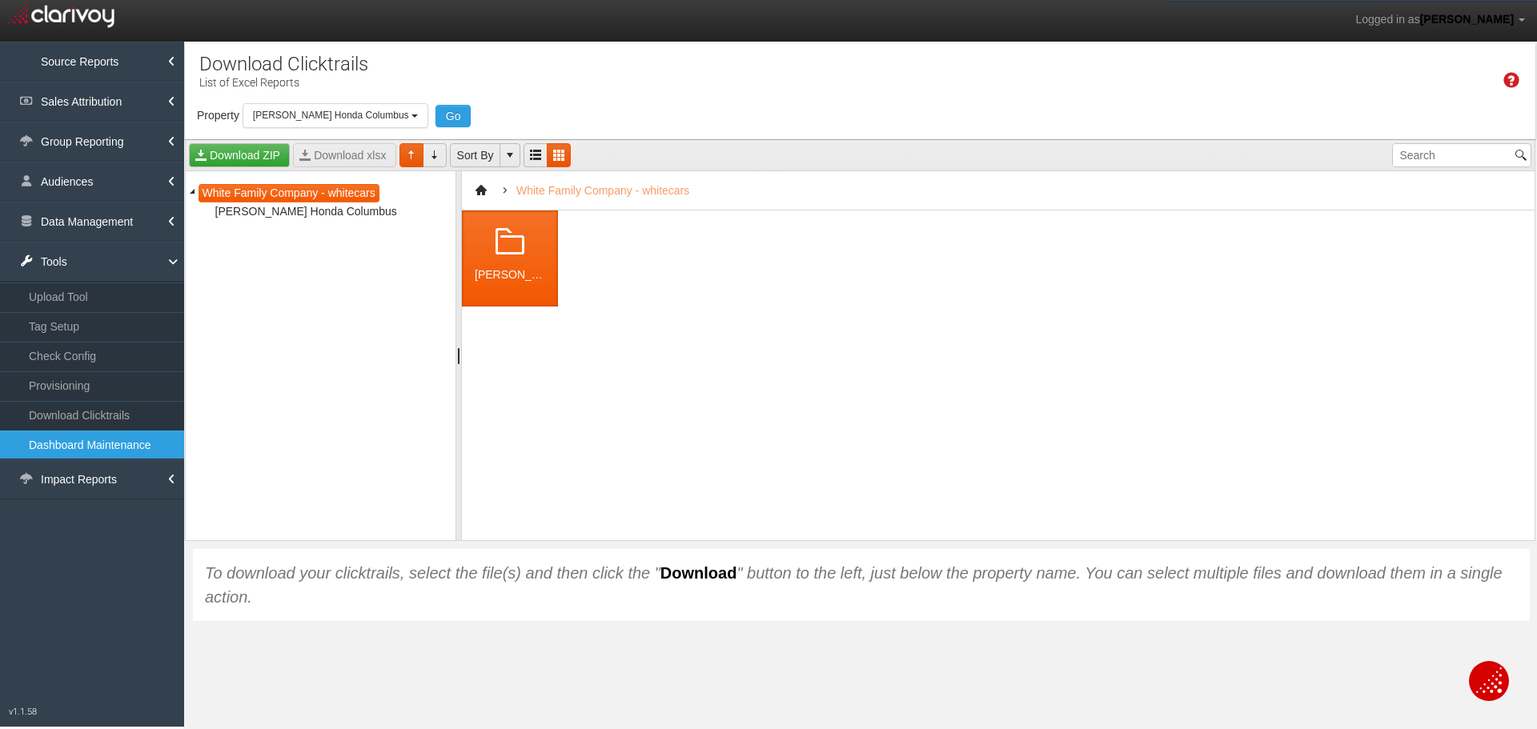
click at [501, 243] on span at bounding box center [510, 242] width 38 height 38
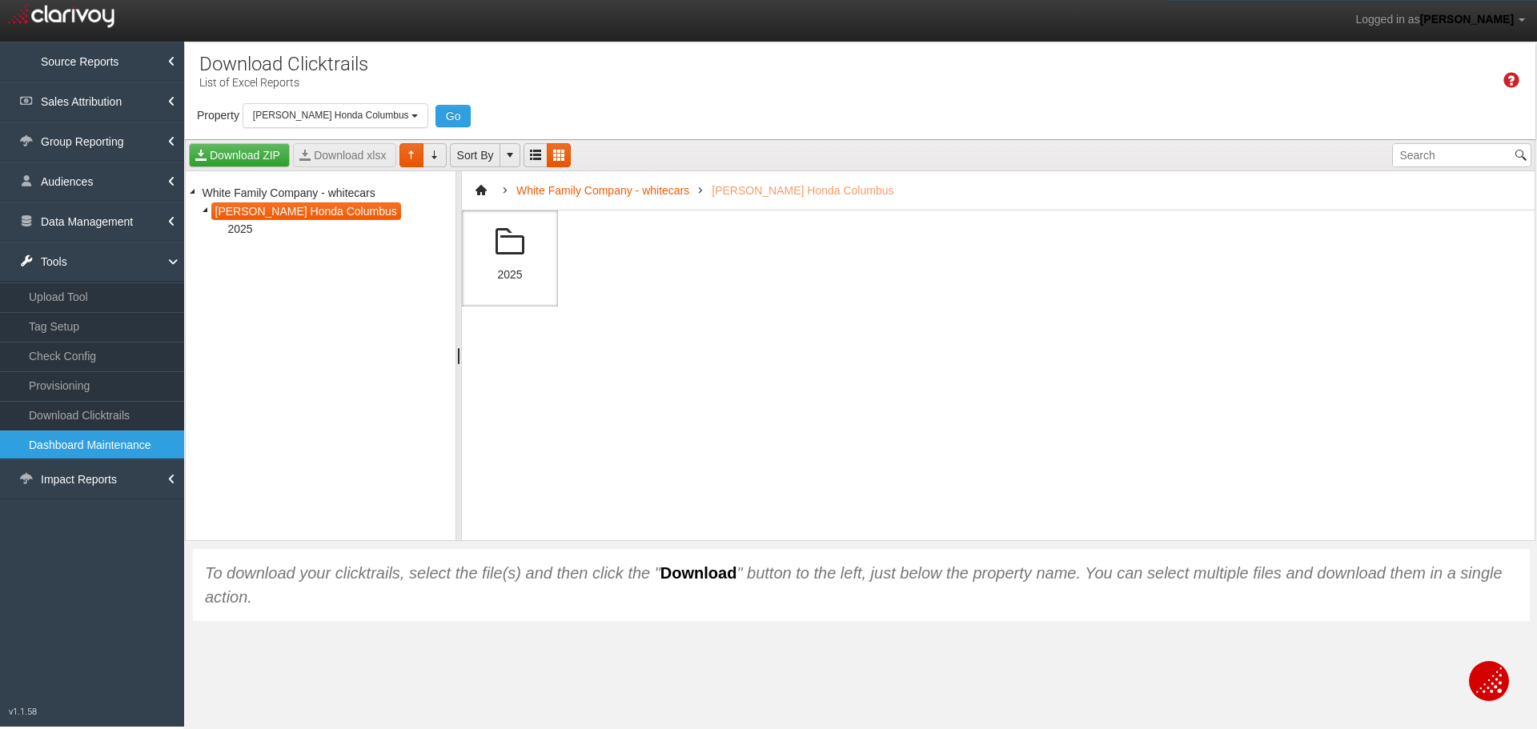
click at [524, 245] on span at bounding box center [510, 242] width 38 height 38
click at [523, 244] on span at bounding box center [510, 242] width 38 height 38
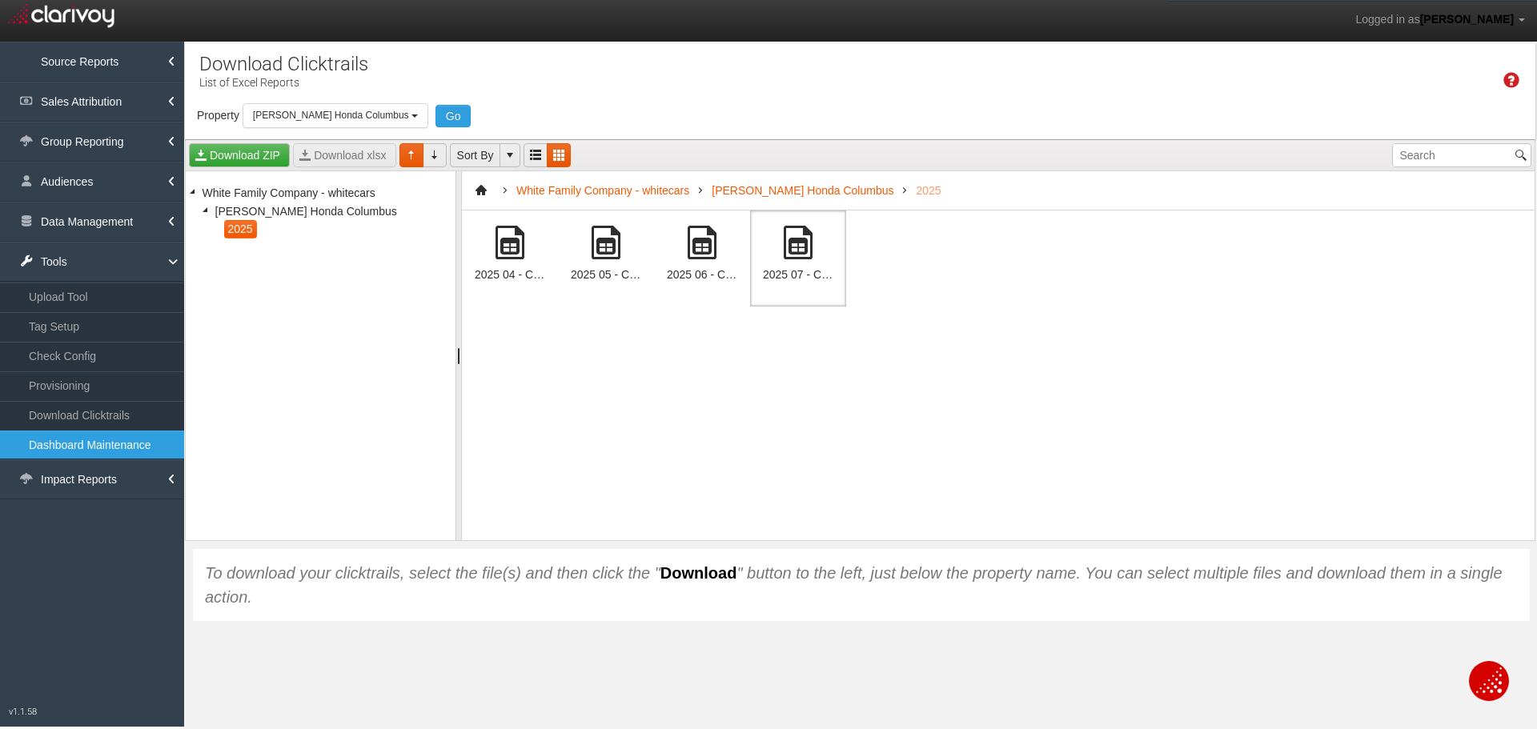
click at [785, 243] on span at bounding box center [798, 242] width 38 height 38
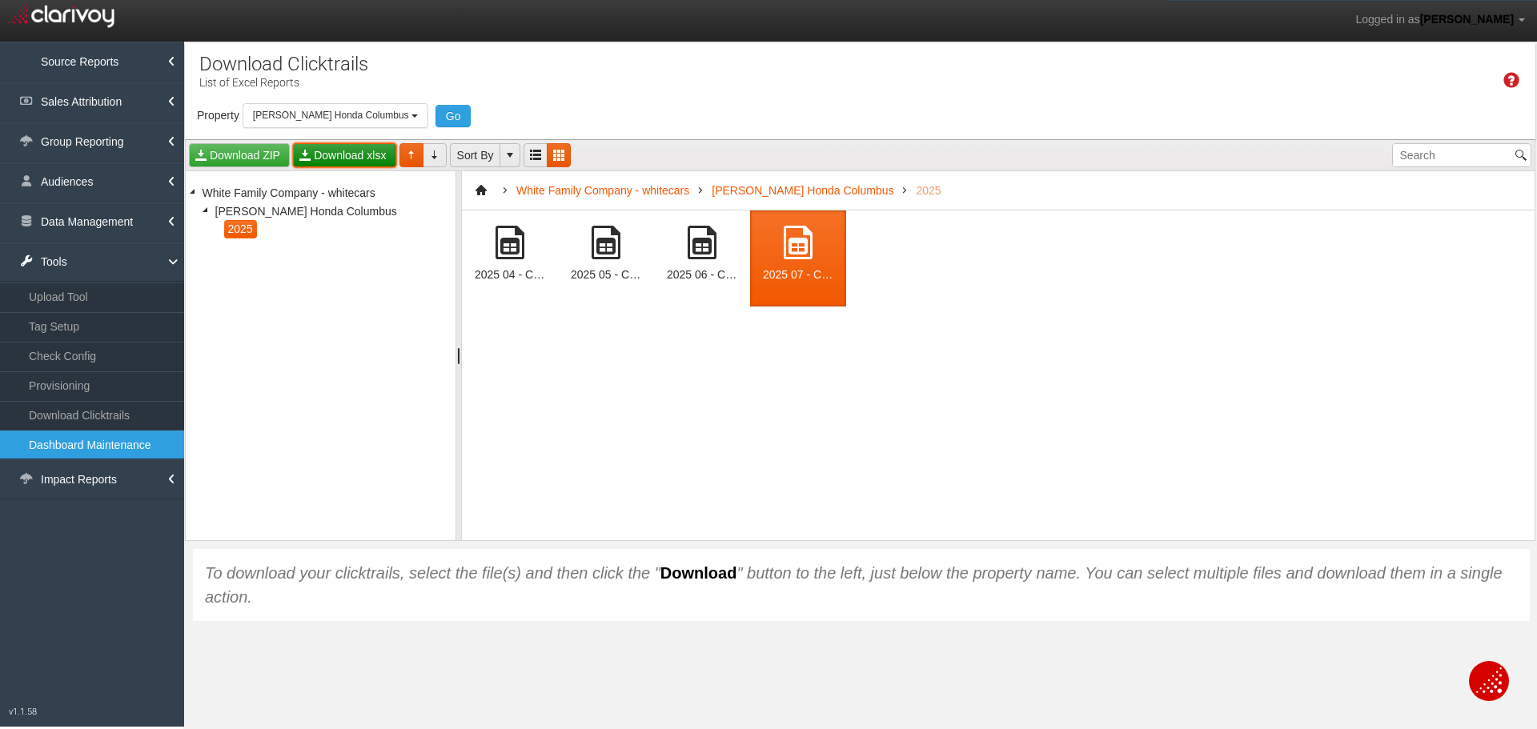
click at [335, 162] on link "Download xlsx" at bounding box center [344, 155] width 102 height 24
click at [382, 114] on span "[PERSON_NAME] Honda Columbus" at bounding box center [331, 115] width 156 height 11
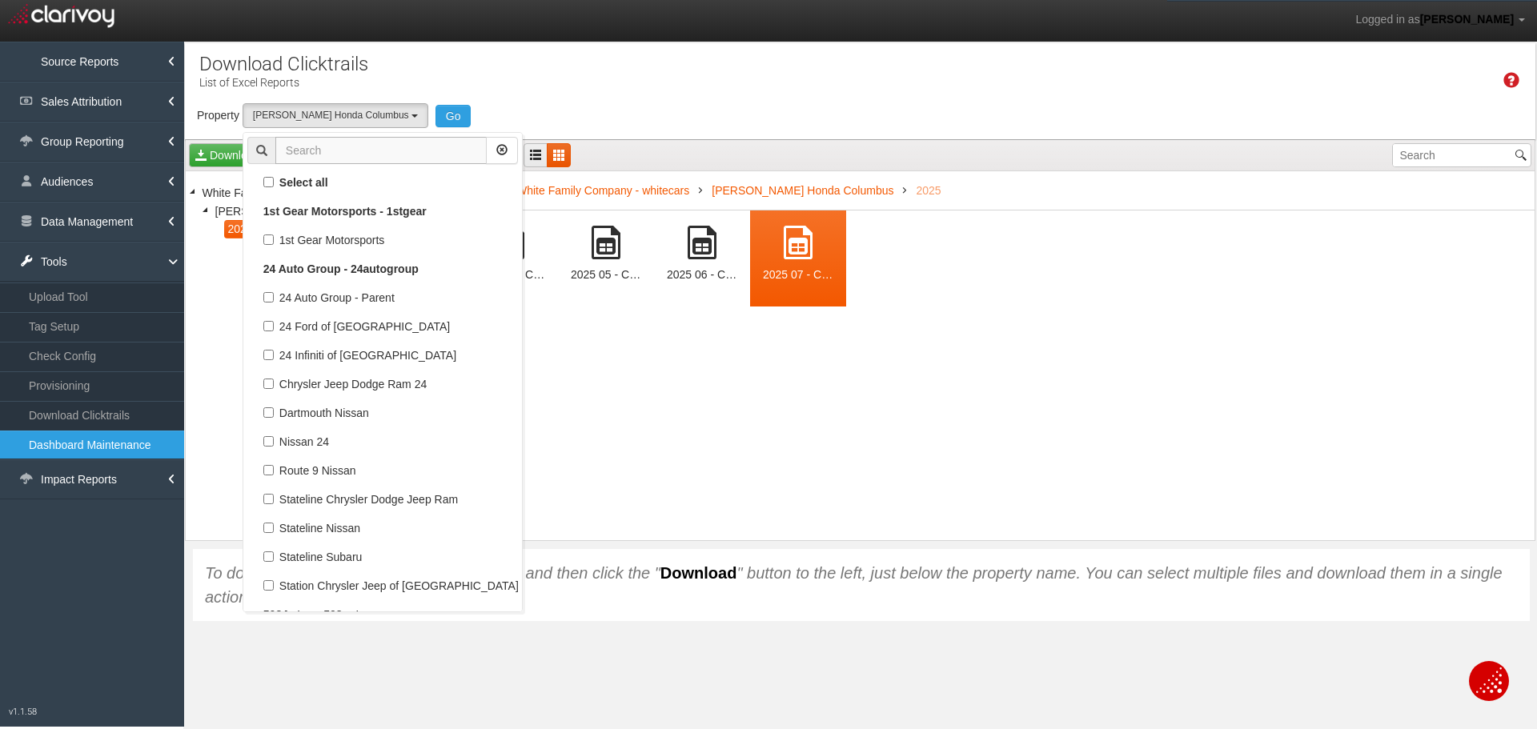
scroll to position [100090, 0]
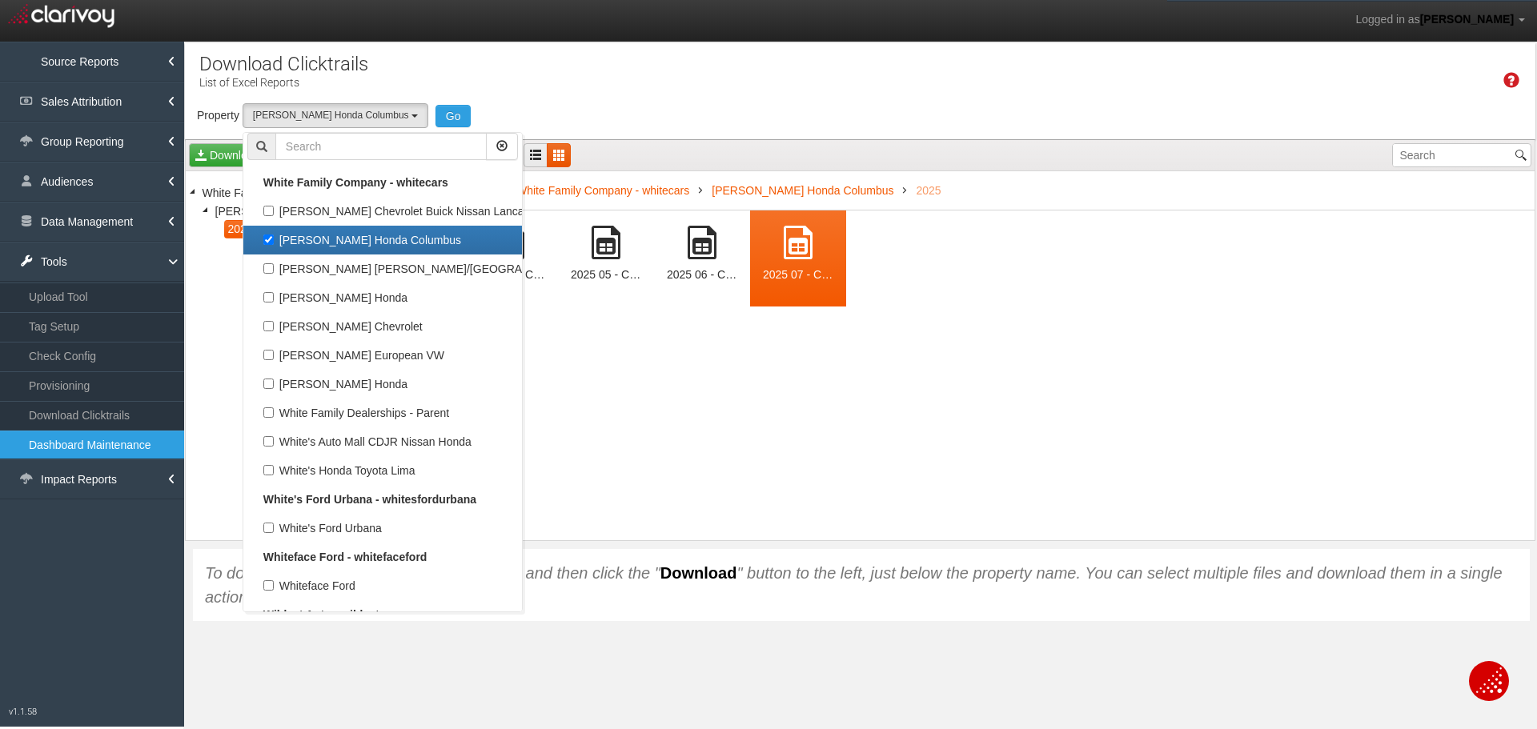
click at [273, 238] on label "[PERSON_NAME] Honda Columbus" at bounding box center [382, 240] width 271 height 21
click at [273, 238] on input "[PERSON_NAME] Honda Columbus" at bounding box center [268, 240] width 10 height 10
checkbox input "false"
select select
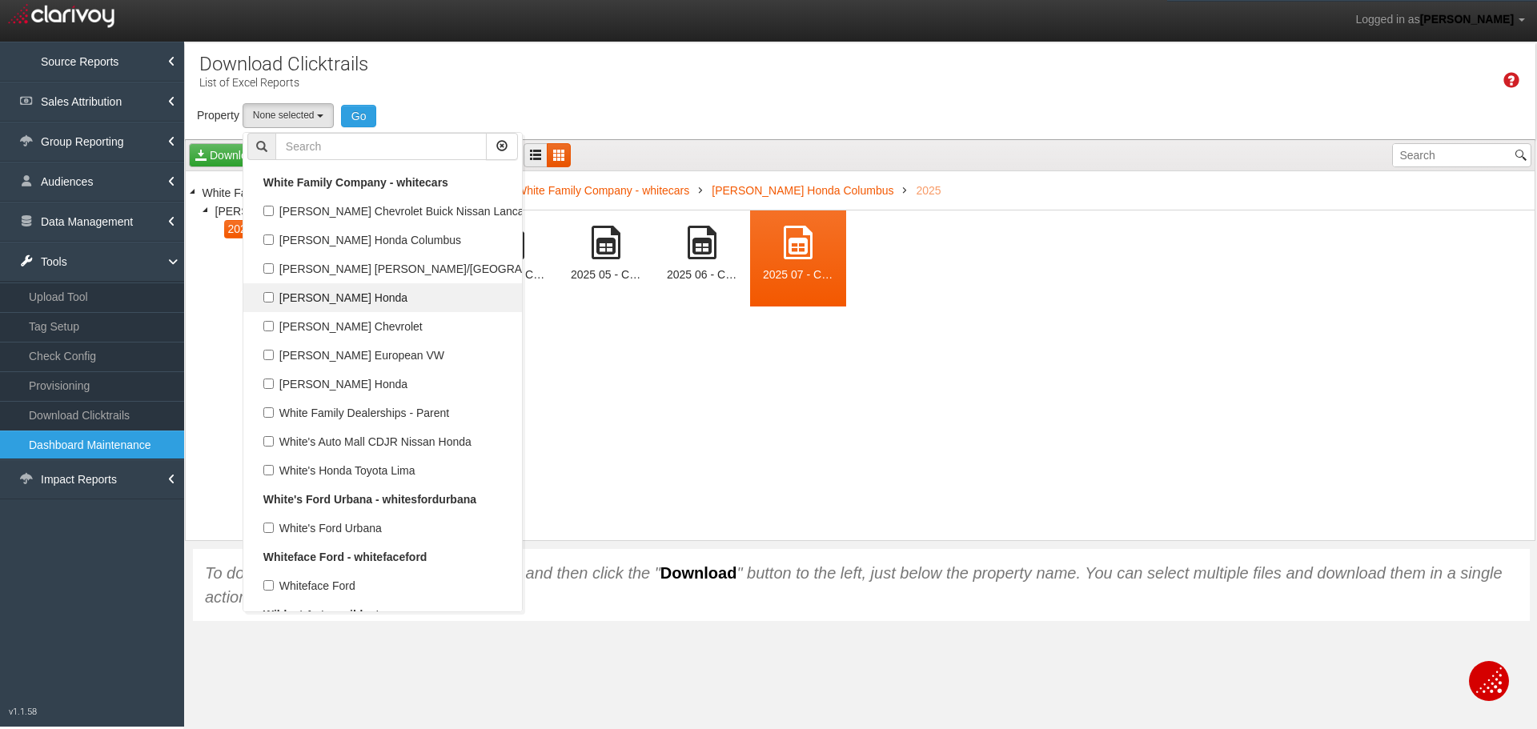
scroll to position [47927, 0]
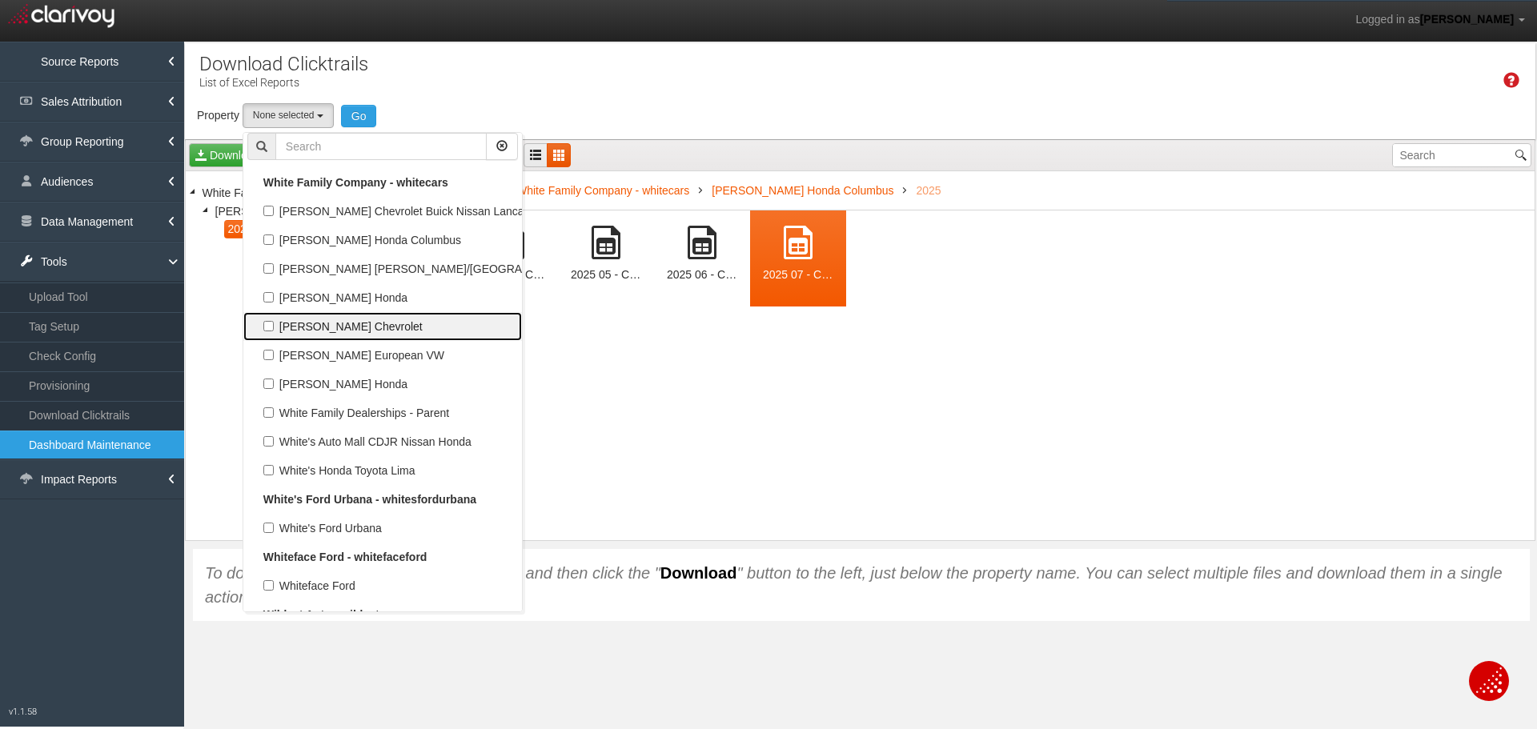
click at [281, 319] on label "[PERSON_NAME] Chevrolet" at bounding box center [382, 326] width 271 height 21
click at [274, 321] on input "[PERSON_NAME] Chevrolet" at bounding box center [268, 326] width 10 height 10
checkbox input "true"
select select "object:13233"
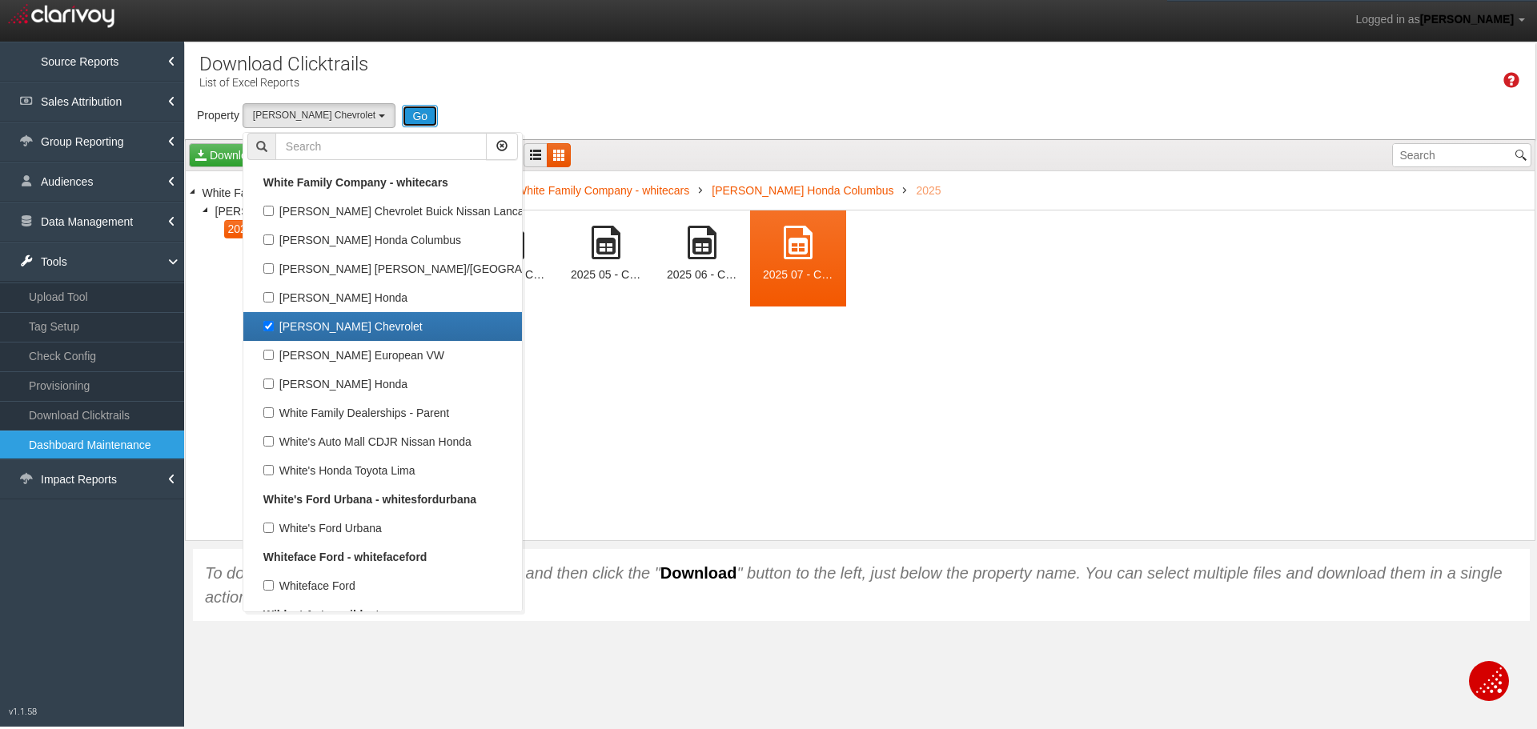
click at [402, 116] on button "Go" at bounding box center [420, 116] width 36 height 22
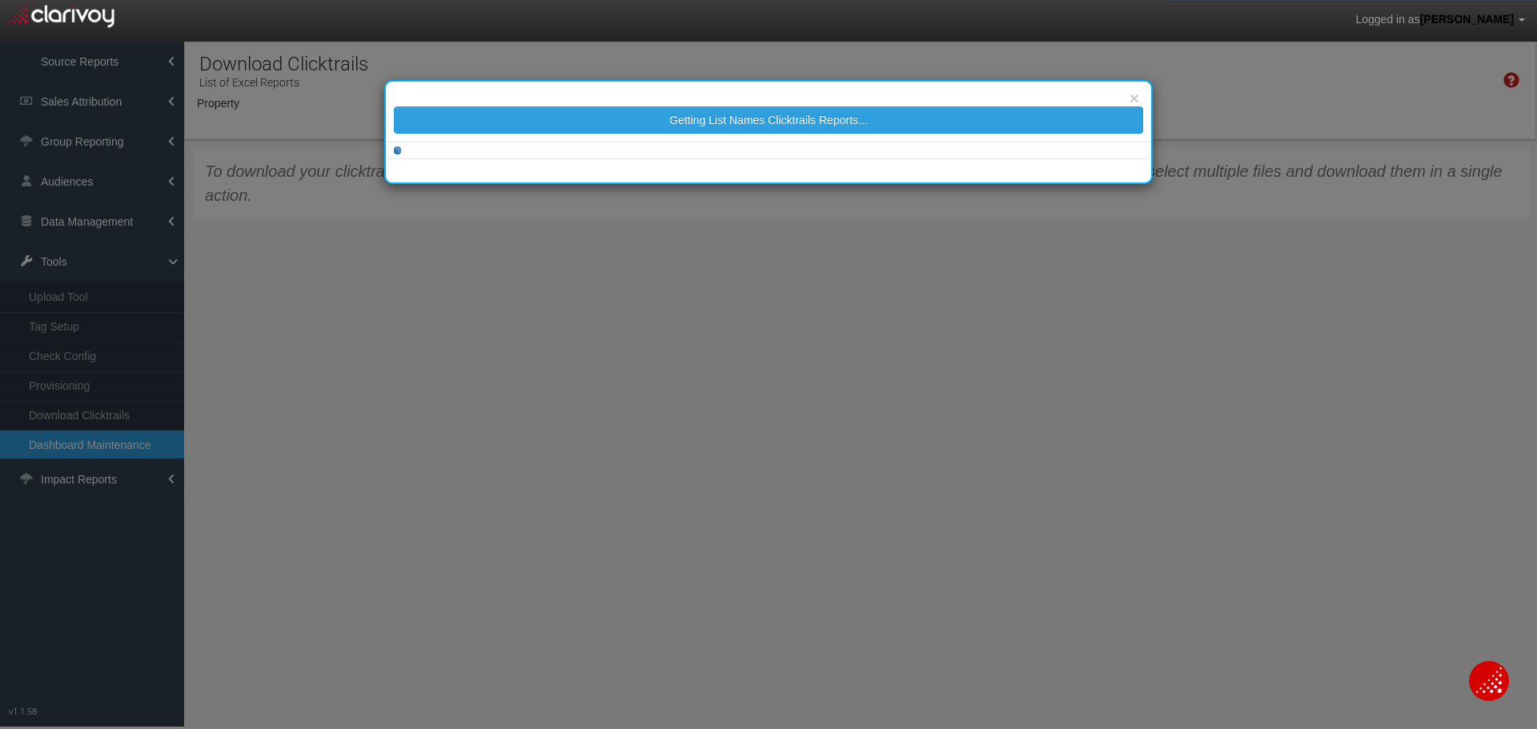
select select "object:15799"
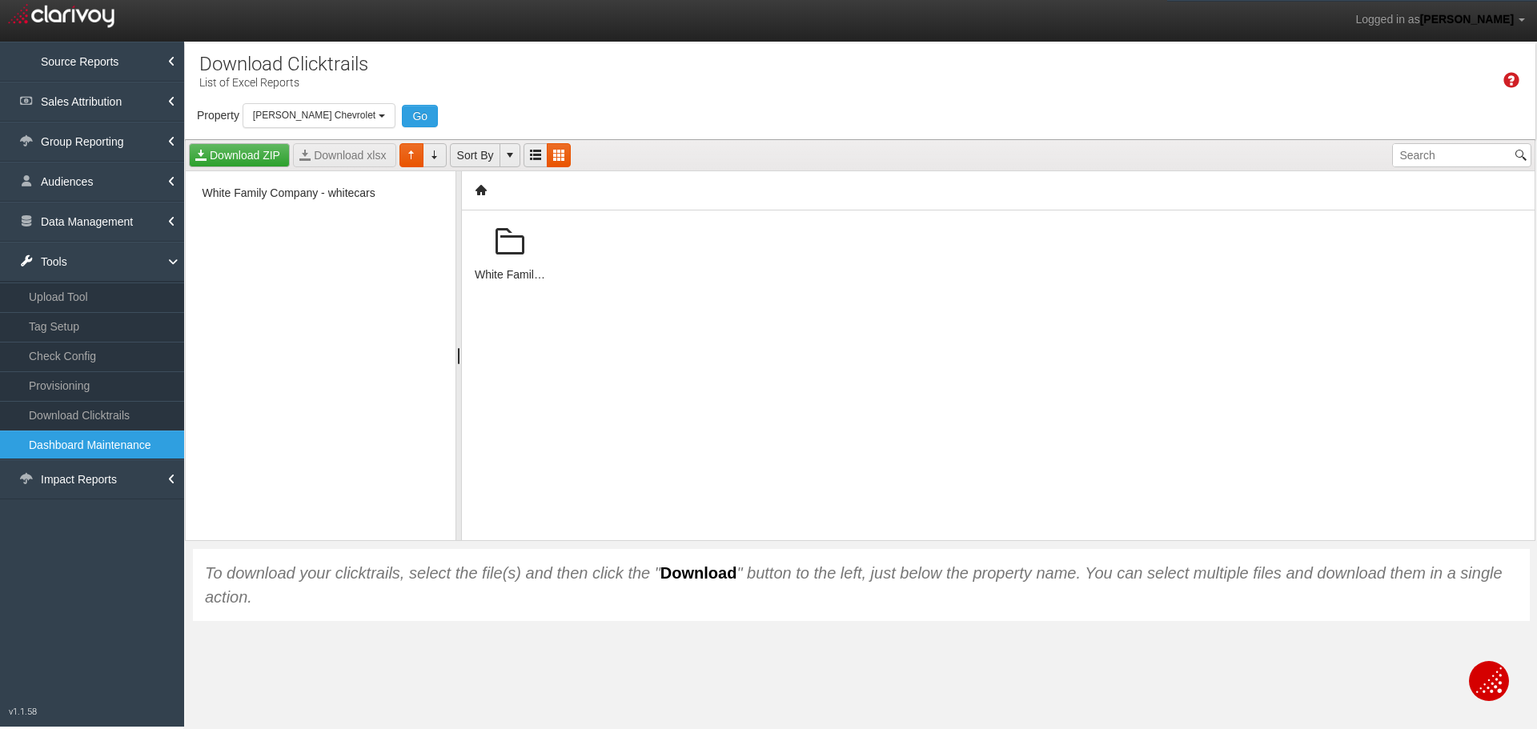
click at [516, 247] on span at bounding box center [510, 242] width 38 height 38
click at [515, 247] on span at bounding box center [510, 242] width 38 height 38
click at [514, 247] on span at bounding box center [510, 242] width 38 height 38
click at [512, 247] on span at bounding box center [510, 242] width 38 height 38
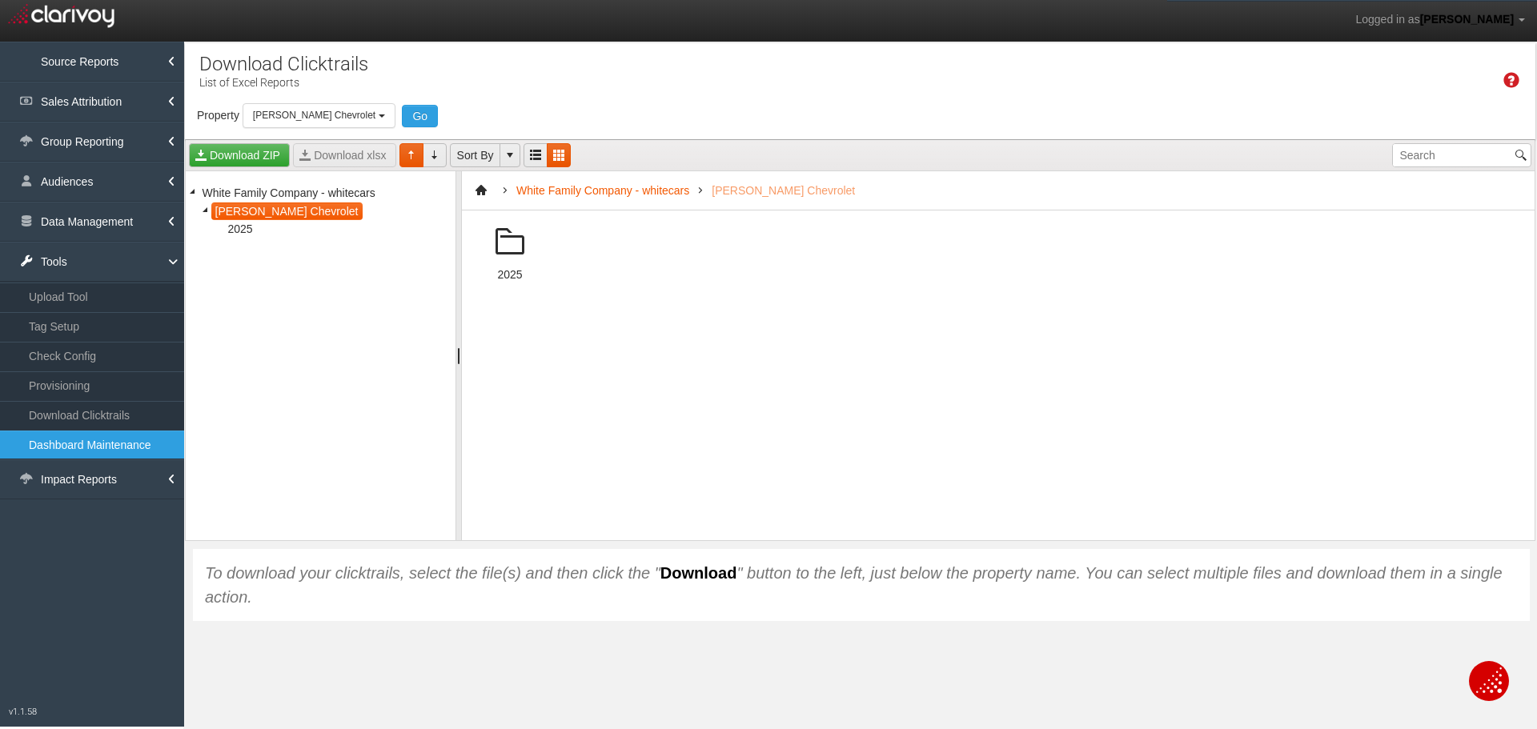
click at [512, 247] on span at bounding box center [510, 242] width 38 height 38
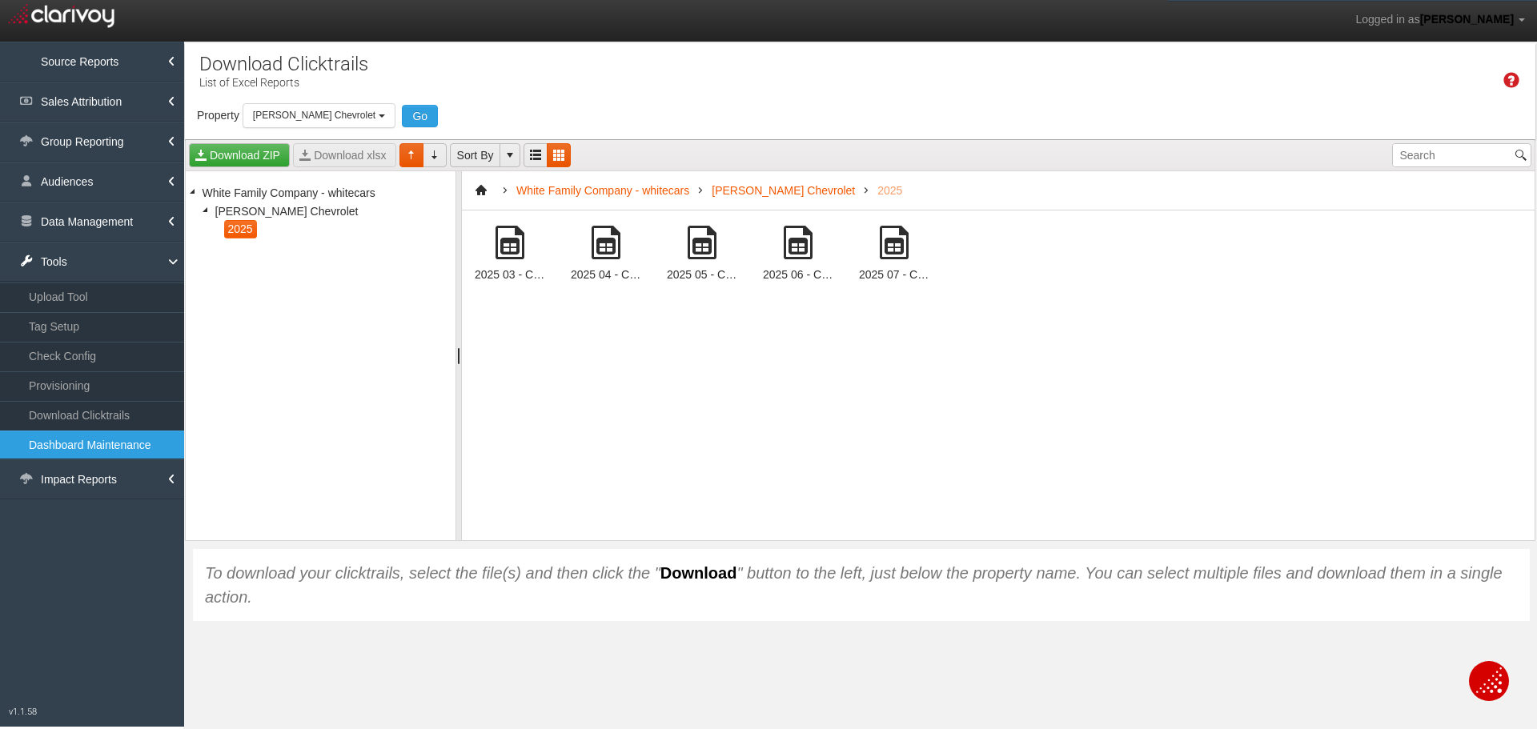
click at [893, 240] on span at bounding box center [894, 242] width 38 height 38
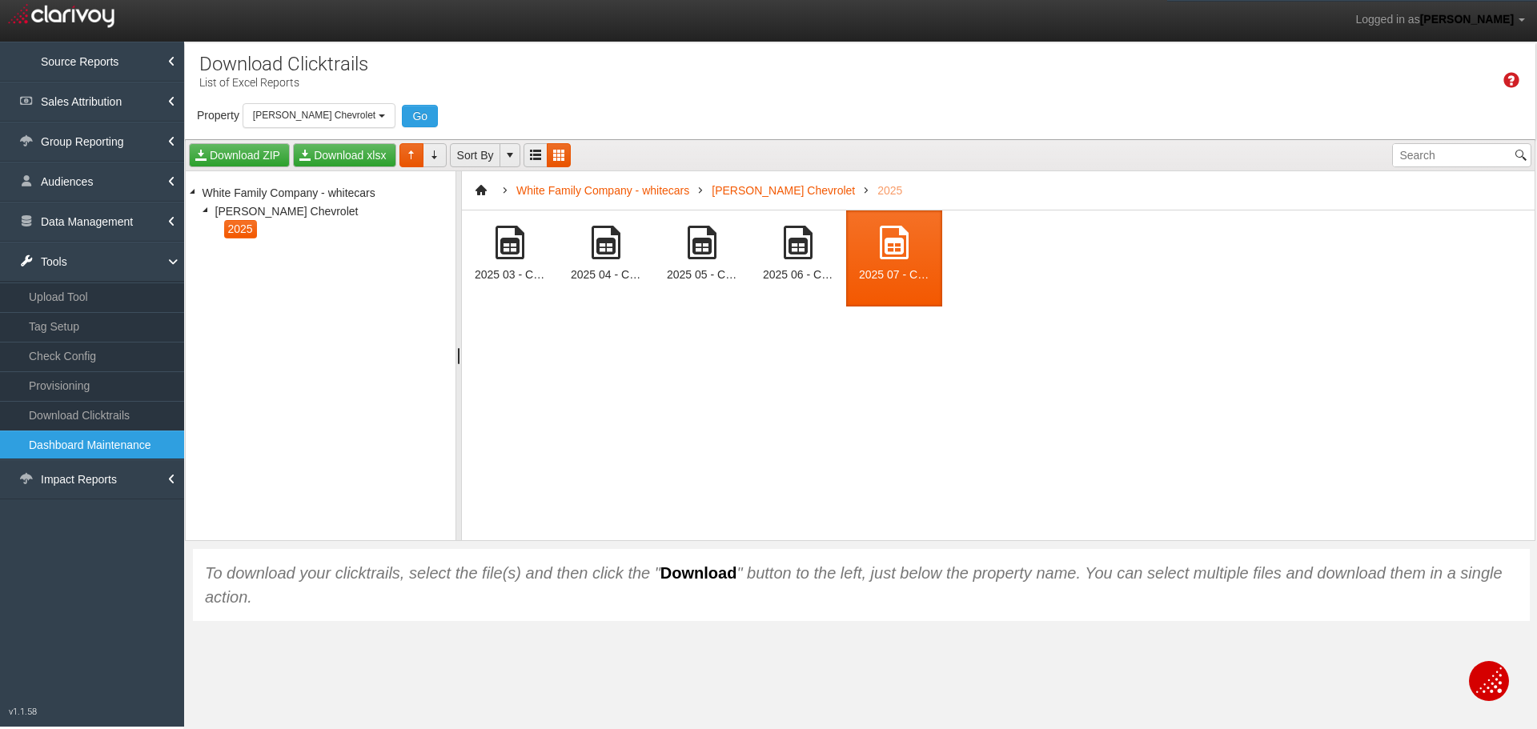
click at [892, 240] on span at bounding box center [894, 242] width 38 height 38
click at [894, 280] on div "2025 07 - Clarivoy Clicktrails - [PERSON_NAME] Chevrolet (48838)[31].xlsx" at bounding box center [894, 275] width 70 height 14
drag, startPoint x: 894, startPoint y: 280, endPoint x: 879, endPoint y: 279, distance: 15.3
click at [893, 279] on div "2025 07 - Clarivoy Clicktrails - [PERSON_NAME] Chevrolet (48838)[31].xlsx" at bounding box center [894, 275] width 70 height 14
click at [232, 137] on div "Time Zone: Eastern Property Loading 1st Gear Motorsports 24 Auto Group - Parent…" at bounding box center [860, 91] width 1351 height 96
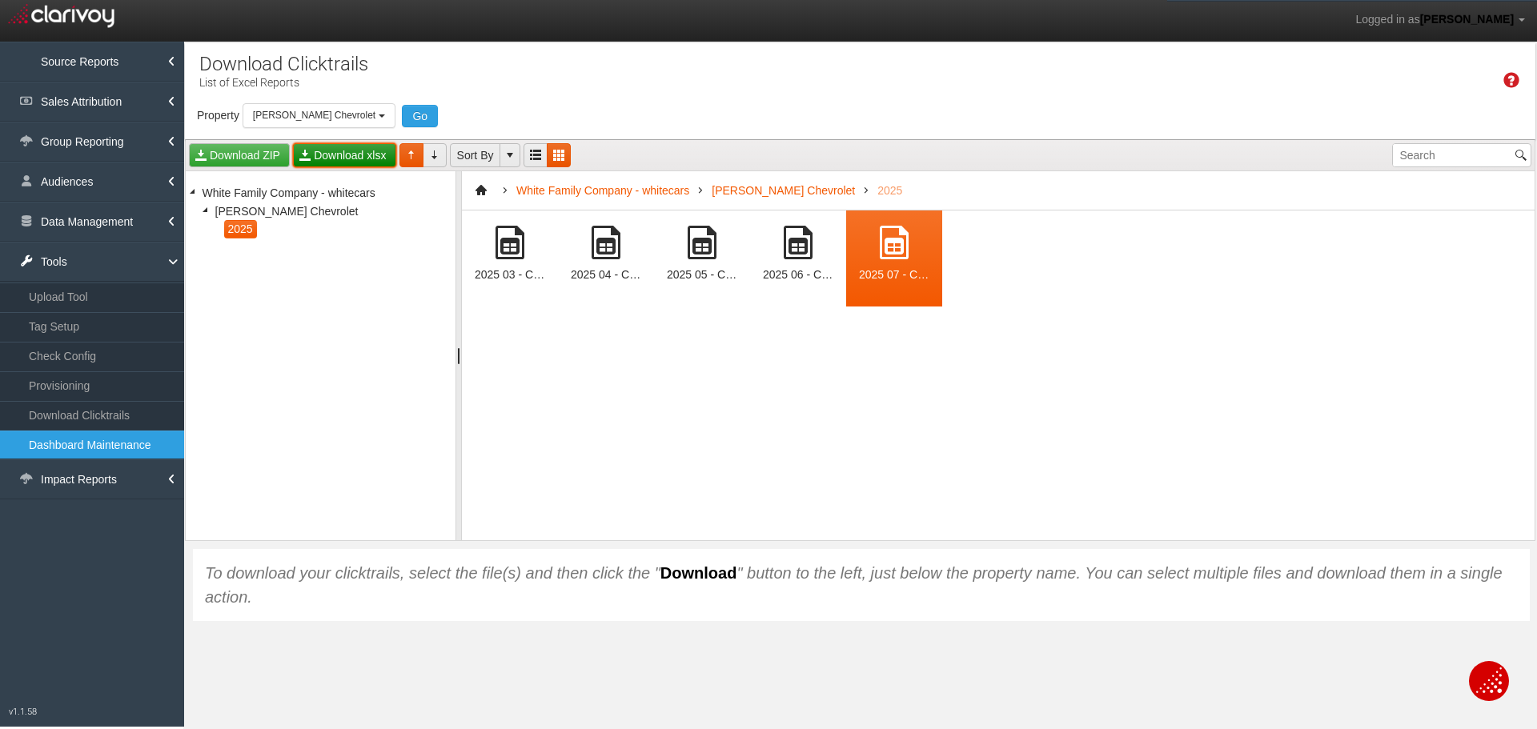
drag, startPoint x: 319, startPoint y: 154, endPoint x: 320, endPoint y: 163, distance: 8.8
click at [320, 154] on link "Download xlsx" at bounding box center [344, 155] width 102 height 24
